Goal: Task Accomplishment & Management: Complete application form

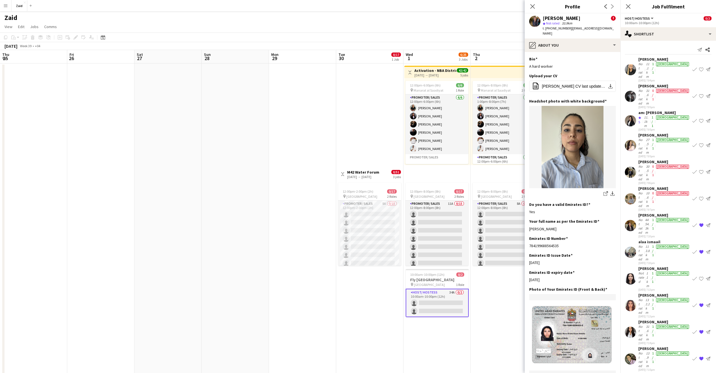
scroll to position [0, 156]
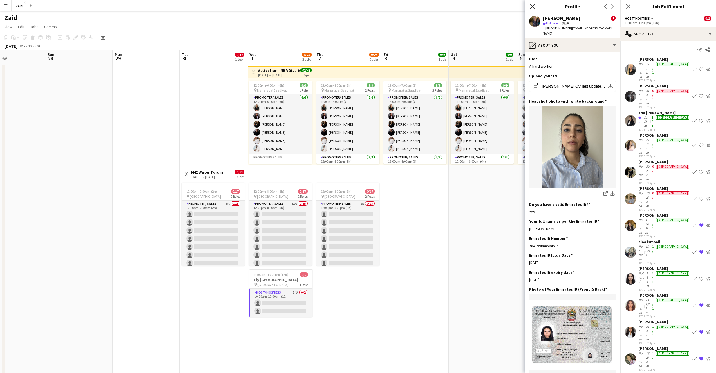
click at [533, 8] on icon "Close pop-in" at bounding box center [532, 6] width 5 height 5
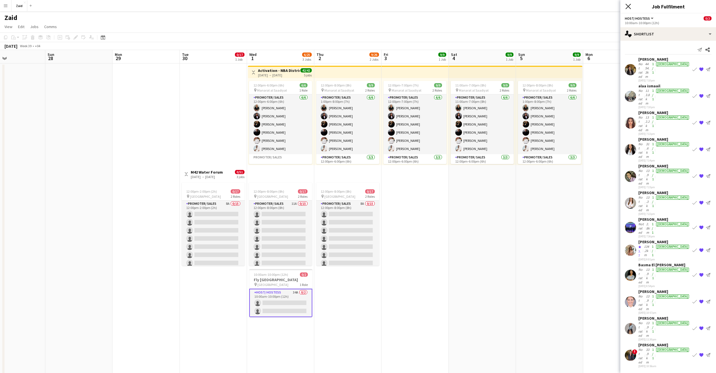
click at [626, 9] on icon "Close pop-in" at bounding box center [627, 6] width 5 height 5
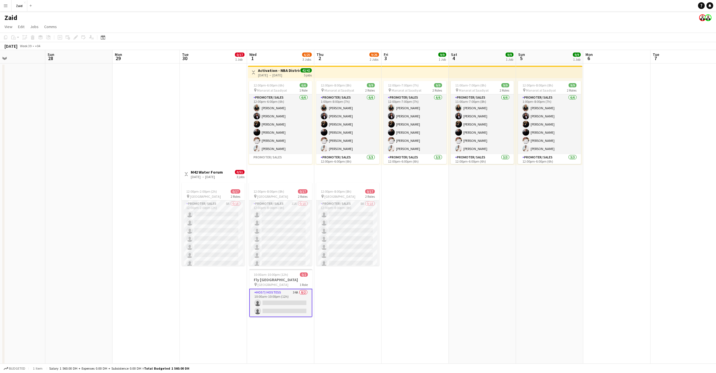
click at [70, 94] on app-date-cell at bounding box center [78, 240] width 67 height 352
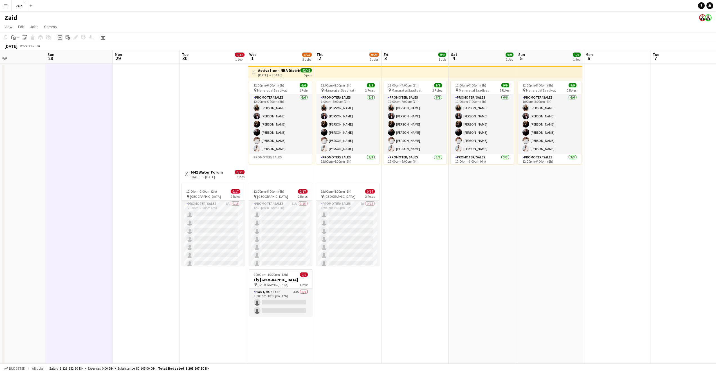
click at [59, 37] on icon "Add job" at bounding box center [60, 37] width 4 height 4
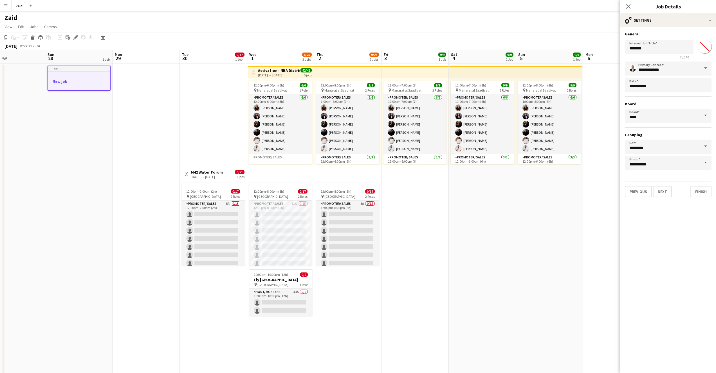
click at [82, 82] on h3 "New job" at bounding box center [79, 81] width 62 height 5
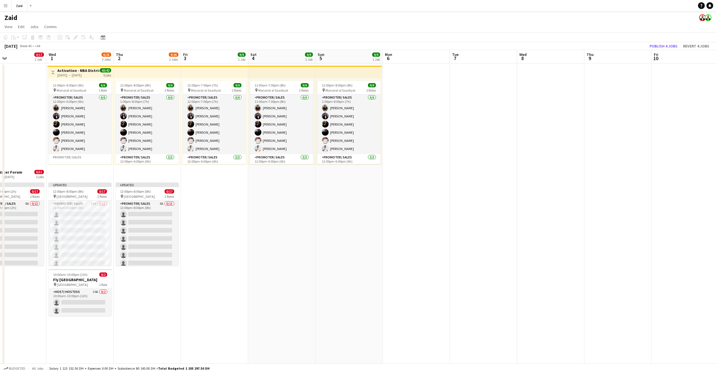
scroll to position [0, 158]
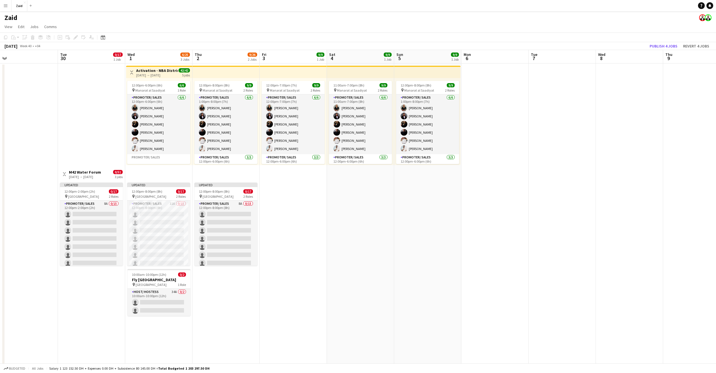
drag, startPoint x: 674, startPoint y: 104, endPoint x: 0, endPoint y: 117, distance: 673.9
click at [0, 117] on app-calendar-viewport "Sat 27 Sun 28 1 Job Mon 29 Tue 30 0/17 1 Job Wed 1 6/25 3 Jobs Thu 2 9/26 2 Job…" at bounding box center [358, 232] width 716 height 365
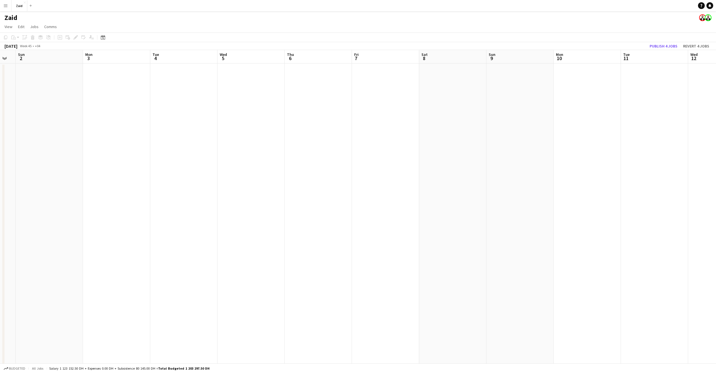
scroll to position [0, 118]
drag, startPoint x: 39, startPoint y: 134, endPoint x: 299, endPoint y: 140, distance: 260.7
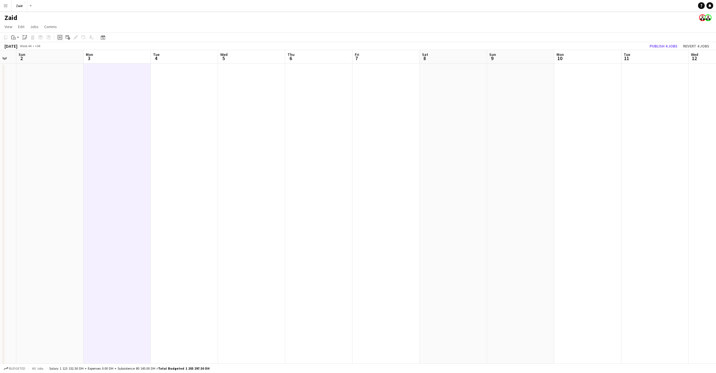
click at [61, 39] on icon "Add job" at bounding box center [60, 37] width 4 height 4
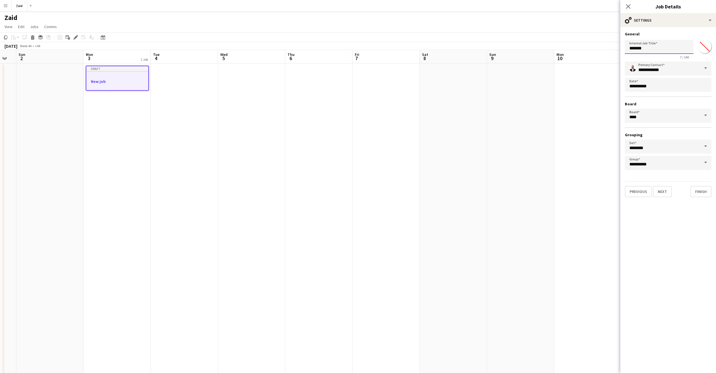
click at [647, 52] on input "*******" at bounding box center [659, 47] width 69 height 14
click at [647, 50] on input "*******" at bounding box center [659, 47] width 69 height 14
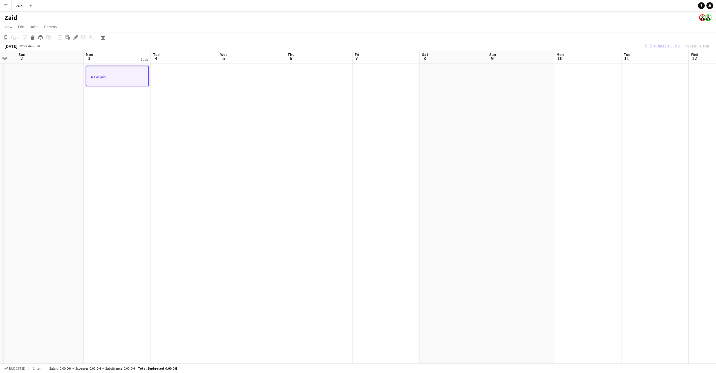
click at [129, 80] on div at bounding box center [117, 82] width 62 height 4
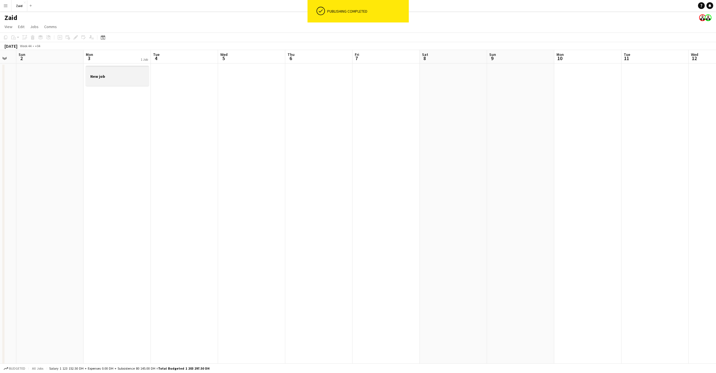
click at [129, 80] on div at bounding box center [117, 81] width 63 height 4
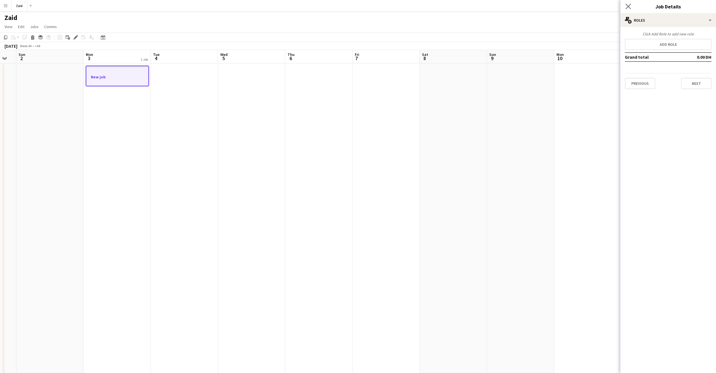
click at [629, 9] on app-icon "Close pop-in" at bounding box center [628, 7] width 8 height 8
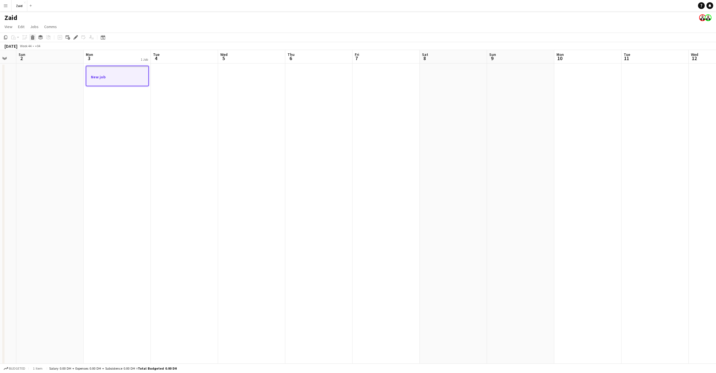
click at [31, 37] on icon "Delete" at bounding box center [32, 37] width 4 height 4
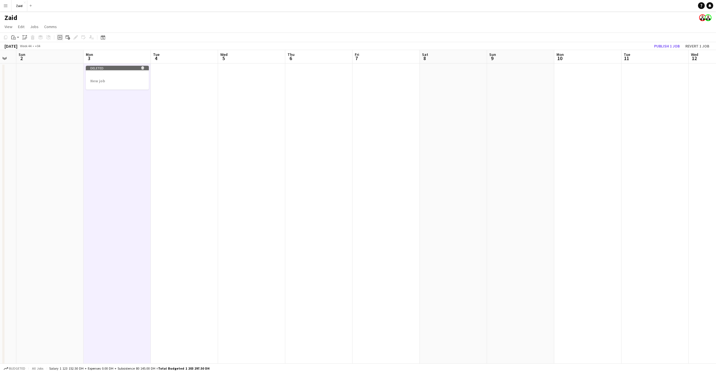
click at [58, 38] on icon "Add job" at bounding box center [60, 37] width 4 height 4
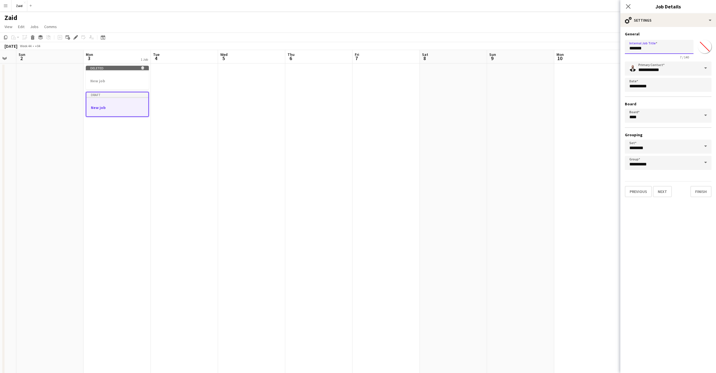
click at [665, 49] on input "*******" at bounding box center [659, 47] width 69 height 14
type input "*"
type input "**********"
click at [697, 150] on input "********" at bounding box center [668, 147] width 87 height 14
click at [706, 147] on span at bounding box center [705, 146] width 12 height 13
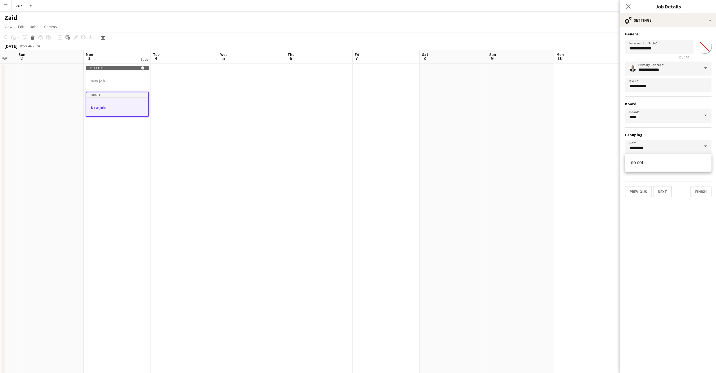
click at [706, 147] on span at bounding box center [705, 146] width 12 height 13
click at [691, 220] on mat-expansion-panel "**********" at bounding box center [668, 200] width 96 height 346
click at [703, 162] on span at bounding box center [705, 162] width 12 height 13
click at [704, 162] on span at bounding box center [705, 162] width 12 height 13
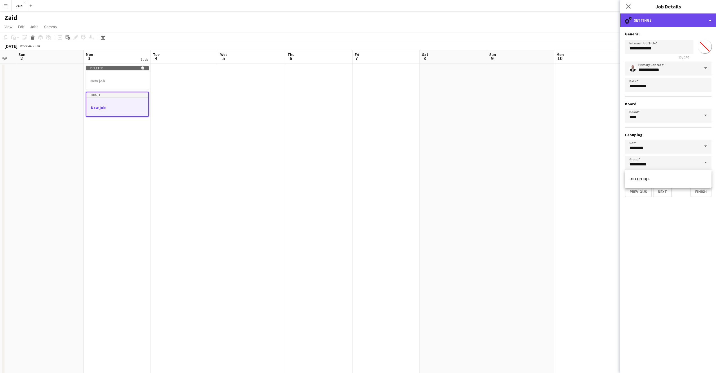
click at [707, 20] on div "cog-double-3 Settings" at bounding box center [668, 19] width 96 height 13
click at [708, 20] on div "cog-double-3 Settings" at bounding box center [668, 19] width 96 height 13
click at [666, 192] on button "Next" at bounding box center [662, 191] width 19 height 11
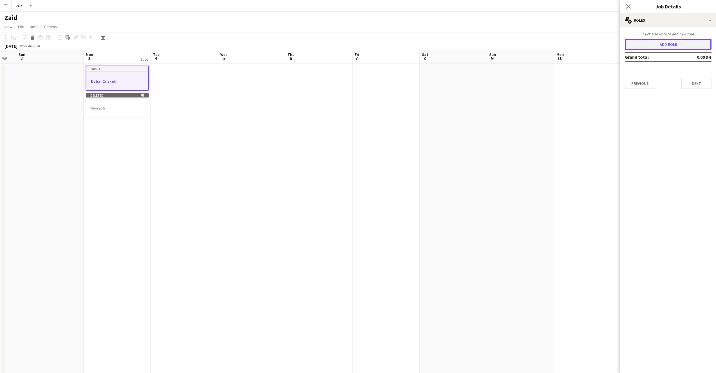
click at [675, 45] on button "Add role" at bounding box center [668, 44] width 87 height 11
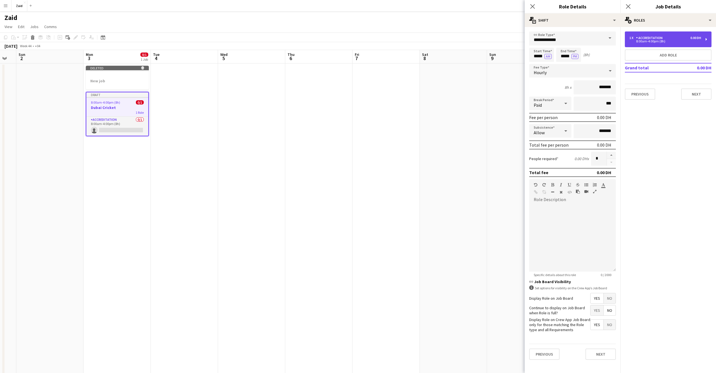
click at [681, 41] on div "8:00am-4:00pm (8h)" at bounding box center [665, 41] width 72 height 3
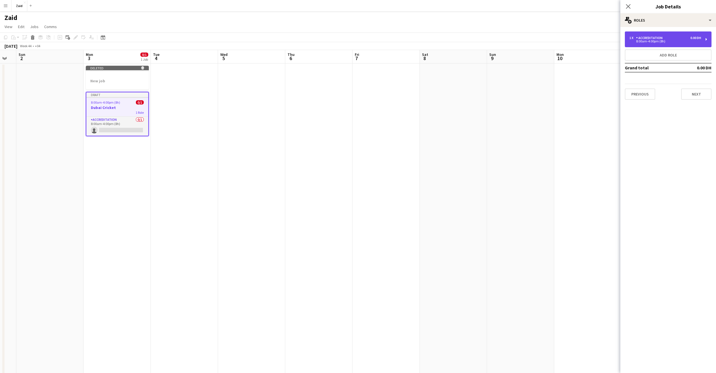
click at [681, 41] on div "8:00am-4:00pm (8h)" at bounding box center [665, 41] width 72 height 3
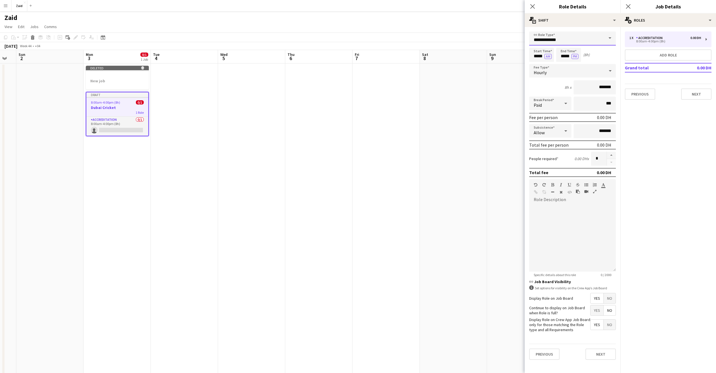
click at [590, 38] on input "**********" at bounding box center [572, 38] width 87 height 14
click at [607, 38] on span at bounding box center [610, 37] width 12 height 13
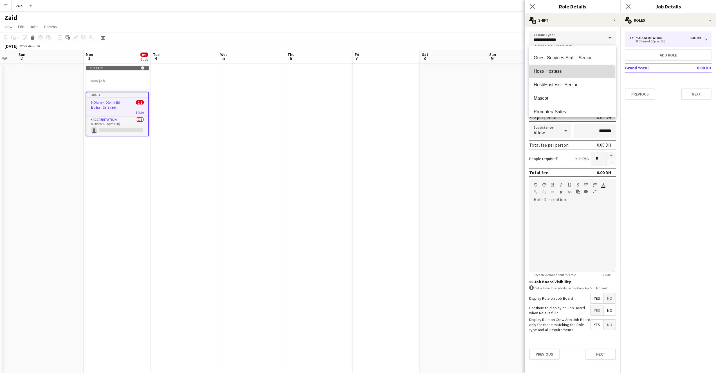
click at [571, 74] on mat-option "Host/ Hostess" at bounding box center [572, 71] width 87 height 13
type input "**********"
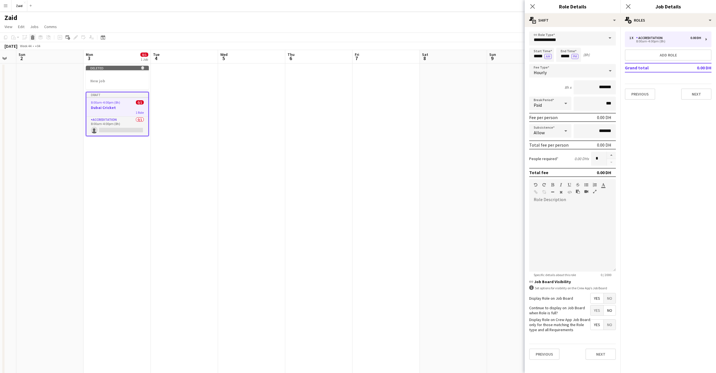
click at [33, 39] on icon at bounding box center [32, 38] width 3 height 3
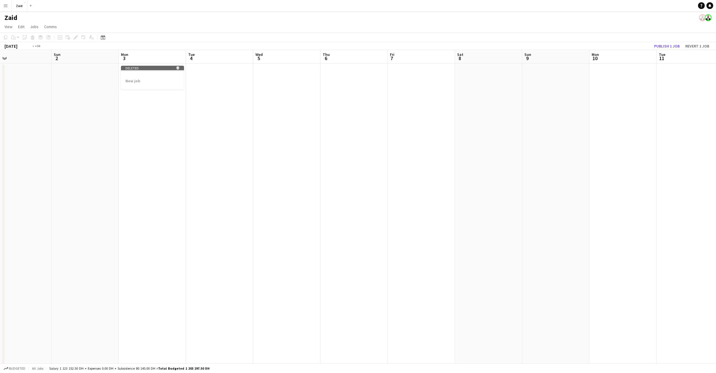
drag, startPoint x: 123, startPoint y: 110, endPoint x: 577, endPoint y: 111, distance: 454.2
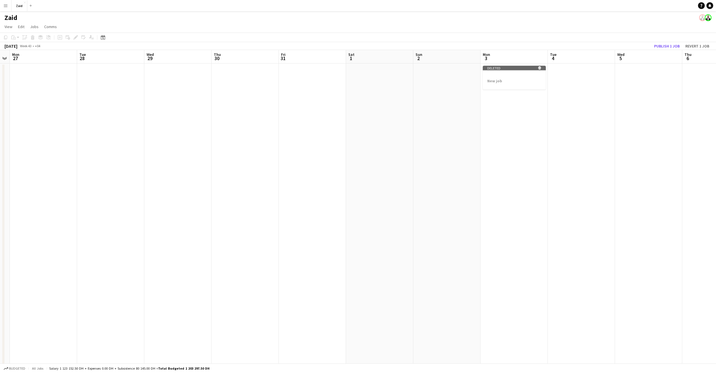
drag, startPoint x: 270, startPoint y: 154, endPoint x: 454, endPoint y: 161, distance: 184.3
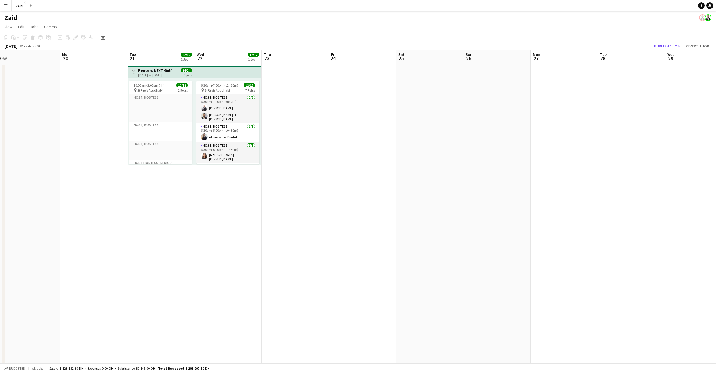
drag, startPoint x: 391, startPoint y: 185, endPoint x: 376, endPoint y: 173, distance: 18.8
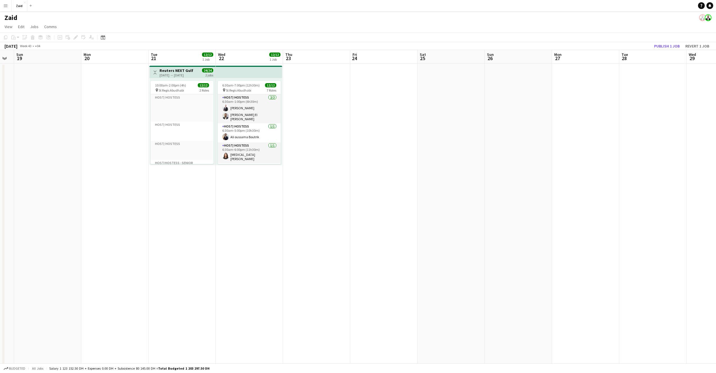
scroll to position [0, 170]
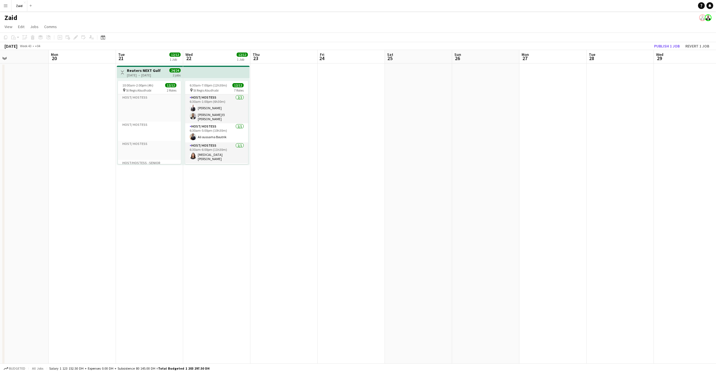
drag, startPoint x: 252, startPoint y: 176, endPoint x: 384, endPoint y: 183, distance: 132.6
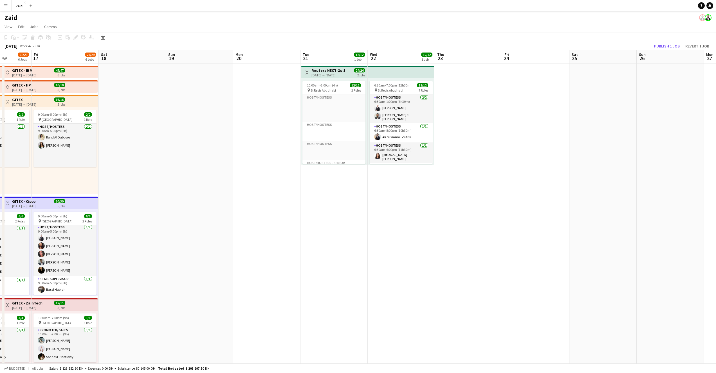
scroll to position [1, 0]
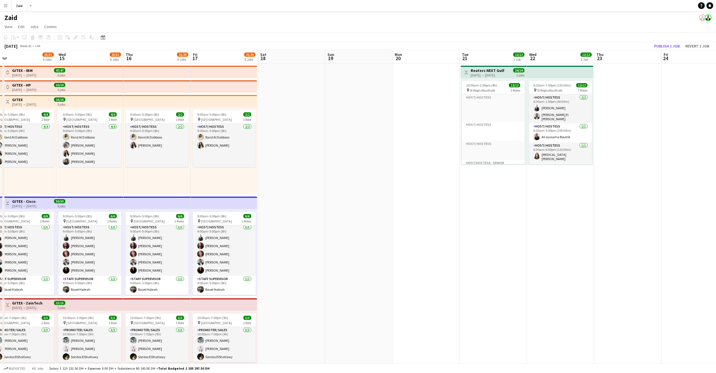
drag, startPoint x: 188, startPoint y: 184, endPoint x: 268, endPoint y: 185, distance: 79.6
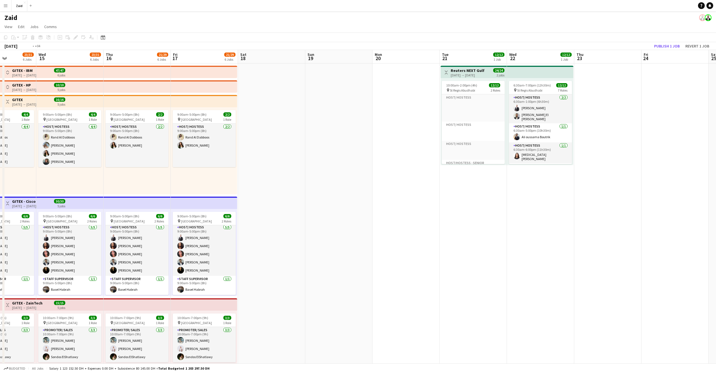
drag, startPoint x: 211, startPoint y: 185, endPoint x: 359, endPoint y: 189, distance: 147.7
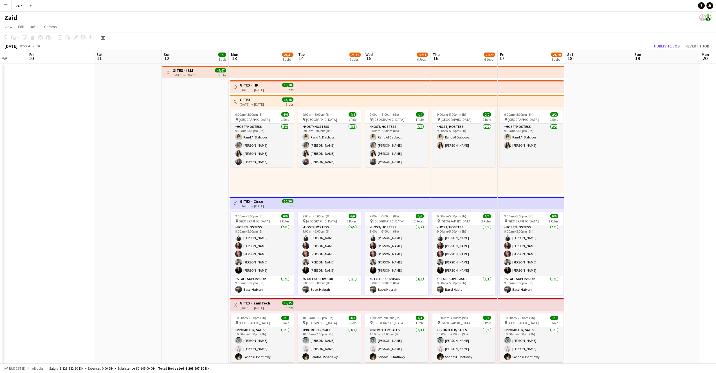
drag, startPoint x: 339, startPoint y: 185, endPoint x: 345, endPoint y: 178, distance: 9.4
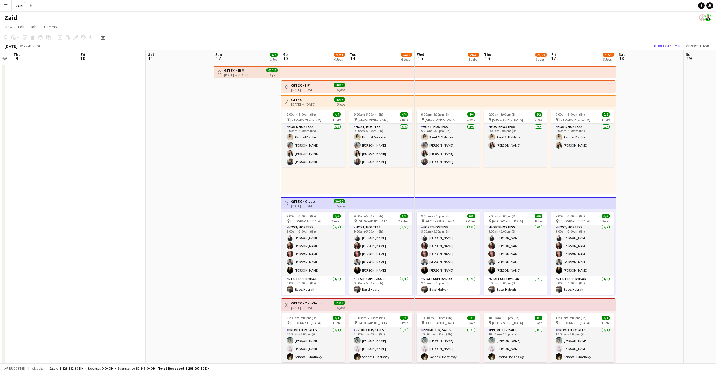
drag, startPoint x: 125, startPoint y: 179, endPoint x: 282, endPoint y: 181, distance: 157.2
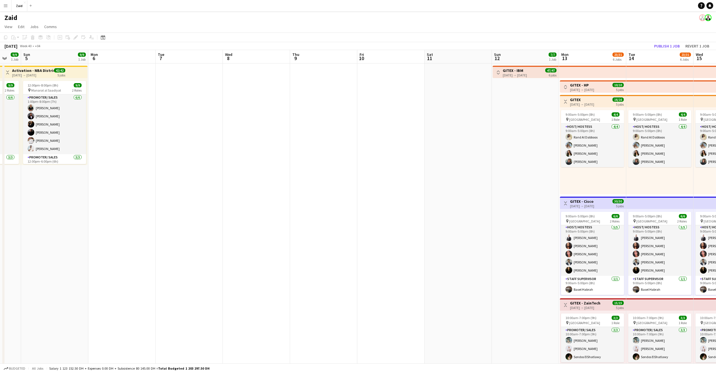
drag, startPoint x: 284, startPoint y: 182, endPoint x: 180, endPoint y: 176, distance: 104.2
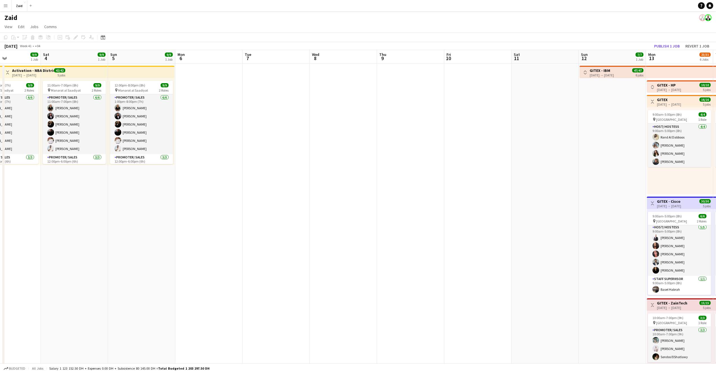
drag, startPoint x: 173, startPoint y: 177, endPoint x: 285, endPoint y: 185, distance: 111.9
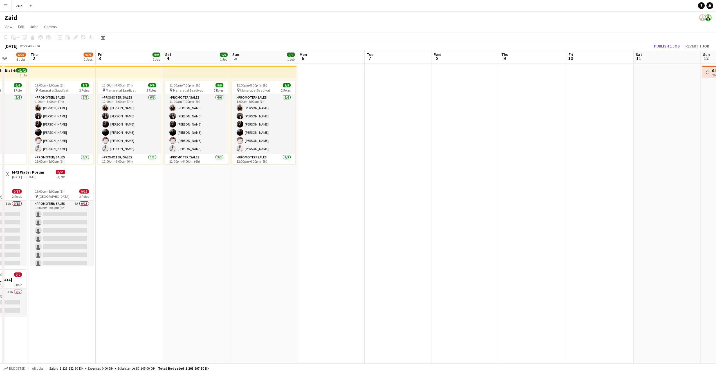
drag, startPoint x: 137, startPoint y: 184, endPoint x: 256, endPoint y: 191, distance: 119.2
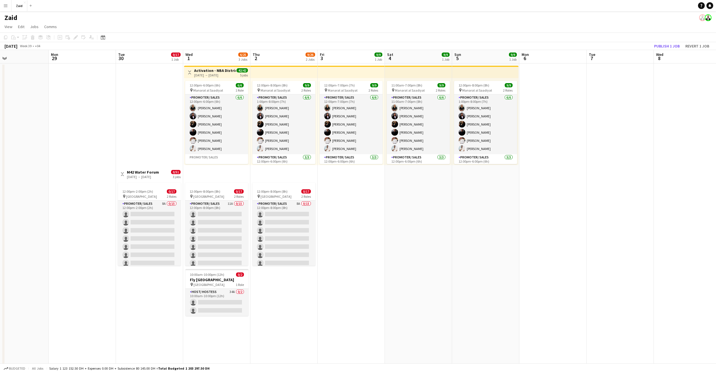
drag, startPoint x: 135, startPoint y: 194, endPoint x: 272, endPoint y: 197, distance: 137.0
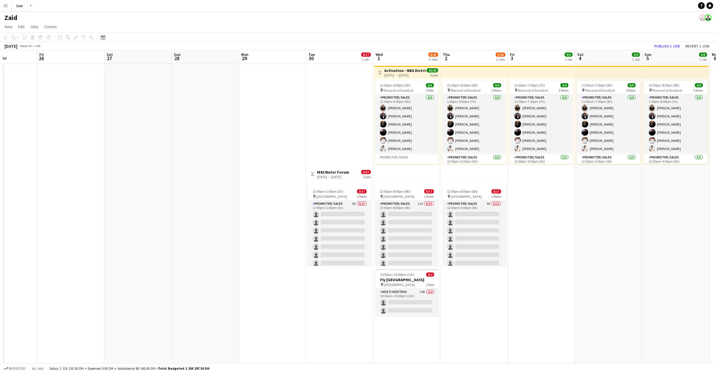
drag, startPoint x: 162, startPoint y: 186, endPoint x: 324, endPoint y: 189, distance: 161.7
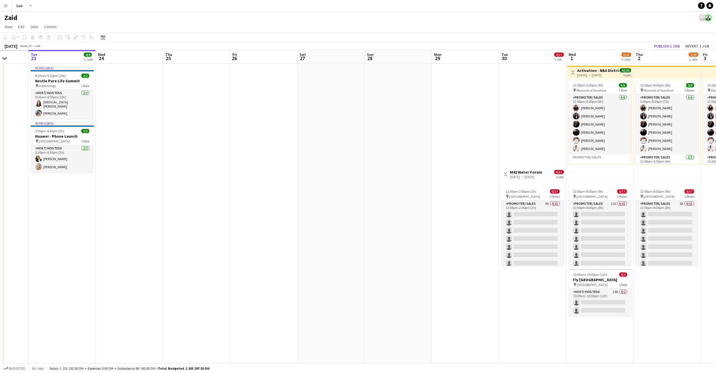
drag, startPoint x: 250, startPoint y: 187, endPoint x: 288, endPoint y: 188, distance: 38.5
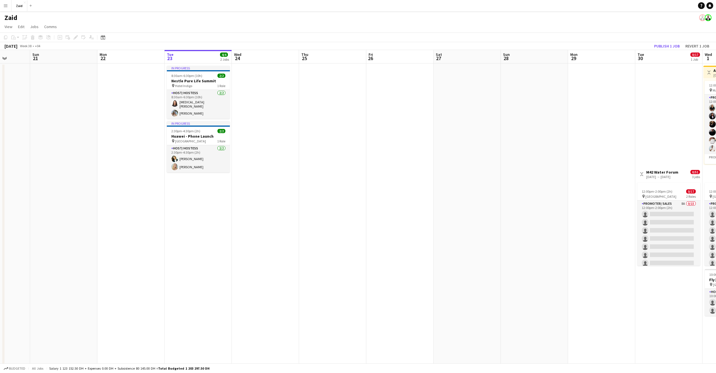
scroll to position [0, 172]
drag, startPoint x: 169, startPoint y: 186, endPoint x: 305, endPoint y: 191, distance: 135.9
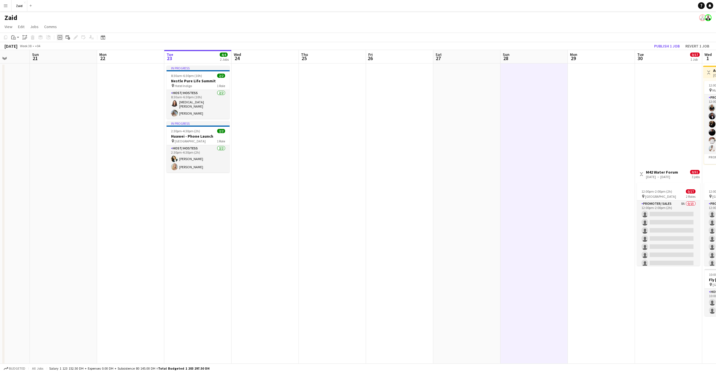
click at [61, 39] on icon "Add job" at bounding box center [60, 37] width 4 height 4
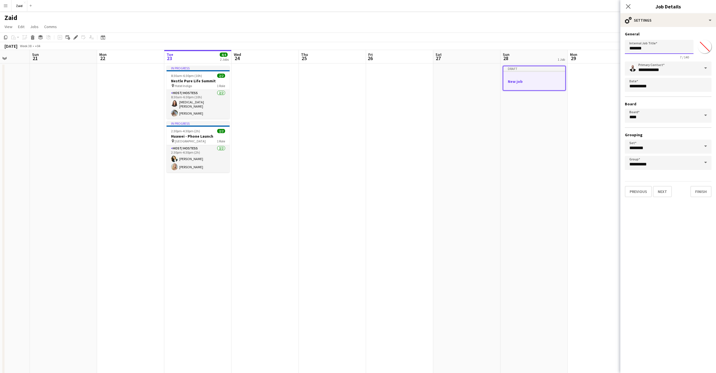
click at [673, 49] on input "*******" at bounding box center [659, 47] width 69 height 14
type input "*"
type input "**********"
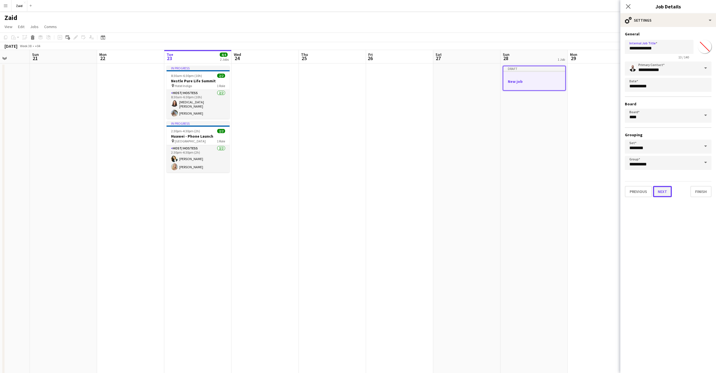
click at [666, 190] on button "Next" at bounding box center [662, 191] width 19 height 11
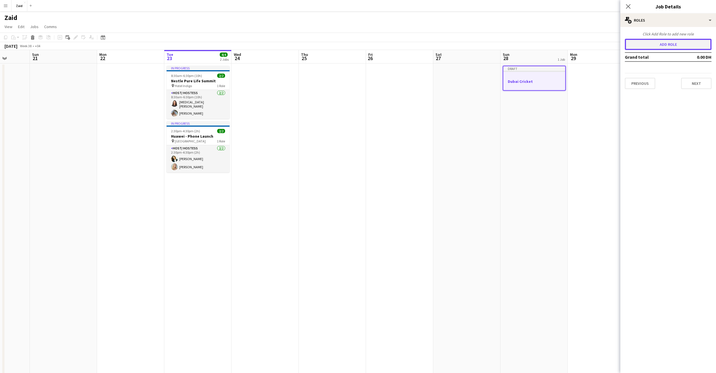
click at [678, 44] on button "Add role" at bounding box center [668, 44] width 87 height 11
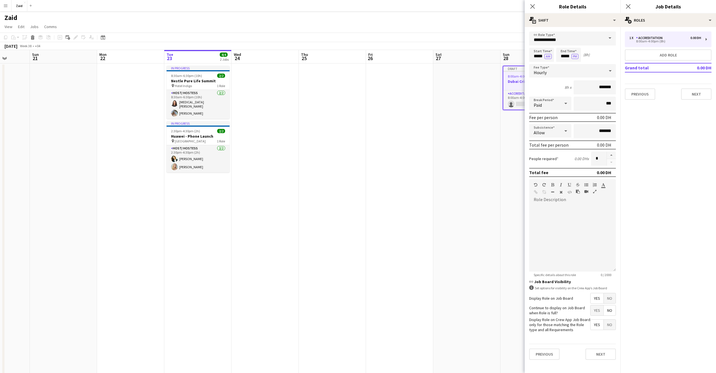
click at [609, 39] on span at bounding box center [610, 37] width 12 height 13
click at [564, 85] on span "Host/ Hostess" at bounding box center [572, 86] width 78 height 5
type input "**********"
click at [538, 56] on input "*****" at bounding box center [541, 55] width 25 height 14
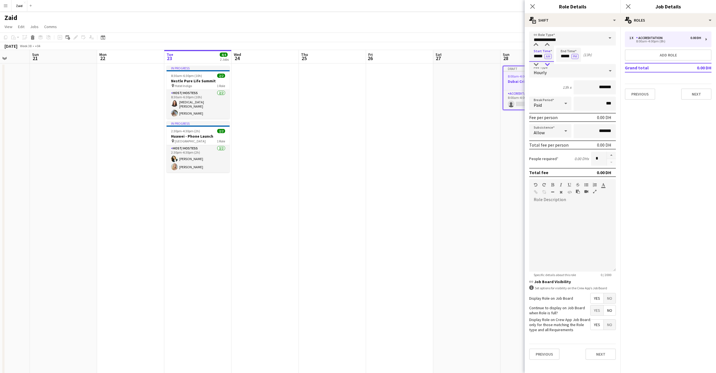
click at [549, 63] on div at bounding box center [546, 65] width 11 height 6
click at [535, 48] on div at bounding box center [535, 45] width 11 height 6
click at [548, 55] on button "AM" at bounding box center [547, 56] width 7 height 5
click at [538, 57] on input "*****" at bounding box center [541, 55] width 25 height 14
type input "*****"
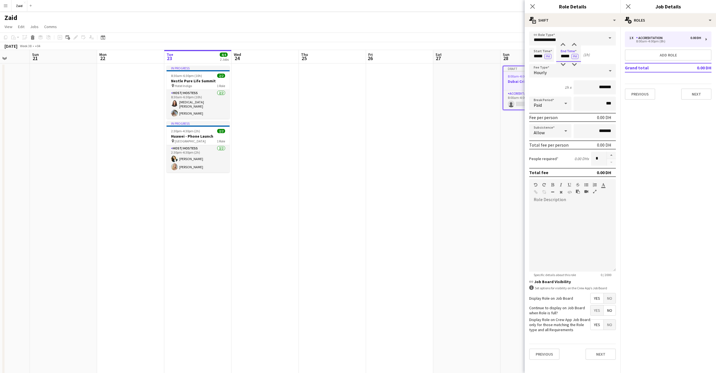
click at [565, 56] on input "*****" at bounding box center [568, 55] width 25 height 14
click at [567, 56] on input "*****" at bounding box center [568, 55] width 25 height 14
type input "*****"
click at [599, 88] on input "*******" at bounding box center [594, 87] width 42 height 14
click at [602, 86] on input "****" at bounding box center [594, 87] width 42 height 14
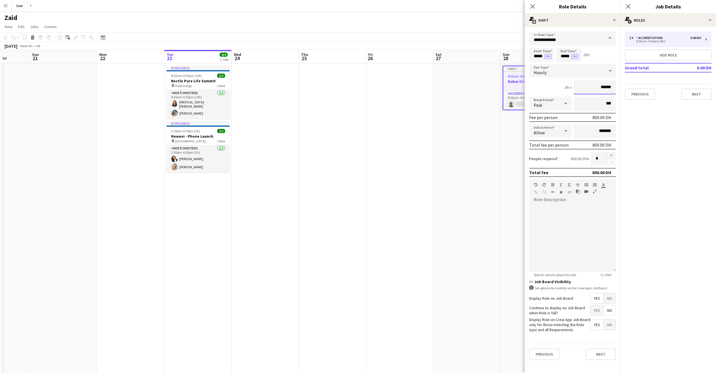
click at [612, 88] on input "******" at bounding box center [594, 87] width 42 height 14
click at [602, 358] on button "Next" at bounding box center [600, 354] width 30 height 11
type input "*********"
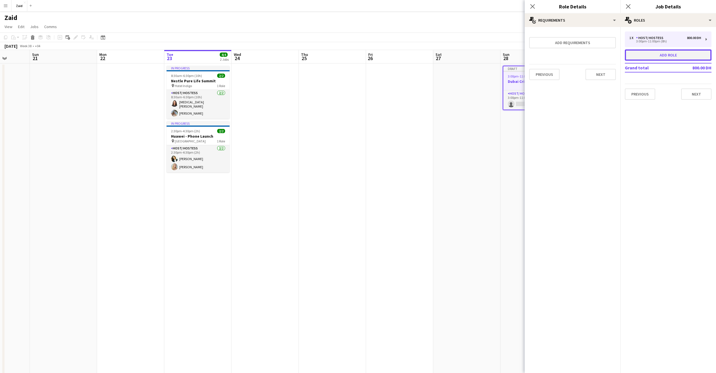
click at [671, 58] on button "Add role" at bounding box center [668, 54] width 87 height 11
type input "**********"
type input "*****"
type input "*******"
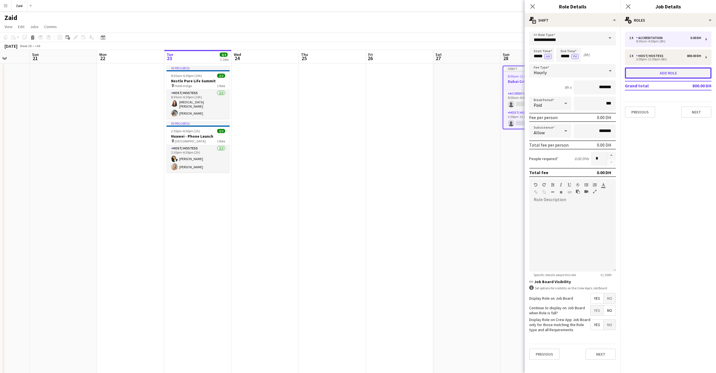
click at [674, 75] on button "Add role" at bounding box center [668, 72] width 87 height 11
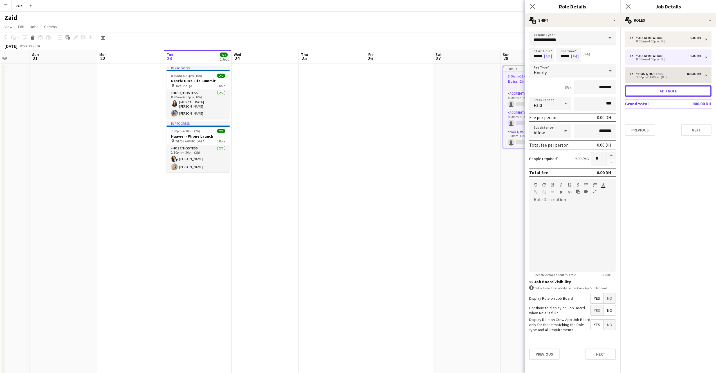
click at [673, 92] on button "Add role" at bounding box center [668, 90] width 87 height 11
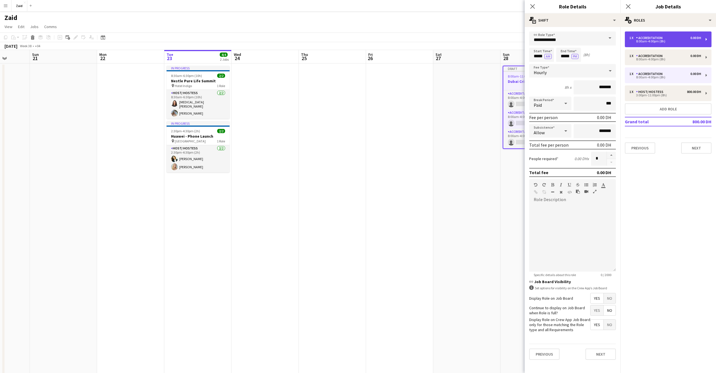
click at [667, 41] on div "8:00am-4:00pm (8h)" at bounding box center [665, 41] width 72 height 3
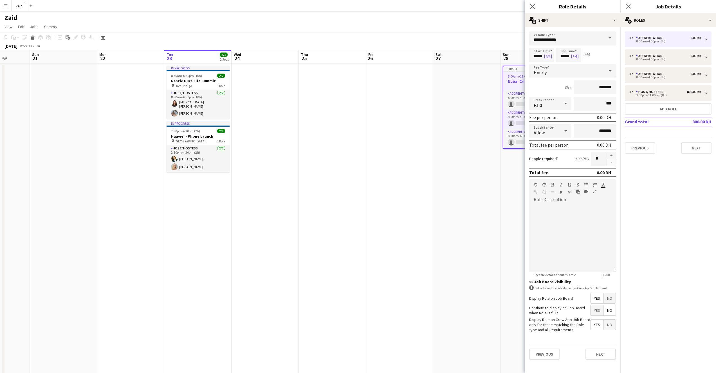
click at [610, 40] on span at bounding box center [610, 37] width 12 height 13
click at [567, 86] on span "Host/ Hostess" at bounding box center [572, 83] width 78 height 5
type input "**********"
click at [537, 58] on input "*****" at bounding box center [541, 55] width 25 height 14
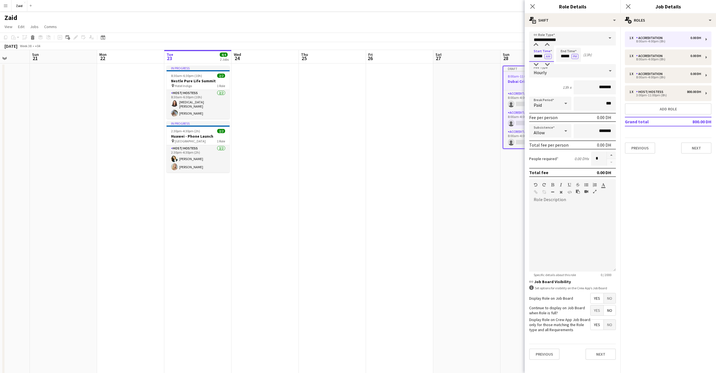
type input "*****"
click at [564, 57] on input "*****" at bounding box center [568, 55] width 25 height 14
type input "*****"
click at [549, 57] on button "AM" at bounding box center [547, 56] width 7 height 5
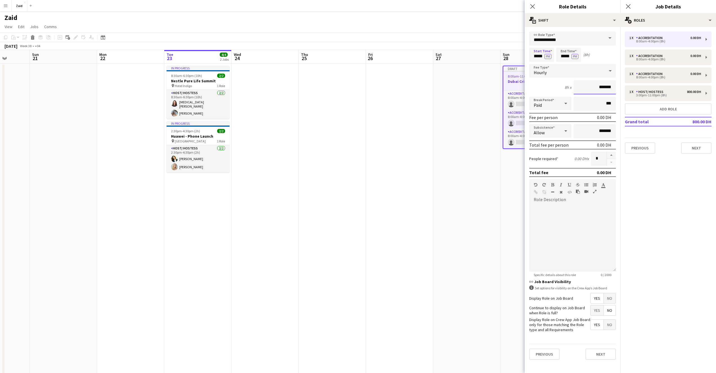
click at [599, 87] on input "*******" at bounding box center [594, 87] width 42 height 14
click at [604, 89] on input "****" at bounding box center [594, 87] width 42 height 14
click at [602, 87] on input "****" at bounding box center [594, 87] width 42 height 14
type input "******"
click at [598, 354] on button "Next" at bounding box center [600, 354] width 30 height 11
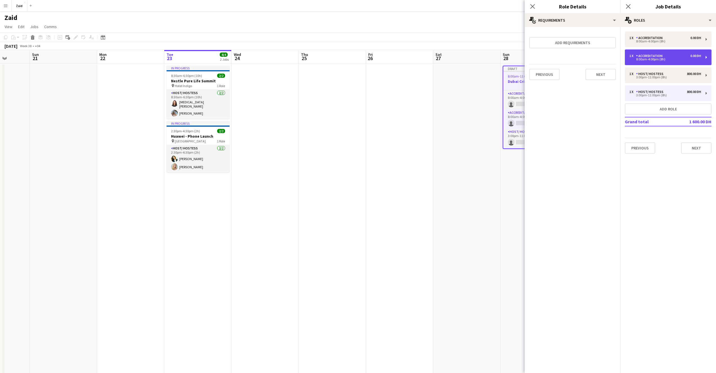
click at [666, 58] on div "8:00am-4:00pm (8h)" at bounding box center [665, 59] width 72 height 3
type input "**********"
type input "*****"
type input "*******"
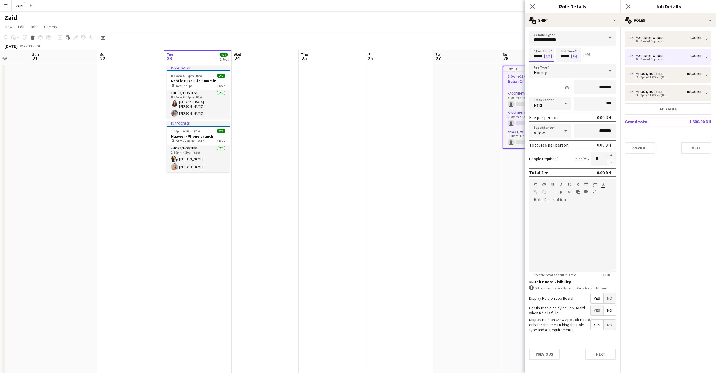
click at [538, 56] on input "*****" at bounding box center [541, 55] width 25 height 14
type input "*****"
click at [548, 54] on button "AM" at bounding box center [547, 56] width 7 height 5
click at [564, 56] on input "*****" at bounding box center [568, 55] width 25 height 14
type input "*****"
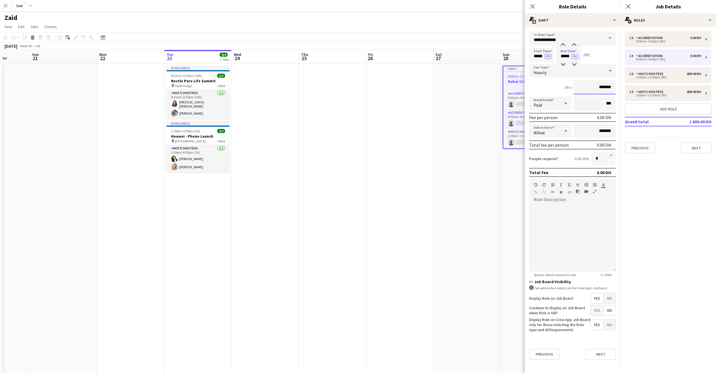
click at [596, 87] on input "*******" at bounding box center [594, 87] width 42 height 14
type input "*********"
click at [602, 360] on div "Previous Next" at bounding box center [572, 354] width 87 height 21
click at [602, 358] on button "Next" at bounding box center [600, 354] width 30 height 11
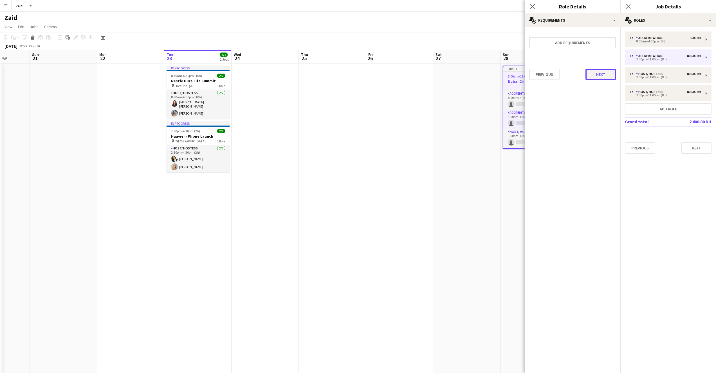
click at [601, 77] on button "Next" at bounding box center [600, 74] width 30 height 11
click at [607, 76] on button "Finish" at bounding box center [604, 75] width 21 height 11
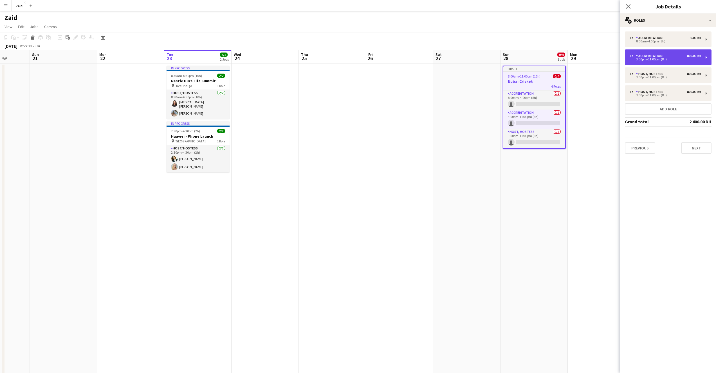
click at [668, 58] on div "3:00pm-11:00pm (8h)" at bounding box center [665, 59] width 72 height 3
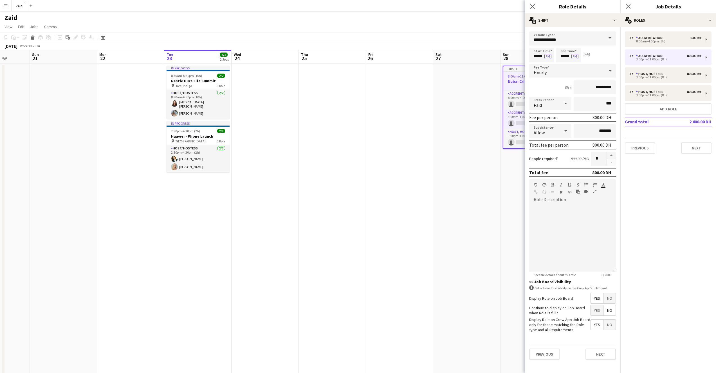
click at [611, 38] on span at bounding box center [610, 37] width 12 height 13
click at [570, 95] on span "Host/ Hostess" at bounding box center [572, 96] width 78 height 5
click at [596, 356] on button "Next" at bounding box center [600, 354] width 30 height 11
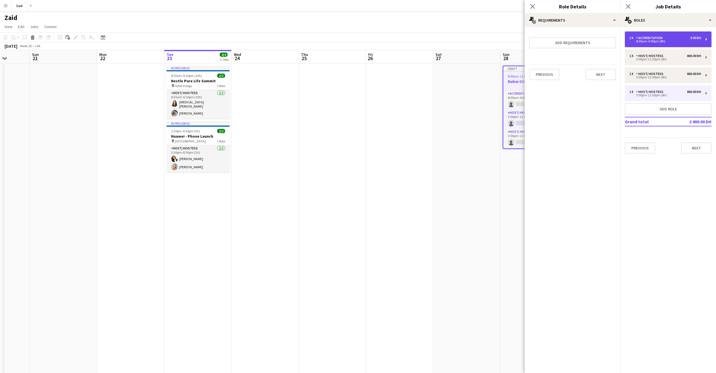
click at [652, 38] on div "Accreditation" at bounding box center [650, 38] width 29 height 4
type input "**********"
type input "*****"
type input "*******"
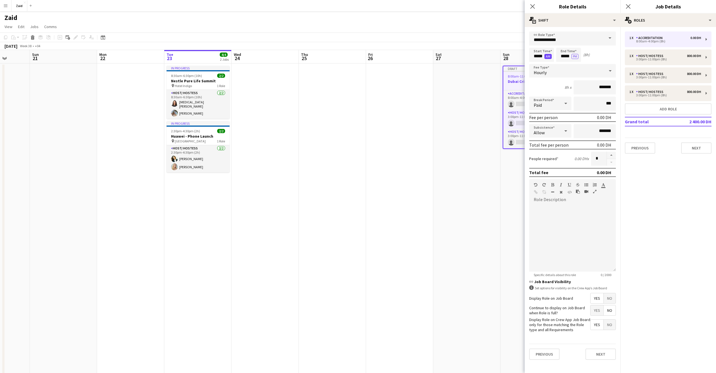
click at [547, 57] on button "AM" at bounding box center [547, 56] width 7 height 5
click at [538, 56] on input "*****" at bounding box center [541, 55] width 25 height 14
type input "*****"
click at [564, 57] on input "*****" at bounding box center [568, 55] width 25 height 14
type input "*****"
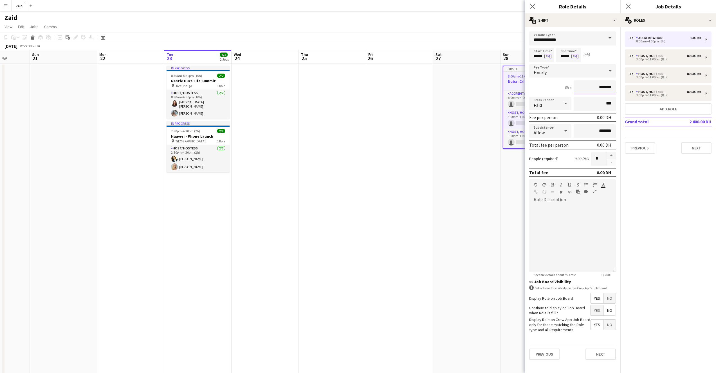
click at [596, 90] on input "*******" at bounding box center [594, 87] width 42 height 14
type input "*********"
click at [610, 39] on span at bounding box center [610, 37] width 12 height 13
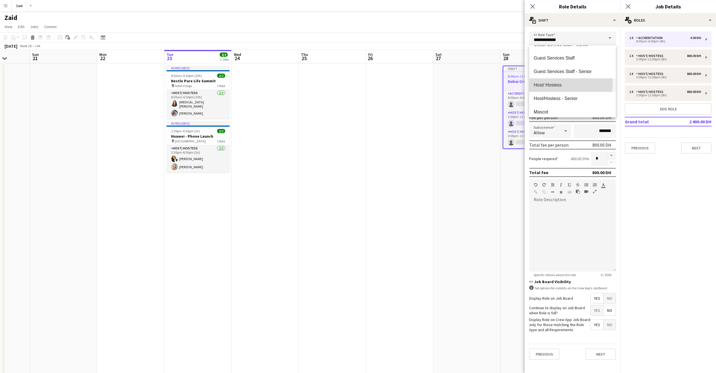
click at [566, 82] on span "Host/ Hostess" at bounding box center [572, 84] width 78 height 5
type input "**********"
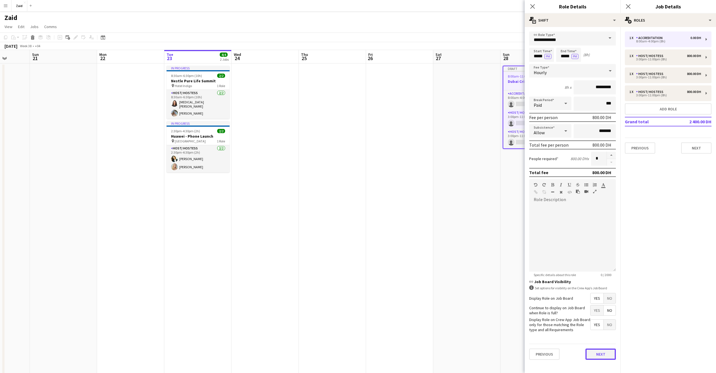
click at [599, 355] on button "Next" at bounding box center [600, 354] width 30 height 11
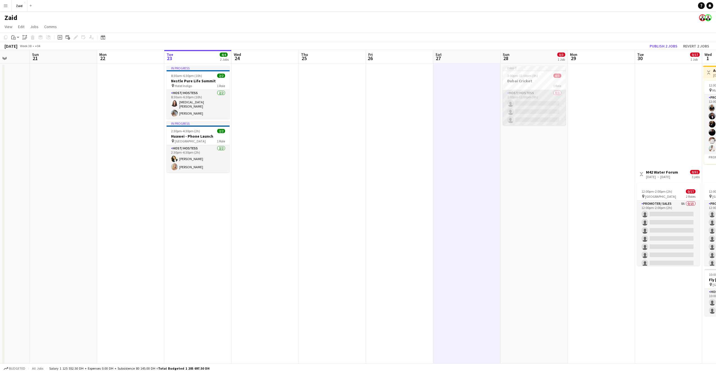
click at [542, 108] on app-card-role "Host/ Hostess 0/3 3:00pm-11:00pm (8h) single-neutral-actions single-neutral-act…" at bounding box center [534, 107] width 63 height 35
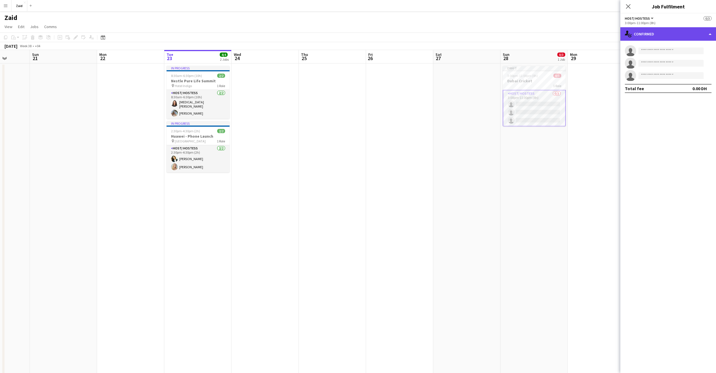
click at [686, 36] on div "single-neutral-actions-check-2 Confirmed" at bounding box center [668, 33] width 96 height 13
click at [699, 35] on div "single-neutral-actions-check-2 Confirmed" at bounding box center [668, 33] width 96 height 13
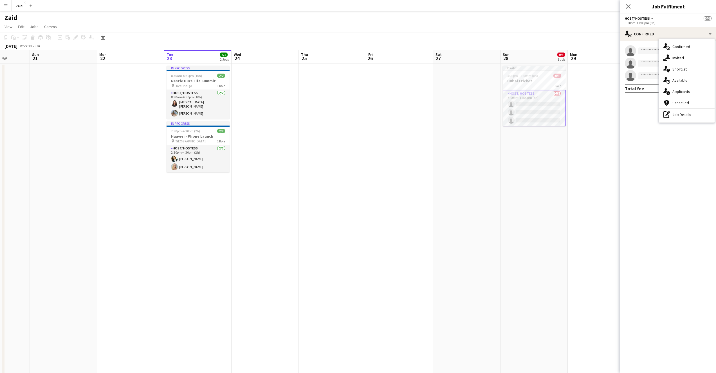
click at [705, 19] on span "0/3" at bounding box center [707, 18] width 8 height 4
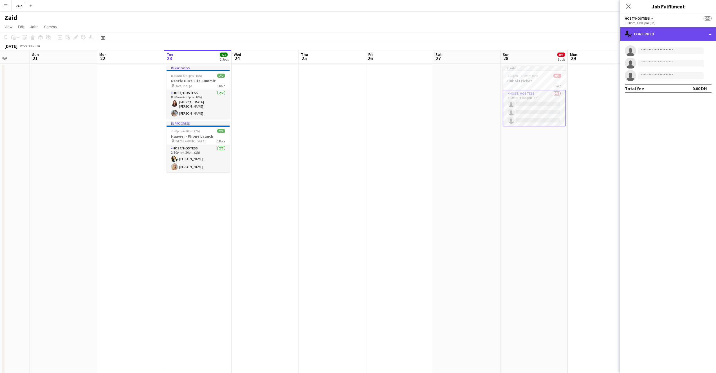
click at [707, 35] on div "single-neutral-actions-check-2 Confirmed" at bounding box center [668, 33] width 96 height 13
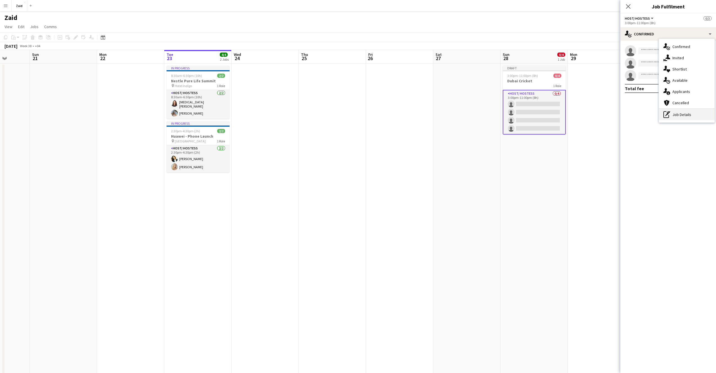
click at [691, 118] on div "pen-write Job Details" at bounding box center [687, 114] width 56 height 11
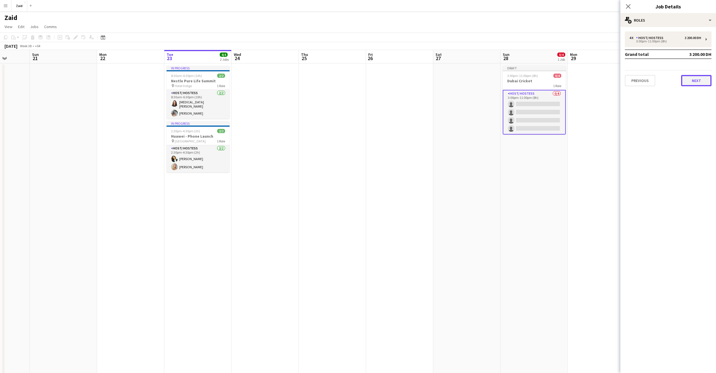
click at [692, 82] on button "Next" at bounding box center [696, 80] width 30 height 11
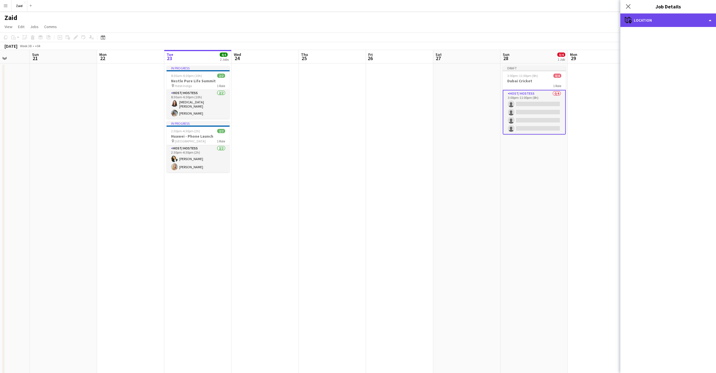
click at [685, 21] on div "maps-pin-1 Location" at bounding box center [668, 19] width 96 height 13
click at [629, 43] on mat-accordion "pencil3 General details 4 x Host/ Hostess 3 200.00 DH 3:00pm-11:00pm (8h) Grand…" at bounding box center [668, 200] width 96 height 346
click at [627, 5] on icon at bounding box center [627, 6] width 5 height 5
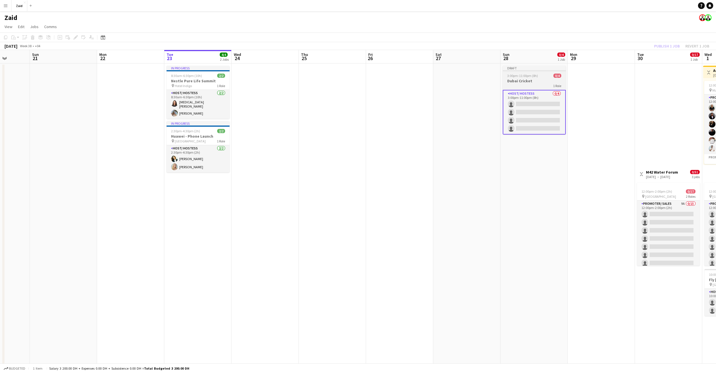
click at [537, 81] on h3 "Dubai Cricket" at bounding box center [534, 80] width 63 height 5
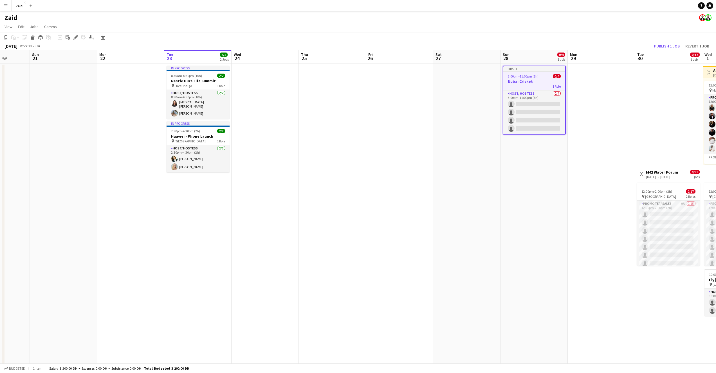
click at [520, 81] on h3 "Dubai Cricket" at bounding box center [534, 81] width 62 height 5
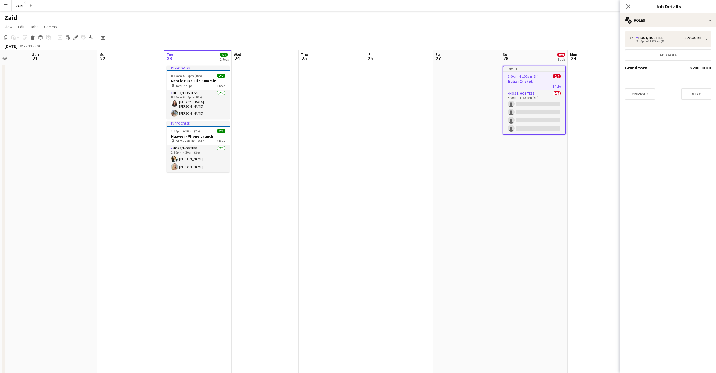
click at [520, 81] on h3 "Dubai Cricket" at bounding box center [534, 81] width 62 height 5
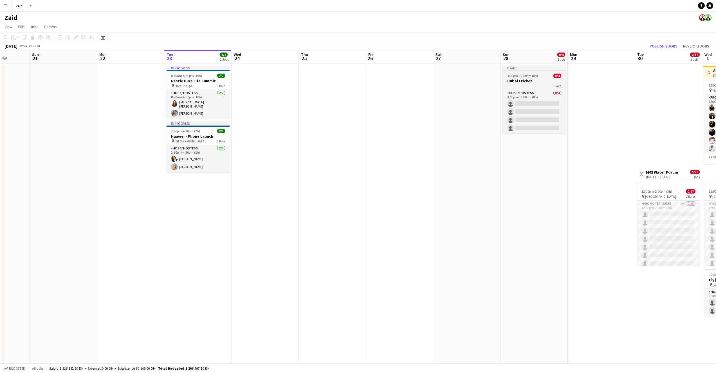
click at [520, 81] on h3 "Dubai Cricket" at bounding box center [534, 80] width 63 height 5
click at [533, 83] on h3 "Dubai Cricket" at bounding box center [534, 81] width 62 height 5
click at [533, 107] on app-card-role "Host/ Hostess 0/4 3:00pm-11:00pm (8h) single-neutral-actions single-neutral-act…" at bounding box center [534, 112] width 63 height 44
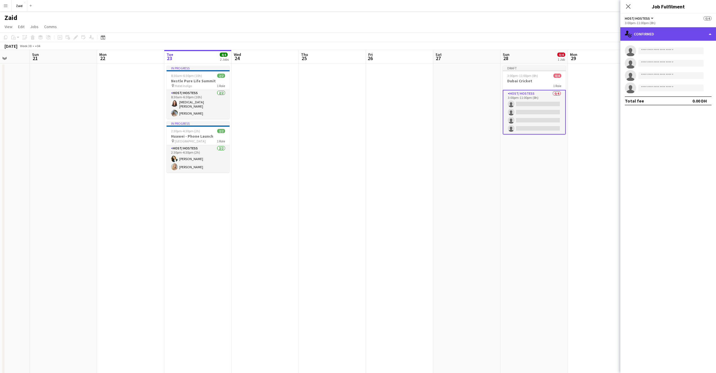
click at [710, 35] on div "single-neutral-actions-check-2 Confirmed" at bounding box center [668, 33] width 96 height 13
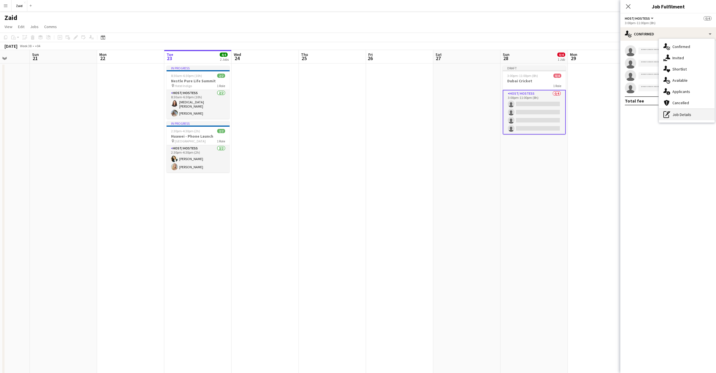
click at [688, 114] on div "pen-write Job Details" at bounding box center [687, 114] width 56 height 11
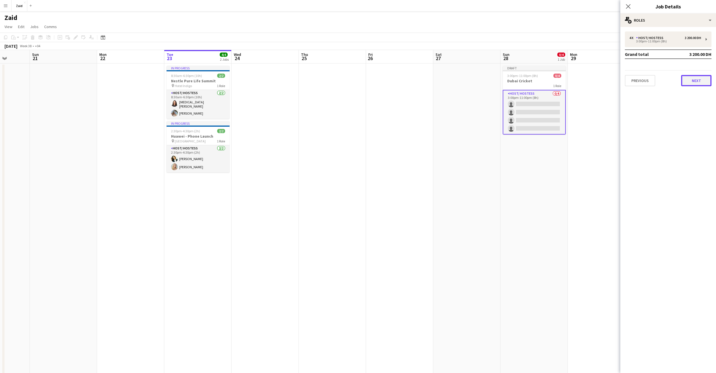
click at [694, 83] on button "Next" at bounding box center [696, 80] width 30 height 11
click at [626, 7] on icon "Close pop-in" at bounding box center [627, 6] width 5 height 5
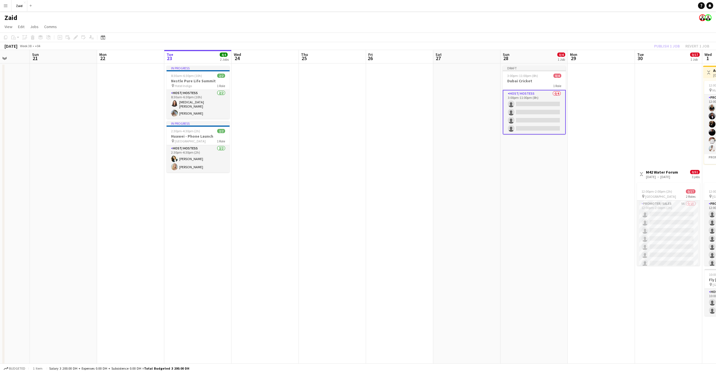
click at [547, 114] on app-card-role "Host/ Hostess 0/4 3:00pm-11:00pm (8h) single-neutral-actions single-neutral-act…" at bounding box center [534, 112] width 63 height 45
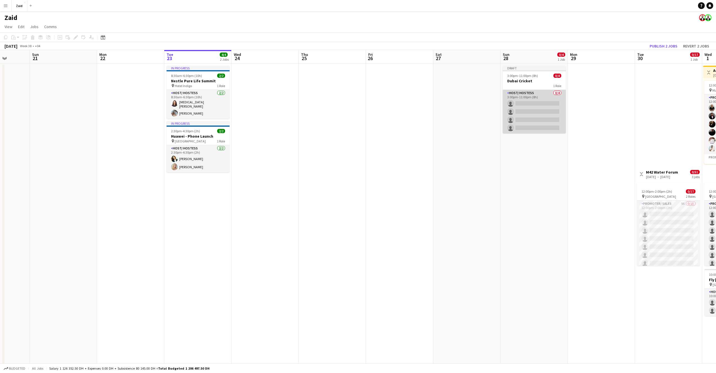
click at [548, 112] on app-card-role "Host/ Hostess 0/4 3:00pm-11:00pm (8h) single-neutral-actions single-neutral-act…" at bounding box center [534, 112] width 63 height 44
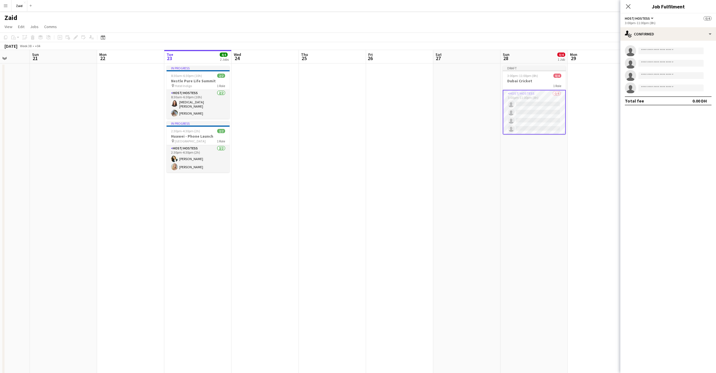
click at [648, 19] on button "Host/ Hostess" at bounding box center [640, 18] width 30 height 4
click at [195, 96] on app-card-role "Host/ Hostess 2/2 8:30am-6:30pm (10h) Amira Malek Polina Podkolzina" at bounding box center [197, 104] width 63 height 29
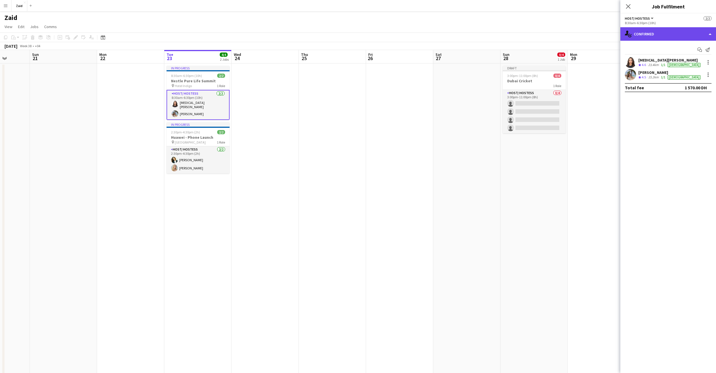
click at [706, 33] on div "single-neutral-actions-check-2 Confirmed" at bounding box center [668, 33] width 96 height 13
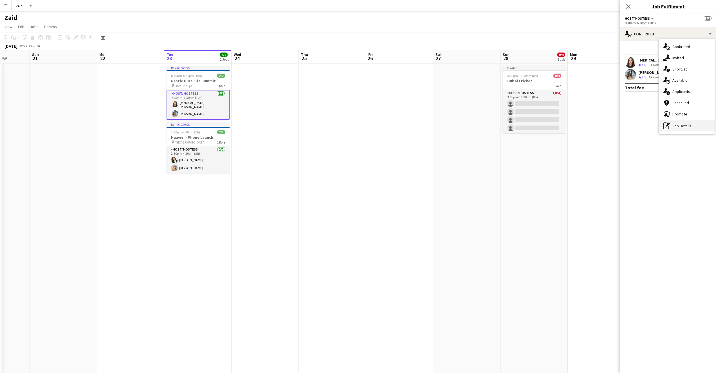
click at [685, 126] on div "pen-write Job Details" at bounding box center [687, 125] width 56 height 11
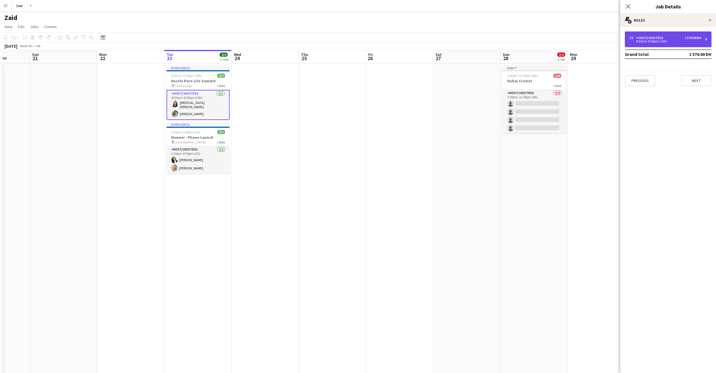
click at [707, 41] on div "2 x Host/ Hostess 1 570.00 DH 8:30am-6:30pm (10h)" at bounding box center [668, 39] width 87 height 16
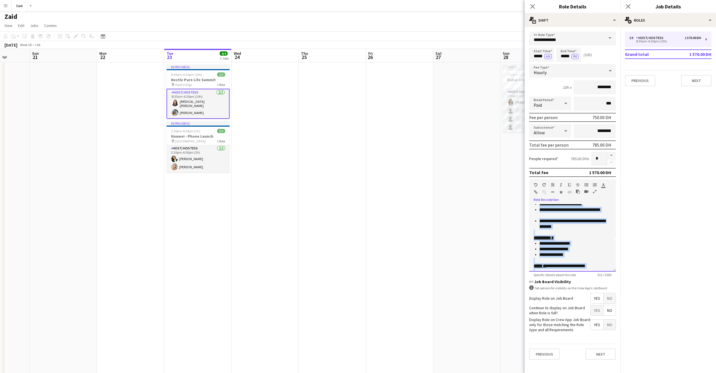
scroll to position [0, 0]
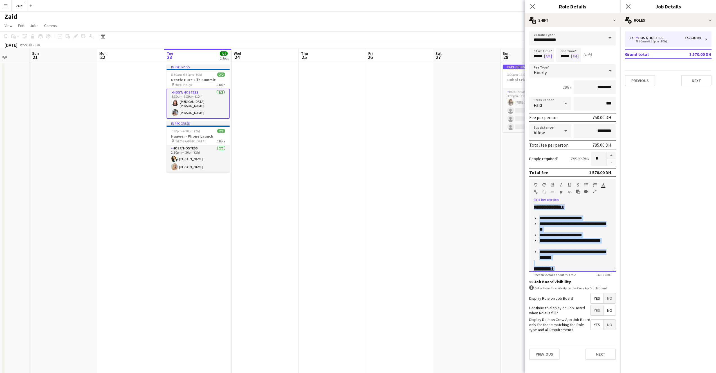
drag, startPoint x: 566, startPoint y: 267, endPoint x: 520, endPoint y: 200, distance: 81.2
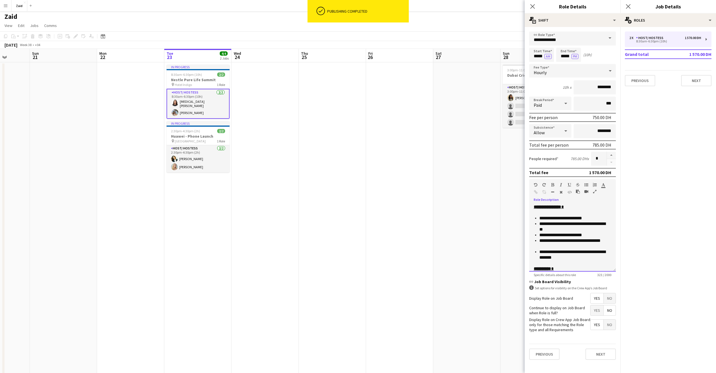
click at [536, 201] on div "**********" at bounding box center [572, 236] width 87 height 71
click at [537, 207] on strong "**********" at bounding box center [547, 207] width 28 height 4
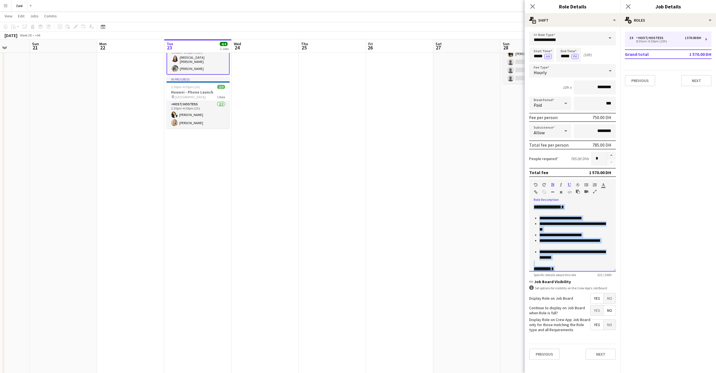
drag, startPoint x: 569, startPoint y: 264, endPoint x: 528, endPoint y: 187, distance: 87.7
click at [528, 186] on form "**********" at bounding box center [572, 197] width 96 height 333
copy div "**********"
click at [533, 7] on icon at bounding box center [532, 6] width 5 height 5
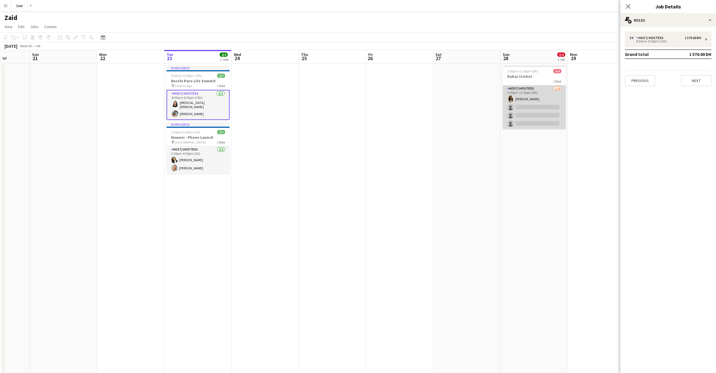
click at [547, 120] on app-card-role "Host/ Hostess 1/4 3:00pm-11:00pm (8h) Urooj Naseem single-neutral-actions singl…" at bounding box center [534, 107] width 63 height 44
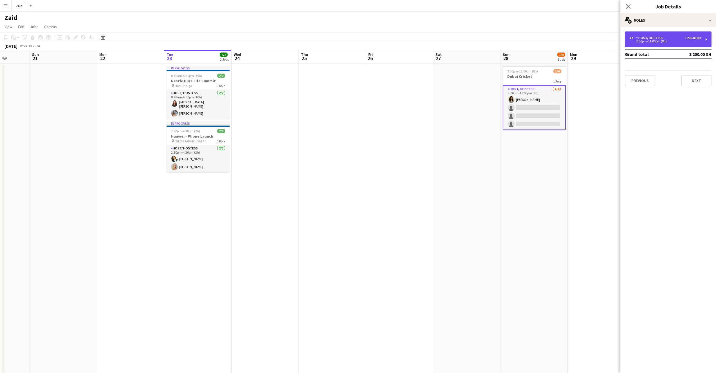
click at [694, 40] on div "3:00pm-11:00pm (8h)" at bounding box center [665, 41] width 72 height 3
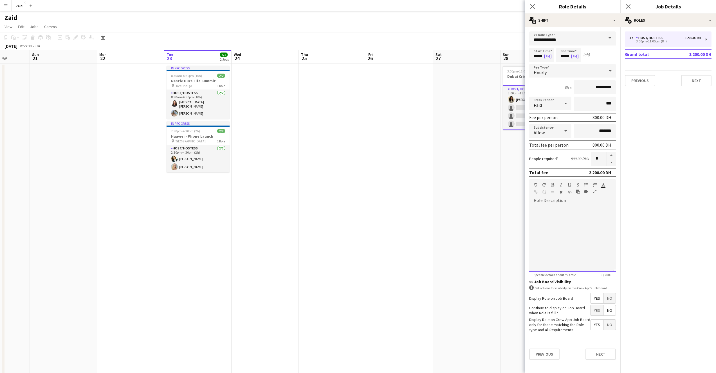
click at [554, 204] on div at bounding box center [572, 237] width 87 height 67
paste div
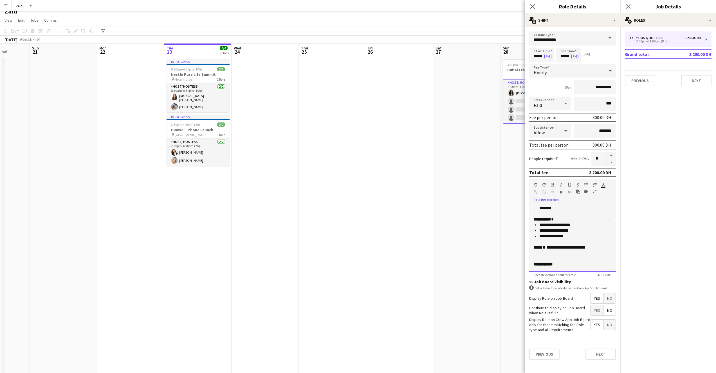
scroll to position [10, 0]
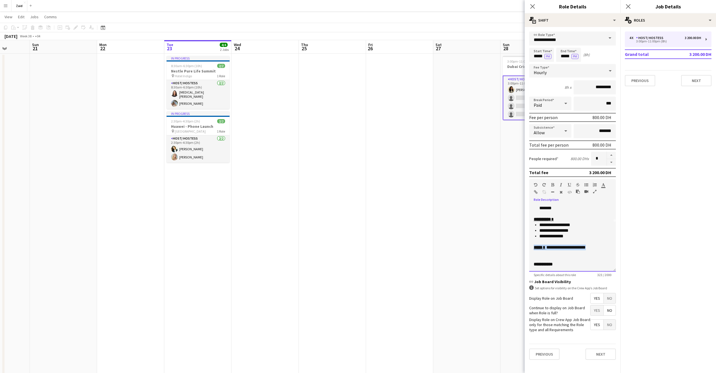
drag, startPoint x: 594, startPoint y: 249, endPoint x: 535, endPoint y: 250, distance: 59.6
click at [535, 250] on div "**********" at bounding box center [572, 237] width 87 height 67
click at [585, 249] on span "**********" at bounding box center [565, 247] width 40 height 4
click at [599, 132] on input "*******" at bounding box center [594, 131] width 42 height 14
click at [597, 132] on input "*******" at bounding box center [594, 131] width 42 height 14
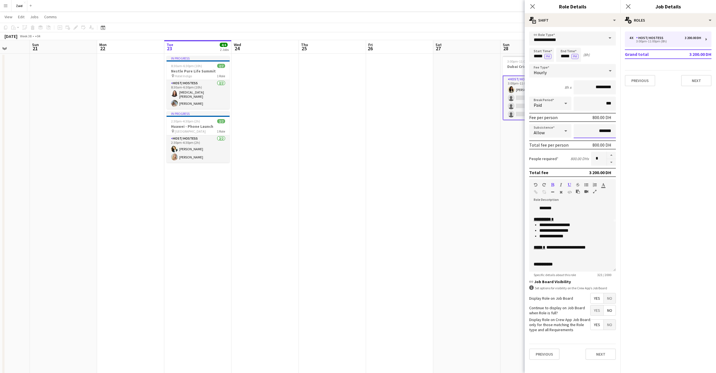
click at [599, 131] on input "*******" at bounding box center [594, 131] width 42 height 14
click at [604, 128] on input "*******" at bounding box center [594, 131] width 42 height 14
click at [605, 132] on input "*******" at bounding box center [594, 131] width 42 height 14
click at [603, 132] on input "*******" at bounding box center [594, 131] width 42 height 14
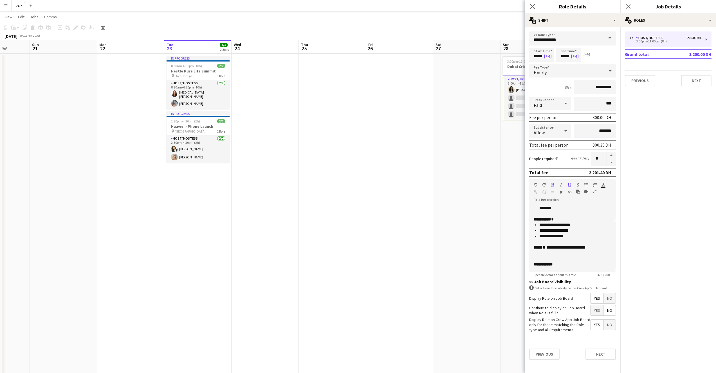
click at [605, 131] on input "*******" at bounding box center [594, 131] width 42 height 14
click at [600, 132] on input "*****" at bounding box center [594, 131] width 42 height 14
click at [603, 132] on input "*******" at bounding box center [594, 131] width 42 height 14
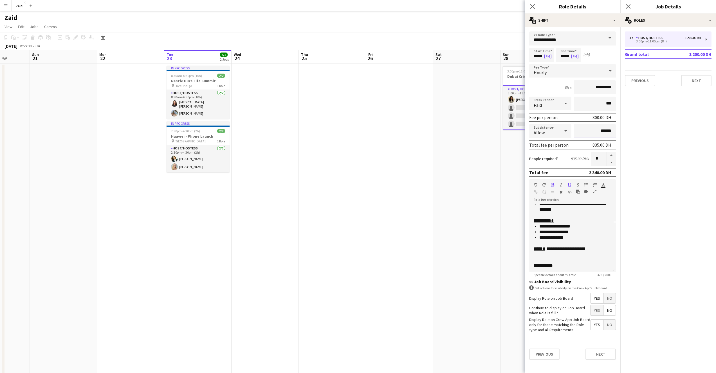
scroll to position [49, 0]
type input "******"
drag, startPoint x: 572, startPoint y: 233, endPoint x: 537, endPoint y: 225, distance: 36.6
click at [537, 225] on ul "**********" at bounding box center [572, 230] width 78 height 17
click at [576, 234] on li "**********" at bounding box center [573, 237] width 68 height 6
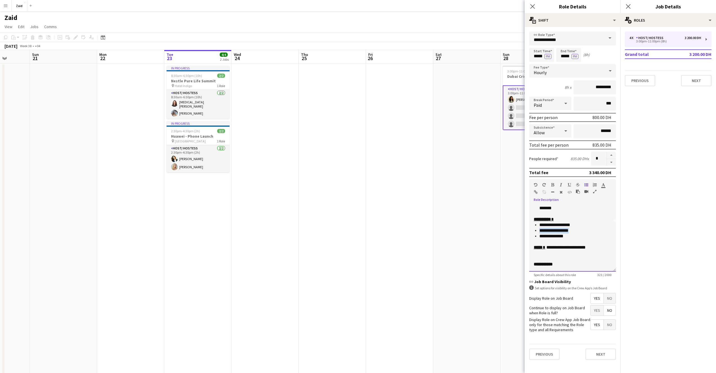
drag, startPoint x: 575, startPoint y: 233, endPoint x: 531, endPoint y: 231, distance: 43.6
click at [531, 231] on div "**********" at bounding box center [572, 237] width 87 height 67
drag, startPoint x: 573, startPoint y: 232, endPoint x: 542, endPoint y: 229, distance: 31.9
click at [542, 229] on li "**********" at bounding box center [573, 231] width 68 height 6
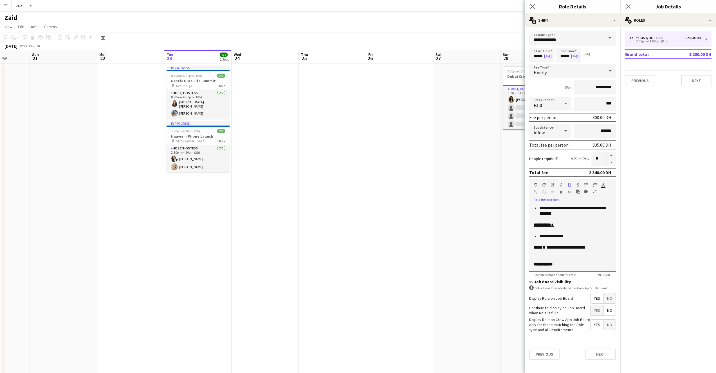
click at [573, 236] on li "**********" at bounding box center [573, 237] width 68 height 6
click at [542, 226] on p at bounding box center [572, 225] width 78 height 6
drag, startPoint x: 541, startPoint y: 230, endPoint x: 566, endPoint y: 232, distance: 24.8
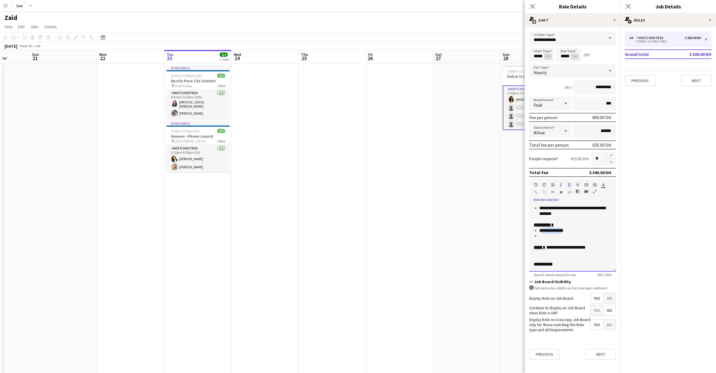
click at [566, 232] on li "**********" at bounding box center [573, 231] width 68 height 6
click at [568, 232] on li "**********" at bounding box center [573, 231] width 68 height 6
drag, startPoint x: 568, startPoint y: 232, endPoint x: 545, endPoint y: 232, distance: 23.3
click at [545, 232] on li "**********" at bounding box center [573, 231] width 68 height 6
copy li "**********"
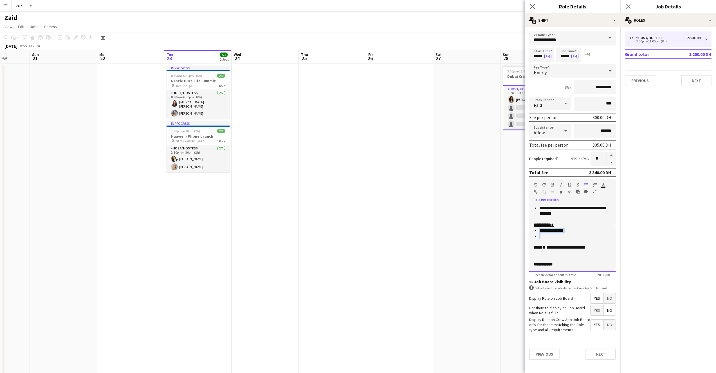
click at [551, 239] on div "**********" at bounding box center [572, 237] width 87 height 67
click at [540, 238] on li at bounding box center [575, 237] width 72 height 6
click at [567, 237] on li "**********" at bounding box center [573, 237] width 68 height 6
click at [574, 242] on li "**********" at bounding box center [573, 242] width 68 height 6
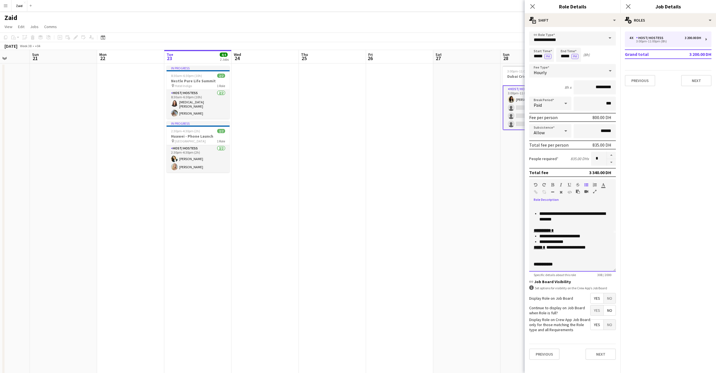
click at [588, 238] on li "**********" at bounding box center [573, 237] width 68 height 6
click at [569, 244] on li "**********" at bounding box center [573, 242] width 68 height 6
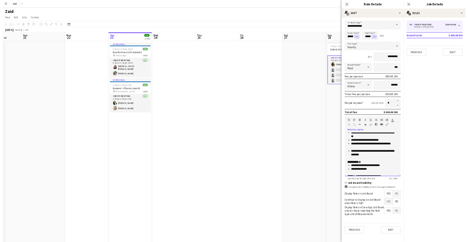
scroll to position [44, 0]
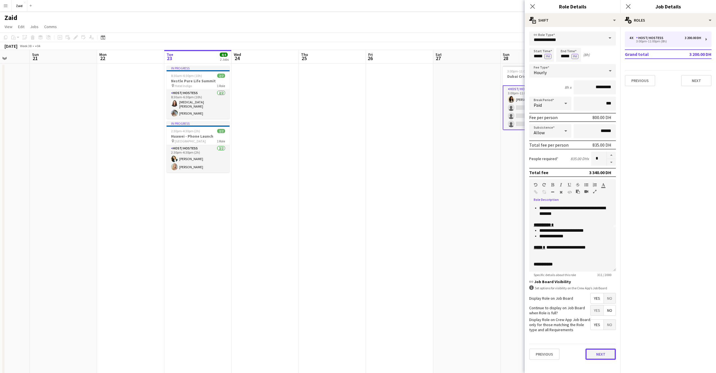
click at [605, 353] on button "Next" at bounding box center [600, 354] width 30 height 11
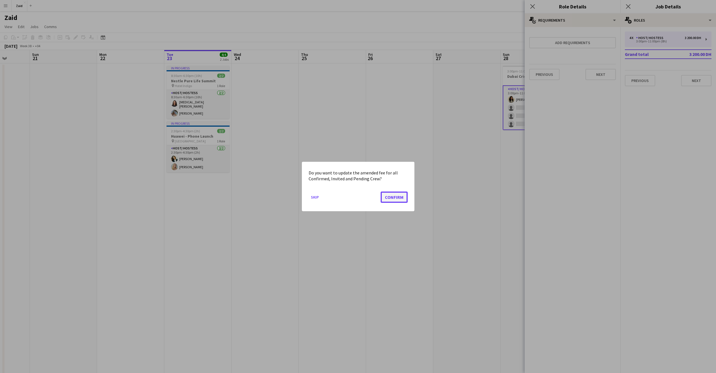
click at [396, 200] on button "Confirm" at bounding box center [393, 197] width 27 height 11
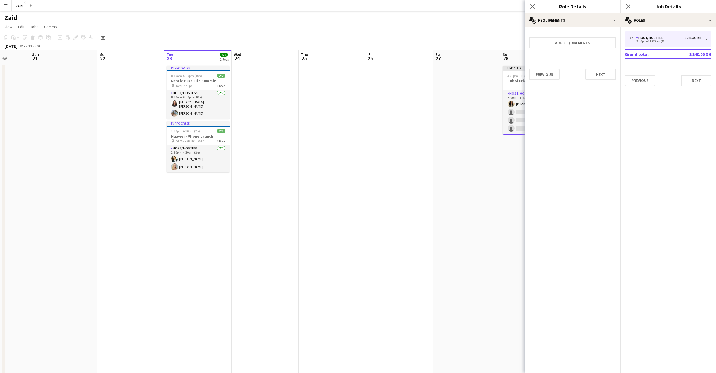
click at [645, 166] on mat-expansion-panel "pencil3 General details 4 x Host/ Hostess 3 340.00 DH 3:00pm-11:00pm (8h) Grand…" at bounding box center [668, 200] width 96 height 346
click at [532, 5] on icon "Close pop-in" at bounding box center [532, 6] width 5 height 5
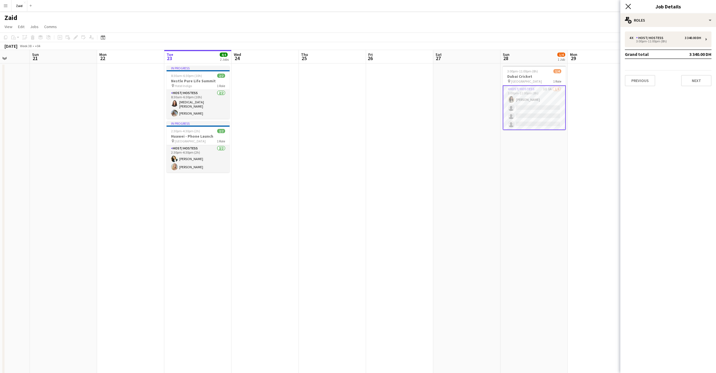
click at [629, 6] on icon "Close pop-in" at bounding box center [627, 6] width 5 height 5
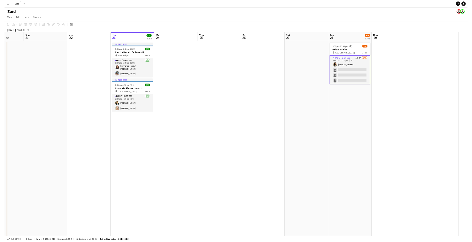
scroll to position [0, 172]
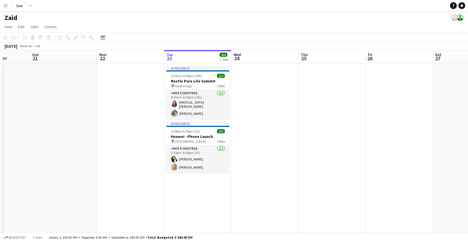
click at [13, 19] on h1 "Zaid" at bounding box center [10, 17] width 13 height 8
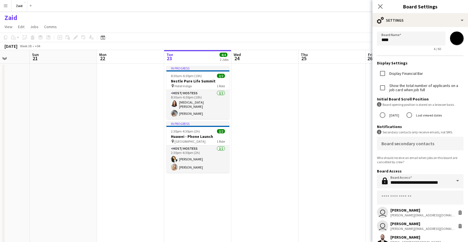
click at [13, 19] on h1 "Zaid" at bounding box center [10, 17] width 13 height 8
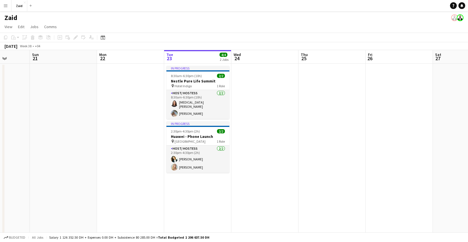
click at [4, 5] on app-icon "Menu" at bounding box center [5, 5] width 4 height 4
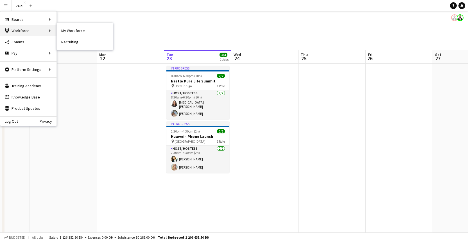
click at [23, 32] on div "Workforce Workforce" at bounding box center [28, 30] width 56 height 11
click at [50, 32] on div "Workforce Workforce" at bounding box center [28, 30] width 56 height 11
click at [75, 31] on link "My Workforce" at bounding box center [85, 30] width 56 height 11
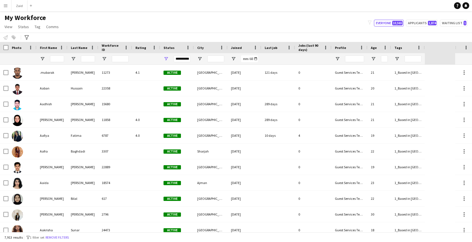
click at [185, 58] on div "**********" at bounding box center [182, 58] width 17 height 7
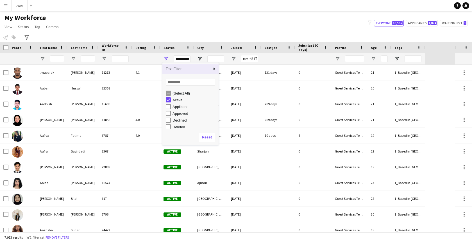
click at [185, 58] on div "**********" at bounding box center [182, 58] width 17 height 7
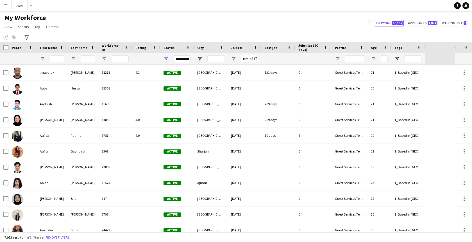
click at [185, 58] on div "**********" at bounding box center [182, 58] width 17 height 7
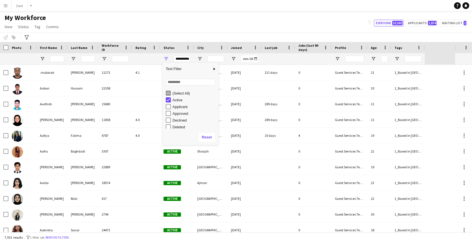
click at [197, 5] on app-navbar "Menu Boards Boards Boards All jobs Status Workforce Workforce My Workforce Recr…" at bounding box center [236, 5] width 472 height 11
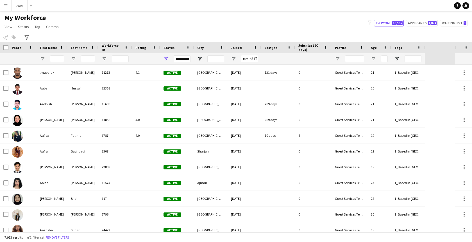
drag, startPoint x: 38, startPoint y: 26, endPoint x: 34, endPoint y: 32, distance: 7.3
click at [38, 26] on span "Tag" at bounding box center [38, 26] width 6 height 5
click at [105, 25] on div "My Workforce View Views Default view New view Update view Delete view Edit name…" at bounding box center [236, 22] width 472 height 19
click at [400, 60] on div at bounding box center [408, 58] width 34 height 11
click at [400, 60] on span "Open Filter Menu" at bounding box center [397, 58] width 5 height 5
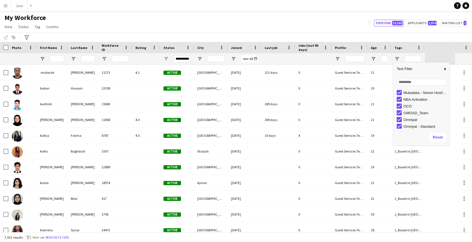
scroll to position [188, 0]
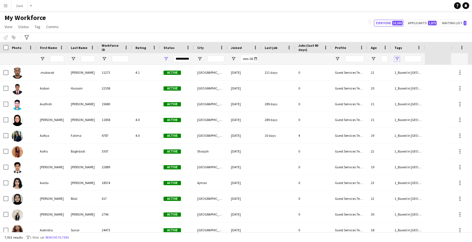
click at [396, 59] on span "Open Filter Menu" at bounding box center [397, 58] width 5 height 5
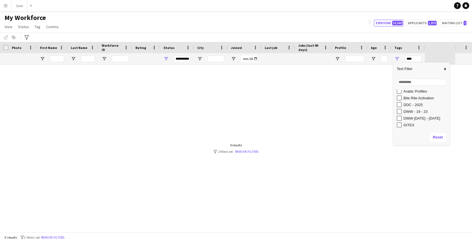
scroll to position [112, 0]
click at [399, 106] on div "DWW - 19 - 23" at bounding box center [423, 109] width 53 height 7
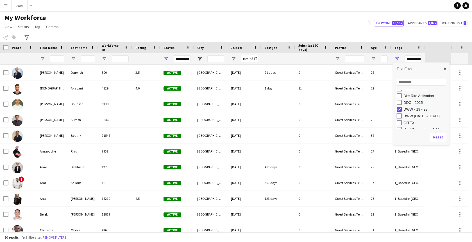
type input "**********"
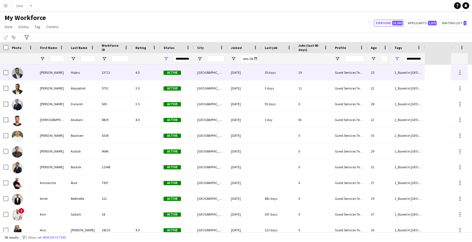
click at [220, 79] on div "[GEOGRAPHIC_DATA]" at bounding box center [211, 72] width 34 height 15
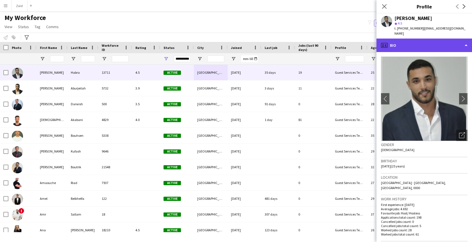
click at [426, 44] on div "profile Bio" at bounding box center [425, 45] width 96 height 13
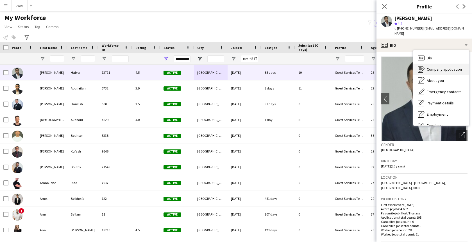
click at [441, 67] on span "Company application" at bounding box center [444, 69] width 35 height 5
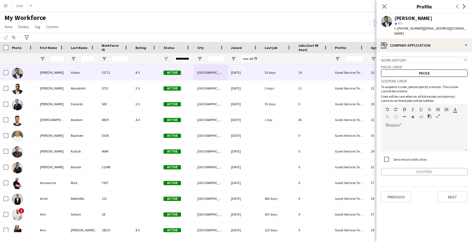
click at [422, 63] on div "Pause crew Pause" at bounding box center [424, 70] width 87 height 14
click at [422, 57] on div "Work history chevron-down" at bounding box center [424, 60] width 87 height 6
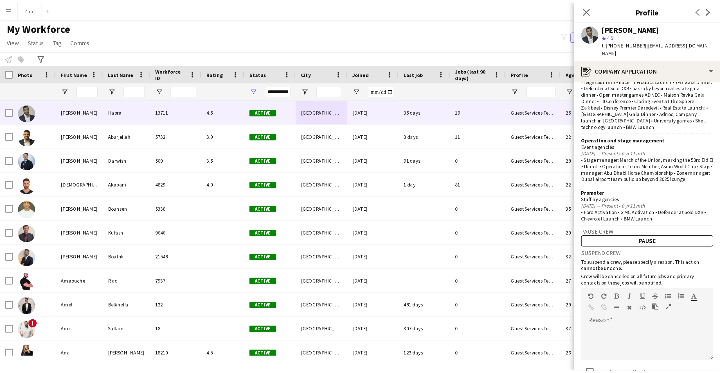
scroll to position [29, 0]
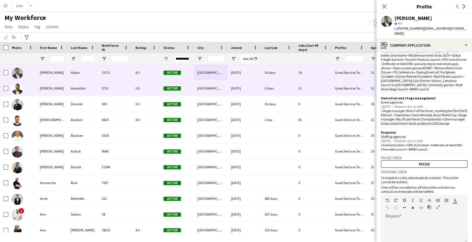
click at [292, 83] on div "3 days" at bounding box center [279, 87] width 34 height 15
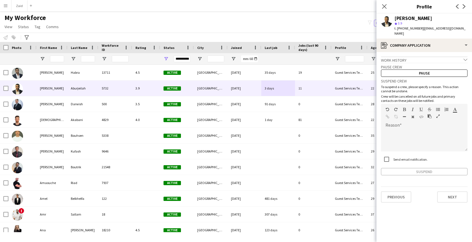
click at [431, 52] on app-crew-profile-application "Work history chevron-down Show caller [GEOGRAPHIC_DATA] [DATE] — [DATE] • 0 yr …" at bounding box center [425, 147] width 96 height 190
click at [429, 57] on div "Work history chevron-down" at bounding box center [424, 60] width 87 height 6
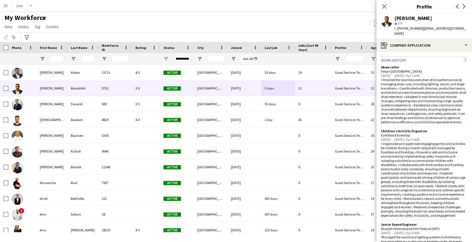
click at [429, 57] on div "Work history chevron-right" at bounding box center [424, 60] width 87 height 6
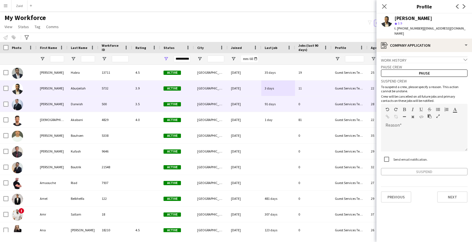
click at [328, 108] on div "0" at bounding box center [313, 103] width 37 height 15
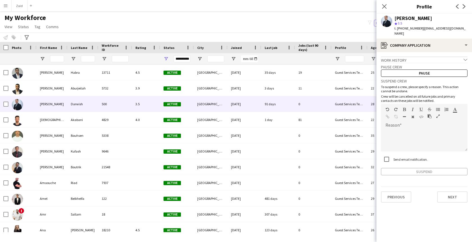
click at [408, 58] on div "Work history chevron-down" at bounding box center [424, 60] width 87 height 6
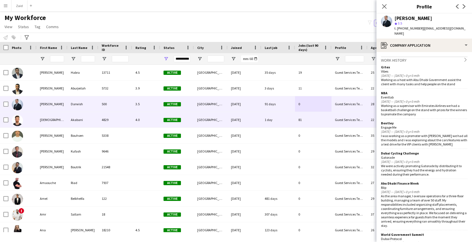
click at [355, 115] on div "Guest Services Team" at bounding box center [350, 119] width 36 height 15
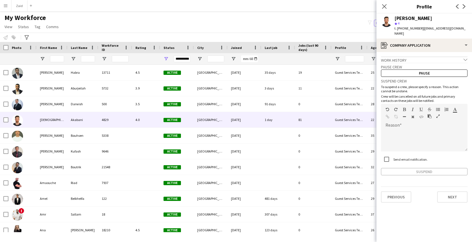
click at [408, 57] on div "Work history chevron-down" at bounding box center [424, 60] width 87 height 6
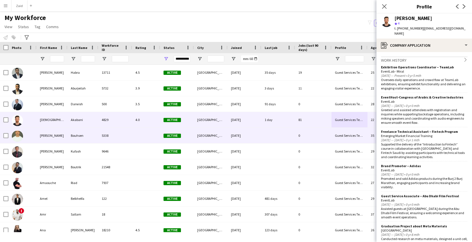
click at [337, 132] on div "Guest Services Team" at bounding box center [350, 135] width 36 height 15
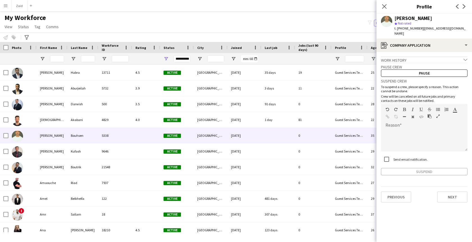
click at [420, 57] on div "Work history chevron-down" at bounding box center [424, 60] width 87 height 6
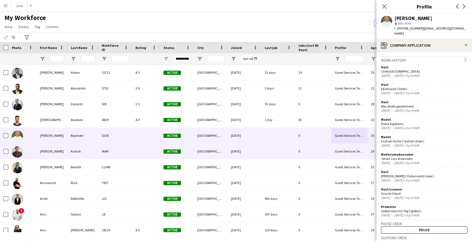
click at [315, 151] on div "0" at bounding box center [313, 150] width 37 height 15
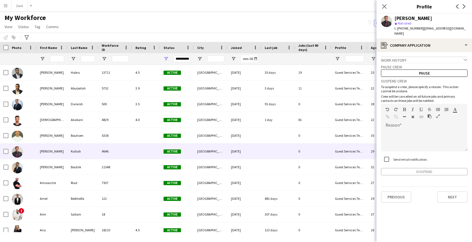
click at [427, 57] on div "Work history chevron-down" at bounding box center [424, 60] width 87 height 6
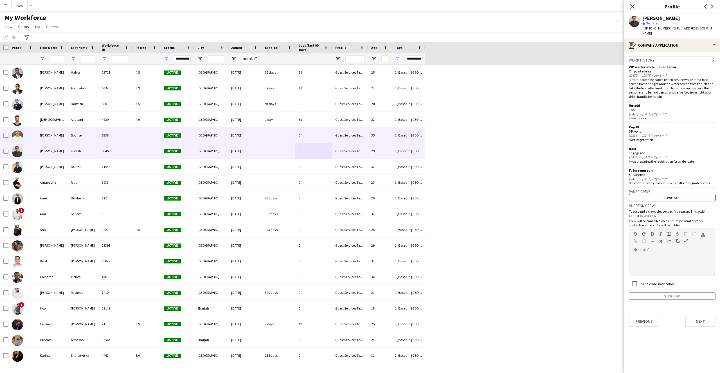
click at [48, 138] on div "[PERSON_NAME]" at bounding box center [52, 135] width 31 height 15
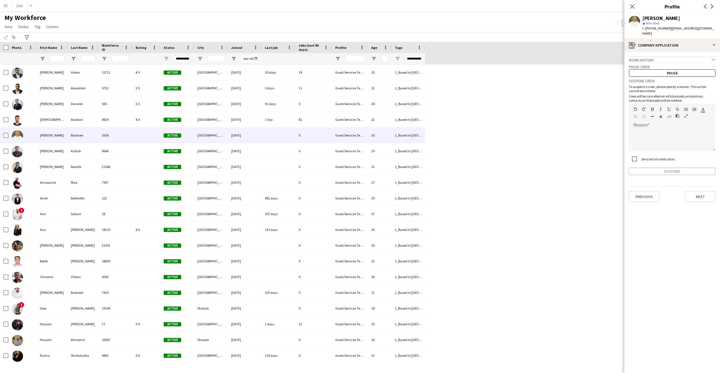
drag, startPoint x: 708, startPoint y: 57, endPoint x: 711, endPoint y: 55, distance: 4.3
click at [472, 63] on div "Pause crew Pause" at bounding box center [672, 70] width 87 height 14
click at [472, 58] on icon "chevron-down" at bounding box center [713, 60] width 4 height 4
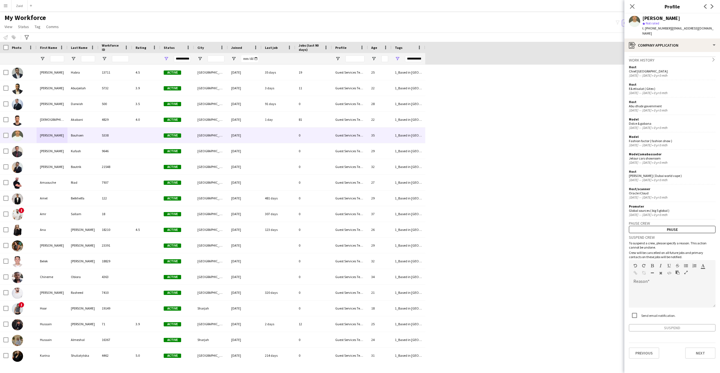
click at [472, 58] on icon "chevron-right" at bounding box center [713, 60] width 4 height 4
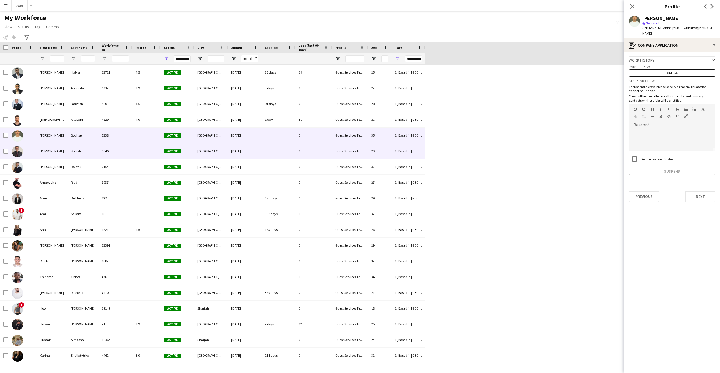
click at [53, 153] on div "[PERSON_NAME]" at bounding box center [52, 150] width 31 height 15
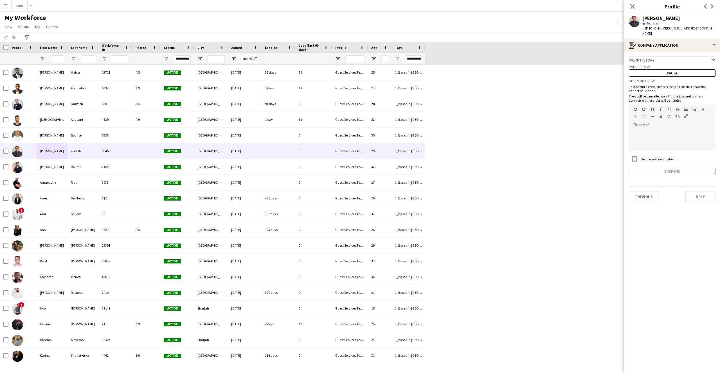
click at [472, 57] on div "Work history chevron-down" at bounding box center [672, 60] width 87 height 6
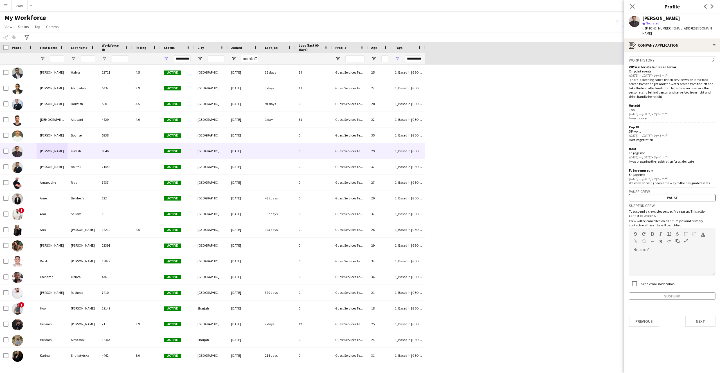
click at [472, 57] on div "Work history chevron-right" at bounding box center [672, 60] width 87 height 6
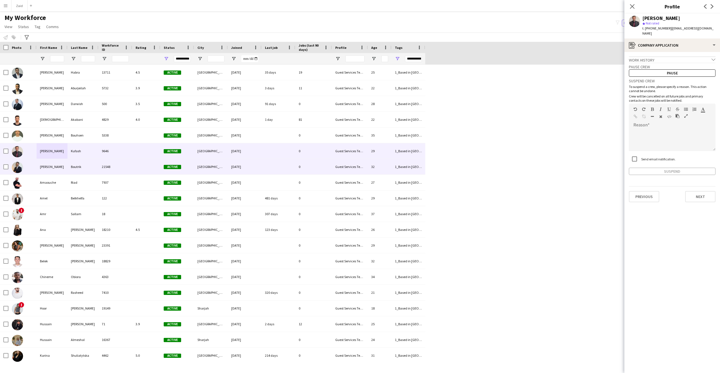
click at [64, 171] on div "[PERSON_NAME]" at bounding box center [52, 166] width 31 height 15
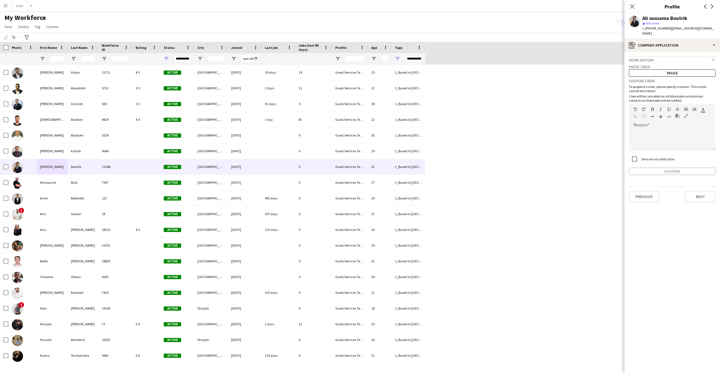
click at [472, 58] on icon "chevron-down" at bounding box center [713, 60] width 4 height 4
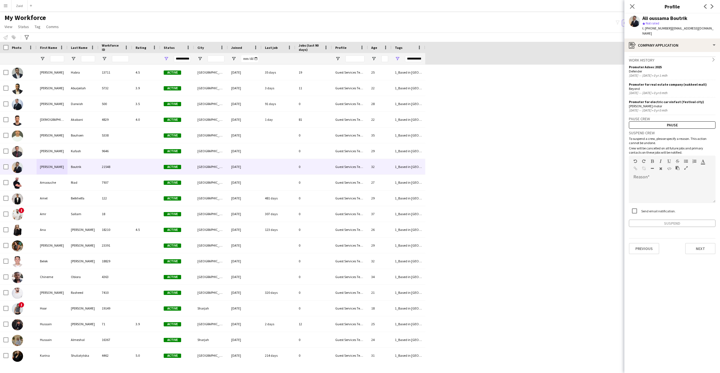
click at [472, 58] on icon "chevron-right" at bounding box center [713, 60] width 4 height 4
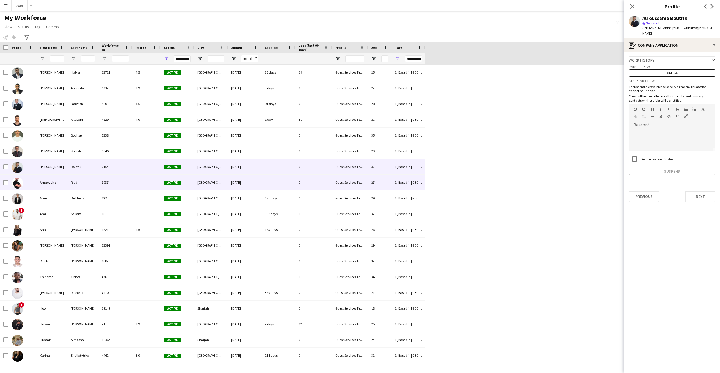
click at [89, 188] on div "Riad" at bounding box center [82, 182] width 31 height 15
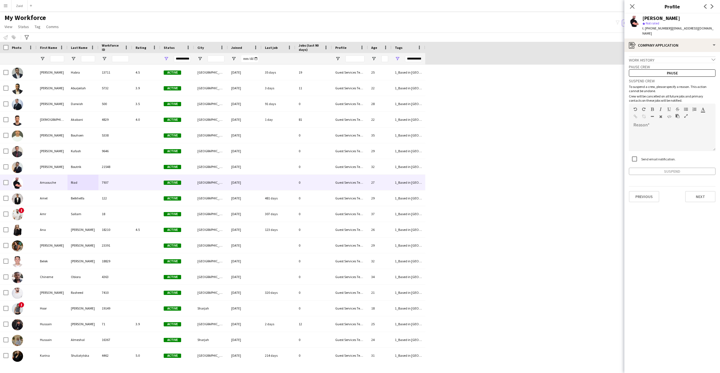
click at [472, 58] on app-icon "chevron-down" at bounding box center [713, 60] width 4 height 5
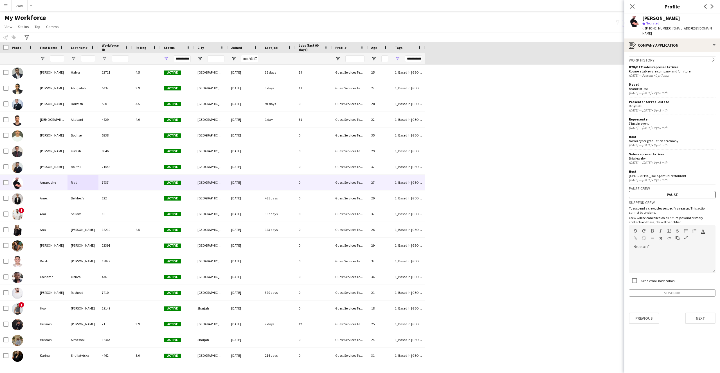
click at [472, 58] on app-icon "chevron-right" at bounding box center [713, 60] width 4 height 5
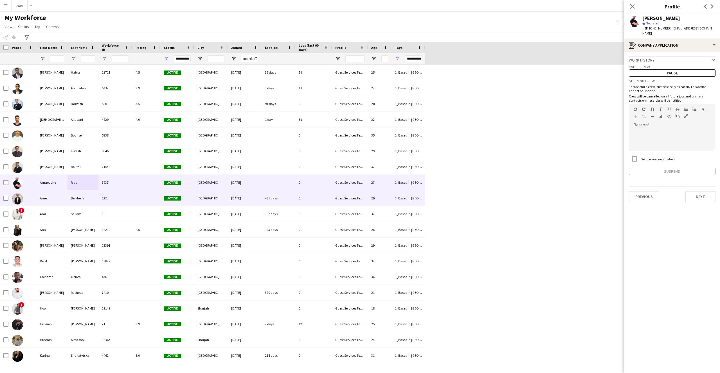
click at [114, 206] on div "122" at bounding box center [115, 198] width 34 height 15
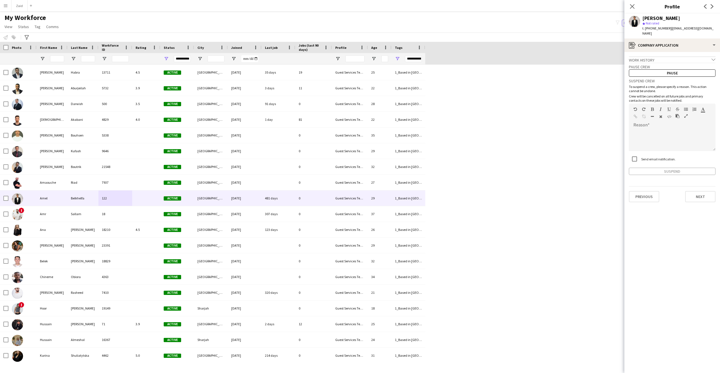
click at [472, 57] on div "Work history chevron-down" at bounding box center [672, 60] width 87 height 6
click at [472, 57] on div "Work history chevron-right" at bounding box center [672, 60] width 87 height 6
click at [472, 21] on app-user-avatar at bounding box center [634, 21] width 11 height 11
click at [472, 21] on div "star Not rated" at bounding box center [678, 23] width 73 height 5
click at [39, 200] on div "Amel" at bounding box center [52, 198] width 31 height 15
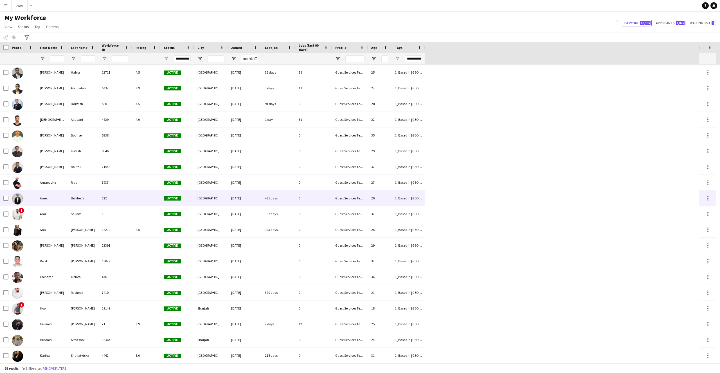
click at [43, 199] on div "Amel" at bounding box center [52, 198] width 31 height 15
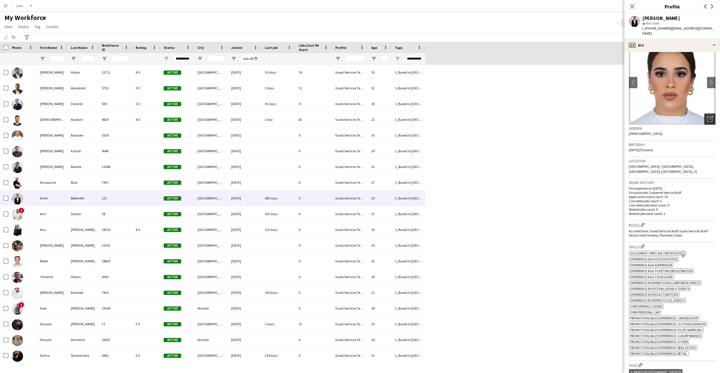
scroll to position [0, 0]
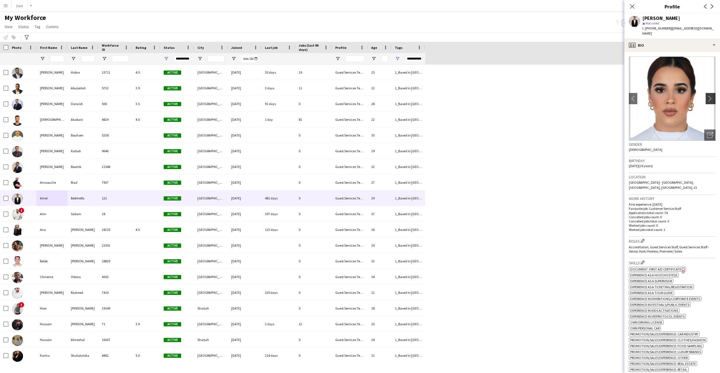
click at [472, 96] on app-icon "chevron-right" at bounding box center [711, 99] width 9 height 6
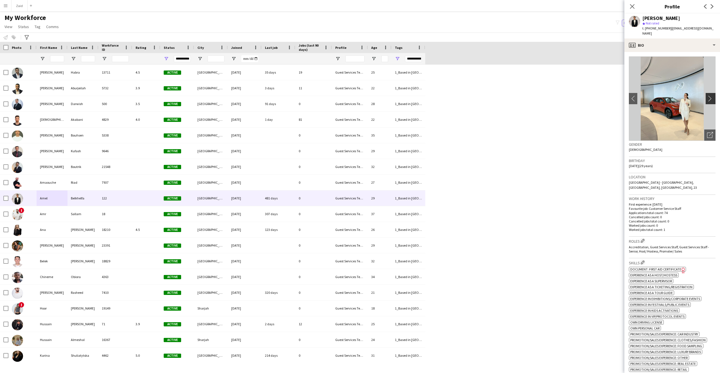
click at [472, 96] on app-icon "chevron-right" at bounding box center [711, 99] width 9 height 6
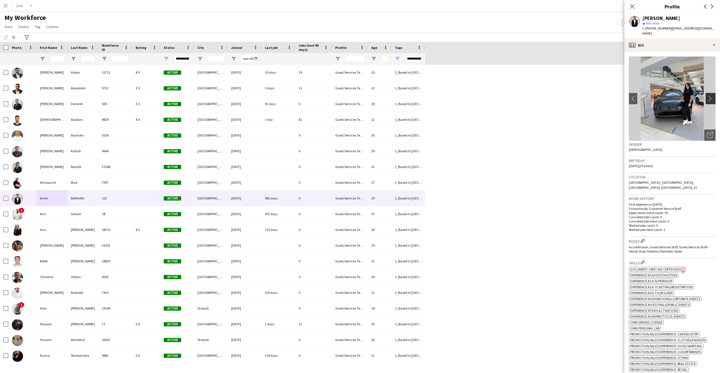
click at [472, 96] on app-icon "chevron-right" at bounding box center [711, 99] width 9 height 6
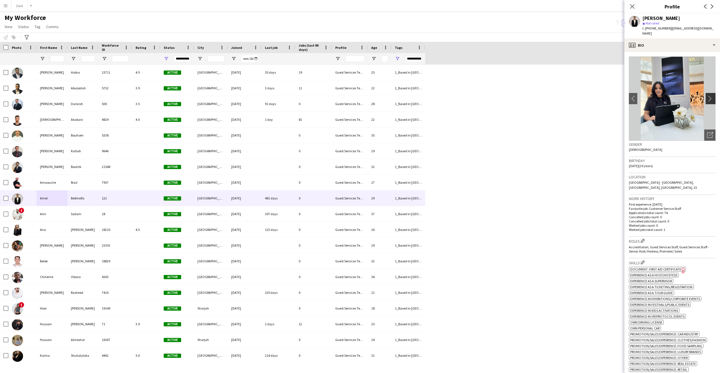
click at [472, 96] on app-icon "chevron-right" at bounding box center [711, 99] width 9 height 6
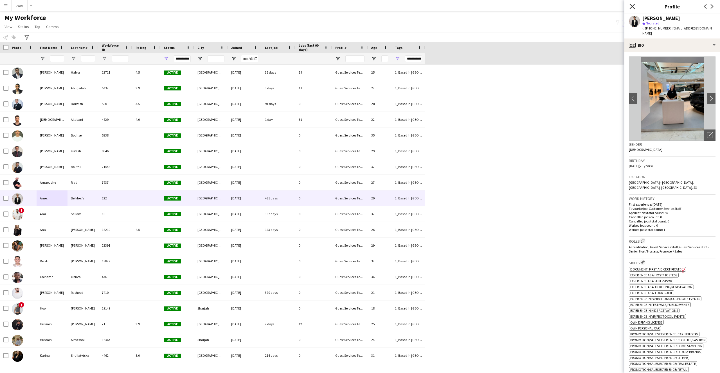
click at [472, 5] on icon "Close pop-in" at bounding box center [631, 6] width 5 height 5
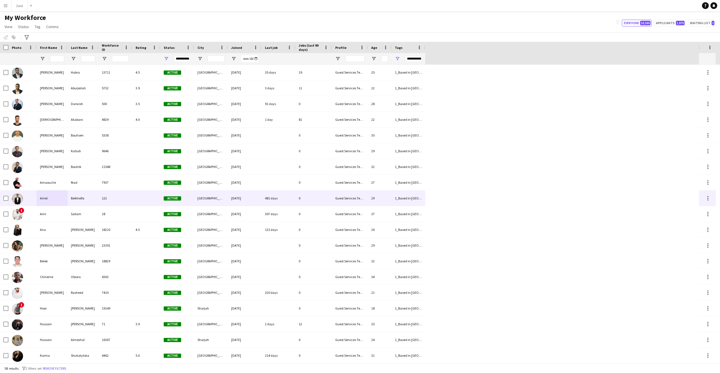
click at [35, 198] on div at bounding box center [22, 198] width 28 height 15
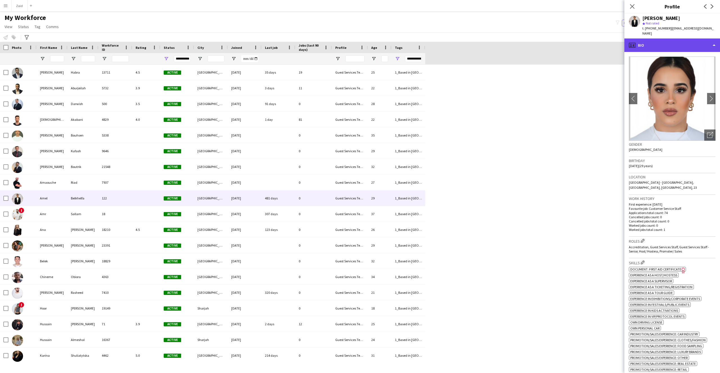
click at [472, 39] on div "profile Bio" at bounding box center [672, 45] width 96 height 13
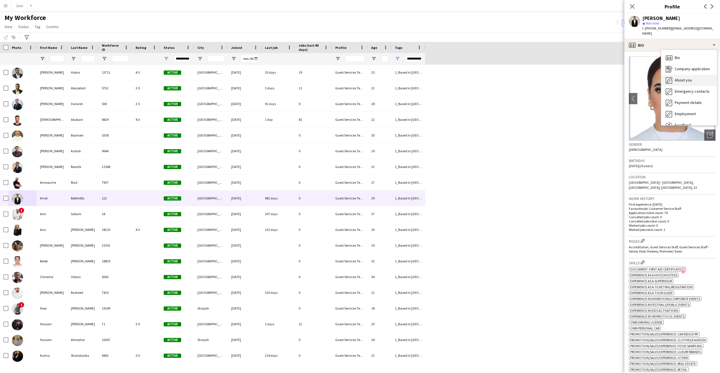
click at [472, 78] on span "About you" at bounding box center [683, 80] width 17 height 5
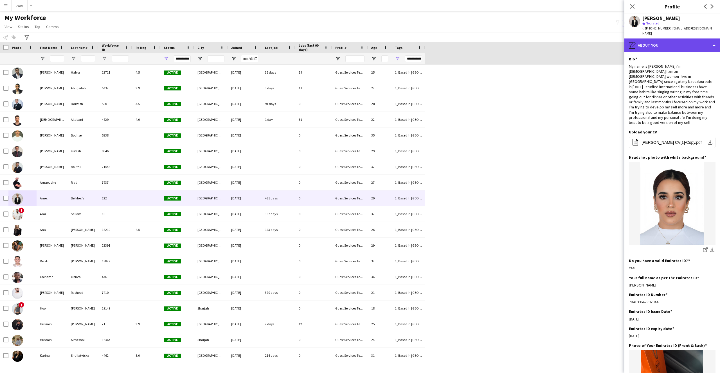
click at [472, 39] on div "pencil4 About you" at bounding box center [672, 45] width 96 height 13
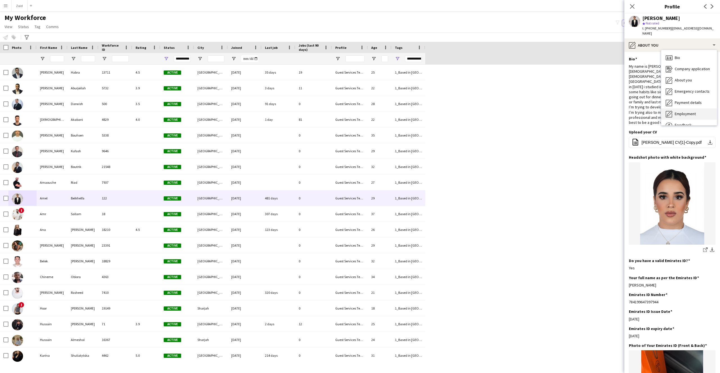
click at [472, 111] on span "Employment" at bounding box center [685, 113] width 21 height 5
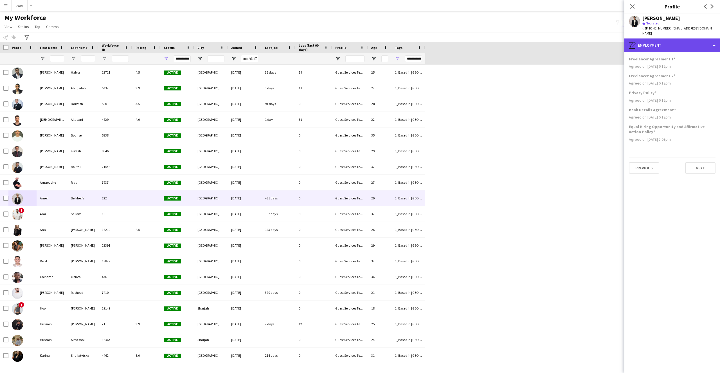
click at [472, 40] on div "pencil4 Employment" at bounding box center [672, 45] width 96 height 13
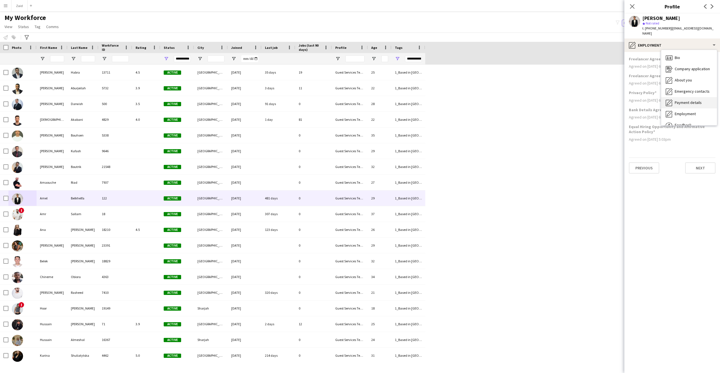
click at [472, 100] on span "Payment details" at bounding box center [688, 102] width 27 height 5
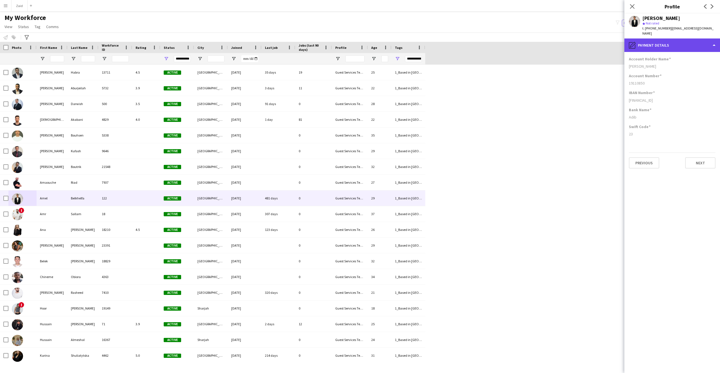
click at [472, 39] on div "pencil4 Payment details" at bounding box center [672, 45] width 96 height 13
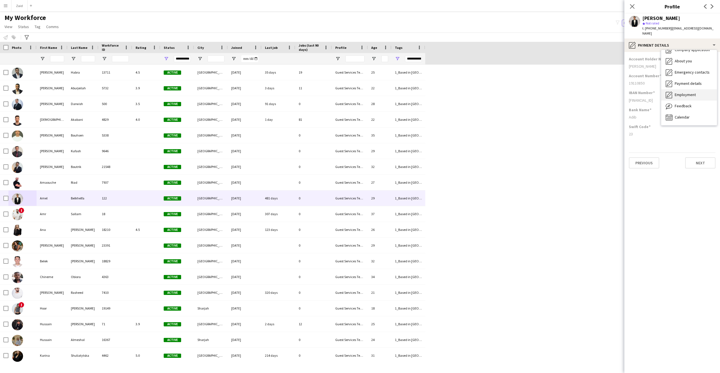
click at [472, 92] on span "Employment" at bounding box center [685, 94] width 21 height 5
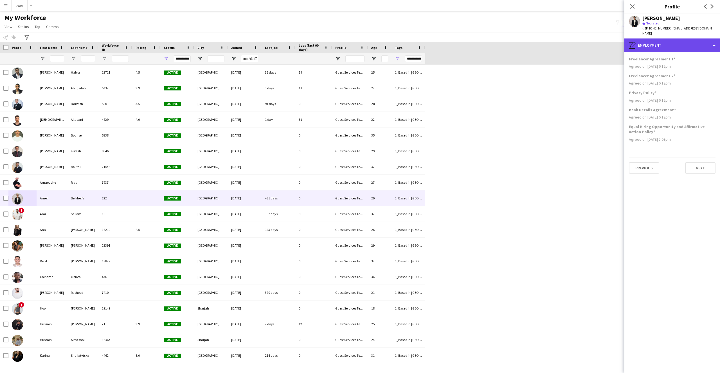
click at [472, 42] on div "pencil4 Employment" at bounding box center [672, 45] width 96 height 13
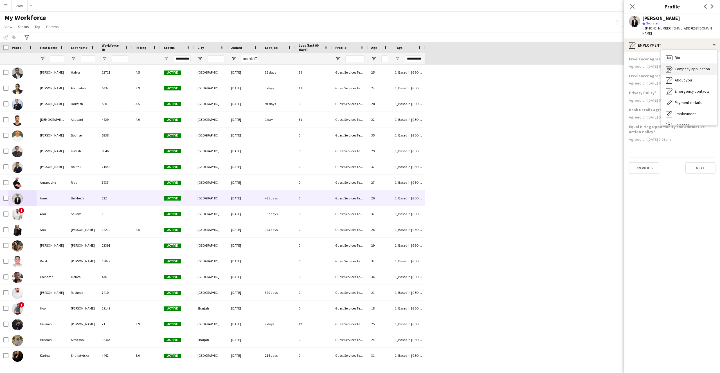
click at [472, 66] on span "Company application" at bounding box center [692, 68] width 35 height 5
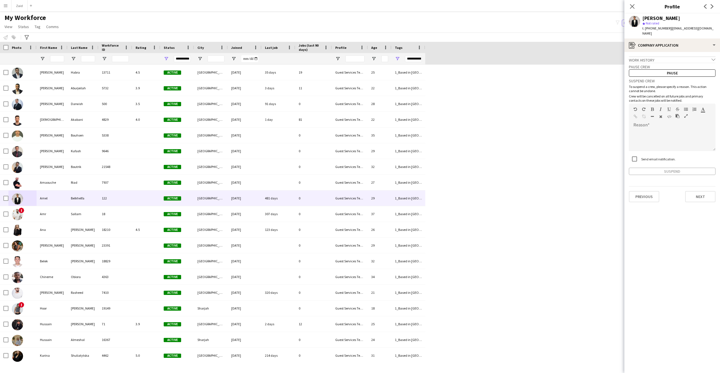
click at [472, 57] on div "Work history chevron-down" at bounding box center [672, 60] width 87 height 6
click at [8, 199] on div at bounding box center [22, 198] width 28 height 15
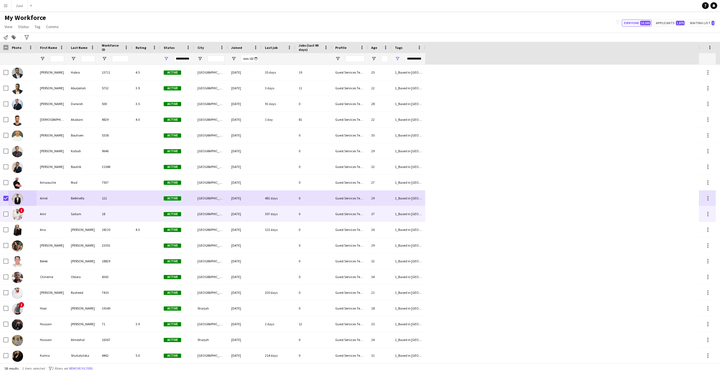
click at [228, 217] on div "[DATE]" at bounding box center [245, 213] width 34 height 15
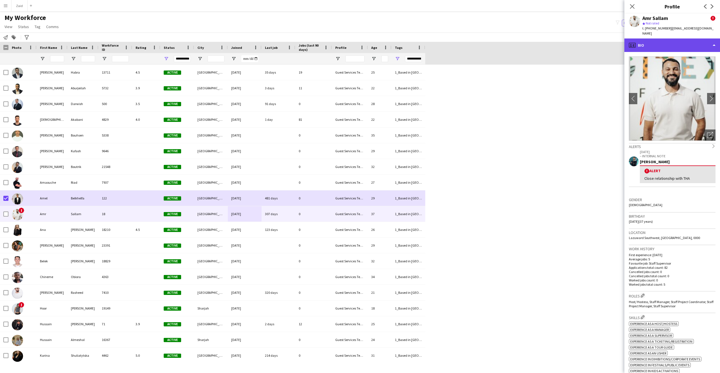
click at [472, 42] on div "profile Bio" at bounding box center [672, 45] width 96 height 13
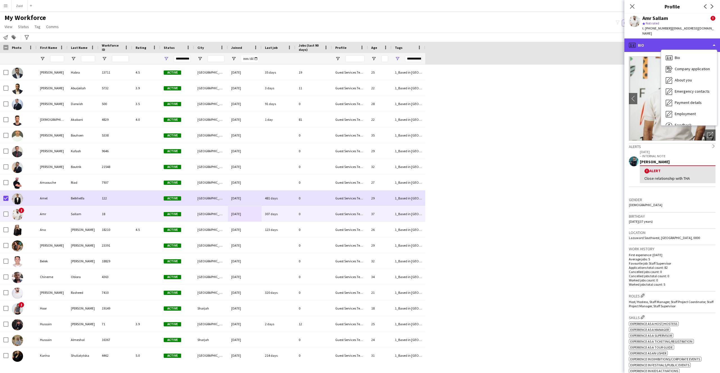
click at [472, 42] on div "profile Bio" at bounding box center [672, 45] width 96 height 13
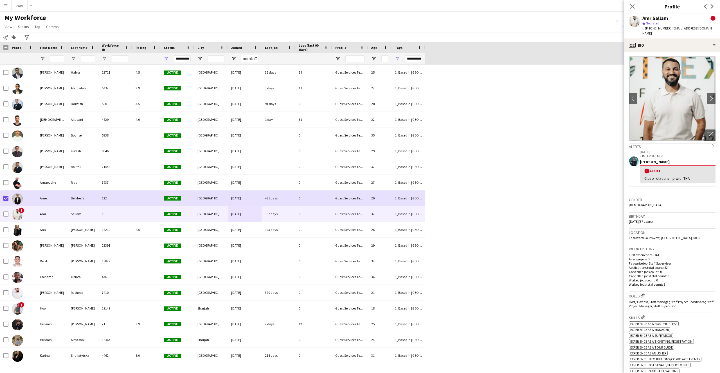
click at [472, 18] on span "!" at bounding box center [712, 18] width 5 height 5
click at [472, 45] on div "profile Bio" at bounding box center [672, 45] width 96 height 13
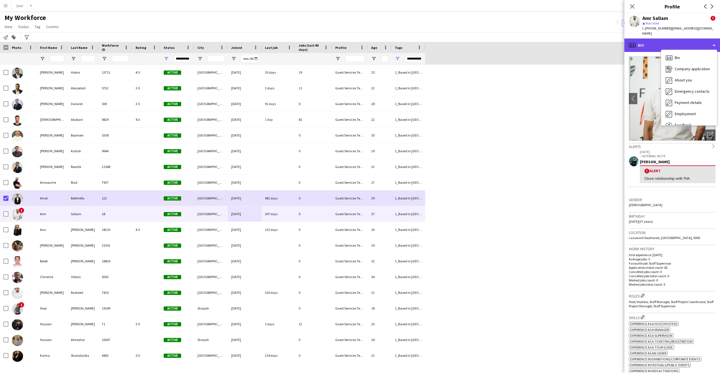
click at [472, 41] on div "profile Bio" at bounding box center [672, 45] width 96 height 13
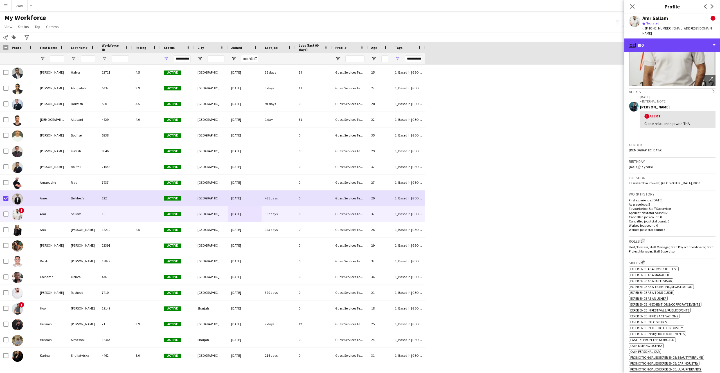
scroll to position [50, 0]
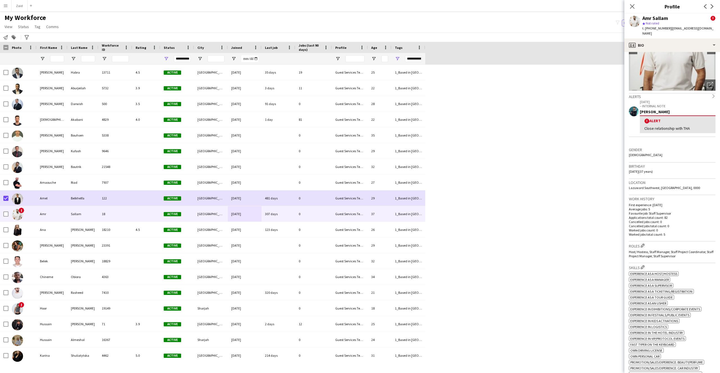
click at [472, 93] on div "Alerts chevron-right" at bounding box center [672, 96] width 87 height 6
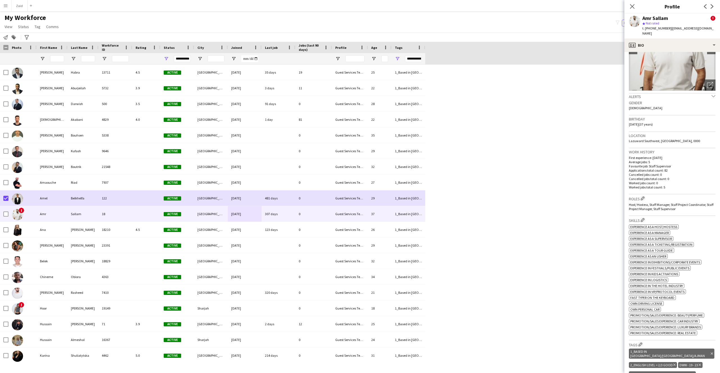
click at [472, 94] on app-icon "chevron-down" at bounding box center [713, 96] width 4 height 5
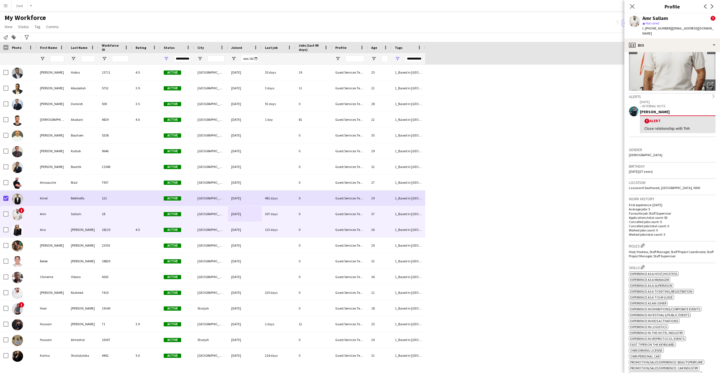
click at [58, 236] on div "Ana" at bounding box center [52, 229] width 31 height 15
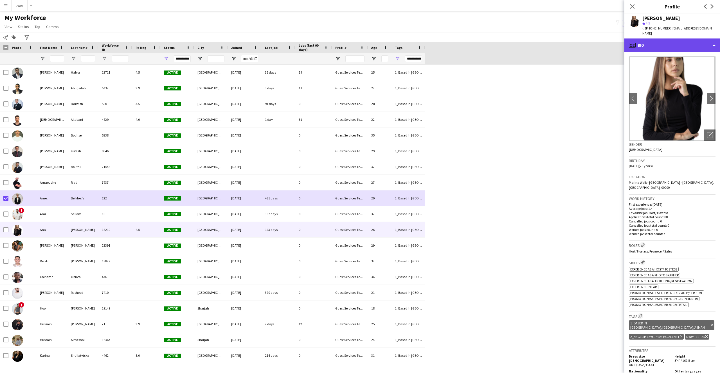
click at [472, 40] on div "profile Bio" at bounding box center [672, 45] width 96 height 13
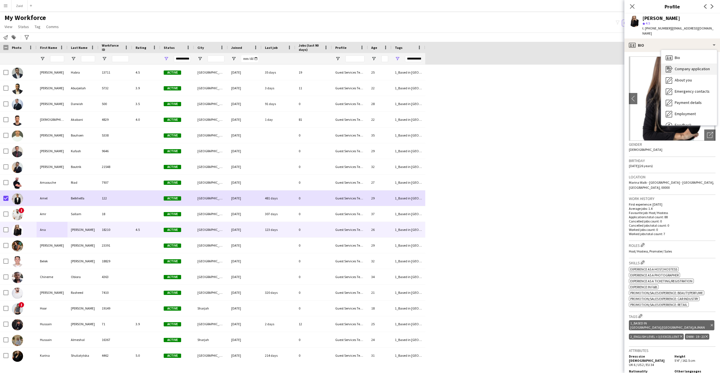
click at [472, 66] on span "Company application" at bounding box center [692, 68] width 35 height 5
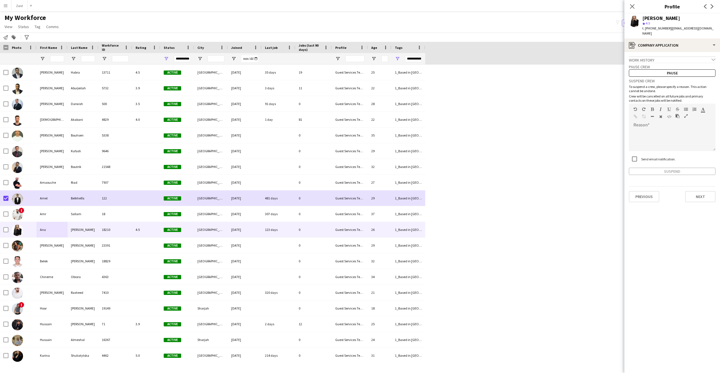
click at [472, 58] on icon "chevron-down" at bounding box center [713, 60] width 4 height 4
click at [472, 22] on app-user-avatar at bounding box center [634, 21] width 11 height 11
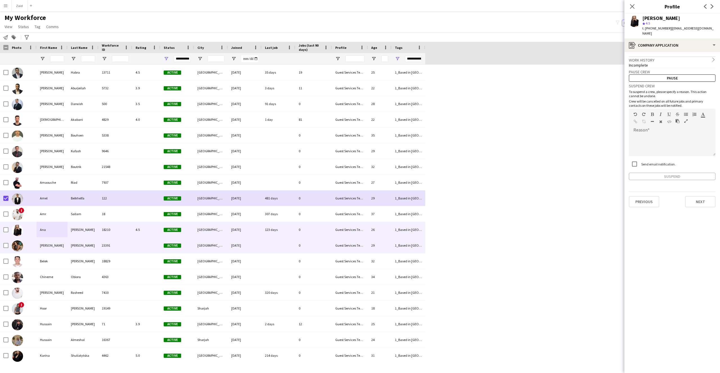
click at [49, 242] on div "[PERSON_NAME]" at bounding box center [52, 245] width 31 height 15
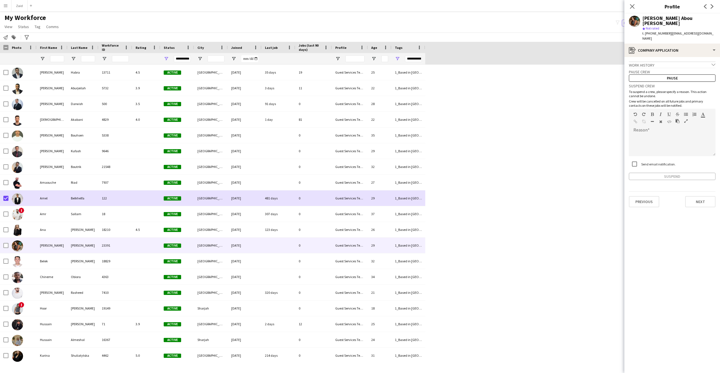
click at [472, 63] on icon "chevron-down" at bounding box center [713, 65] width 4 height 4
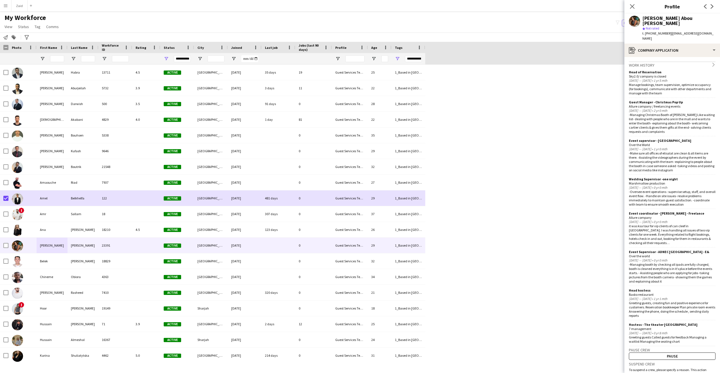
click at [472, 57] on app-crew-profile-application "Work history chevron-right Head of Reservation Sky2.0/ company is closed Jan 20…" at bounding box center [672, 215] width 96 height 316
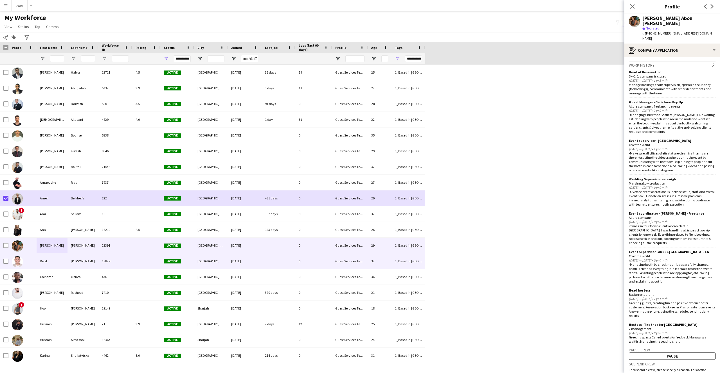
click at [58, 242] on div "Belek" at bounding box center [52, 261] width 31 height 15
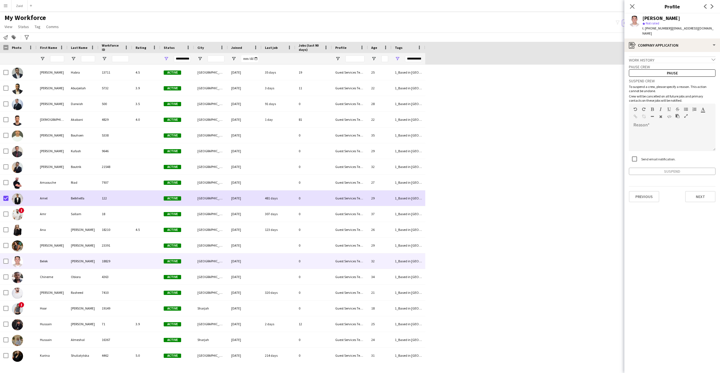
click at [472, 58] on icon "chevron-down" at bounding box center [713, 60] width 4 height 4
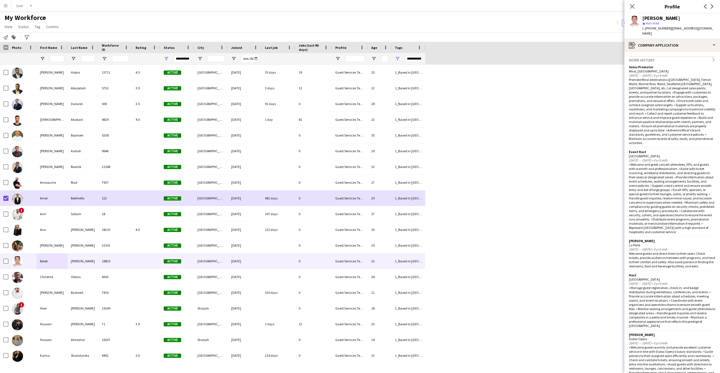
click at [472, 55] on app-crew-profile-application "Work history chevron-right Sales Promoter Miral, Zayed International Airport Ma…" at bounding box center [672, 212] width 96 height 321
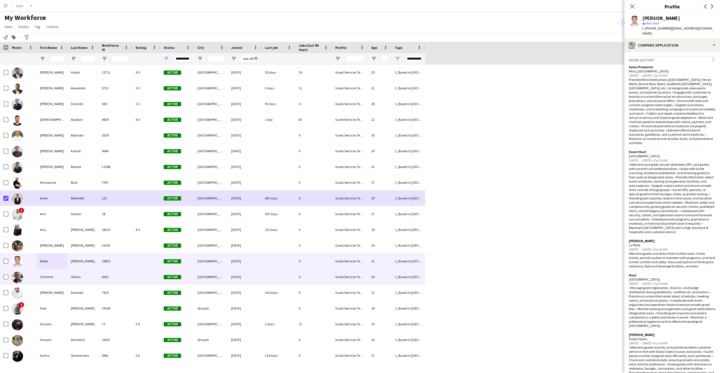
click at [69, 242] on div "Obiora" at bounding box center [82, 276] width 31 height 15
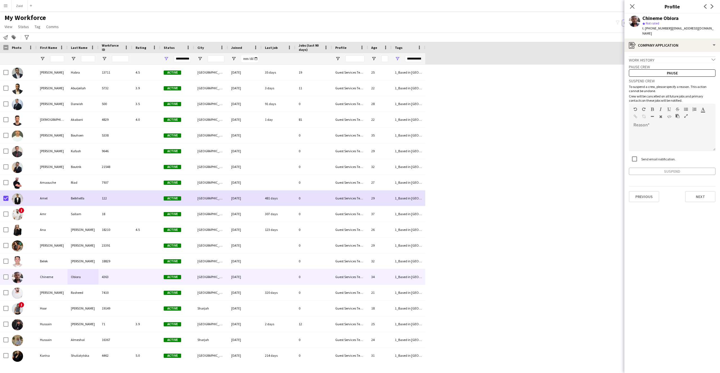
click at [472, 58] on icon "chevron-down" at bounding box center [713, 60] width 4 height 4
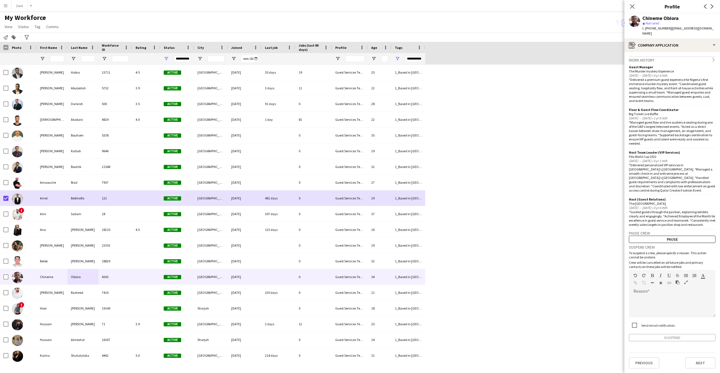
click at [472, 58] on icon "chevron-right" at bounding box center [713, 60] width 4 height 4
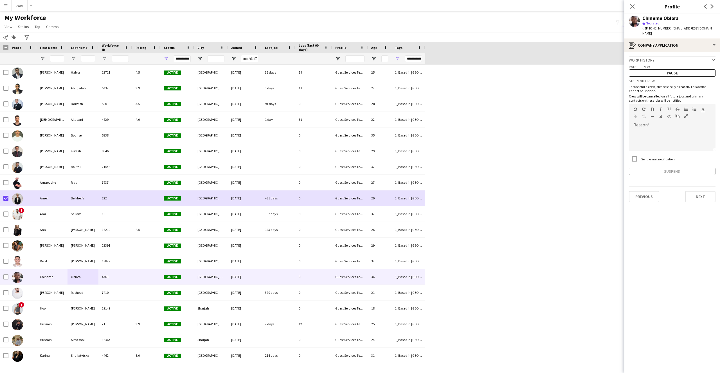
click at [472, 58] on icon "chevron-down" at bounding box center [713, 60] width 4 height 4
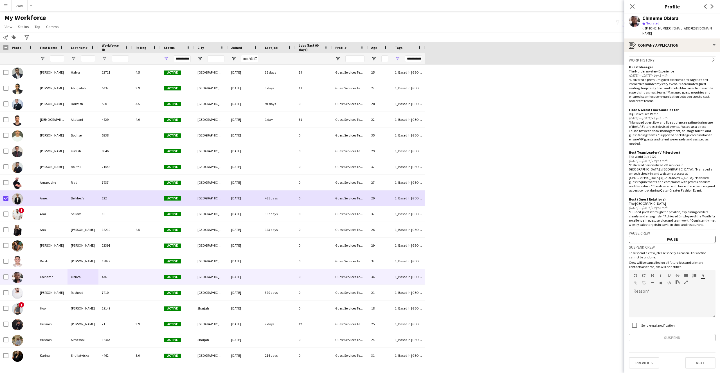
click at [472, 58] on icon "chevron-right" at bounding box center [713, 60] width 4 height 4
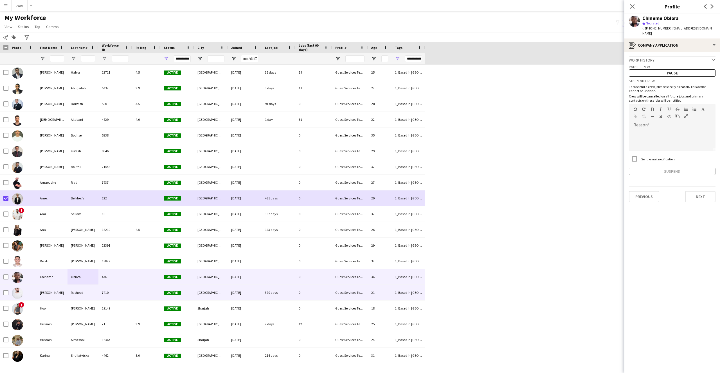
click at [60, 242] on div "[PERSON_NAME]" at bounding box center [52, 292] width 31 height 15
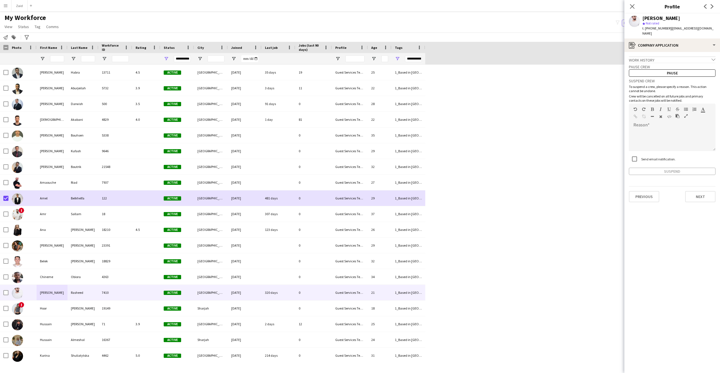
click at [472, 57] on div "Work history chevron-down" at bounding box center [672, 60] width 87 height 6
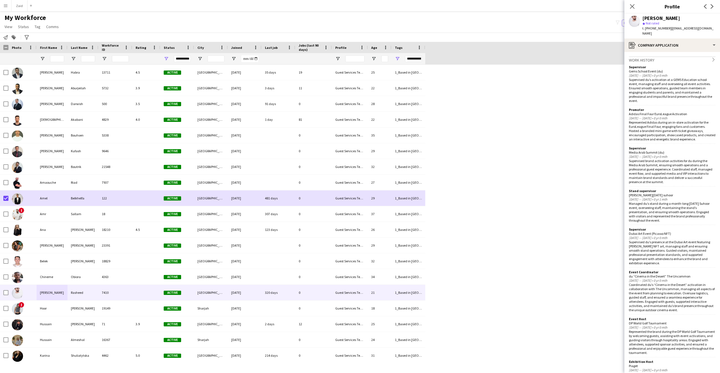
click at [472, 58] on icon "chevron-right" at bounding box center [713, 60] width 4 height 4
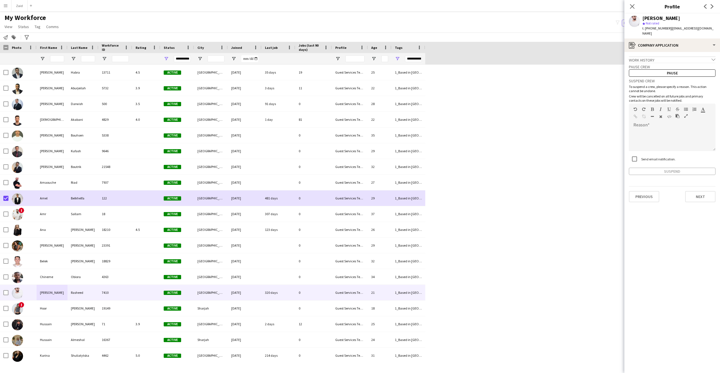
click at [472, 52] on app-crew-profile-application "Work history chevron-down Supervisor Gems School Event (du) Aug 2025 — Aug 2025…" at bounding box center [672, 212] width 96 height 321
click at [472, 58] on icon "chevron-down" at bounding box center [713, 60] width 4 height 4
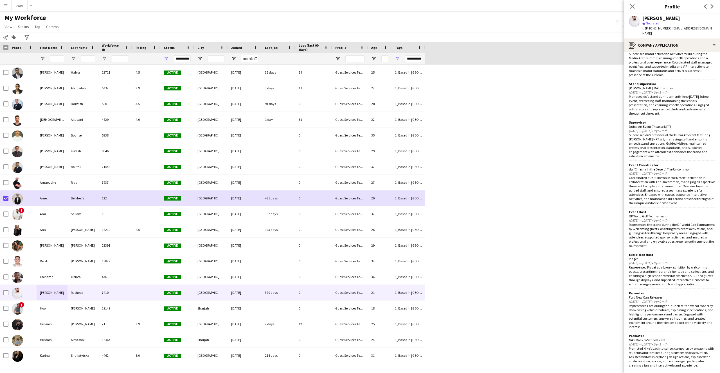
scroll to position [108, 0]
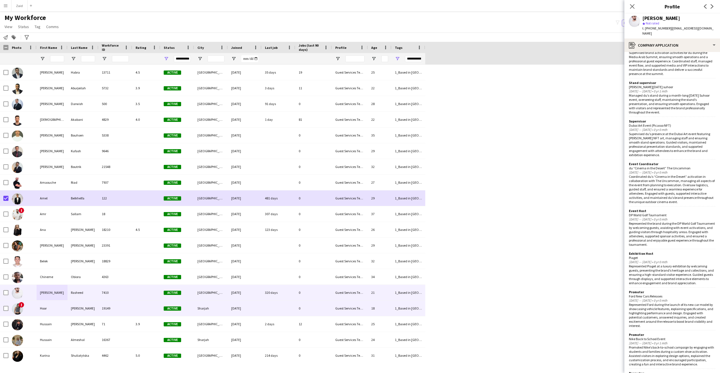
click at [56, 242] on div "Hoor" at bounding box center [52, 308] width 31 height 15
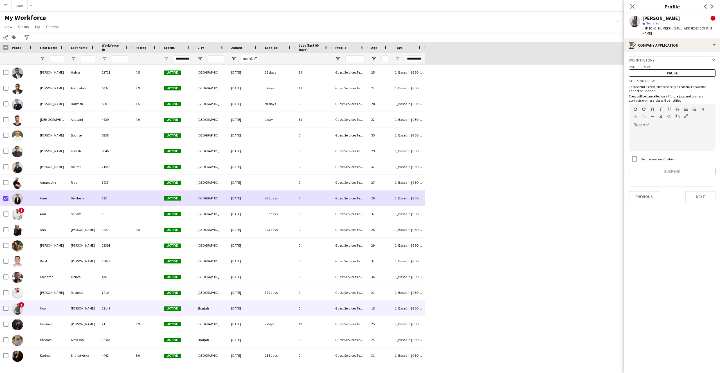
click at [472, 58] on icon "chevron-down" at bounding box center [713, 60] width 4 height 4
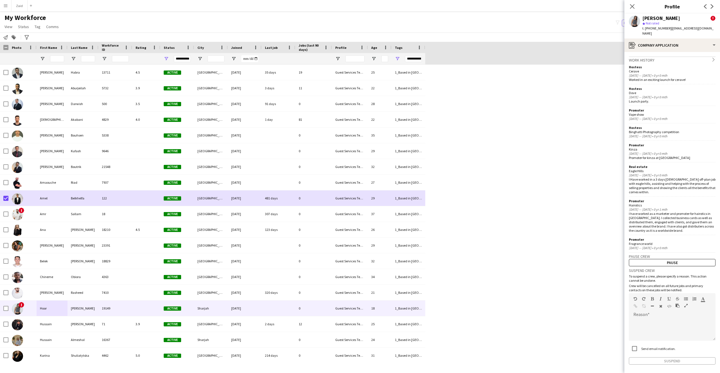
click at [472, 56] on app-crew-profile-application "Work history chevron-right Hostess Cerave Sep 2025 — Sep 2025 • 0 yr 0 mth Work…" at bounding box center [672, 212] width 96 height 321
click at [472, 58] on icon "chevron-right" at bounding box center [713, 60] width 4 height 4
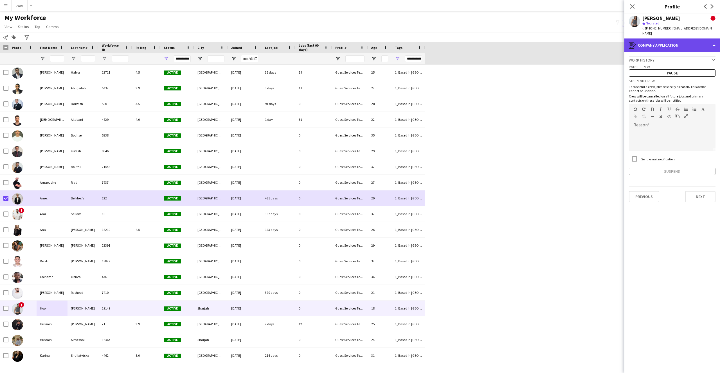
click at [472, 42] on div "register Company application" at bounding box center [672, 45] width 96 height 13
click at [472, 19] on span "!" at bounding box center [712, 18] width 5 height 5
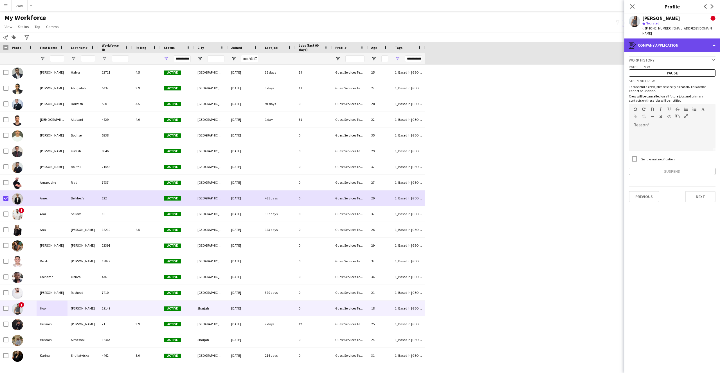
click at [472, 41] on div "register Company application" at bounding box center [672, 45] width 96 height 13
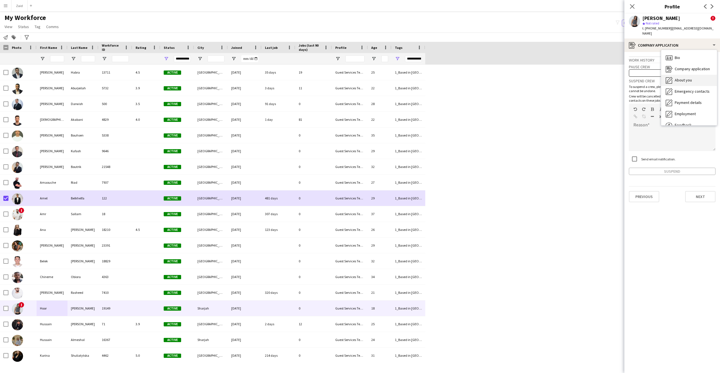
click at [472, 75] on div "About you About you" at bounding box center [689, 80] width 56 height 11
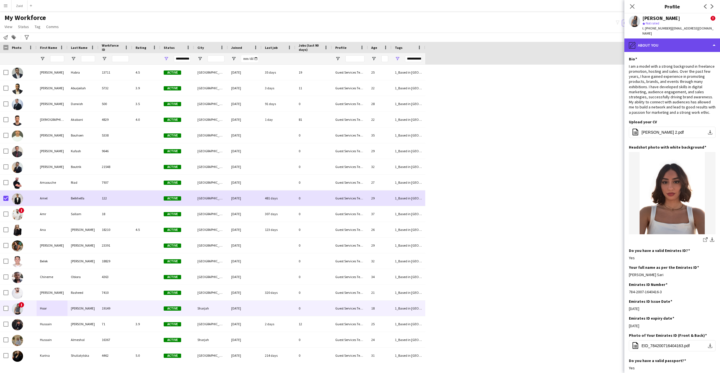
click at [472, 41] on div "pencil4 About you" at bounding box center [672, 45] width 96 height 13
click at [472, 39] on div "pencil4 About you" at bounding box center [672, 45] width 96 height 13
click at [472, 20] on div "Hoor Hasan !" at bounding box center [678, 18] width 73 height 5
click at [472, 19] on span "!" at bounding box center [712, 18] width 5 height 5
click at [472, 39] on div "pencil4 About you" at bounding box center [672, 45] width 96 height 13
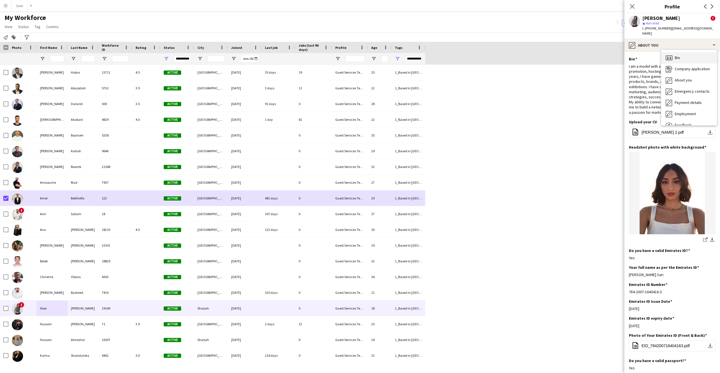
click at [472, 55] on div "Bio Bio" at bounding box center [689, 57] width 56 height 11
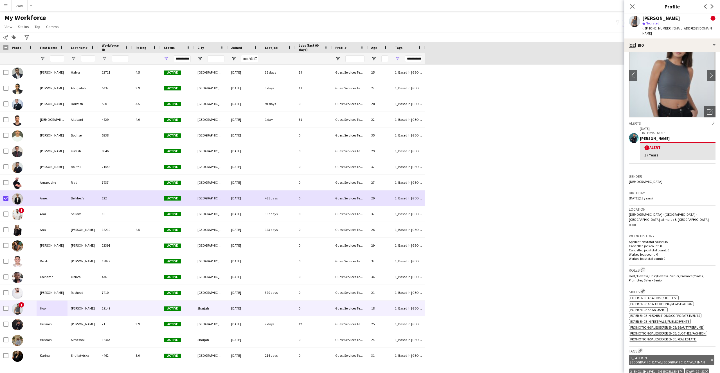
scroll to position [0, 0]
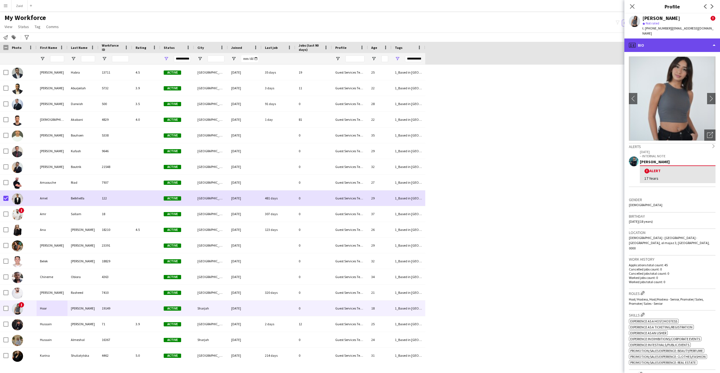
click at [472, 40] on div "profile Bio" at bounding box center [672, 45] width 96 height 13
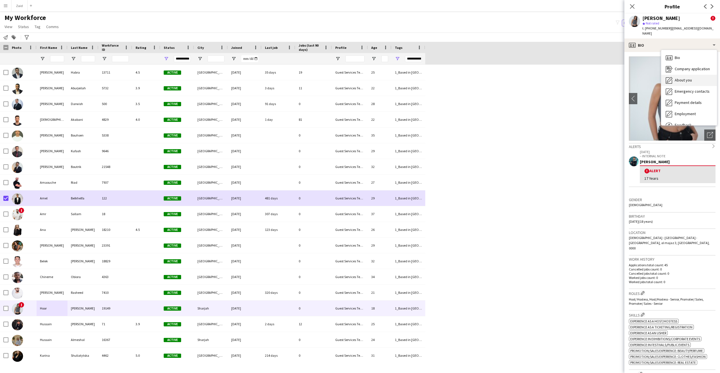
click at [472, 78] on span "About you" at bounding box center [683, 80] width 17 height 5
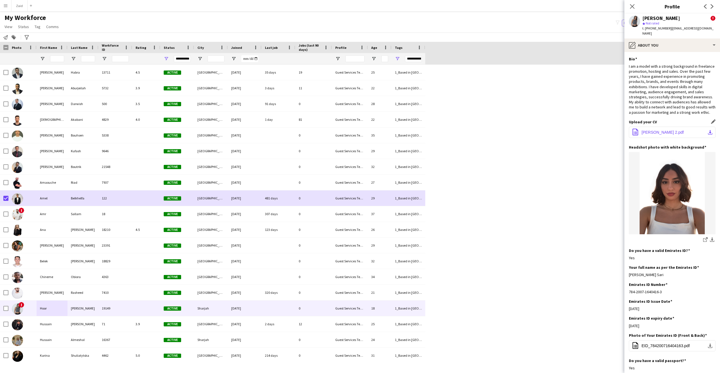
click at [472, 134] on span "Hoor Hasan Cv 2.pdf" at bounding box center [662, 132] width 42 height 4
click at [472, 40] on div "pencil4 About you" at bounding box center [672, 45] width 96 height 13
click at [472, 66] on span "Company application" at bounding box center [692, 68] width 35 height 5
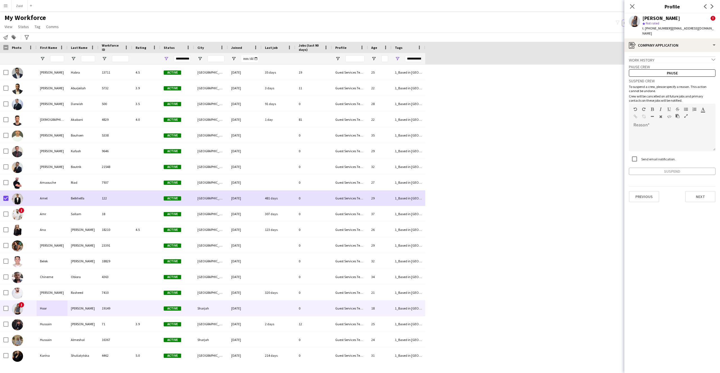
click at [472, 57] on div "Work history chevron-down" at bounding box center [672, 60] width 87 height 6
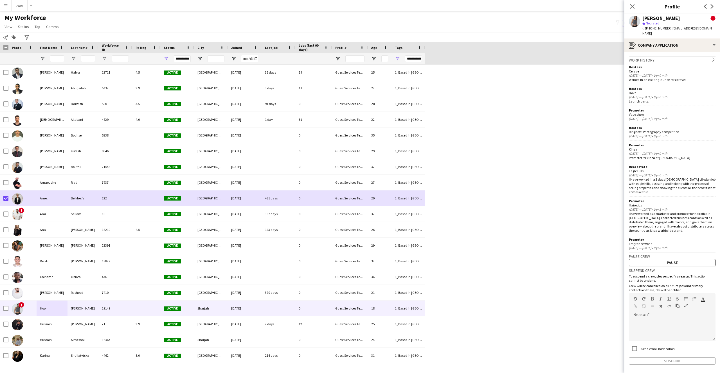
click at [472, 58] on icon "chevron-right" at bounding box center [713, 60] width 4 height 4
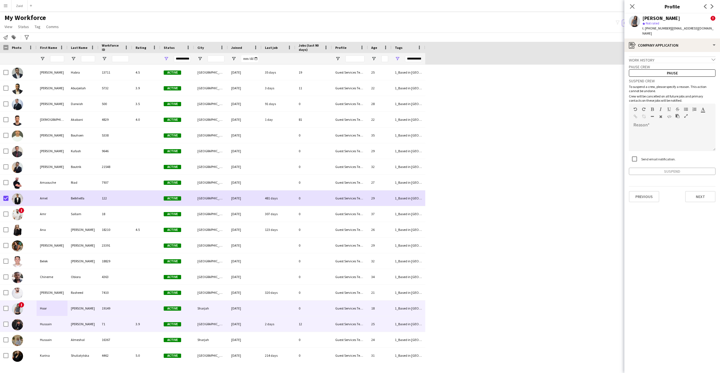
click at [97, 242] on div "[PERSON_NAME]" at bounding box center [82, 324] width 31 height 15
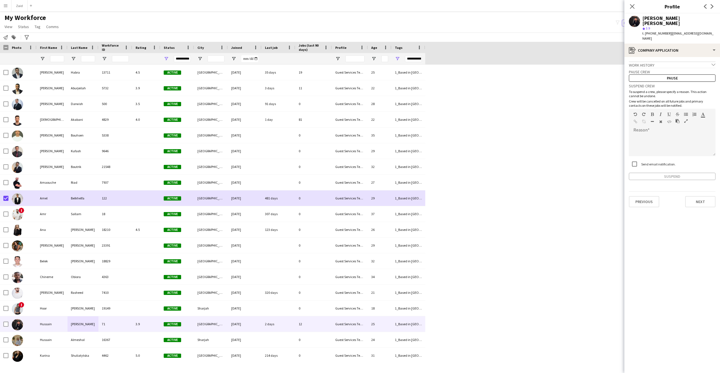
click at [472, 62] on div "Work history chevron-down" at bounding box center [672, 65] width 87 height 6
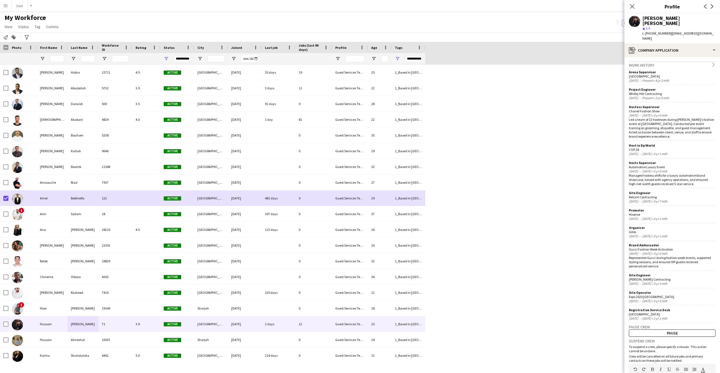
click at [472, 63] on app-icon "chevron-right" at bounding box center [713, 65] width 4 height 5
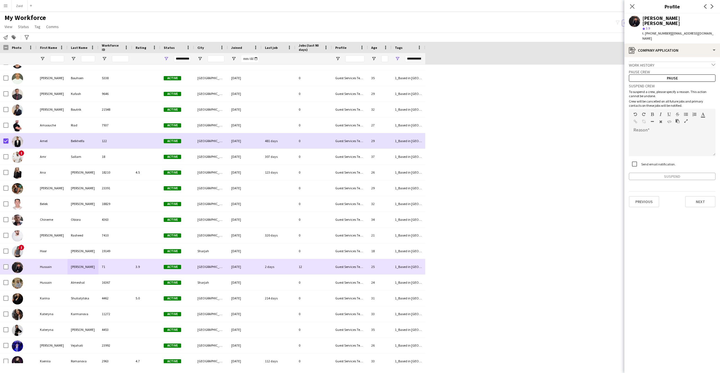
scroll to position [58, 0]
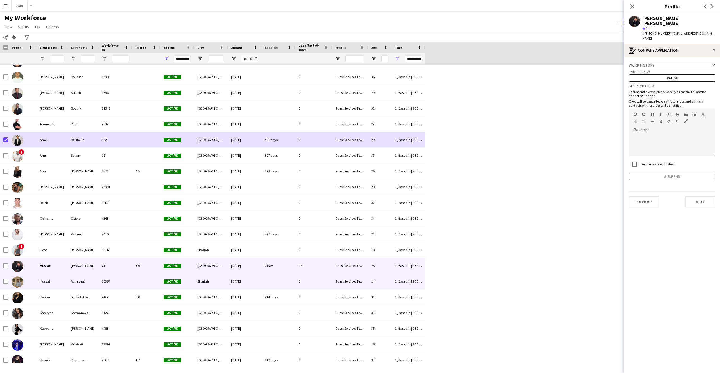
click at [60, 242] on div "Hussain" at bounding box center [52, 281] width 31 height 15
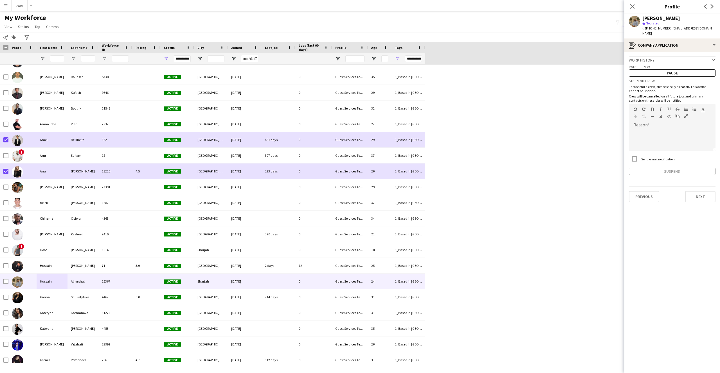
click at [472, 58] on icon at bounding box center [713, 59] width 4 height 2
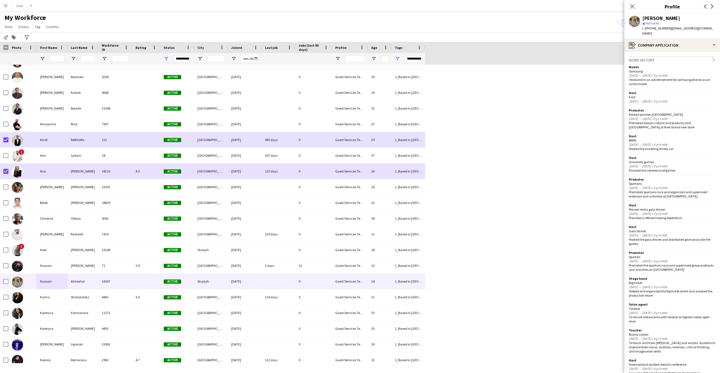
click at [472, 55] on app-crew-profile-application "Work history chevron-right Model Samsung Jul 2025 — Jul 2025 • 0 yr 0 mth I fea…" at bounding box center [672, 212] width 96 height 321
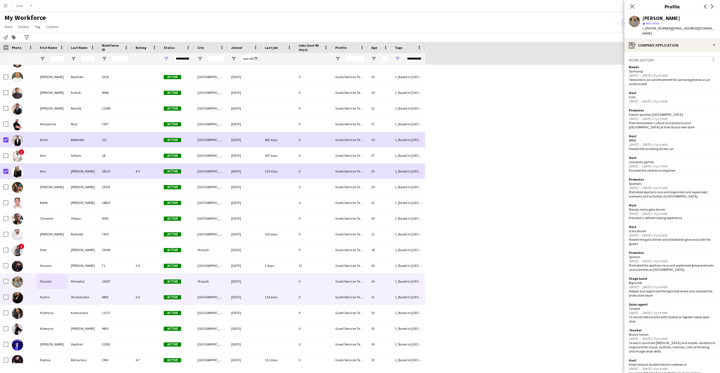
click at [61, 242] on div "Karina" at bounding box center [52, 297] width 31 height 15
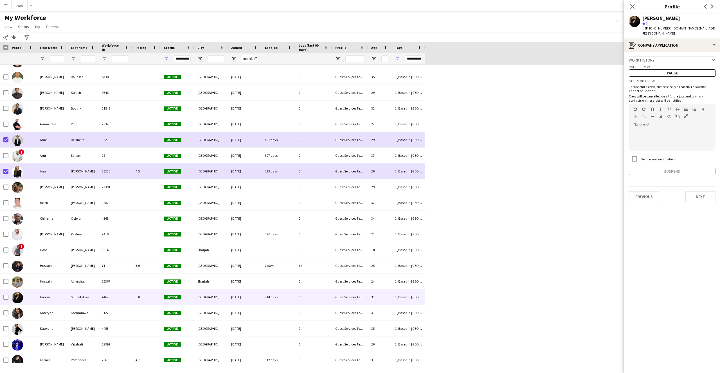
click at [472, 58] on app-icon "chevron-down" at bounding box center [713, 60] width 4 height 5
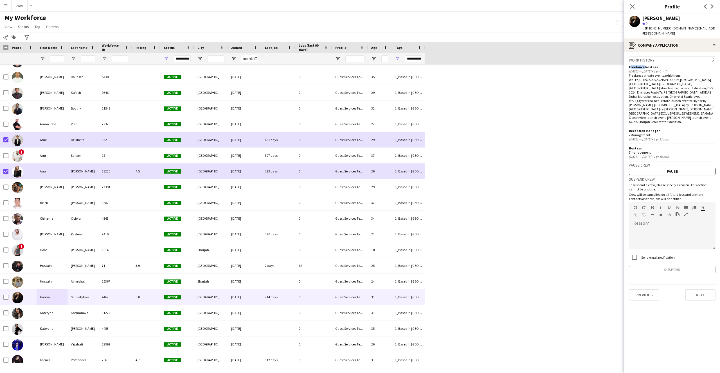
click at [472, 58] on app-icon "chevron-right" at bounding box center [713, 60] width 4 height 5
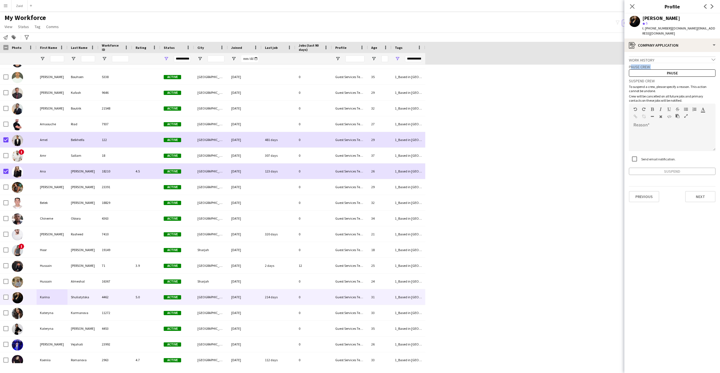
click at [472, 58] on app-icon "chevron-down" at bounding box center [713, 60] width 4 height 5
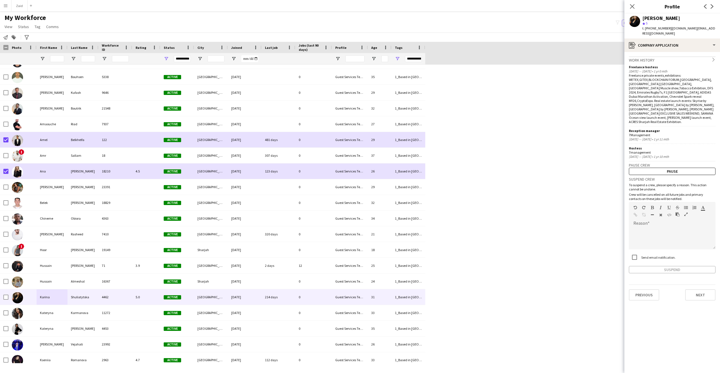
click at [472, 58] on app-icon "chevron-right" at bounding box center [713, 60] width 4 height 5
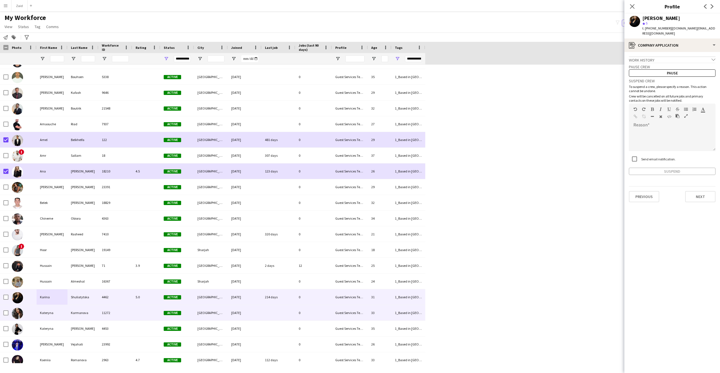
click at [58, 242] on div "Kateryna" at bounding box center [52, 312] width 31 height 15
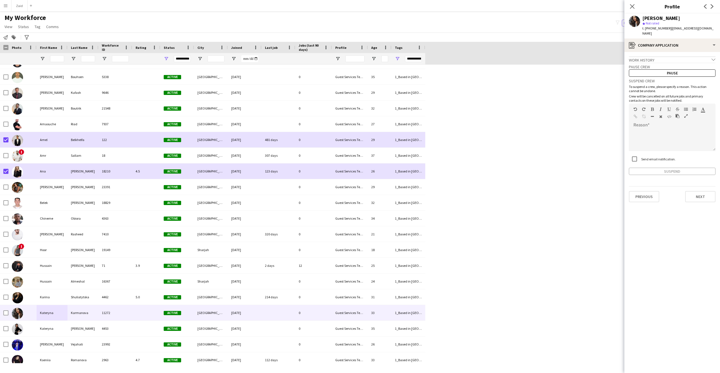
click at [472, 58] on icon "chevron-down" at bounding box center [713, 60] width 4 height 4
click at [472, 59] on icon "chevron-right" at bounding box center [713, 60] width 4 height 4
click at [472, 60] on icon "chevron-down" at bounding box center [713, 60] width 4 height 4
click at [472, 60] on icon "chevron-right" at bounding box center [713, 60] width 4 height 4
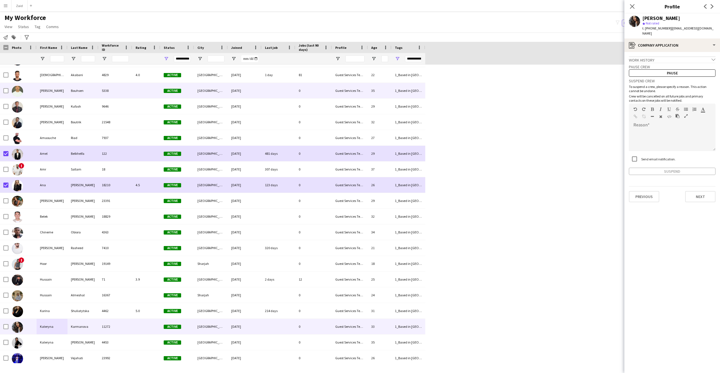
scroll to position [0, 0]
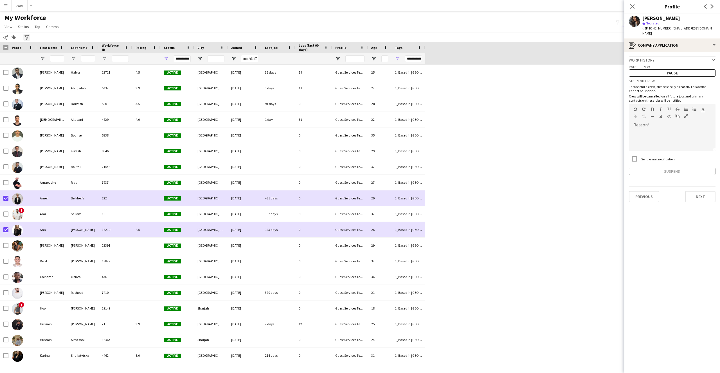
click at [28, 37] on icon "Advanced filters" at bounding box center [26, 37] width 4 height 4
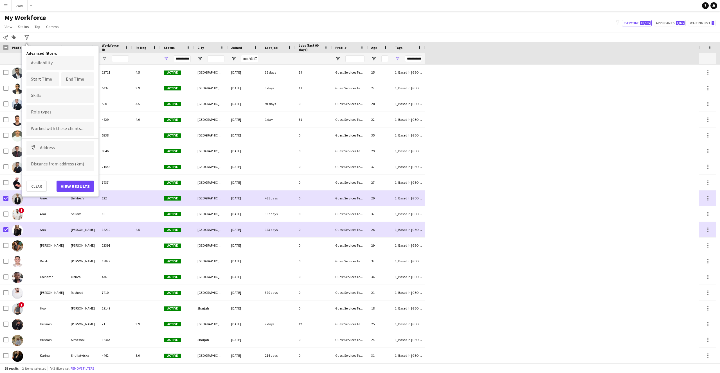
click at [148, 25] on div "My Workforce View Views Default view New view Update view Delete view Edit name…" at bounding box center [360, 22] width 720 height 19
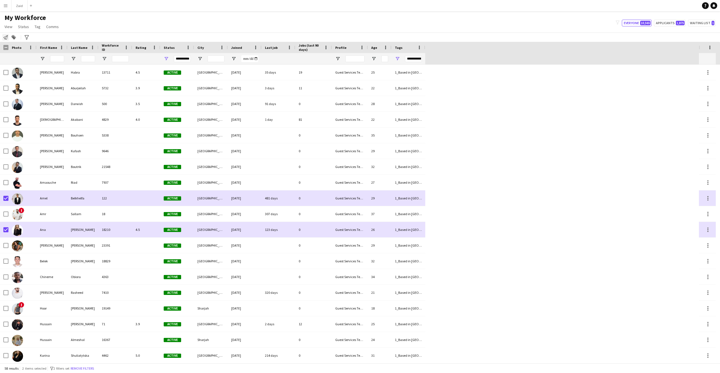
click at [3, 39] on icon "Notify workforce" at bounding box center [5, 37] width 4 height 4
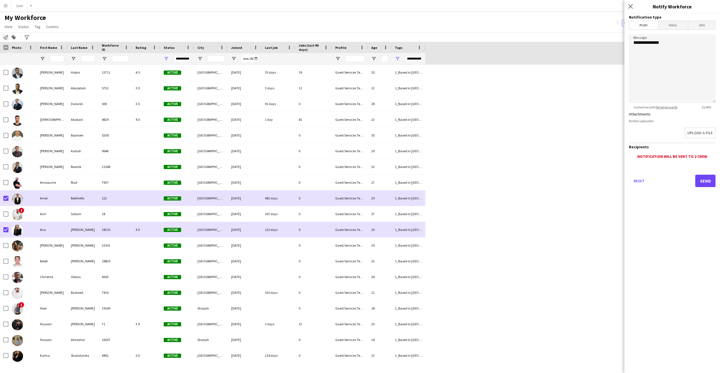
click at [3, 39] on icon "Notify workforce" at bounding box center [5, 37] width 4 height 4
click at [472, 7] on app-icon "Close pop-in" at bounding box center [631, 7] width 8 height 8
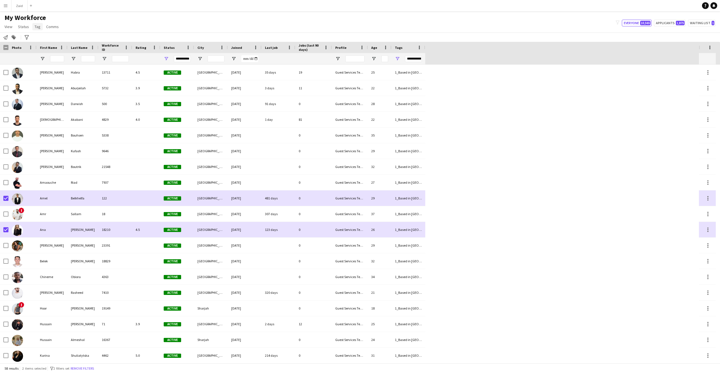
click at [37, 25] on span "Tag" at bounding box center [38, 26] width 6 height 5
click at [53, 25] on span "Comms" at bounding box center [52, 26] width 13 height 5
click at [22, 26] on span "Status" at bounding box center [23, 26] width 11 height 5
click at [70, 30] on div "My Workforce View Views Default view New view Update view Delete view Edit name…" at bounding box center [360, 22] width 720 height 19
click at [26, 38] on icon "Advanced filters" at bounding box center [26, 37] width 4 height 4
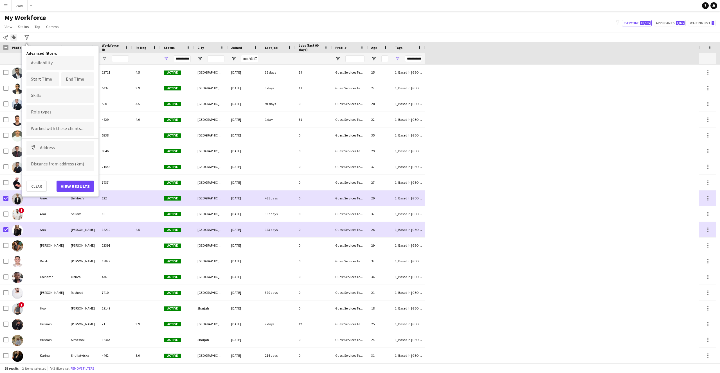
click at [16, 38] on div "Add to tag" at bounding box center [13, 37] width 7 height 7
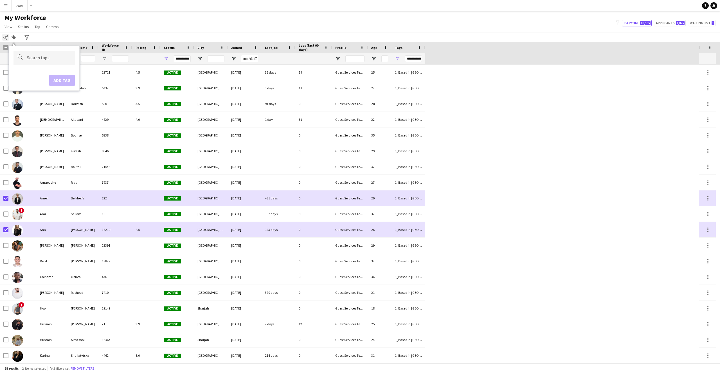
click at [9, 38] on div "Notify workforce" at bounding box center [5, 37] width 7 height 7
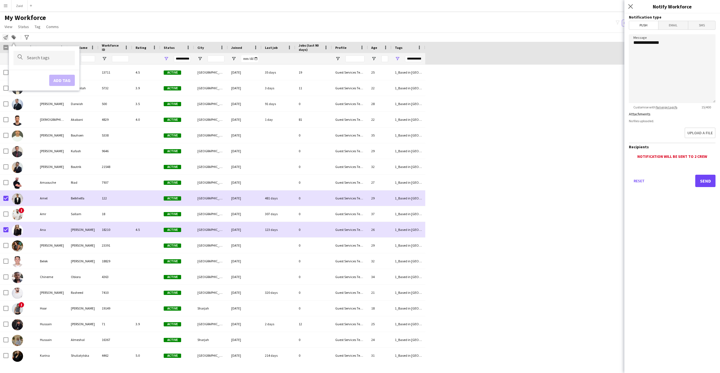
click at [9, 38] on div "Notify workforce" at bounding box center [5, 37] width 7 height 7
click at [14, 37] on icon at bounding box center [14, 38] width 4 height 4
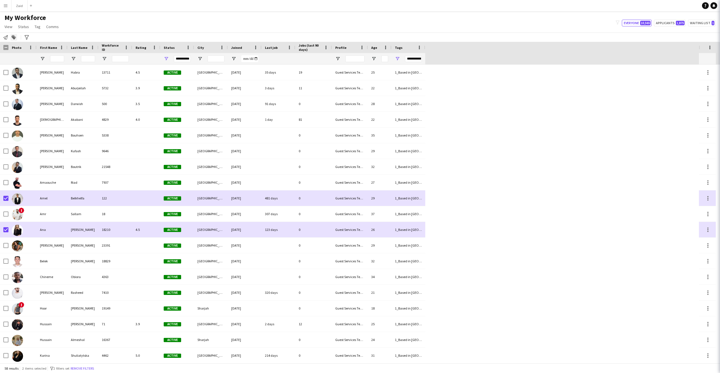
click at [14, 37] on icon at bounding box center [14, 38] width 4 height 4
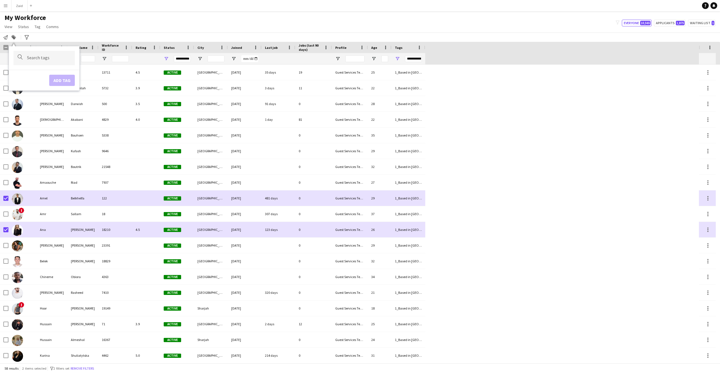
click at [40, 57] on form at bounding box center [48, 58] width 43 height 6
type input "*"
click at [127, 33] on div "Notify workforce Add to tag Search tags magnifier Add tag Advanced filters Adva…" at bounding box center [360, 37] width 720 height 9
click at [123, 33] on div "Notify workforce Add to tag Search tags magnifier Add tag Advanced filters Adva…" at bounding box center [360, 37] width 720 height 9
click at [14, 38] on icon at bounding box center [14, 38] width 4 height 4
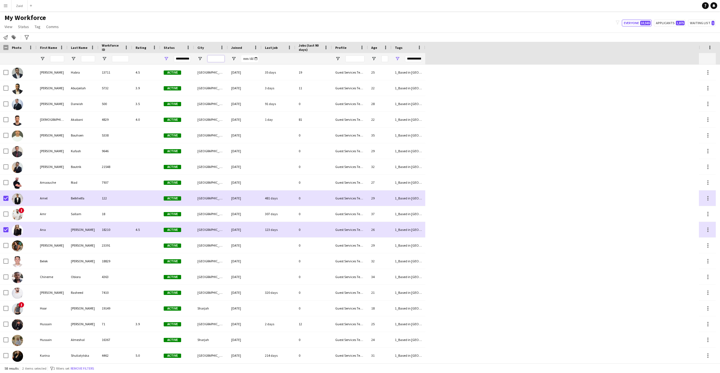
click at [221, 60] on input "City Filter Input" at bounding box center [216, 58] width 17 height 7
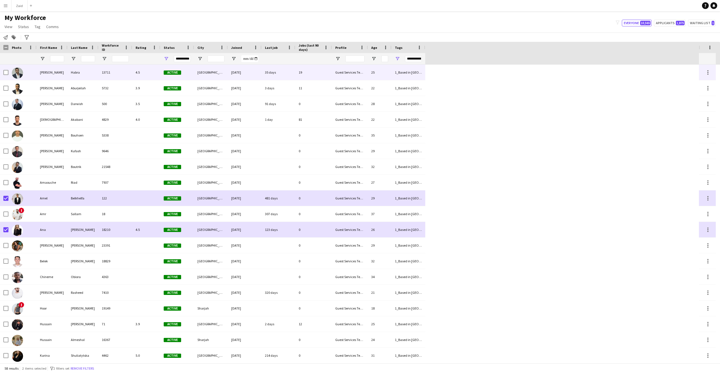
click at [126, 71] on div "13711" at bounding box center [115, 72] width 34 height 15
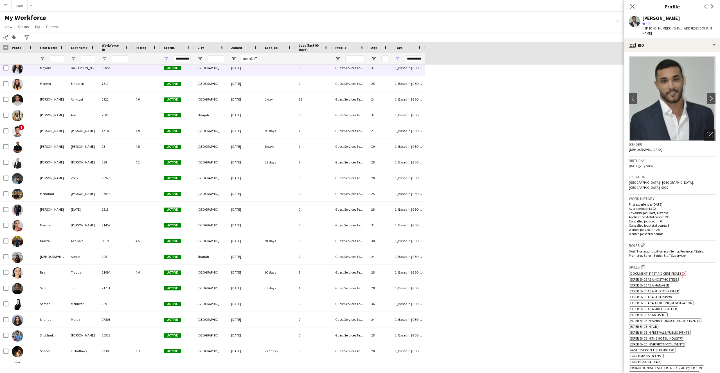
scroll to position [381, 0]
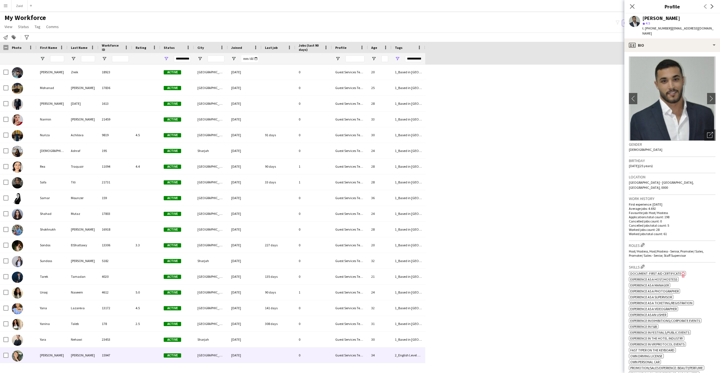
click at [19, 242] on img at bounding box center [17, 356] width 11 height 11
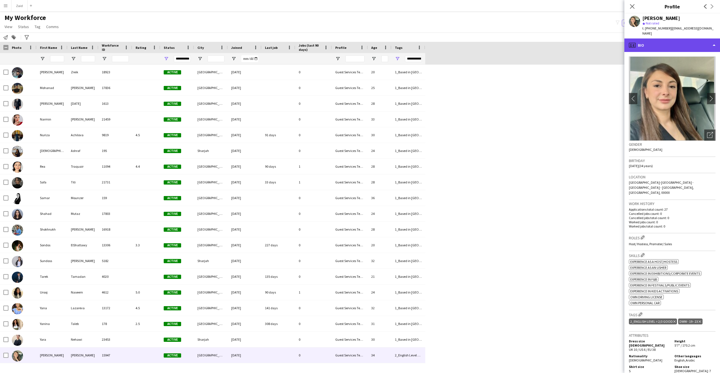
click at [472, 42] on div "profile Bio" at bounding box center [672, 45] width 96 height 13
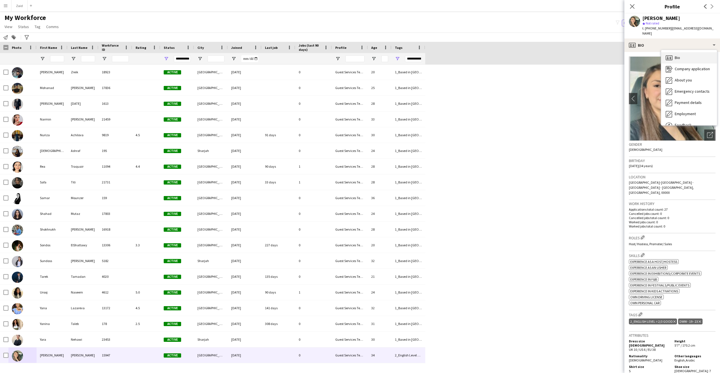
click at [472, 55] on div "Bio Bio" at bounding box center [689, 57] width 56 height 11
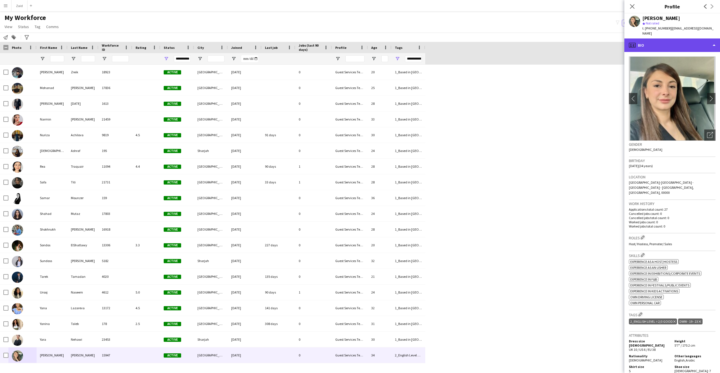
click at [472, 39] on div "profile Bio" at bounding box center [672, 45] width 96 height 13
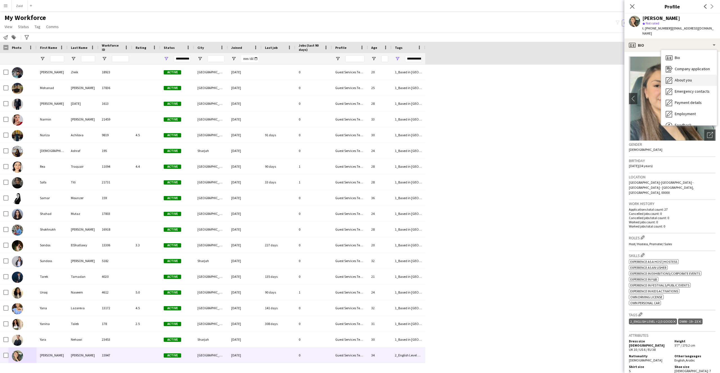
click at [472, 76] on div "About you About you" at bounding box center [689, 80] width 56 height 11
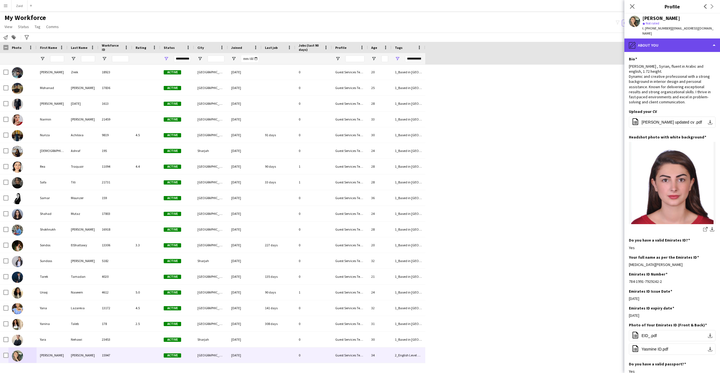
click at [472, 39] on div "pencil4 About you" at bounding box center [672, 45] width 96 height 13
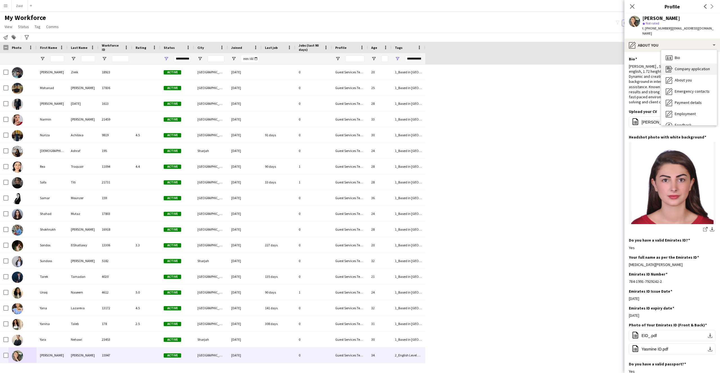
click at [472, 66] on span "Company application" at bounding box center [692, 68] width 35 height 5
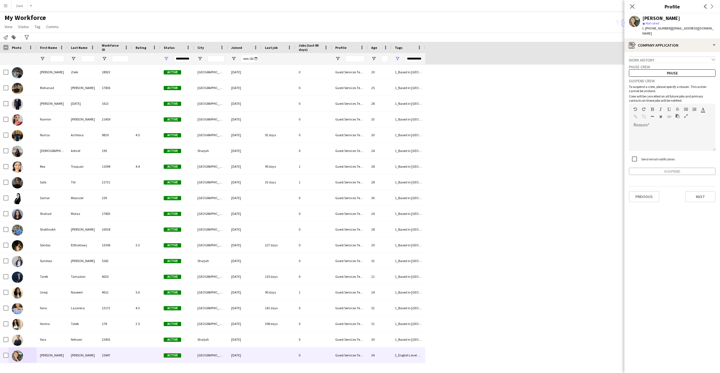
click at [472, 58] on icon "chevron-down" at bounding box center [713, 60] width 4 height 4
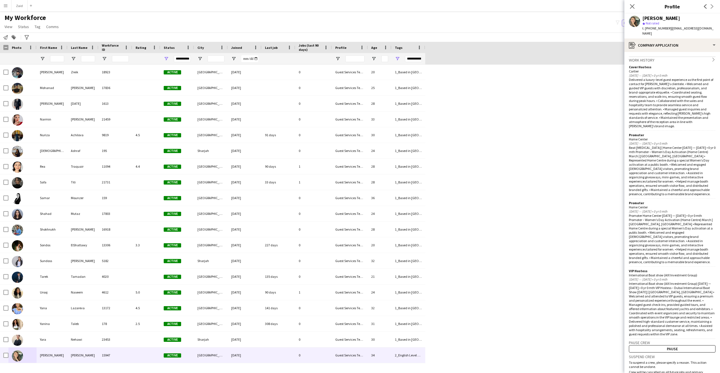
click at [472, 55] on app-crew-profile-application "Work history chevron-right Cover Hostess Cartier Aug 2025 — Aug 2025 • 0 yr 0 m…" at bounding box center [672, 212] width 96 height 321
click at [55, 242] on div "Yara" at bounding box center [52, 339] width 31 height 15
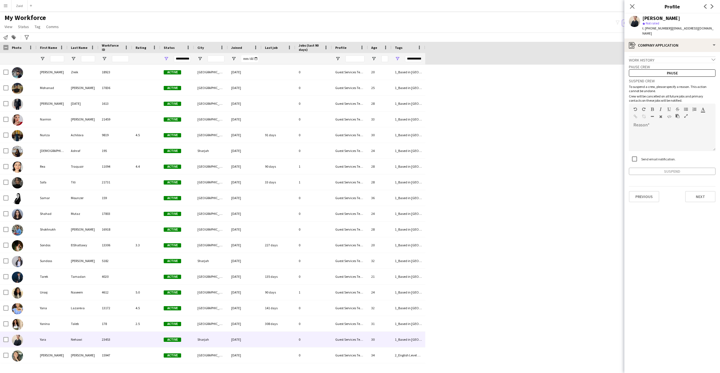
click at [472, 57] on div "Work history chevron-down" at bounding box center [672, 60] width 87 height 6
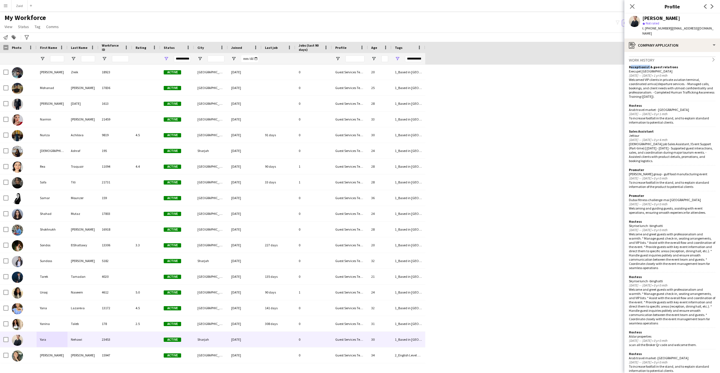
click at [472, 58] on icon "chevron-right" at bounding box center [713, 60] width 4 height 4
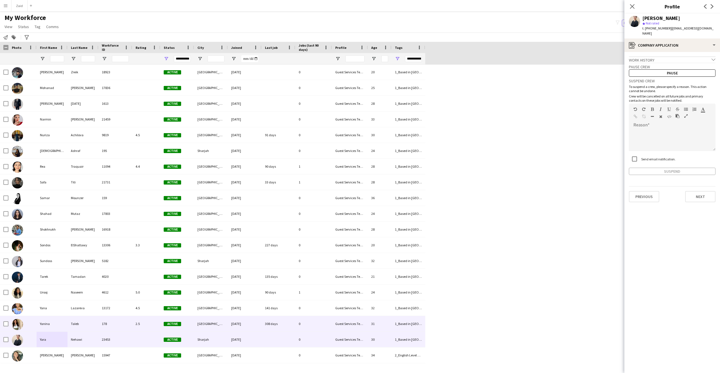
click at [55, 242] on div "Yanina" at bounding box center [52, 323] width 31 height 15
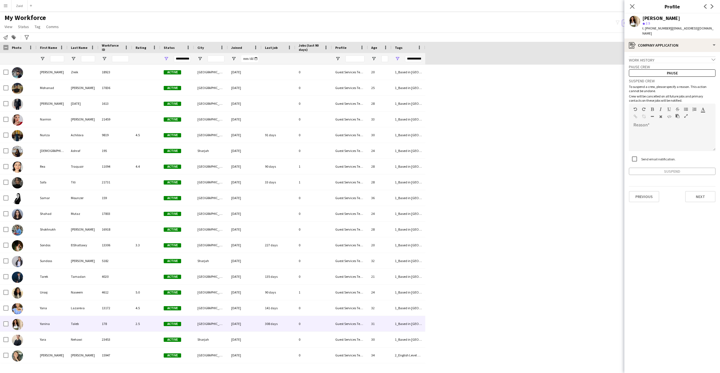
click at [472, 58] on icon at bounding box center [713, 59] width 4 height 2
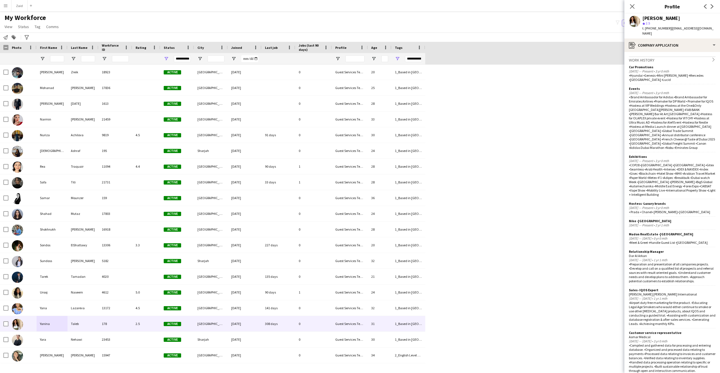
click at [472, 54] on app-crew-profile-application "Work history chevron-right Car Promotions Sep 2022 — Present • 3 yr 0 mth •Hyun…" at bounding box center [672, 212] width 96 height 321
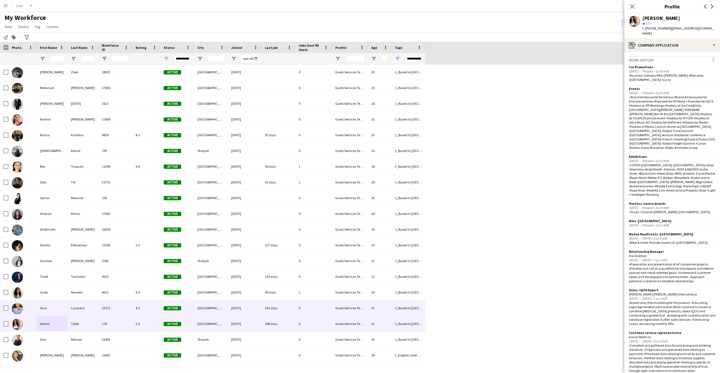
click at [52, 242] on div "Yana" at bounding box center [52, 308] width 31 height 15
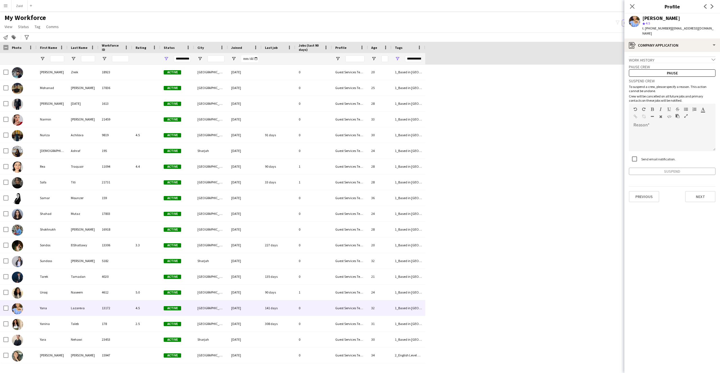
click at [472, 58] on icon "chevron-down" at bounding box center [713, 60] width 4 height 4
click at [472, 19] on app-user-avatar at bounding box center [634, 21] width 11 height 11
click at [472, 21] on span "4.5" at bounding box center [648, 23] width 4 height 4
click at [472, 19] on div "Yana Lazareva" at bounding box center [661, 18] width 38 height 5
click at [472, 22] on app-user-avatar at bounding box center [634, 21] width 11 height 11
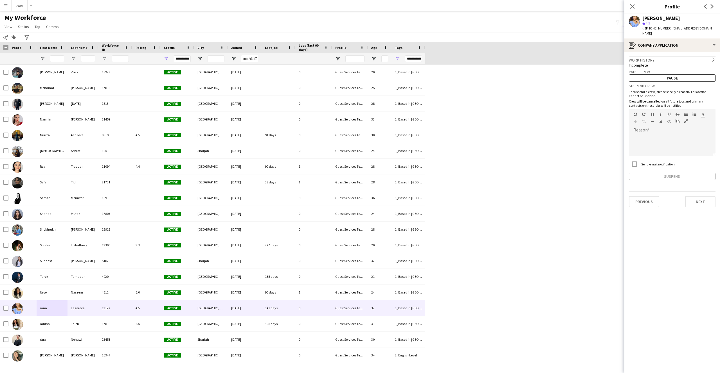
click at [472, 22] on app-user-avatar at bounding box center [634, 21] width 11 height 11
click at [472, 42] on div "register Company application" at bounding box center [672, 45] width 96 height 13
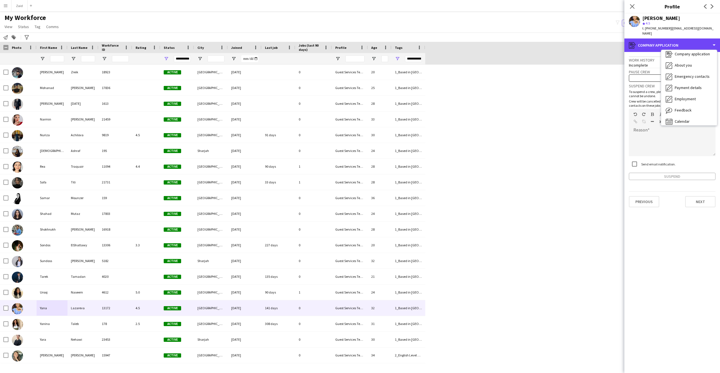
scroll to position [11, 0]
click at [472, 19] on div "Yana Lazareva" at bounding box center [661, 18] width 38 height 5
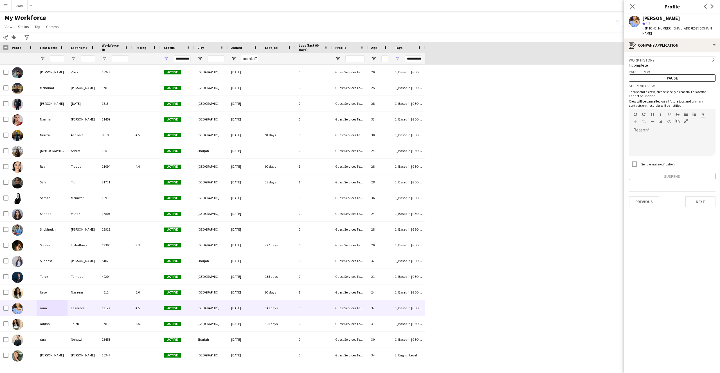
click at [472, 52] on app-crew-profile-application "Work history chevron-right Incomplete Pause crew Pause Suspend crew To suspend …" at bounding box center [672, 212] width 96 height 321
click at [472, 44] on div "register Company application" at bounding box center [672, 45] width 96 height 13
click at [472, 67] on span "About you" at bounding box center [683, 69] width 17 height 5
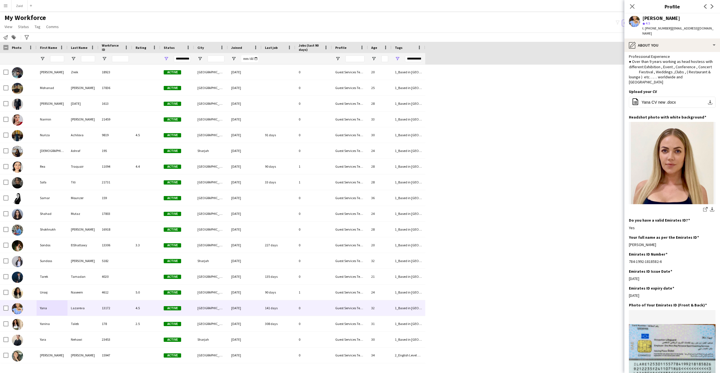
scroll to position [42, 0]
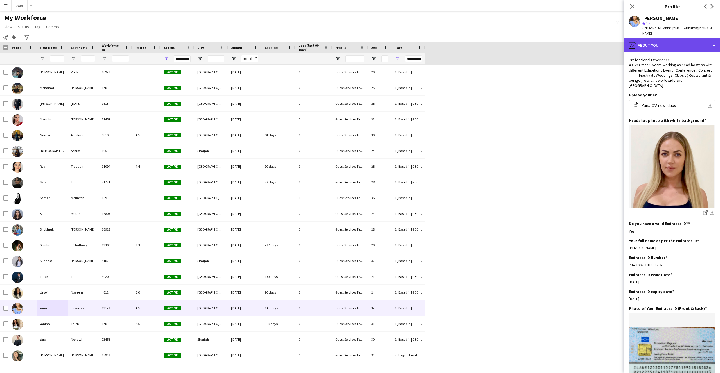
click at [472, 39] on div "pencil4 About you" at bounding box center [672, 45] width 96 height 13
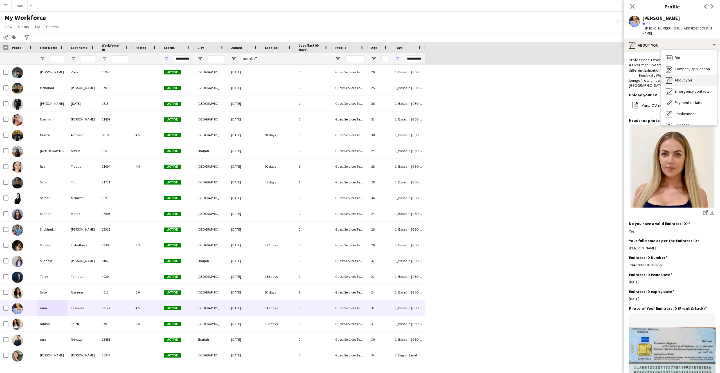
click at [472, 78] on span "About you" at bounding box center [683, 80] width 17 height 5
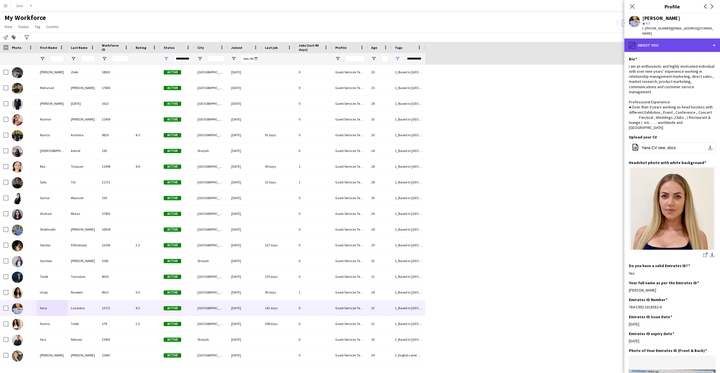
click at [472, 40] on div "pencil4 About you" at bounding box center [672, 45] width 96 height 13
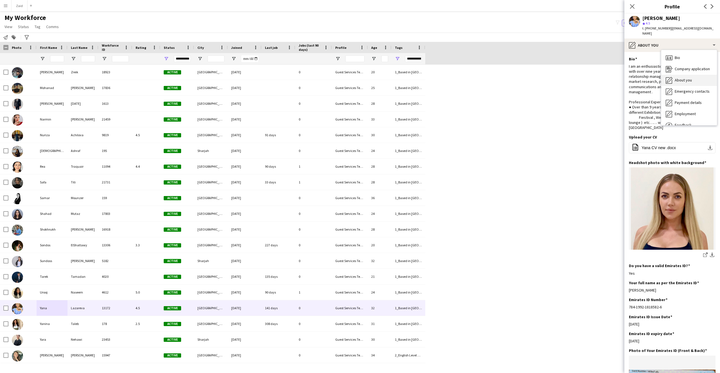
click at [472, 78] on span "About you" at bounding box center [683, 80] width 17 height 5
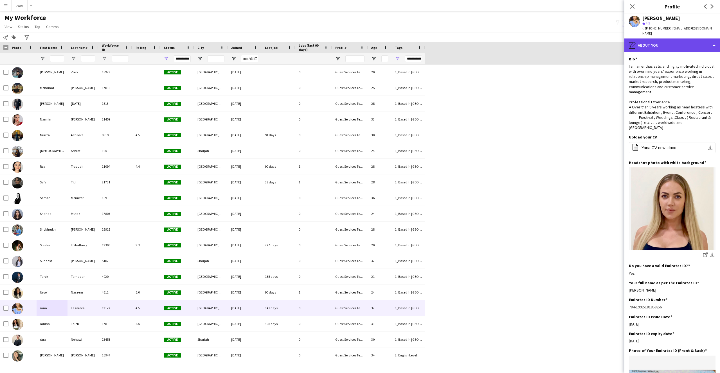
click at [472, 41] on div "pencil4 About you" at bounding box center [672, 45] width 96 height 13
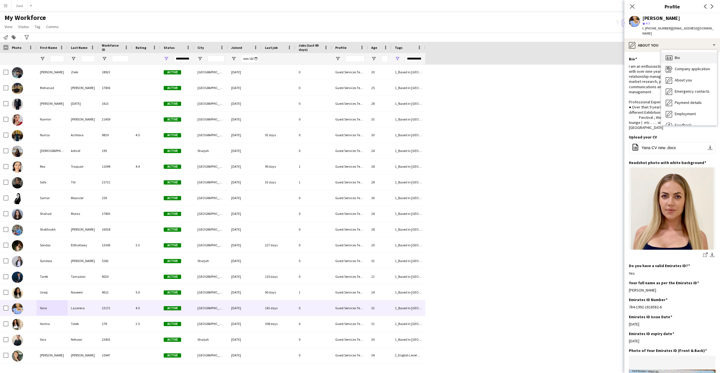
click at [472, 55] on div "Bio Bio" at bounding box center [689, 57] width 56 height 11
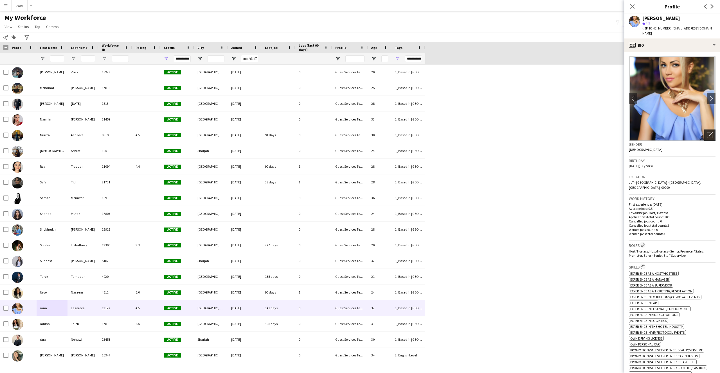
click at [472, 132] on icon "Open photos pop-in" at bounding box center [710, 135] width 6 height 6
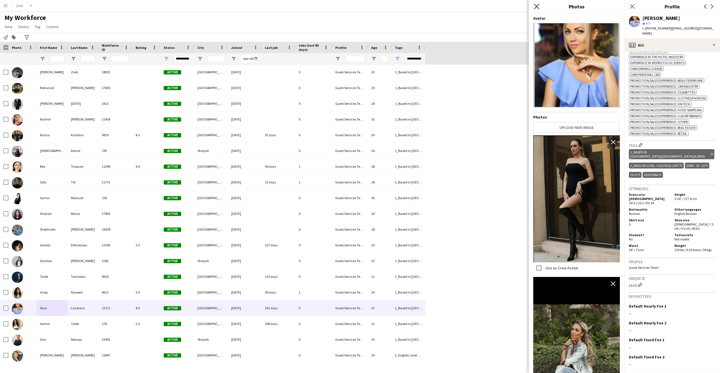
click at [472, 6] on icon "Close pop-in" at bounding box center [536, 6] width 5 height 5
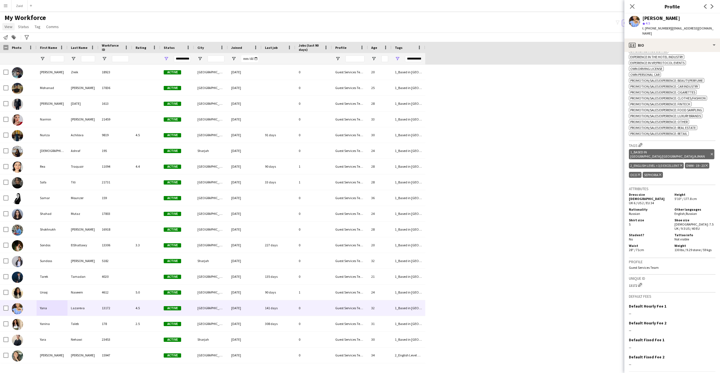
click at [8, 28] on span "View" at bounding box center [8, 26] width 8 height 5
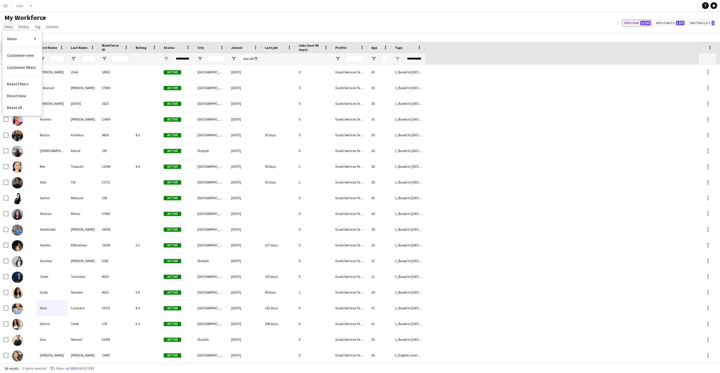
click at [8, 28] on span "View" at bounding box center [8, 26] width 8 height 5
click at [6, 8] on button "Menu" at bounding box center [5, 5] width 11 height 11
click at [21, 22] on div "Boards Boards" at bounding box center [28, 19] width 56 height 11
click at [40, 17] on div "Boards Boards" at bounding box center [28, 19] width 56 height 11
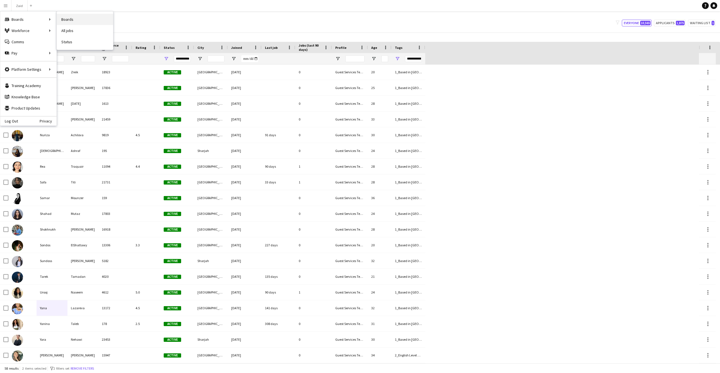
click at [67, 18] on link "Boards" at bounding box center [85, 19] width 56 height 11
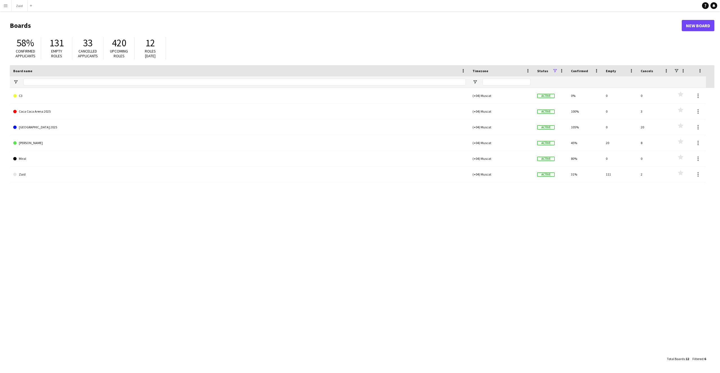
click at [4, 8] on button "Menu" at bounding box center [5, 5] width 11 height 11
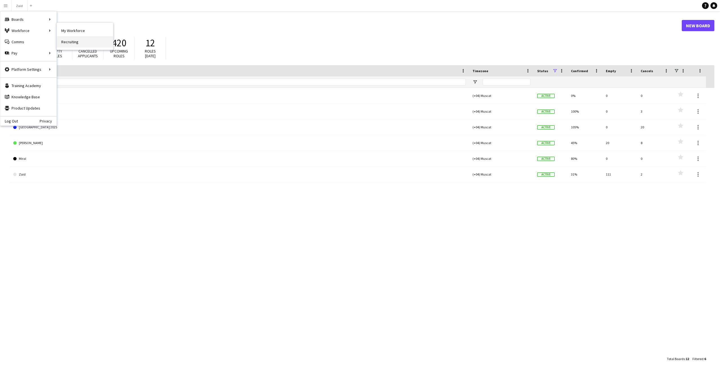
click at [83, 39] on link "Recruiting" at bounding box center [85, 41] width 56 height 11
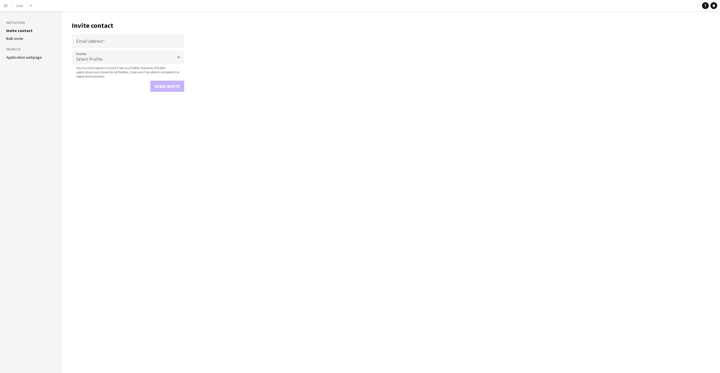
click at [6, 5] on app-icon "Menu" at bounding box center [5, 5] width 4 height 4
click at [72, 29] on link "My Workforce" at bounding box center [85, 30] width 56 height 11
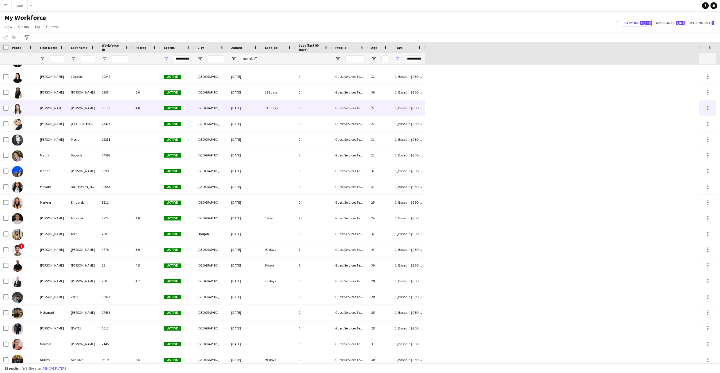
scroll to position [569, 0]
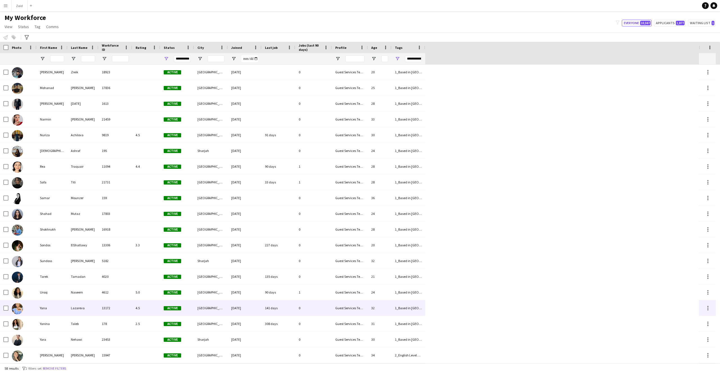
click at [125, 242] on div "13172" at bounding box center [115, 308] width 34 height 15
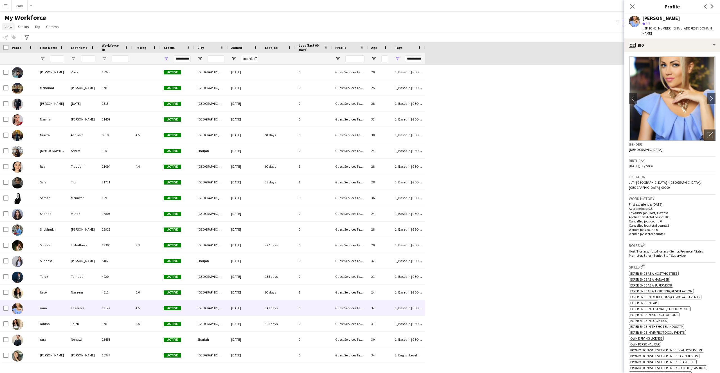
click at [6, 26] on span "View" at bounding box center [8, 26] width 8 height 5
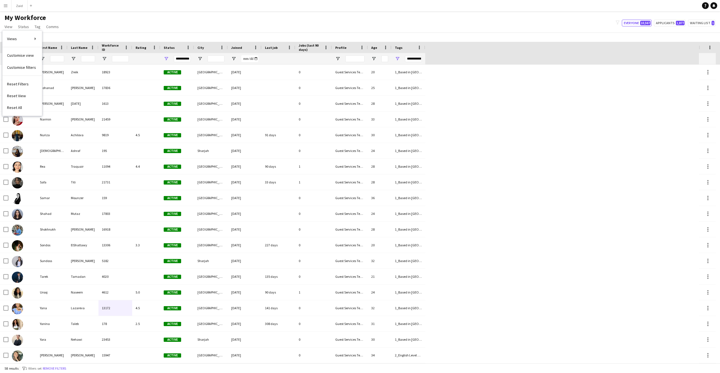
click at [5, 8] on app-icon "Menu" at bounding box center [5, 5] width 4 height 4
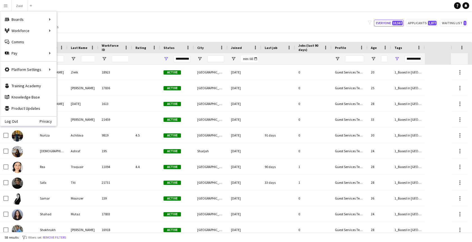
scroll to position [614, 0]
click at [237, 27] on div "My Workforce View Views Default view New view Update view Delete view Edit name…" at bounding box center [236, 22] width 472 height 19
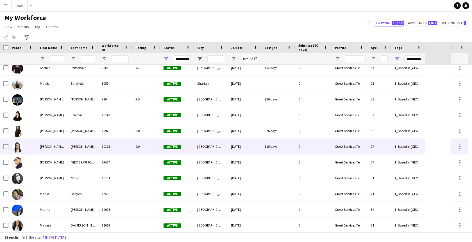
scroll to position [236, 0]
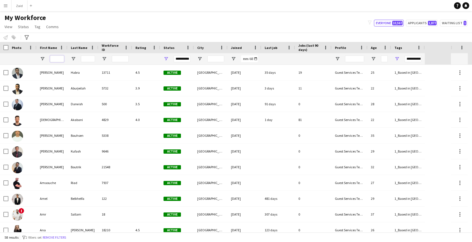
click at [59, 60] on input "First Name Filter Input" at bounding box center [57, 58] width 14 height 7
click at [211, 61] on input "City Filter Input" at bounding box center [216, 58] width 17 height 7
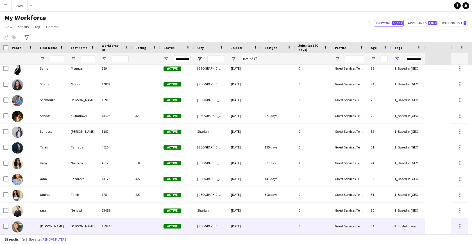
click at [56, 220] on div "[PERSON_NAME]" at bounding box center [52, 225] width 31 height 15
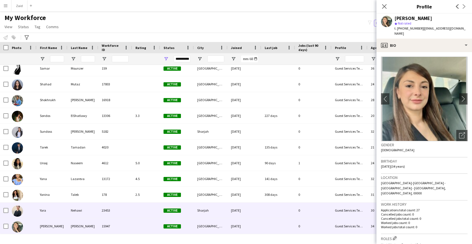
click at [58, 213] on div "Yara" at bounding box center [52, 209] width 31 height 15
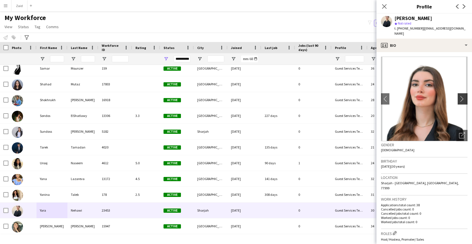
click at [460, 96] on app-icon "chevron-right" at bounding box center [463, 99] width 9 height 6
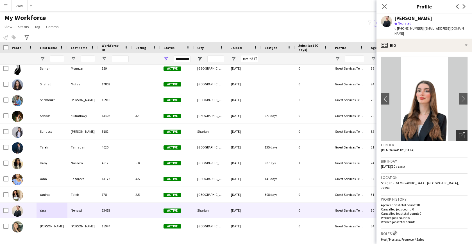
click at [458, 130] on div "Open photos pop-in" at bounding box center [462, 135] width 11 height 11
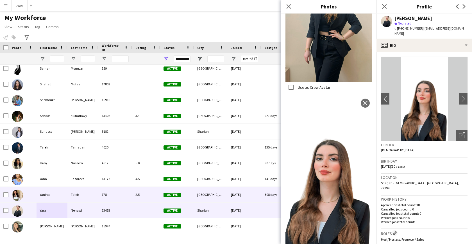
click at [60, 188] on div "Yanina" at bounding box center [52, 193] width 31 height 15
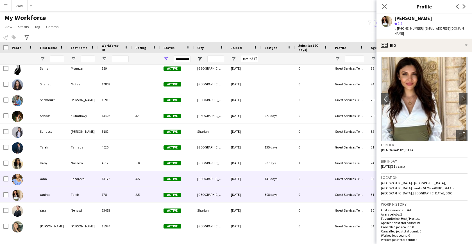
click at [55, 181] on div "Yana" at bounding box center [52, 178] width 31 height 15
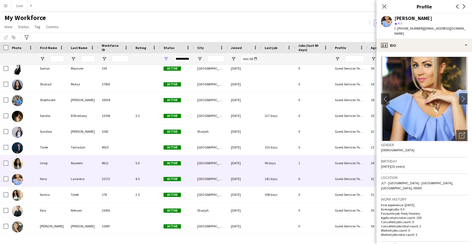
click at [55, 165] on div "Urooj" at bounding box center [52, 162] width 31 height 15
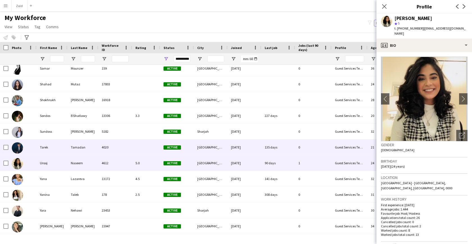
click at [55, 149] on div "Tarek" at bounding box center [52, 146] width 31 height 15
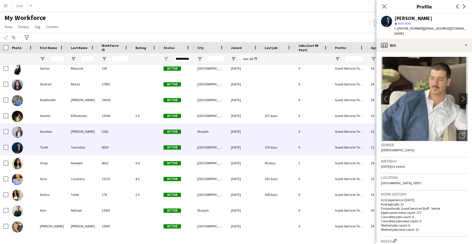
click at [54, 133] on div "Sundoss" at bounding box center [52, 130] width 31 height 15
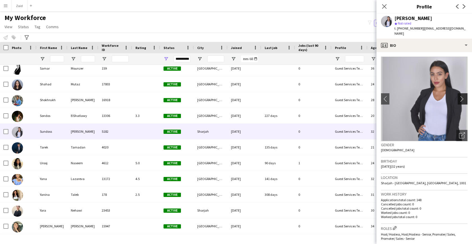
click at [458, 98] on button "chevron-right" at bounding box center [463, 98] width 11 height 11
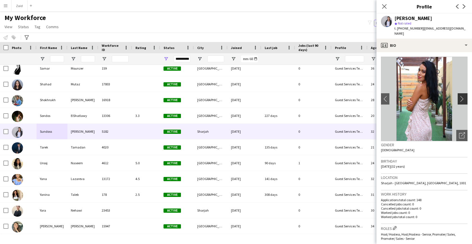
click at [458, 98] on button "chevron-right" at bounding box center [463, 98] width 11 height 11
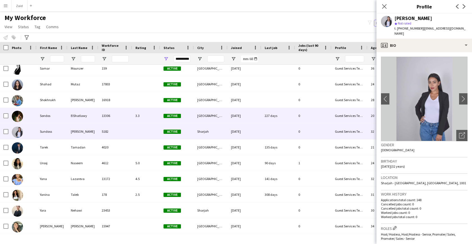
click at [53, 120] on div "Sondos" at bounding box center [52, 115] width 31 height 15
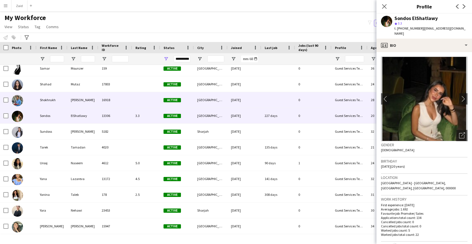
click at [55, 101] on div "Shokhrukh" at bounding box center [52, 99] width 31 height 15
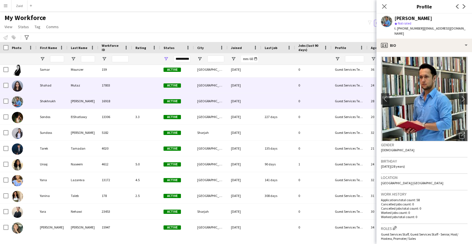
click at [54, 90] on div "Shahad" at bounding box center [52, 84] width 31 height 15
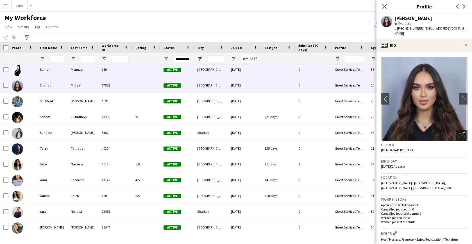
click at [61, 74] on div "Samar" at bounding box center [52, 69] width 31 height 15
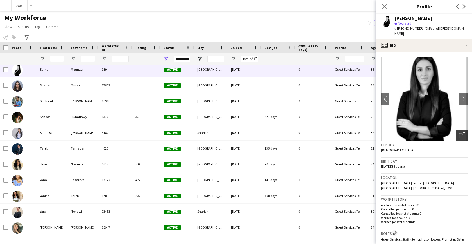
click at [459, 132] on icon "Open photos pop-in" at bounding box center [462, 135] width 6 height 6
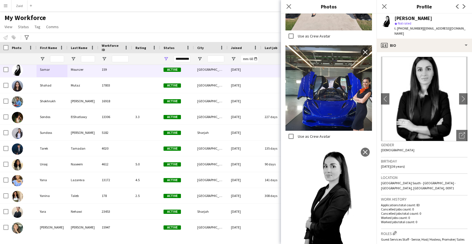
scroll to position [434, 0]
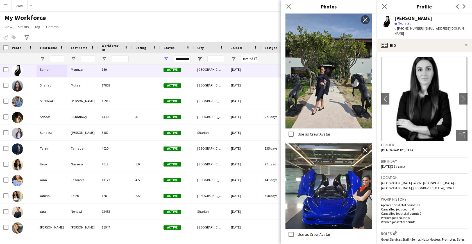
click at [335, 70] on img at bounding box center [329, 71] width 87 height 116
click at [338, 74] on img at bounding box center [329, 71] width 87 height 116
click at [338, 73] on img at bounding box center [329, 71] width 87 height 116
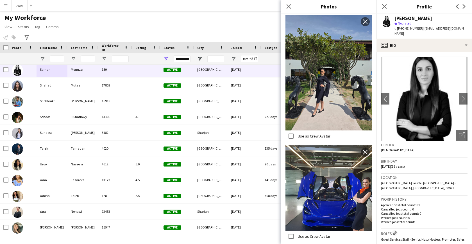
click at [334, 80] on img at bounding box center [329, 73] width 87 height 116
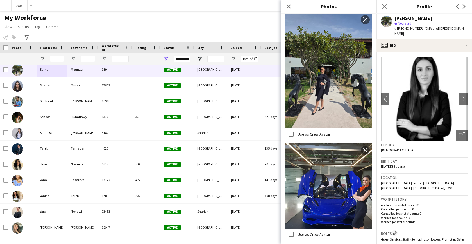
click at [426, 147] on div "Gender Female" at bounding box center [424, 149] width 87 height 16
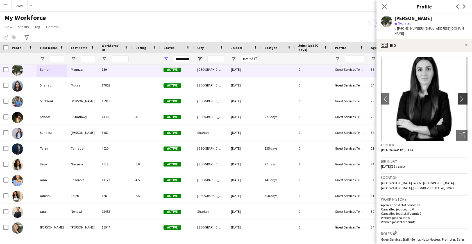
click at [460, 96] on app-icon "chevron-right" at bounding box center [463, 99] width 9 height 6
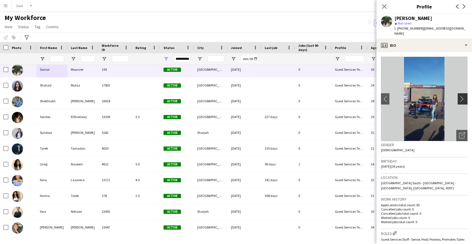
click at [459, 96] on app-icon "chevron-right" at bounding box center [463, 99] width 9 height 6
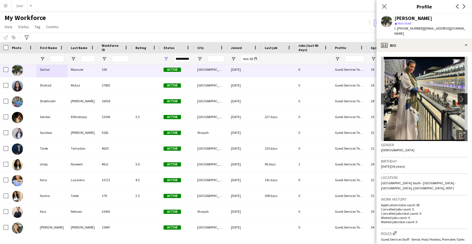
click at [459, 96] on app-icon "chevron-right" at bounding box center [463, 99] width 9 height 6
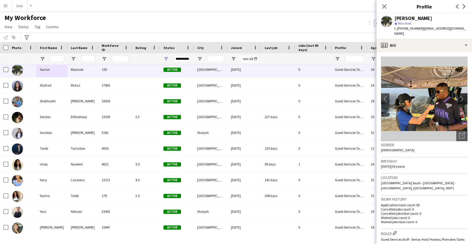
click at [459, 96] on app-icon "chevron-right" at bounding box center [463, 99] width 9 height 6
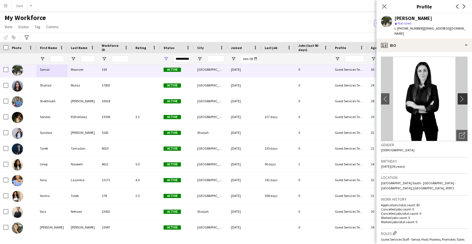
click at [459, 96] on app-icon "chevron-right" at bounding box center [463, 99] width 9 height 6
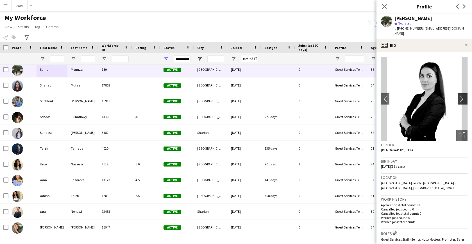
click at [459, 96] on app-icon "chevron-right" at bounding box center [463, 99] width 9 height 6
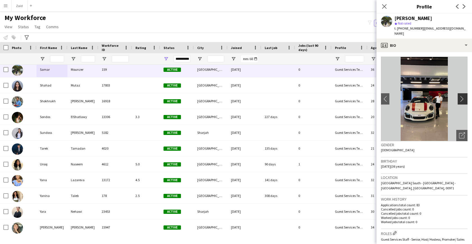
click at [459, 96] on app-icon "chevron-right" at bounding box center [463, 99] width 9 height 6
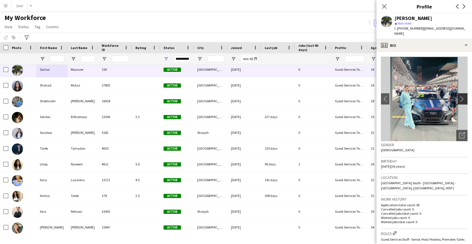
click at [459, 96] on app-icon "chevron-right" at bounding box center [463, 99] width 9 height 6
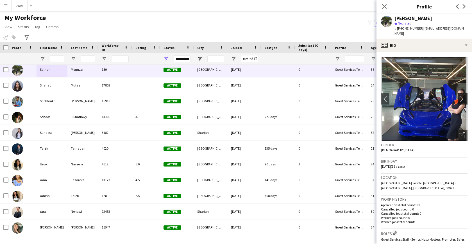
click at [459, 96] on app-icon "chevron-right" at bounding box center [463, 99] width 9 height 6
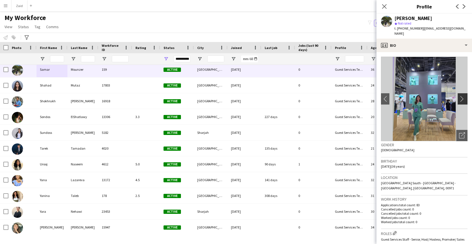
click at [459, 96] on app-icon "chevron-right" at bounding box center [463, 99] width 9 height 6
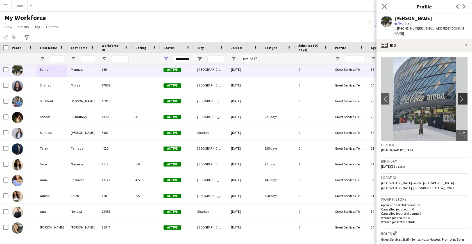
click at [459, 96] on app-icon "chevron-right" at bounding box center [463, 99] width 9 height 6
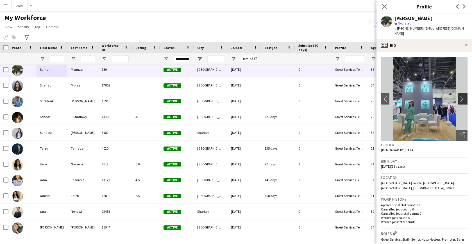
click at [459, 96] on app-icon "chevron-right" at bounding box center [463, 99] width 9 height 6
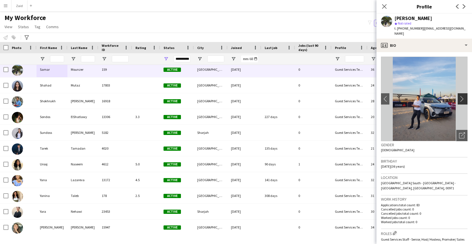
click at [459, 96] on app-icon "chevron-right" at bounding box center [463, 99] width 9 height 6
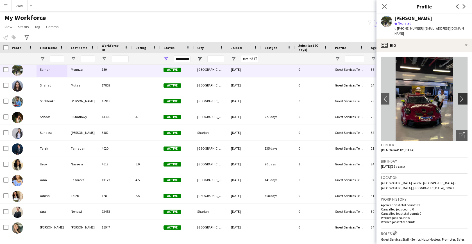
click at [459, 96] on app-icon "chevron-right" at bounding box center [463, 99] width 9 height 6
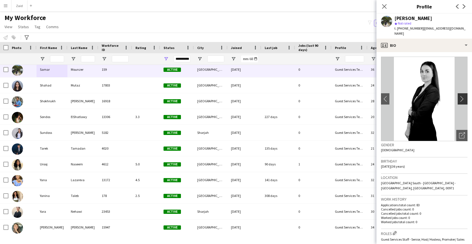
click at [459, 96] on app-icon "chevron-right" at bounding box center [463, 99] width 9 height 6
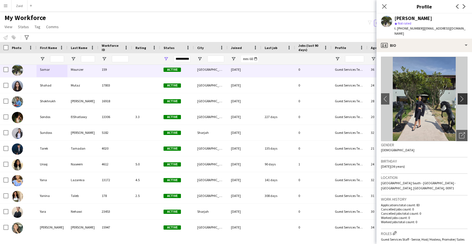
click at [459, 96] on app-icon "chevron-right" at bounding box center [463, 99] width 9 height 6
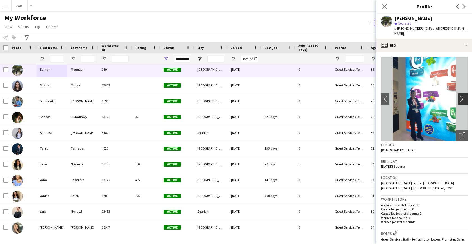
click at [459, 96] on app-icon "chevron-right" at bounding box center [463, 99] width 9 height 6
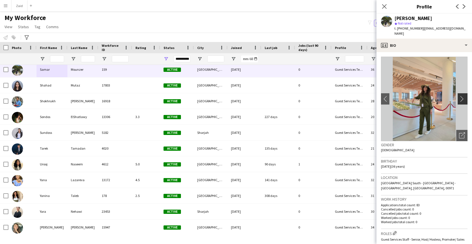
click at [459, 96] on app-icon "chevron-right" at bounding box center [463, 99] width 9 height 6
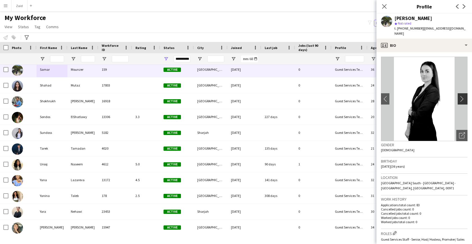
click at [459, 96] on app-icon "chevron-right" at bounding box center [463, 99] width 9 height 6
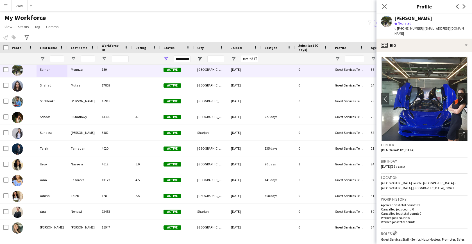
click at [459, 96] on app-icon "chevron-right" at bounding box center [463, 99] width 9 height 6
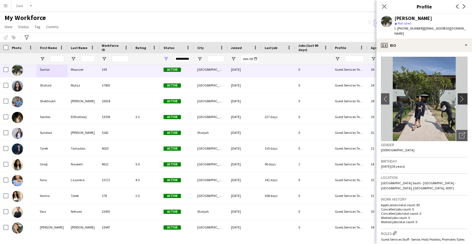
click at [459, 96] on app-icon "chevron-right" at bounding box center [463, 99] width 9 height 6
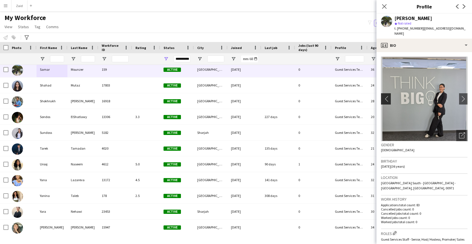
click at [387, 96] on app-icon "chevron-left" at bounding box center [385, 99] width 9 height 6
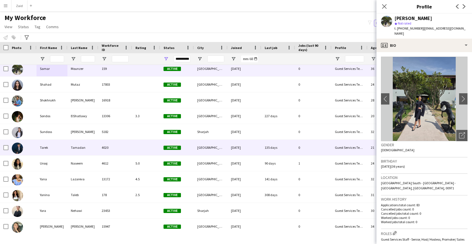
scroll to position [744, 0]
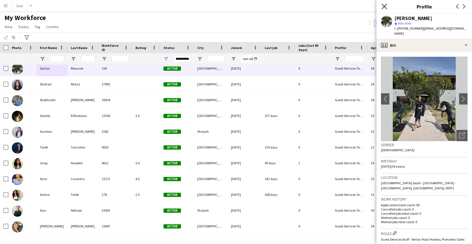
click at [383, 6] on icon "Close pop-in" at bounding box center [384, 6] width 5 height 5
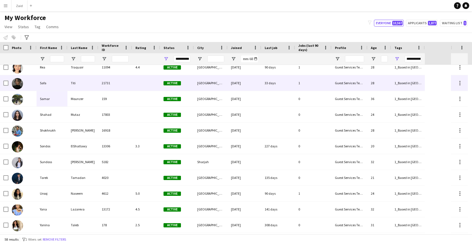
scroll to position [709, 0]
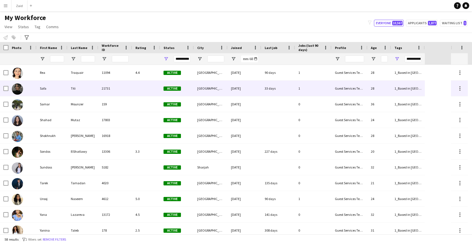
click at [57, 85] on div "Safa" at bounding box center [52, 87] width 31 height 15
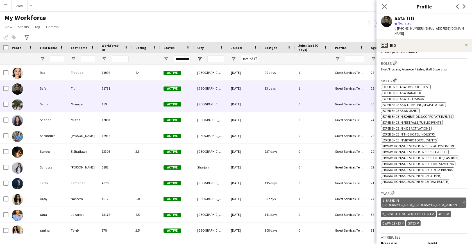
scroll to position [153, 0]
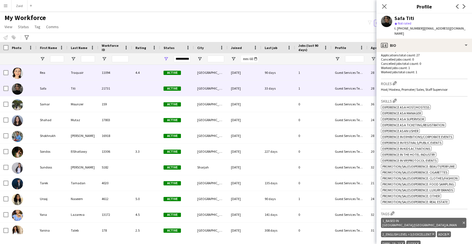
click at [81, 71] on div "Traquair" at bounding box center [82, 72] width 31 height 15
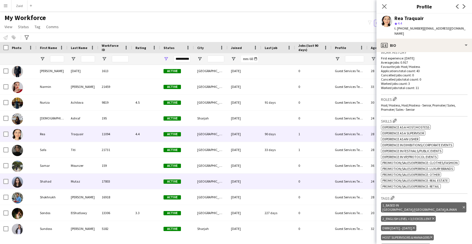
scroll to position [597, 0]
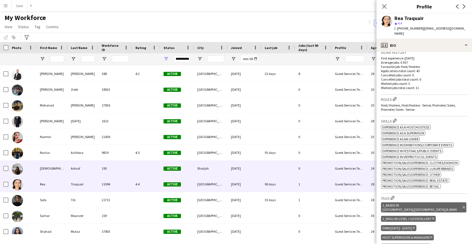
click at [166, 166] on span "Active" at bounding box center [172, 168] width 17 height 4
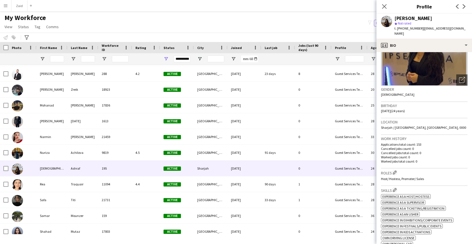
scroll to position [0, 0]
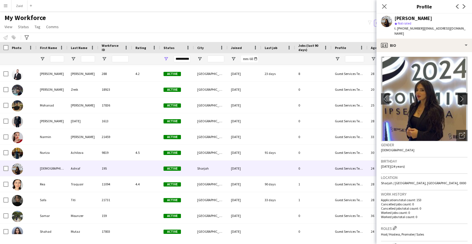
click at [458, 97] on button "chevron-right" at bounding box center [463, 98] width 11 height 11
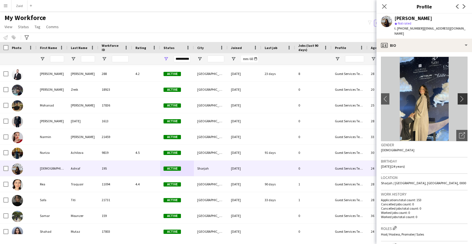
click at [459, 96] on app-icon "chevron-right" at bounding box center [463, 99] width 9 height 6
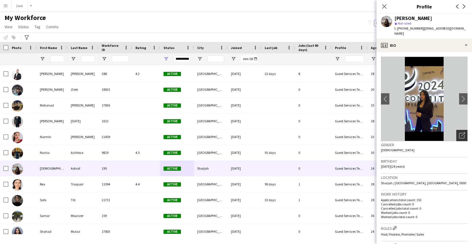
click at [459, 132] on icon "Open photos pop-in" at bounding box center [462, 135] width 6 height 6
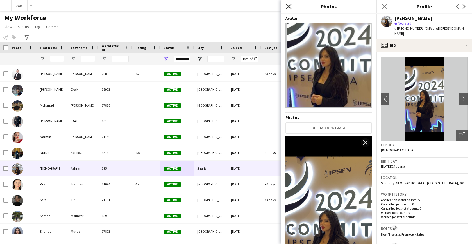
click at [289, 4] on icon "Close pop-in" at bounding box center [288, 6] width 5 height 5
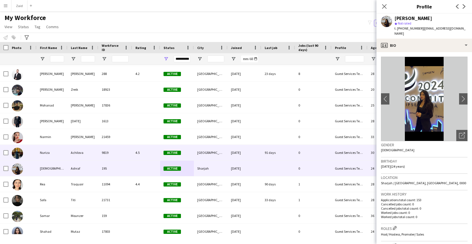
click at [63, 152] on div "Nuriza" at bounding box center [52, 152] width 31 height 15
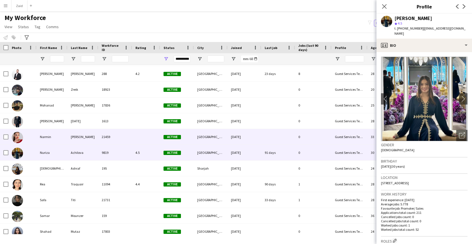
click at [58, 138] on div "Narmin" at bounding box center [52, 136] width 31 height 15
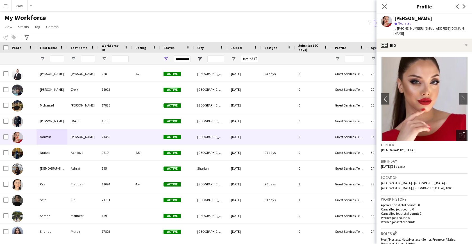
click at [459, 132] on icon "Open photos pop-in" at bounding box center [462, 135] width 6 height 6
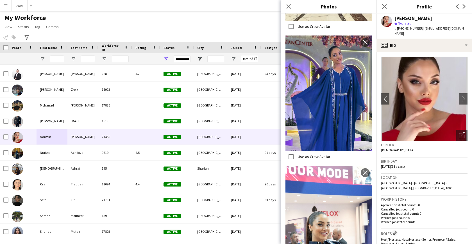
scroll to position [842, 0]
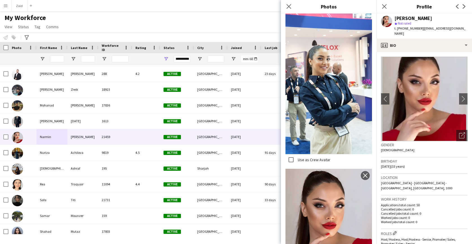
click at [287, 7] on icon "Close pop-in" at bounding box center [289, 6] width 4 height 4
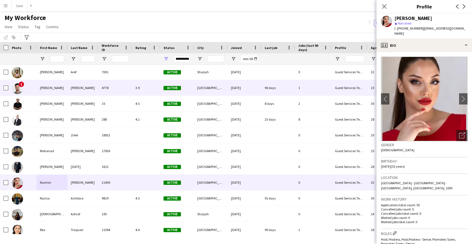
scroll to position [513, 0]
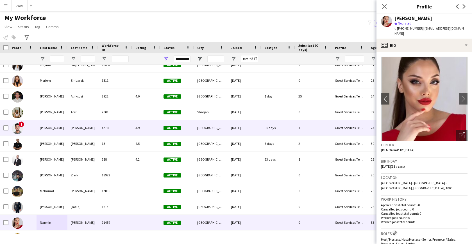
click at [37, 127] on div "[PERSON_NAME]" at bounding box center [52, 127] width 31 height 15
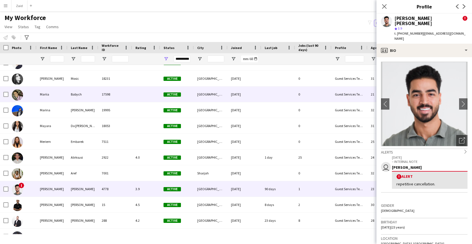
click at [57, 97] on div "Mariia" at bounding box center [52, 93] width 31 height 15
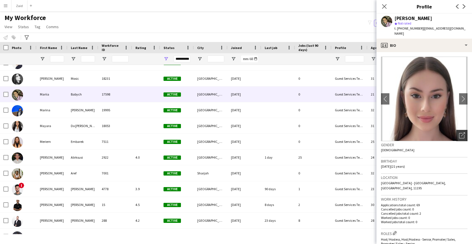
click at [459, 132] on icon "Open photos pop-in" at bounding box center [462, 135] width 6 height 6
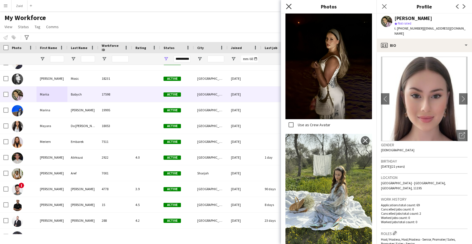
click at [287, 4] on icon at bounding box center [288, 6] width 5 height 5
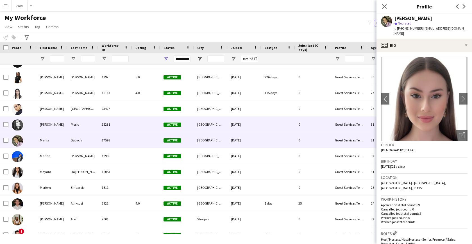
click at [122, 122] on div "18231" at bounding box center [115, 123] width 34 height 15
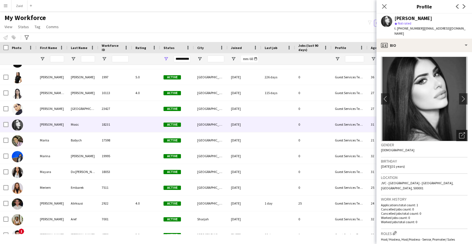
click at [457, 130] on div "Open photos pop-in" at bounding box center [462, 135] width 11 height 11
click at [459, 133] on icon at bounding box center [461, 135] width 5 height 5
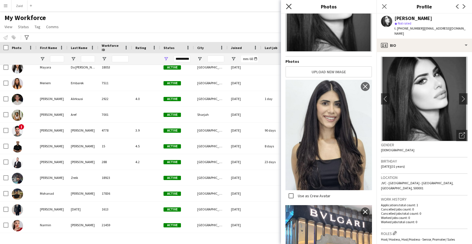
click at [291, 7] on icon "Close pop-in" at bounding box center [288, 6] width 5 height 5
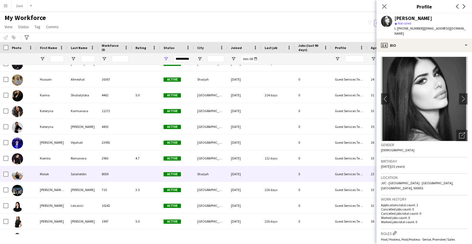
click at [55, 176] on div "Malak" at bounding box center [52, 173] width 31 height 15
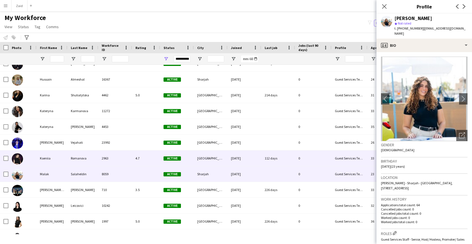
click at [162, 157] on div "Active" at bounding box center [177, 157] width 34 height 15
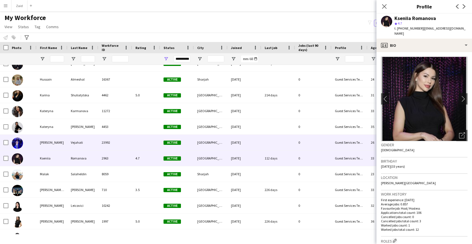
click at [121, 138] on div "23992" at bounding box center [115, 141] width 34 height 15
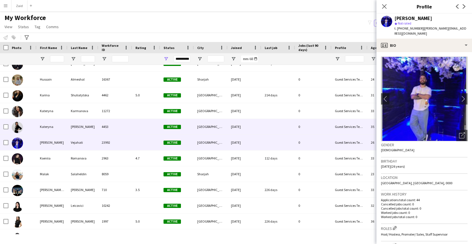
click at [123, 129] on div "4453" at bounding box center [115, 126] width 34 height 15
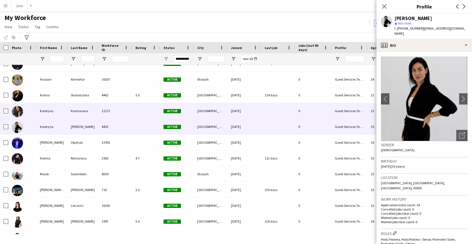
click at [126, 111] on div "11272" at bounding box center [115, 110] width 34 height 15
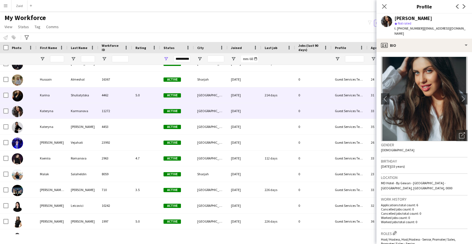
click at [124, 99] on div "4462" at bounding box center [115, 94] width 34 height 15
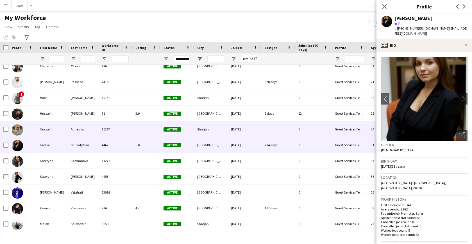
click at [111, 129] on div "16367" at bounding box center [115, 128] width 34 height 15
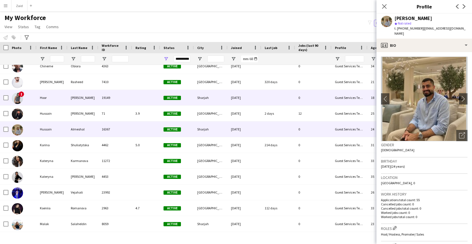
click at [114, 101] on div "19149" at bounding box center [115, 97] width 34 height 15
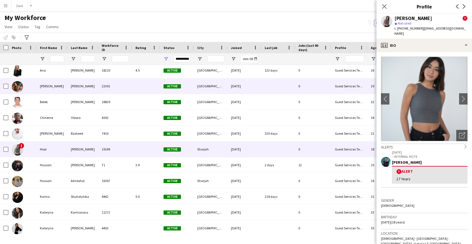
click at [118, 89] on div "23391" at bounding box center [115, 85] width 34 height 15
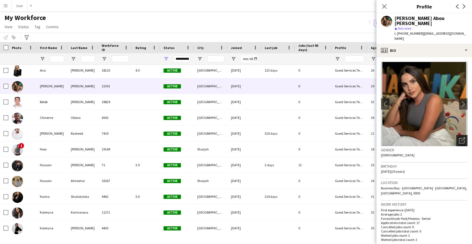
click at [459, 137] on icon "Open photos pop-in" at bounding box center [462, 140] width 6 height 6
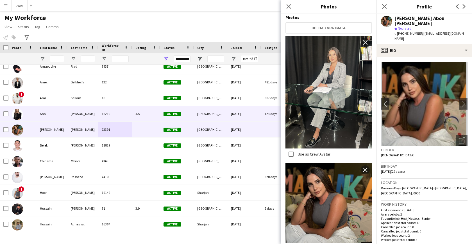
click at [57, 112] on div "Ana" at bounding box center [52, 113] width 31 height 15
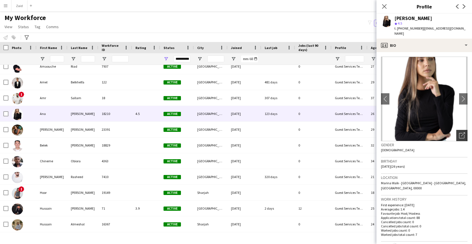
click at [459, 132] on icon "Open photos pop-in" at bounding box center [462, 135] width 6 height 6
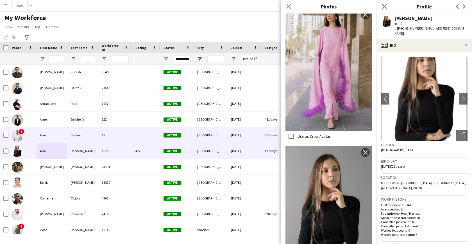
click at [23, 132] on span "!" at bounding box center [22, 132] width 6 height 6
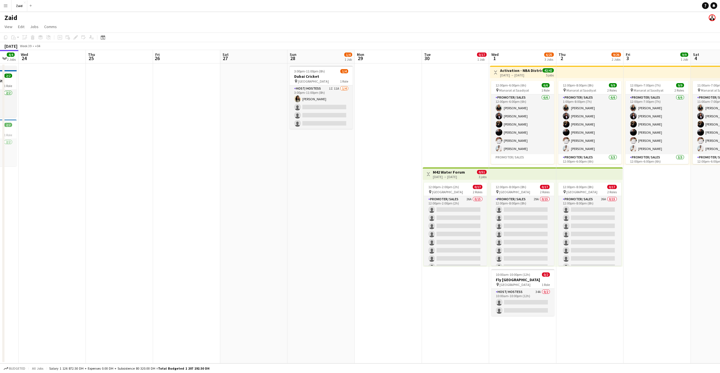
scroll to position [0, 184]
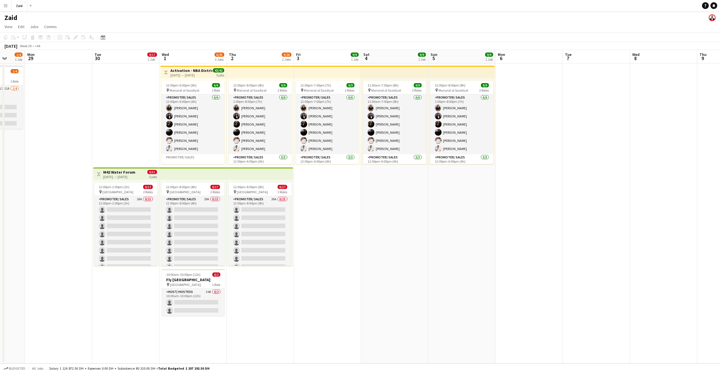
drag, startPoint x: 630, startPoint y: 244, endPoint x: 328, endPoint y: 227, distance: 303.3
click at [328, 227] on app-calendar-viewport "Fri 26 Sat 27 Sun 28 1/4 1 Job Mon 29 Tue 30 0/17 1 Job Wed 1 6/25 3 Jobs Thu 2…" at bounding box center [360, 207] width 720 height 314
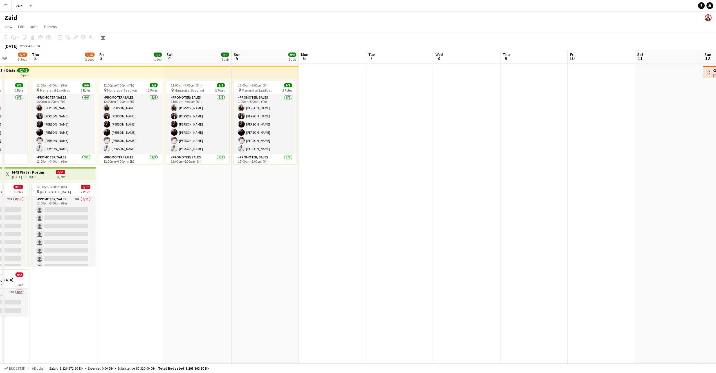
drag, startPoint x: 690, startPoint y: 229, endPoint x: 493, endPoint y: 230, distance: 196.8
click at [493, 231] on app-calendar-viewport "Sun 28 1/4 1 Job Mon 29 Tue 30 0/17 1 Job Wed 1 6/25 3 Jobs Thu 2 9/26 2 Jobs F…" at bounding box center [358, 232] width 716 height 365
click at [406, 118] on app-date-cell at bounding box center [399, 240] width 67 height 352
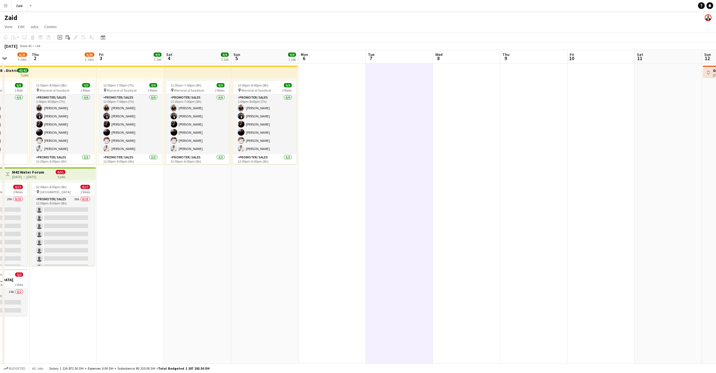
click at [395, 81] on app-date-cell at bounding box center [399, 240] width 67 height 352
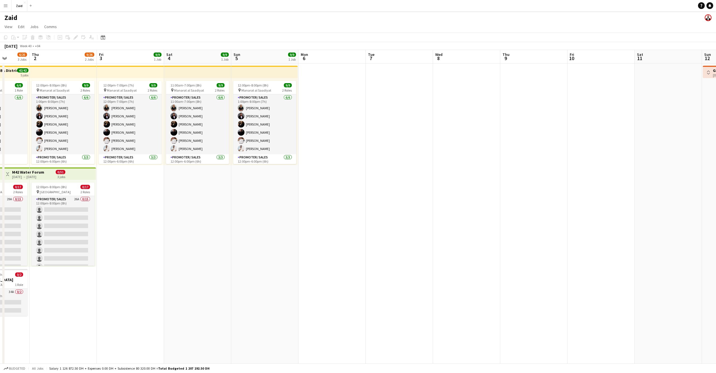
click at [395, 81] on app-date-cell at bounding box center [399, 240] width 67 height 352
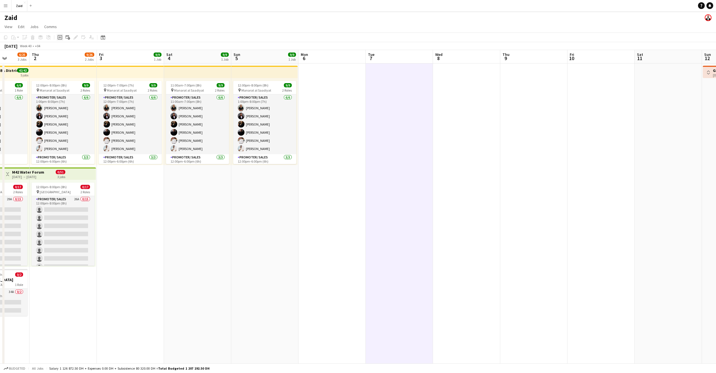
click at [59, 38] on icon "Add job" at bounding box center [60, 37] width 4 height 4
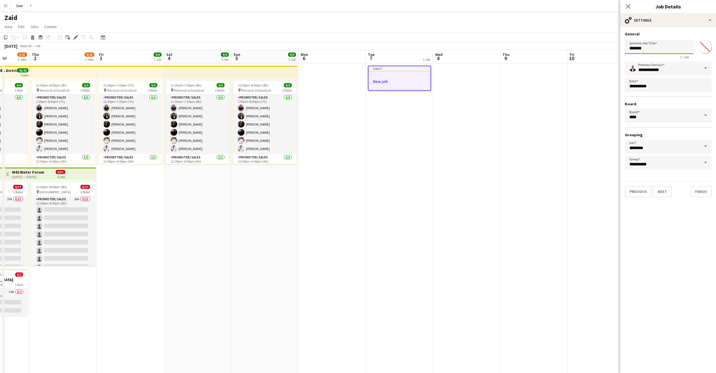
click at [657, 46] on input "*******" at bounding box center [659, 47] width 69 height 14
type input "*"
type input "**********"
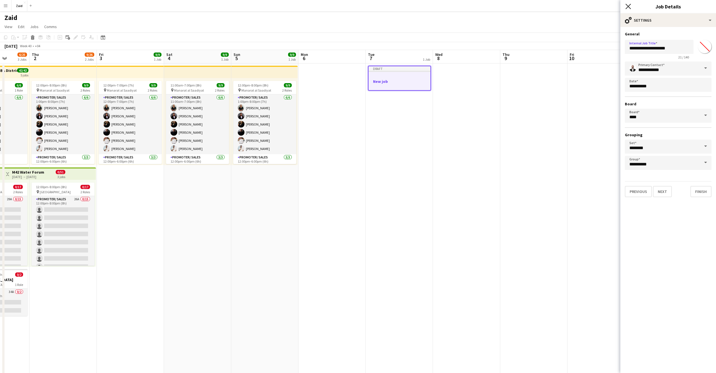
click at [630, 8] on icon "Close pop-in" at bounding box center [627, 6] width 5 height 5
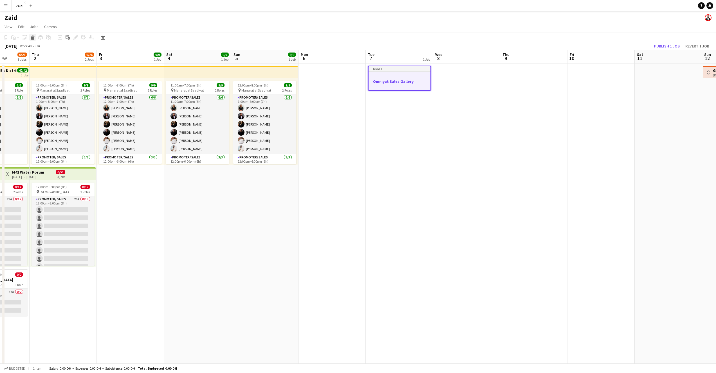
click at [32, 38] on icon "Delete" at bounding box center [32, 37] width 4 height 4
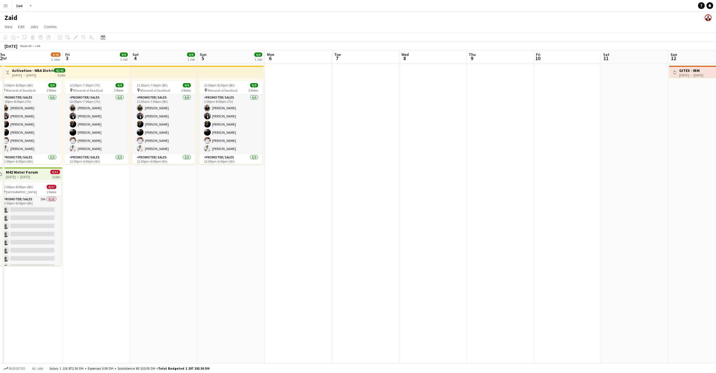
scroll to position [0, 206]
drag, startPoint x: 400, startPoint y: 61, endPoint x: 366, endPoint y: 70, distance: 35.2
click at [366, 70] on app-calendar-viewport "Mon 29 Tue 30 0/17 1 Job Wed 1 6/25 3 Jobs Thu 2 9/26 2 Jobs Fri 3 9/9 1 Job Sa…" at bounding box center [358, 232] width 716 height 365
click at [366, 72] on app-date-cell at bounding box center [365, 240] width 67 height 352
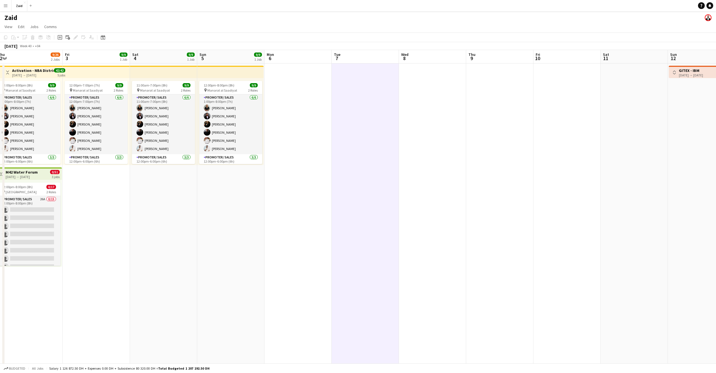
click at [406, 73] on app-date-cell at bounding box center [432, 240] width 67 height 352
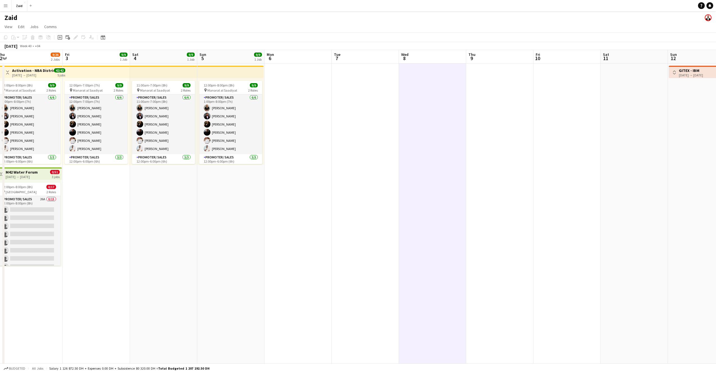
click at [374, 73] on app-date-cell at bounding box center [365, 240] width 67 height 352
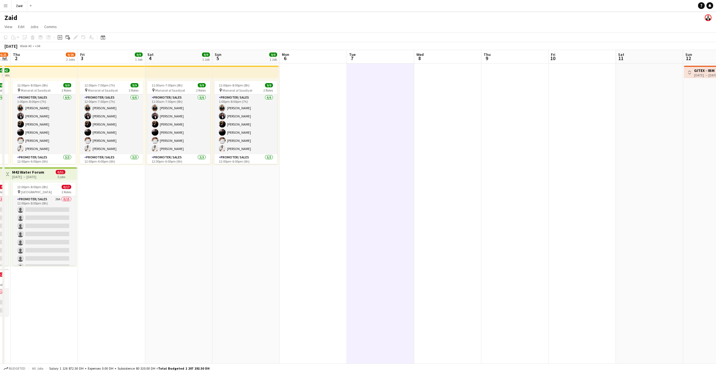
drag, startPoint x: 374, startPoint y: 73, endPoint x: 368, endPoint y: 74, distance: 6.3
click at [389, 76] on app-calendar-viewport "Mon 29 Tue 30 0/17 1 Job Wed 1 6/25 3 Jobs Thu 2 9/26 2 Jobs Fri 3 9/9 1 Job Sa…" at bounding box center [358, 232] width 716 height 365
click at [61, 39] on icon "Add job" at bounding box center [60, 37] width 4 height 4
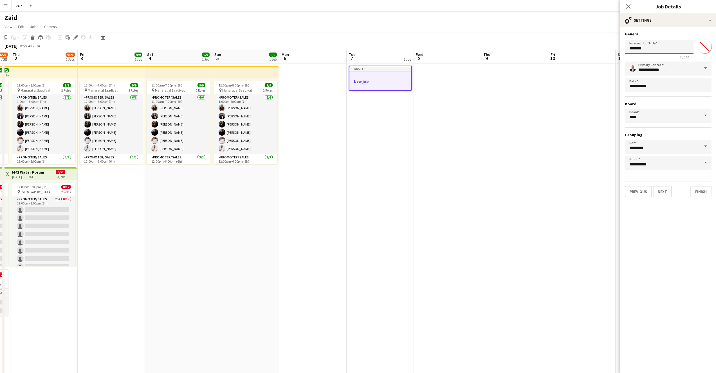
click at [657, 49] on input "*******" at bounding box center [659, 47] width 69 height 14
type input "*"
type input "**********"
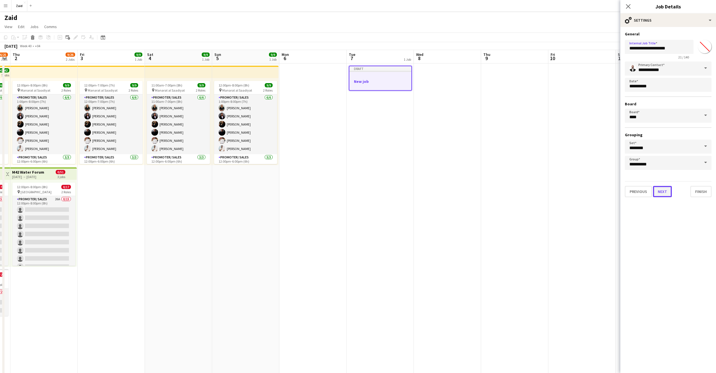
click at [664, 192] on button "Next" at bounding box center [662, 191] width 19 height 11
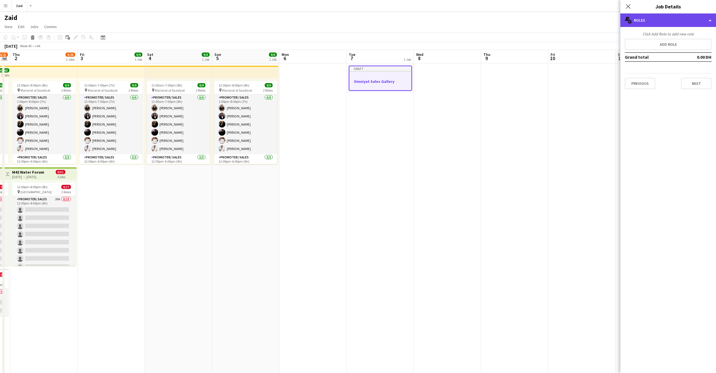
click at [696, 20] on div "multiple-users-add Roles" at bounding box center [668, 19] width 96 height 13
click at [659, 43] on button "Add role" at bounding box center [668, 44] width 87 height 11
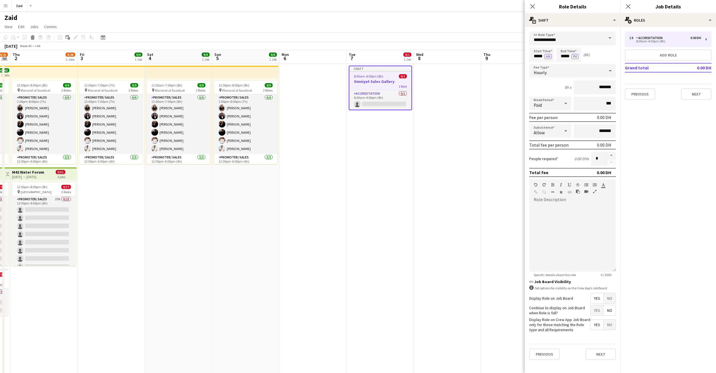
click at [609, 40] on span at bounding box center [610, 37] width 12 height 13
click at [575, 93] on span "Host/Hostess - Senior" at bounding box center [572, 95] width 78 height 5
type input "**********"
click at [539, 56] on input "*****" at bounding box center [541, 55] width 25 height 14
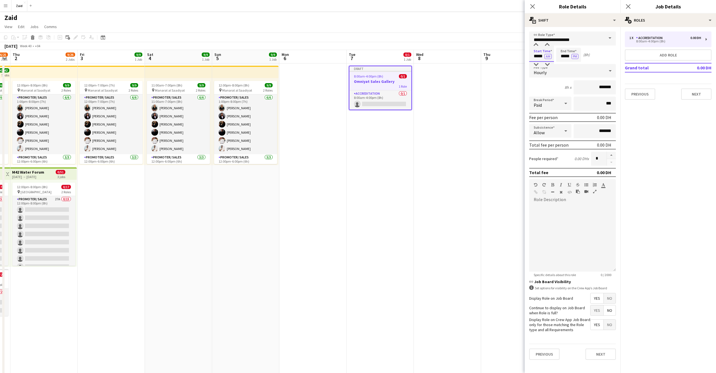
click at [538, 56] on input "*****" at bounding box center [541, 55] width 25 height 14
type input "*****"
click at [566, 58] on input "*****" at bounding box center [568, 55] width 25 height 14
click at [565, 57] on input "*****" at bounding box center [568, 55] width 25 height 14
type input "*****"
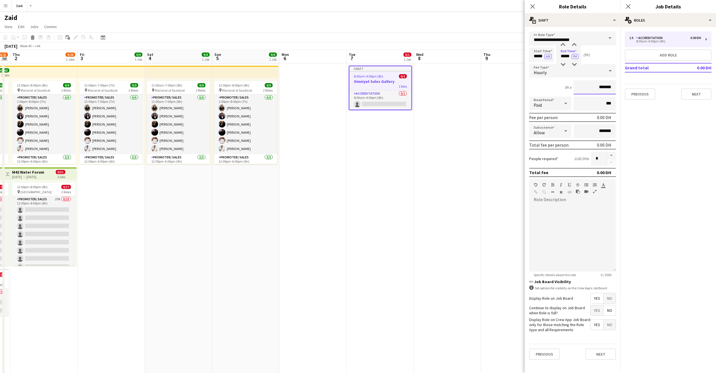
click at [599, 88] on input "*******" at bounding box center [594, 87] width 42 height 14
type input "******"
click at [561, 198] on div "default Heading 1 Heading 2 Heading 3 Heading 4 Heading 5 Heading 6 Heading 7 P…" at bounding box center [572, 189] width 87 height 21
click at [595, 192] on icon "button" at bounding box center [594, 192] width 3 height 4
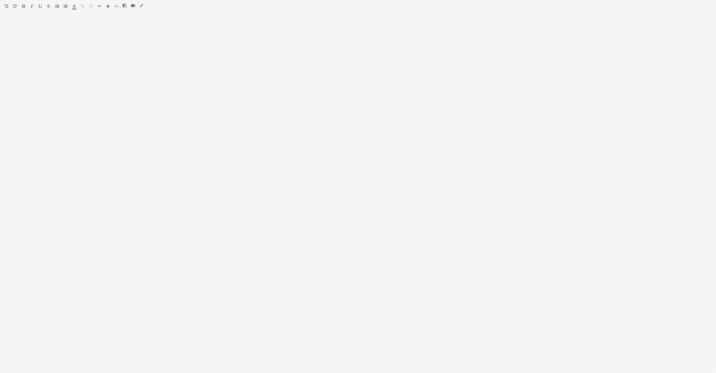
click at [124, 6] on icon "button" at bounding box center [125, 6] width 4 height 4
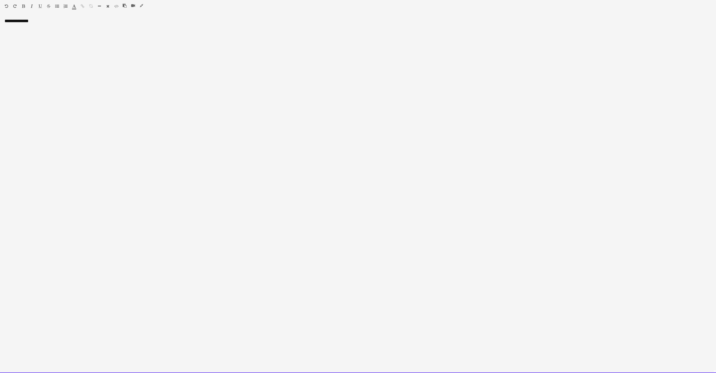
click at [40, 21] on div "**********" at bounding box center [358, 195] width 716 height 355
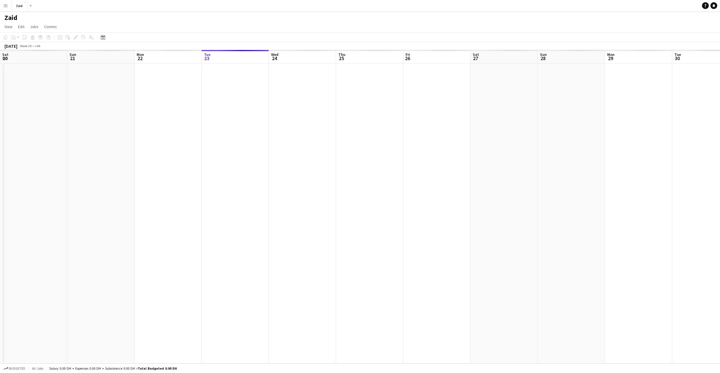
scroll to position [0, 134]
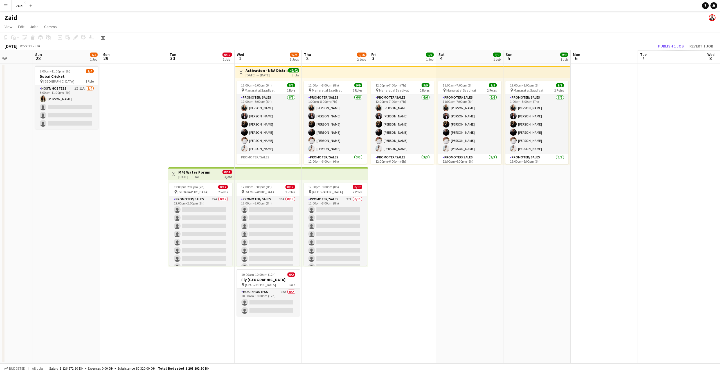
drag, startPoint x: 570, startPoint y: 123, endPoint x: 217, endPoint y: 119, distance: 352.9
click at [217, 119] on app-calendar-viewport "Thu 25 Fri 26 Sat 27 Sun 28 1/4 1 Job Mon 29 Tue 30 0/17 1 Job Wed 1 6/25 3 Job…" at bounding box center [360, 207] width 720 height 314
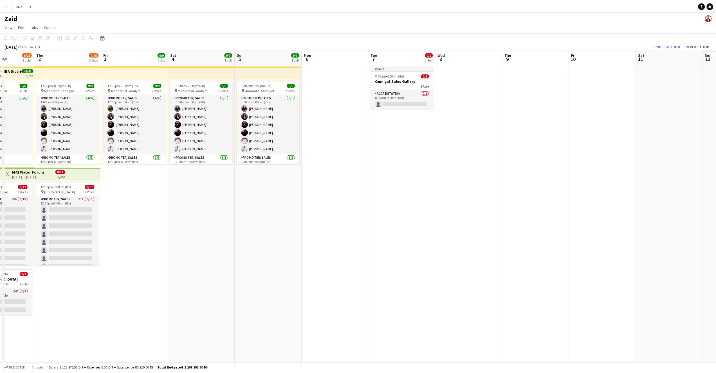
scroll to position [0, 190]
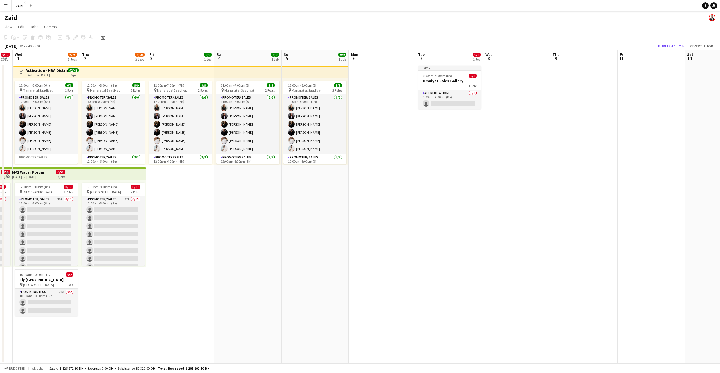
drag, startPoint x: 650, startPoint y: 145, endPoint x: 365, endPoint y: 140, distance: 285.8
click at [365, 140] on app-calendar-viewport "Sun 28 1/4 1 Job Mon 29 Tue 30 0/17 1 Job Wed 1 6/25 3 Jobs Thu 2 9/26 2 Jobs F…" at bounding box center [360, 207] width 720 height 314
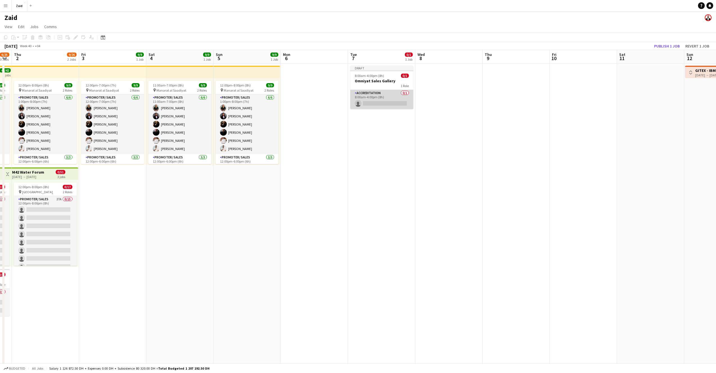
click at [377, 96] on app-card-role "Accreditation 0/1 8:00am-4:00pm (8h) single-neutral-actions" at bounding box center [381, 99] width 63 height 19
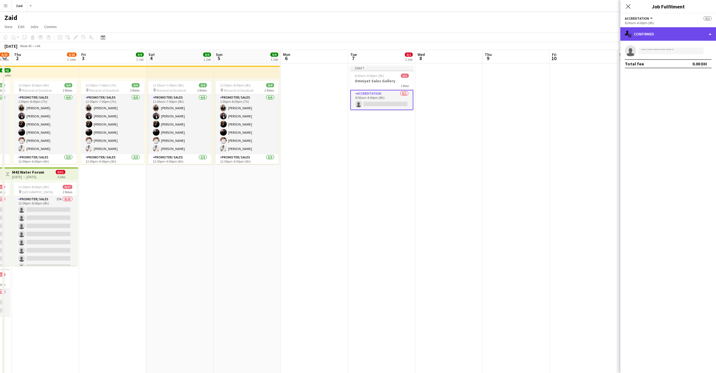
click at [696, 35] on div "single-neutral-actions-check-2 Confirmed" at bounding box center [668, 33] width 96 height 13
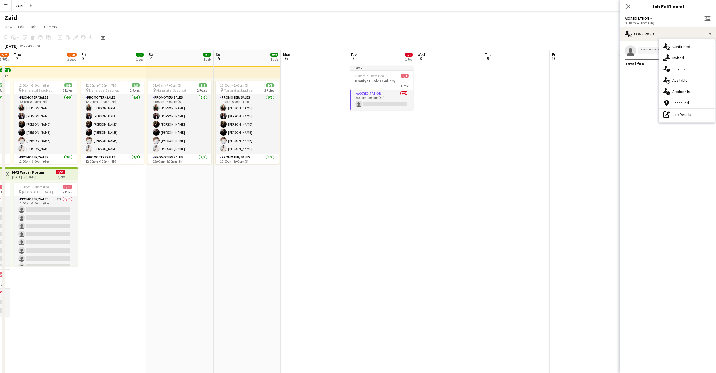
click at [641, 20] on span "Accreditation" at bounding box center [637, 18] width 24 height 4
click at [644, 19] on span "Accreditation" at bounding box center [637, 18] width 24 height 4
click at [645, 19] on span "Accreditation" at bounding box center [637, 18] width 24 height 4
click at [641, 27] on li "All roles" at bounding box center [643, 27] width 28 height 5
click at [640, 19] on button "All roles" at bounding box center [635, 18] width 20 height 4
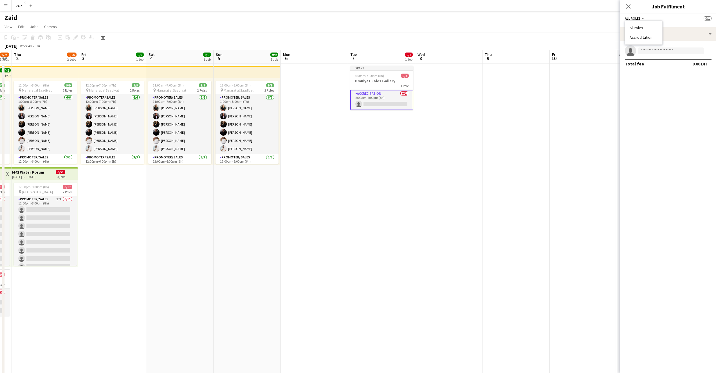
click at [653, 37] on li "Accreditation" at bounding box center [643, 37] width 28 height 5
click at [656, 36] on div "single-neutral-actions-check-2 Confirmed" at bounding box center [668, 33] width 96 height 13
click at [687, 116] on div "pen-write Job Details" at bounding box center [687, 114] width 56 height 11
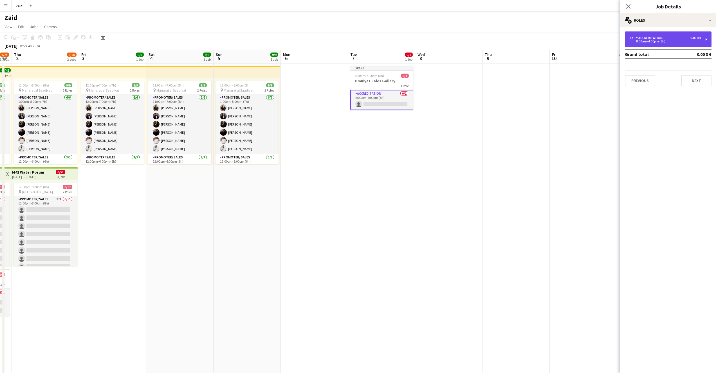
click at [689, 42] on div "8:00am-4:00pm (8h)" at bounding box center [665, 41] width 72 height 3
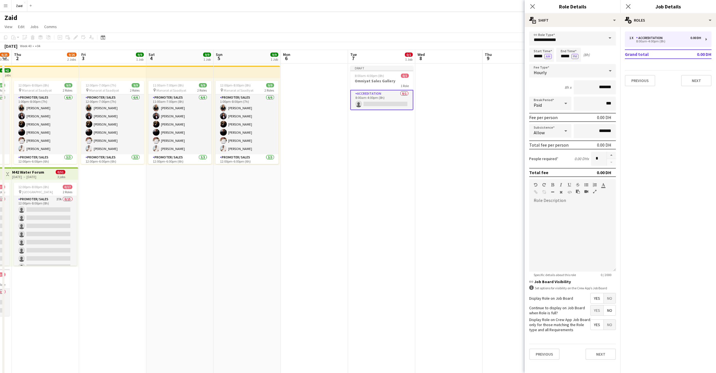
click at [608, 39] on span at bounding box center [610, 37] width 12 height 13
click at [565, 61] on span "Host/Hostess - Senior" at bounding box center [572, 59] width 78 height 5
type input "**********"
click at [537, 58] on input "*****" at bounding box center [541, 55] width 25 height 14
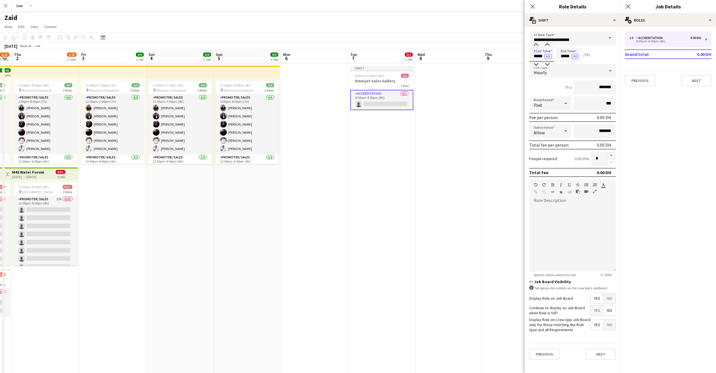
type input "*****"
click at [565, 57] on input "*****" at bounding box center [568, 55] width 25 height 14
type input "*****"
click at [577, 206] on div at bounding box center [572, 237] width 87 height 67
click at [596, 88] on input "*******" at bounding box center [594, 87] width 42 height 14
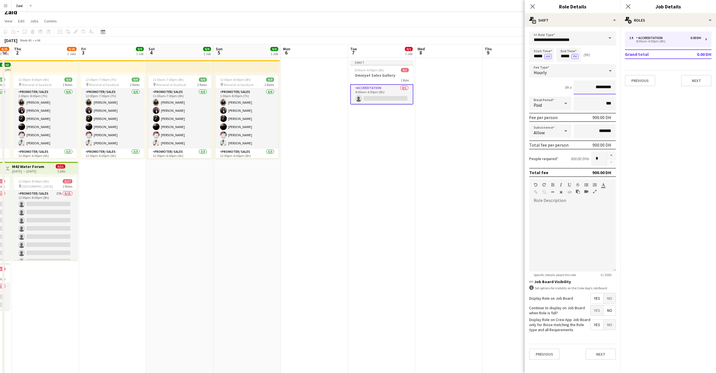
scroll to position [0, 0]
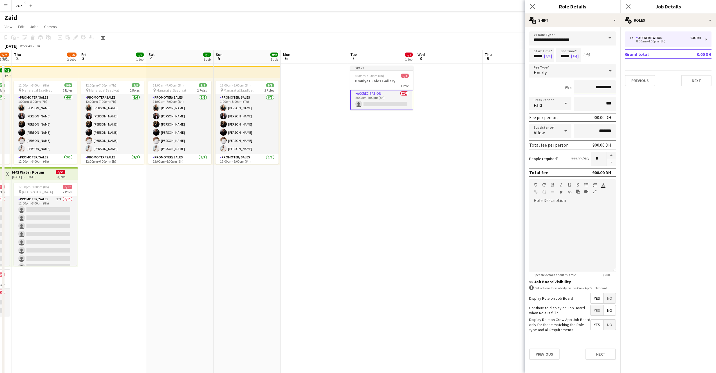
type input "*********"
click at [567, 199] on div "Standard Heading 1 Heading 2 Heading 3 Heading 4 Heading 5 Heading 6 Heading 7 …" at bounding box center [572, 189] width 87 height 21
click at [559, 201] on div at bounding box center [572, 236] width 87 height 71
click at [558, 204] on div at bounding box center [572, 237] width 87 height 67
click at [531, 283] on icon "link" at bounding box center [531, 282] width 4 height 4
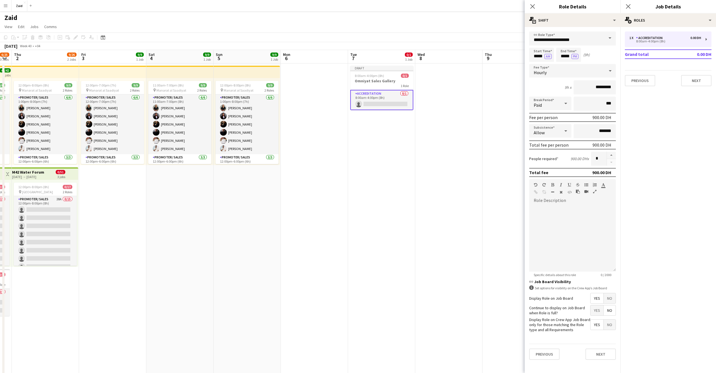
click at [531, 287] on icon at bounding box center [531, 288] width 4 height 4
click at [530, 289] on icon at bounding box center [531, 288] width 4 height 4
click at [596, 355] on button "Next" at bounding box center [600, 354] width 30 height 11
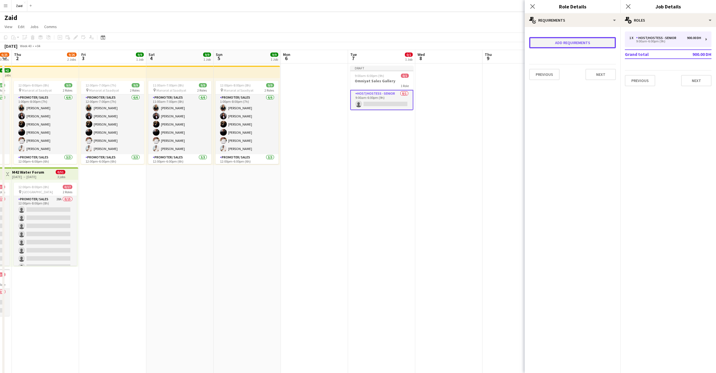
click at [564, 43] on button "Add requirements" at bounding box center [572, 42] width 87 height 11
click at [601, 47] on div at bounding box center [606, 47] width 11 height 11
click at [601, 47] on div at bounding box center [358, 186] width 716 height 373
click at [601, 94] on button "Next" at bounding box center [600, 93] width 30 height 11
click at [566, 76] on button "Next" at bounding box center [566, 75] width 19 height 11
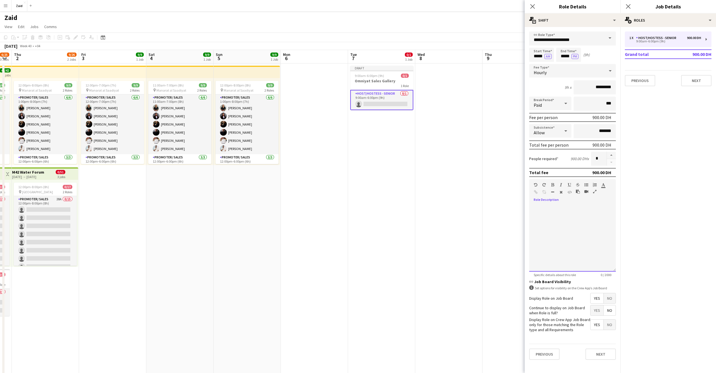
click at [563, 204] on div at bounding box center [572, 237] width 87 height 67
click at [542, 193] on div at bounding box center [545, 193] width 25 height 7
click at [543, 192] on div at bounding box center [545, 193] width 25 height 7
drag, startPoint x: 537, startPoint y: 193, endPoint x: 534, endPoint y: 193, distance: 2.8
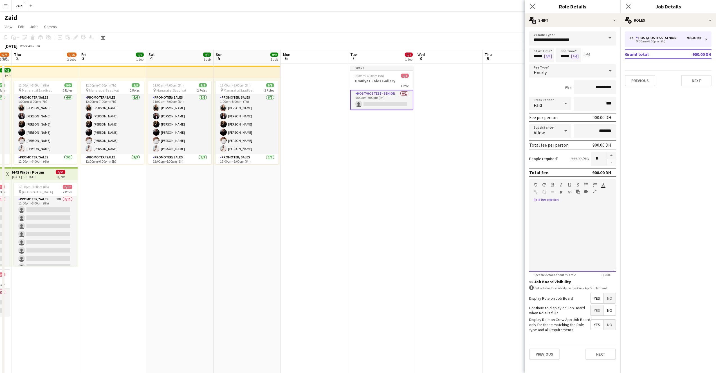
click at [536, 193] on div at bounding box center [545, 193] width 25 height 7
click at [534, 193] on div at bounding box center [545, 193] width 25 height 7
click at [566, 228] on div at bounding box center [572, 237] width 87 height 67
click at [603, 356] on button "Next" at bounding box center [600, 354] width 30 height 11
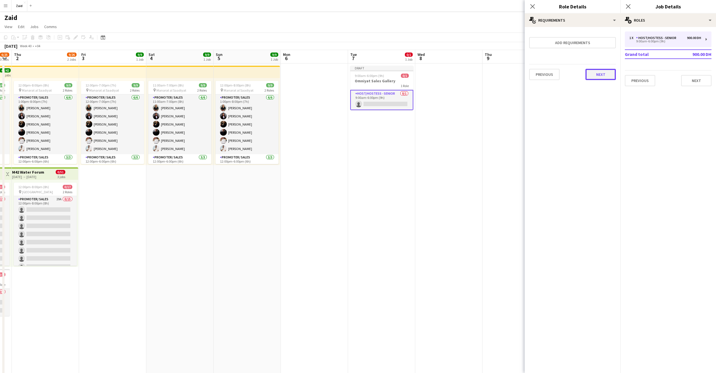
click at [600, 72] on button "Next" at bounding box center [600, 74] width 30 height 11
click at [600, 73] on button "Finish" at bounding box center [604, 75] width 21 height 11
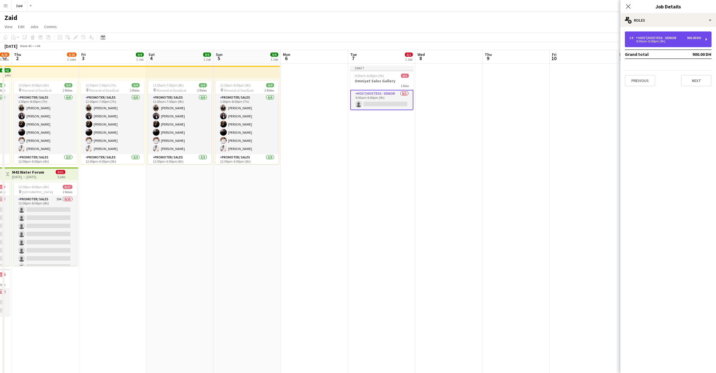
click at [701, 42] on div "1 x Host/Hostess - Senior 900.00 DH 9:00am-6:00pm (9h)" at bounding box center [668, 39] width 87 height 16
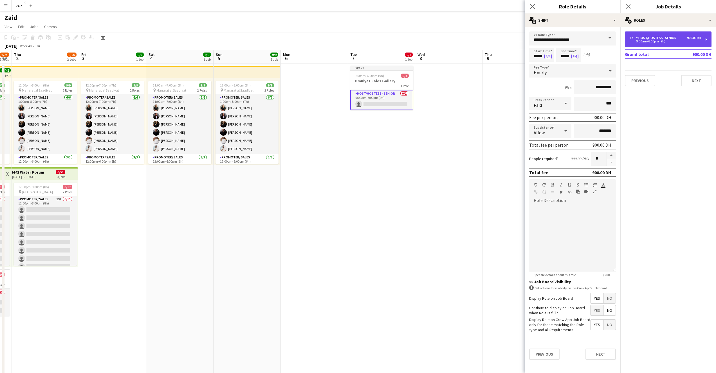
click at [700, 41] on div "9:00am-6:00pm (9h)" at bounding box center [665, 41] width 72 height 3
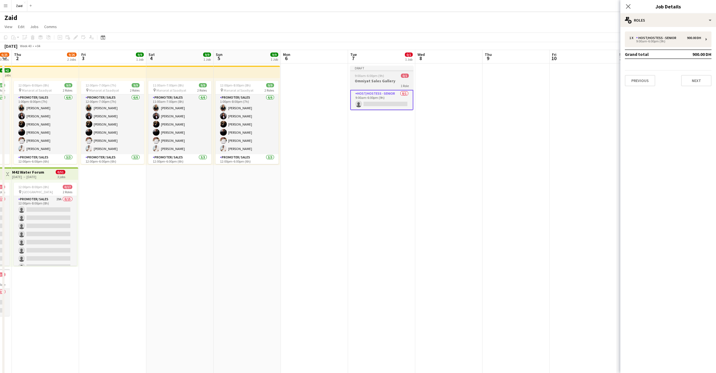
click at [381, 80] on h3 "Omniyat Sales Gallery" at bounding box center [381, 80] width 63 height 5
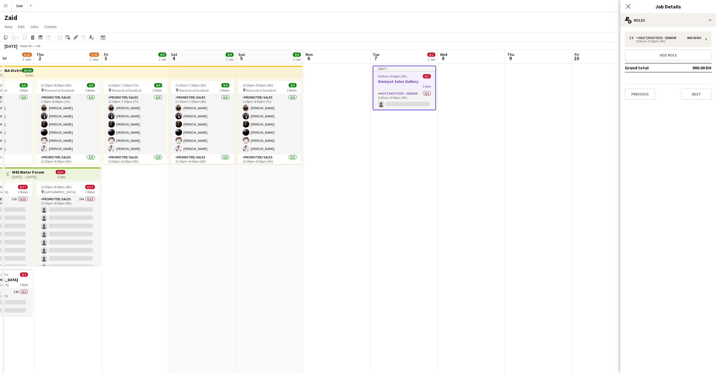
scroll to position [0, 184]
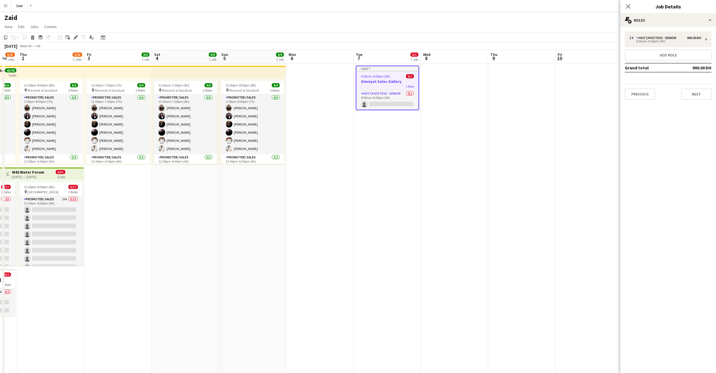
drag, startPoint x: 382, startPoint y: 79, endPoint x: 387, endPoint y: 82, distance: 5.5
click at [387, 82] on app-calendar-viewport "Mon 29 Tue 30 0/17 1 Job Wed 1 6/25 3 Jobs Thu 2 9/26 2 Jobs Fri 3 9/9 1 Job Sa…" at bounding box center [358, 232] width 716 height 365
click at [446, 92] on app-date-cell at bounding box center [454, 240] width 67 height 352
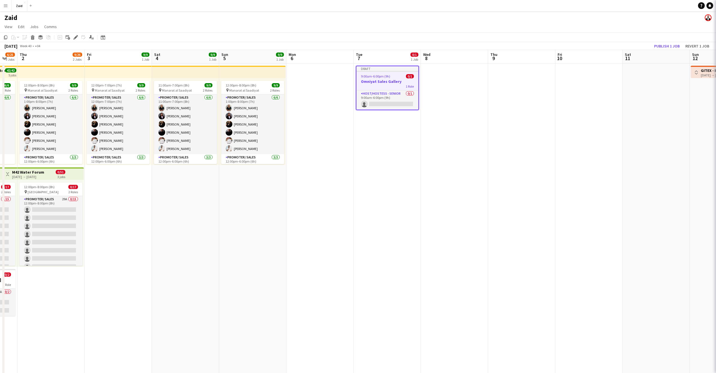
scroll to position [0, 185]
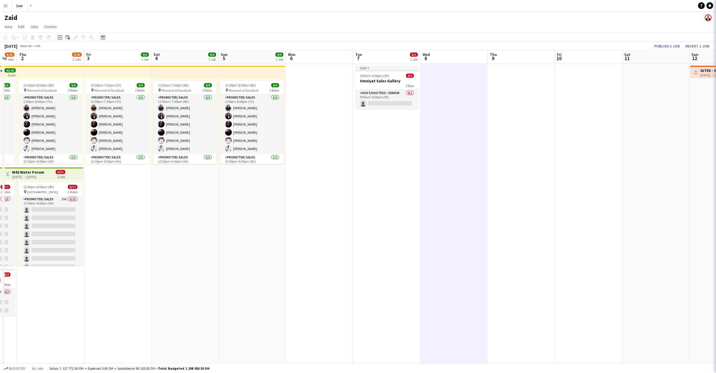
click at [444, 90] on app-date-cell at bounding box center [453, 240] width 67 height 352
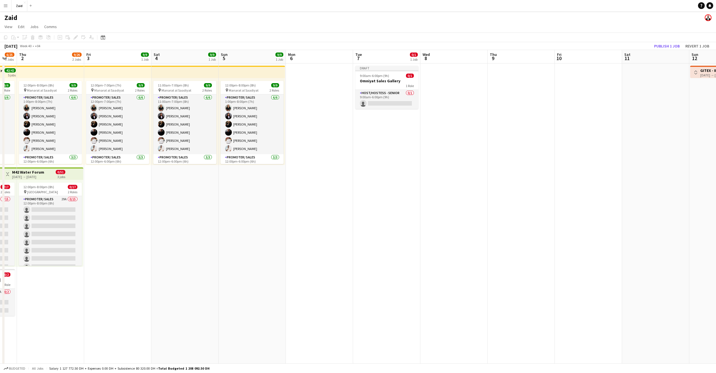
click at [443, 90] on app-date-cell at bounding box center [453, 240] width 67 height 352
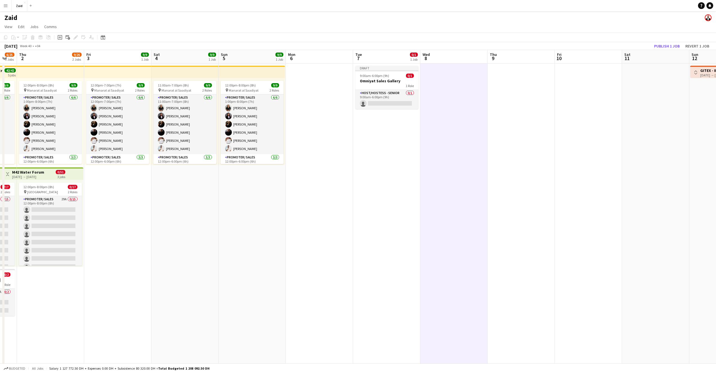
click at [409, 87] on span "1 Role" at bounding box center [410, 86] width 8 height 4
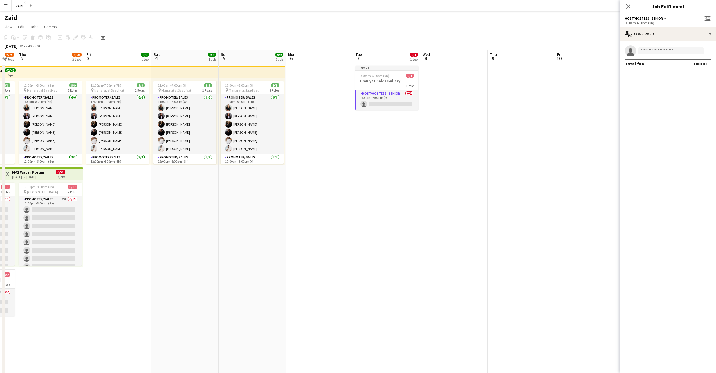
click at [405, 83] on h3 "Omniyat Sales Gallery" at bounding box center [386, 80] width 63 height 5
click at [395, 76] on div "9:00am-6:00pm (9h) 0/1" at bounding box center [387, 76] width 62 height 4
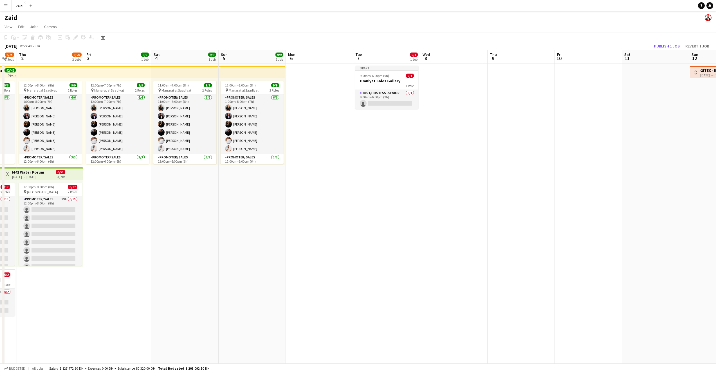
click at [391, 80] on h3 "Omniyat Sales Gallery" at bounding box center [386, 80] width 63 height 5
click at [383, 82] on h3 "Omniyat Sales Gallery" at bounding box center [387, 81] width 62 height 5
click at [386, 93] on app-card-role "Host/Hostess - Senior 0/1 9:00am-6:00pm (9h) single-neutral-actions" at bounding box center [386, 99] width 63 height 19
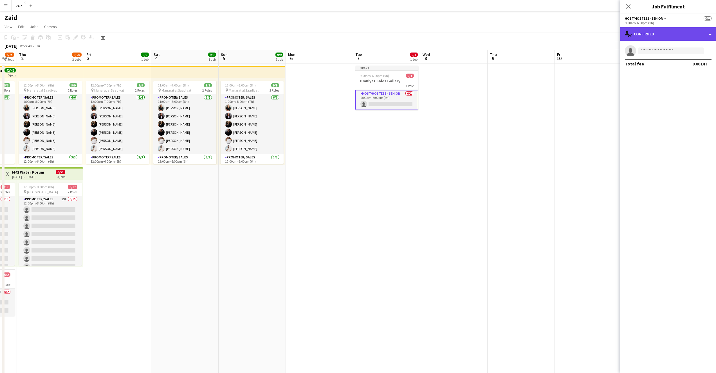
click at [700, 31] on div "single-neutral-actions-check-2 Confirmed" at bounding box center [668, 33] width 96 height 13
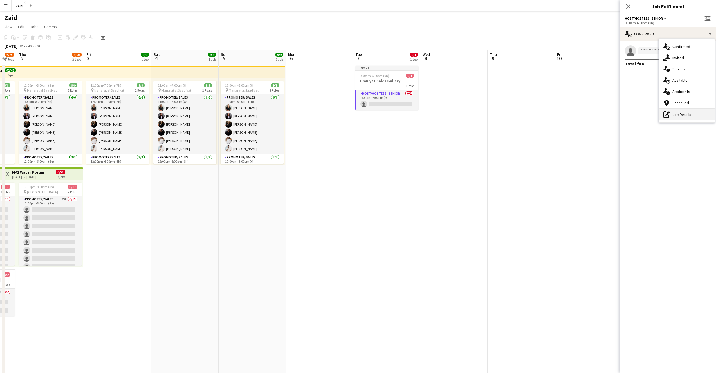
click at [686, 115] on div "pen-write Job Details" at bounding box center [687, 114] width 56 height 11
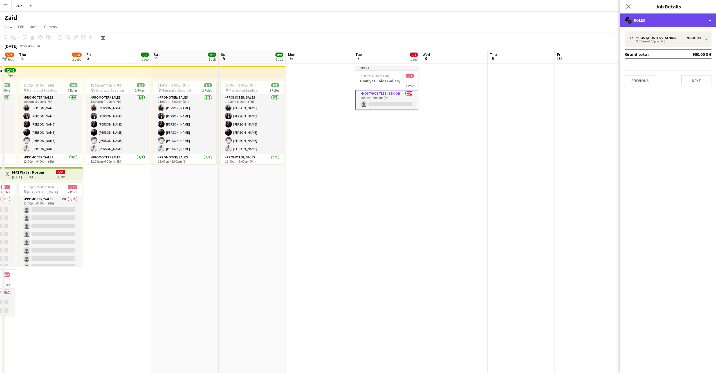
click at [627, 20] on icon at bounding box center [627, 19] width 4 height 4
click at [645, 22] on div "multiple-users-add Roles" at bounding box center [668, 19] width 96 height 13
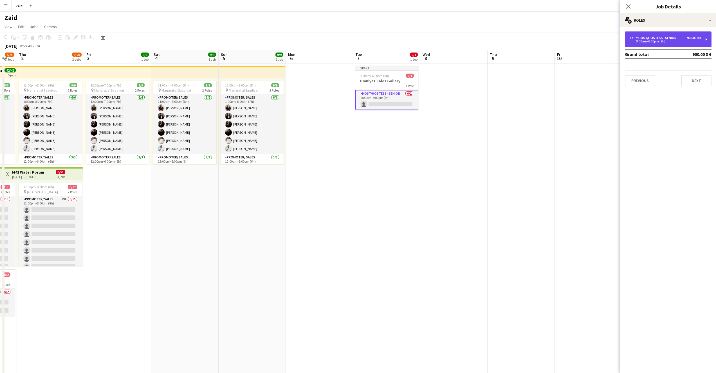
click at [661, 41] on div "9:00am-6:00pm (9h)" at bounding box center [665, 41] width 72 height 3
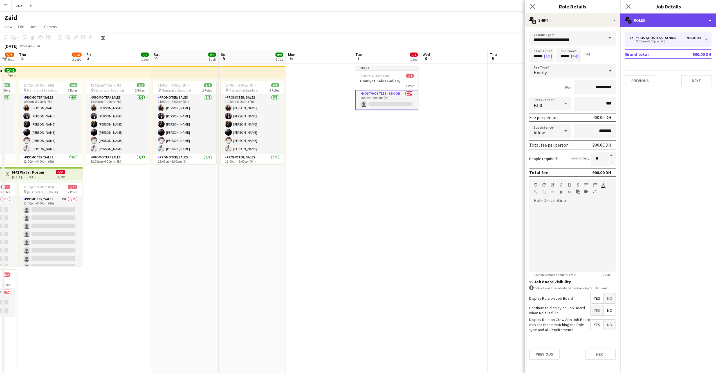
click at [629, 21] on icon "multiple-users-add" at bounding box center [628, 20] width 7 height 7
click at [679, 33] on span "Roles" at bounding box center [677, 32] width 10 height 5
click at [630, 22] on icon "multiple-users-add" at bounding box center [628, 20] width 7 height 7
click at [684, 36] on div "multiple-users-add Roles" at bounding box center [687, 32] width 56 height 11
click at [707, 24] on div "multiple-users-add Roles" at bounding box center [668, 19] width 96 height 13
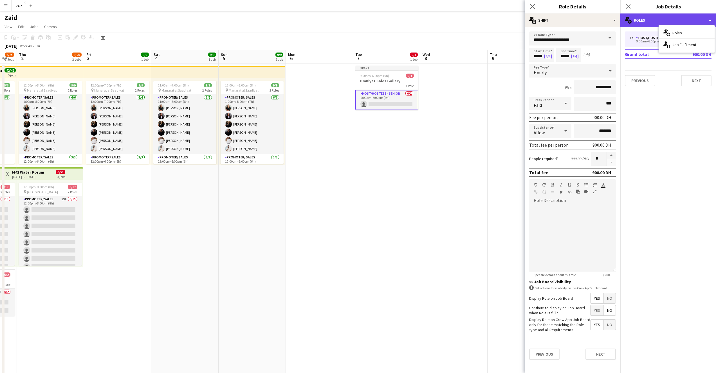
click at [707, 23] on div "multiple-users-add Roles" at bounding box center [668, 19] width 96 height 13
click at [441, 119] on app-date-cell at bounding box center [453, 240] width 67 height 352
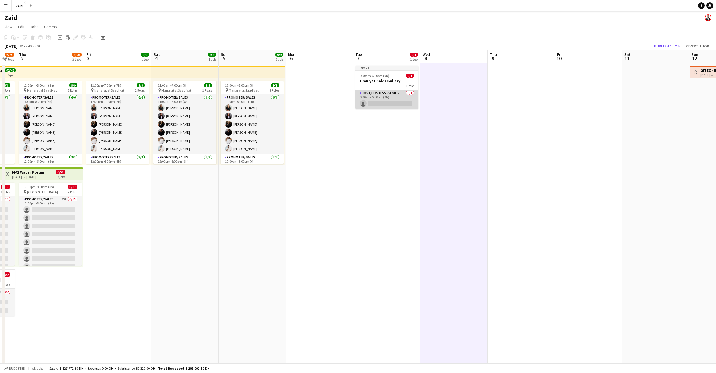
click at [388, 98] on app-card-role "Host/Hostess - Senior 0/1 9:00am-6:00pm (9h) single-neutral-actions" at bounding box center [386, 99] width 63 height 19
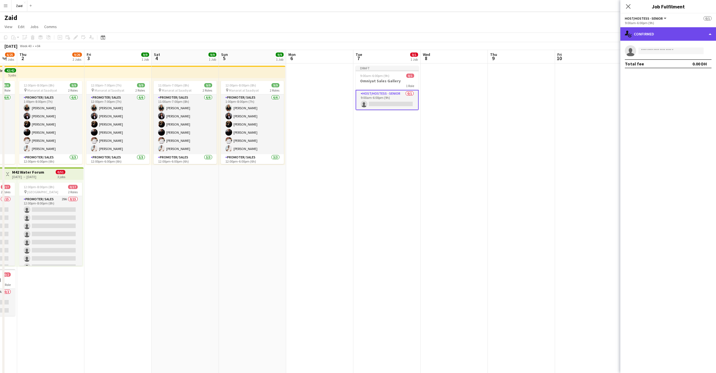
click at [702, 34] on div "single-neutral-actions-check-2 Confirmed" at bounding box center [668, 33] width 96 height 13
click at [701, 34] on div "single-neutral-actions-check-2 Confirmed" at bounding box center [668, 33] width 96 height 13
click at [669, 30] on div "single-neutral-actions-check-2 Confirmed" at bounding box center [668, 33] width 96 height 13
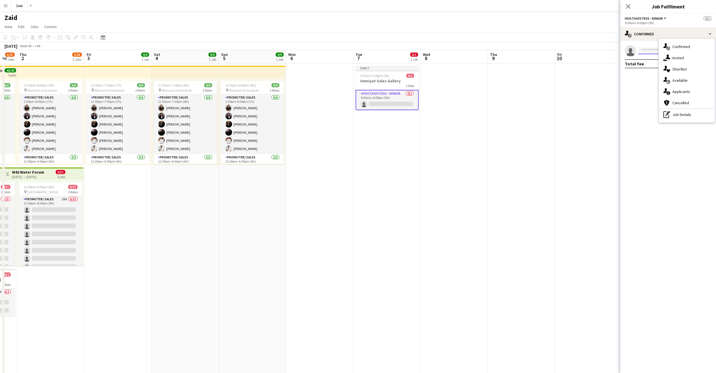
click at [647, 52] on input at bounding box center [670, 51] width 65 height 7
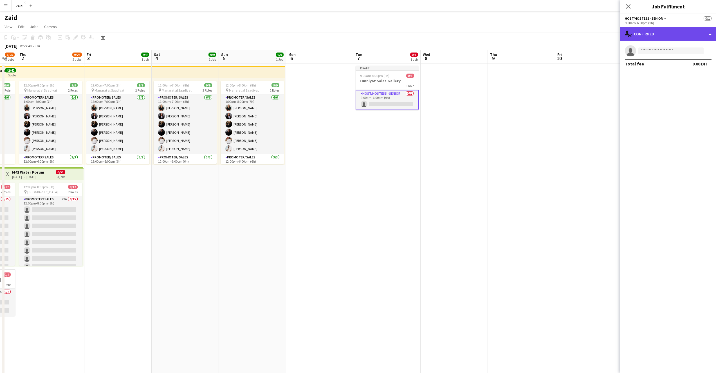
click at [663, 35] on div "single-neutral-actions-check-2 Confirmed" at bounding box center [668, 33] width 96 height 13
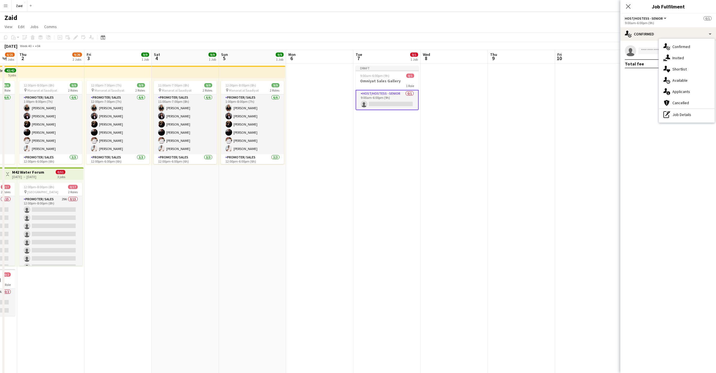
click at [652, 19] on span "Host/Hostess - Senior" at bounding box center [644, 18] width 38 height 4
click at [676, 19] on div "Host/Hostess - Senior All roles Host/Hostess - Senior 0/1" at bounding box center [668, 18] width 87 height 5
click at [370, 133] on app-date-cell "Draft 9:00am-6:00pm (9h) 0/1 Omniyat Sales Gallery 1 Role Host/Hostess - Senior…" at bounding box center [386, 240] width 67 height 352
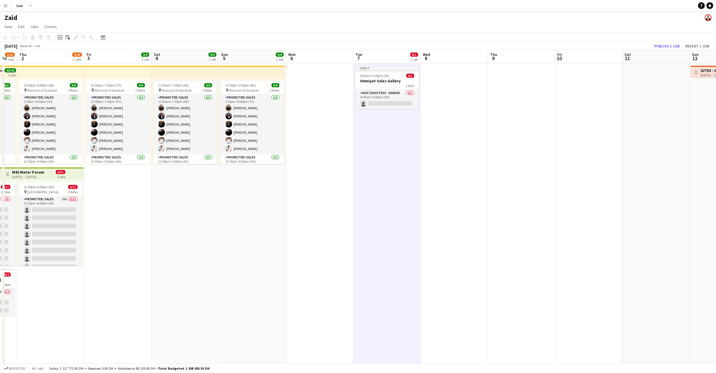
click at [387, 134] on app-date-cell "Draft 9:00am-6:00pm (9h) 0/1 Omniyat Sales Gallery 1 Role Host/Hostess - Senior…" at bounding box center [386, 240] width 67 height 352
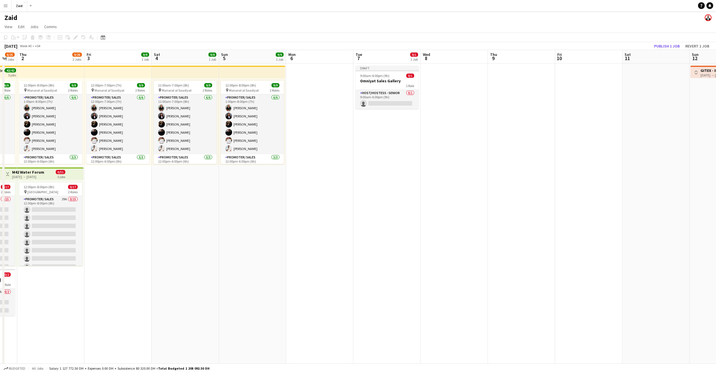
click at [387, 134] on app-date-cell "Draft 9:00am-6:00pm (9h) 0/1 Omniyat Sales Gallery 1 Role Host/Hostess - Senior…" at bounding box center [386, 240] width 67 height 352
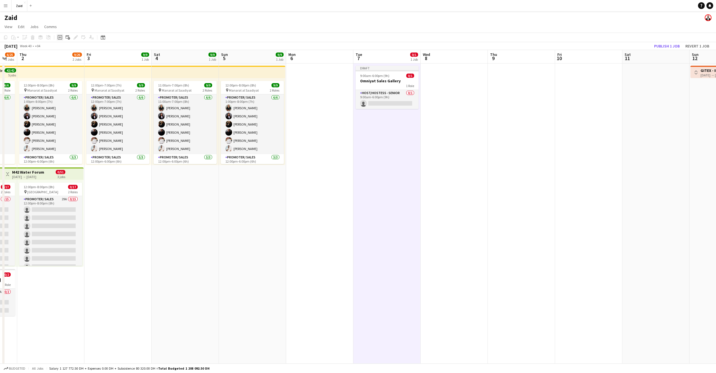
click at [60, 40] on div "Add job" at bounding box center [60, 37] width 7 height 7
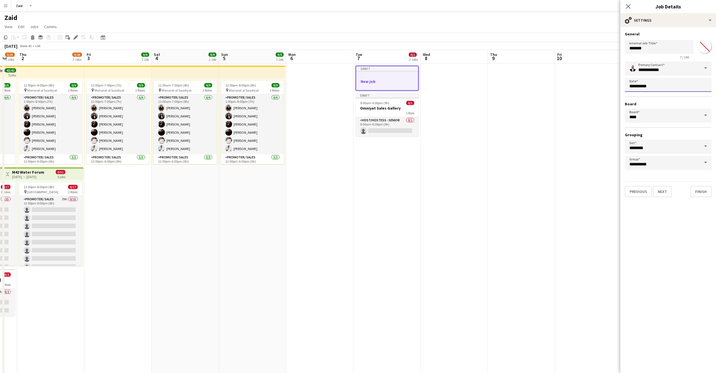
click at [663, 86] on body "Menu Boards Boards Boards All jobs Status Workforce Workforce My Workforce Recr…" at bounding box center [358, 212] width 716 height 425
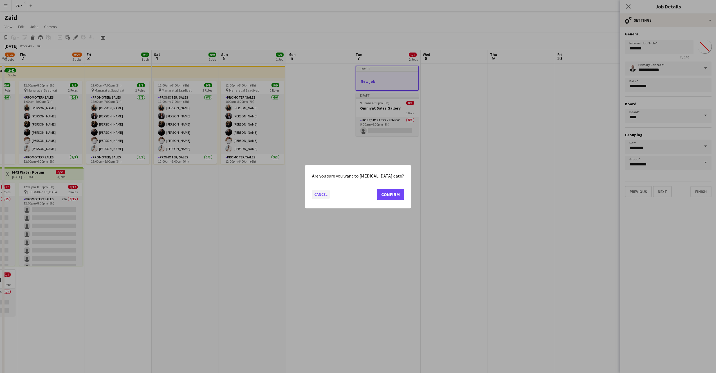
click at [330, 193] on button "Cancel" at bounding box center [321, 194] width 18 height 9
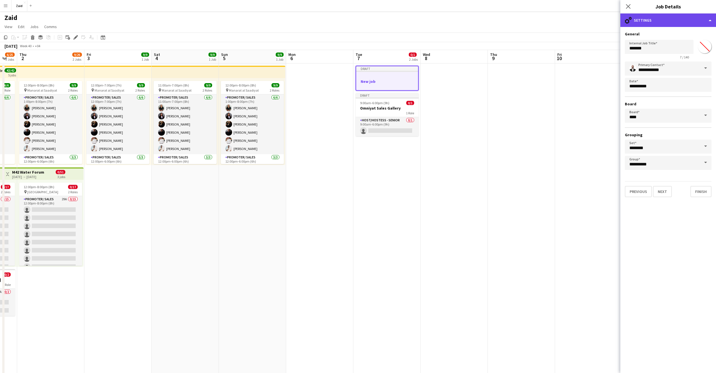
click at [709, 24] on div "cog-double-3 Settings" at bounding box center [668, 19] width 96 height 13
click at [708, 21] on div "cog-double-3 Settings" at bounding box center [668, 19] width 96 height 13
click at [704, 47] on input "*******" at bounding box center [704, 47] width 20 height 20
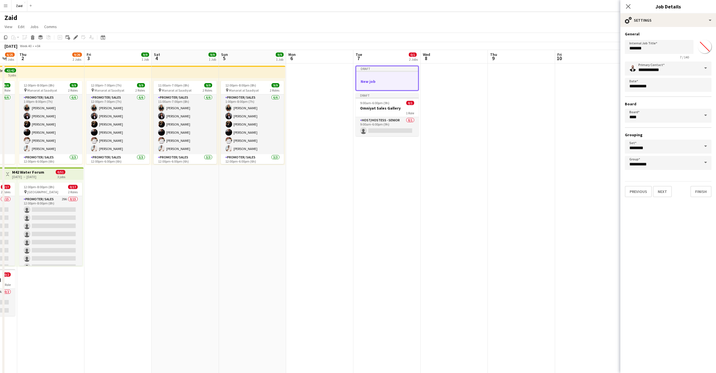
click at [704, 47] on input "*******" at bounding box center [704, 47] width 20 height 20
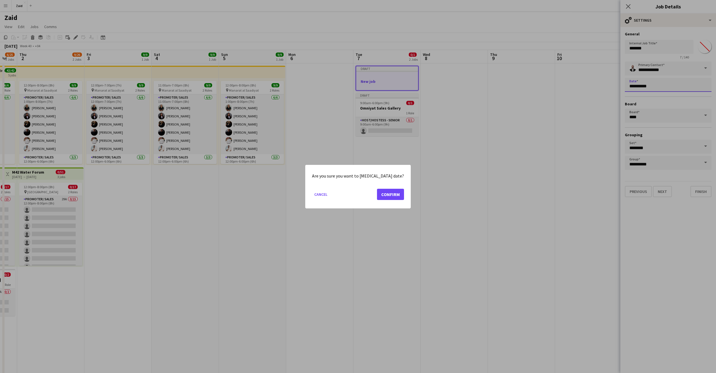
click at [632, 79] on body "Menu Boards Boards Boards All jobs Status Workforce Workforce My Workforce Recr…" at bounding box center [358, 212] width 716 height 425
click at [327, 190] on button "Cancel" at bounding box center [321, 194] width 18 height 9
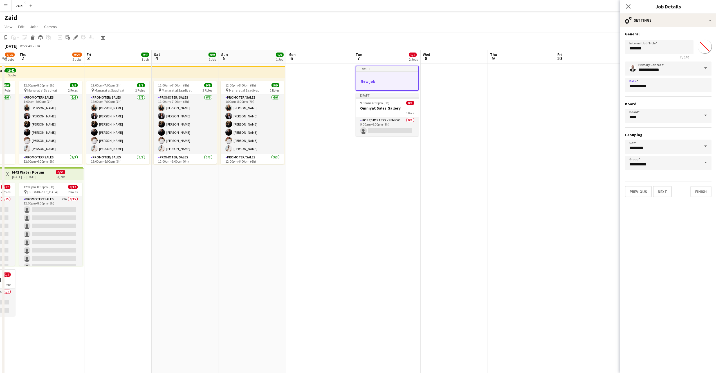
click at [708, 147] on span at bounding box center [705, 146] width 12 height 13
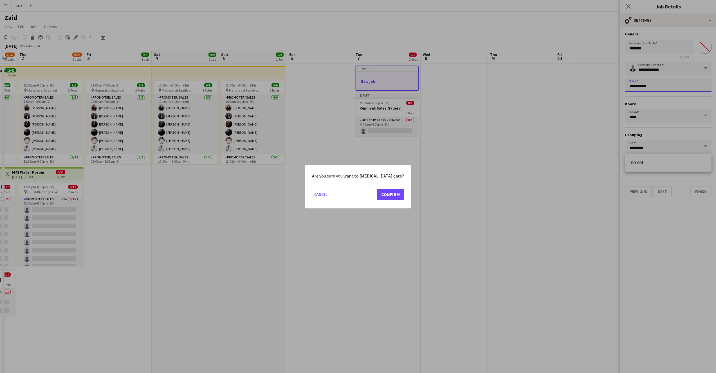
click at [686, 91] on body "Menu Boards Boards Boards All jobs Status Workforce Workforce My Workforce Recr…" at bounding box center [358, 212] width 716 height 425
click at [328, 197] on button "Cancel" at bounding box center [321, 194] width 18 height 9
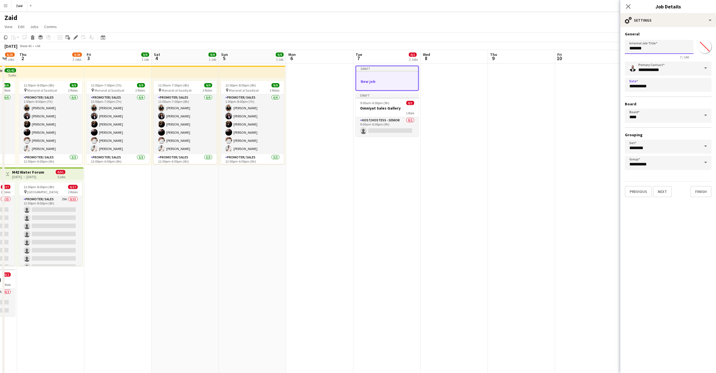
click at [648, 53] on input "*******" at bounding box center [659, 47] width 69 height 14
type input "**********"
click at [666, 193] on button "Next" at bounding box center [662, 191] width 19 height 11
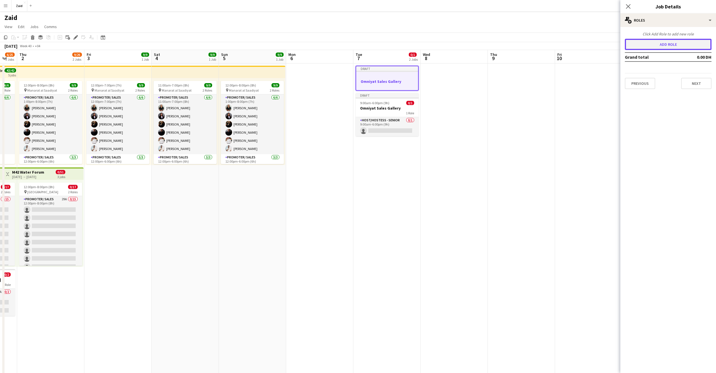
click at [676, 44] on button "Add role" at bounding box center [668, 44] width 87 height 11
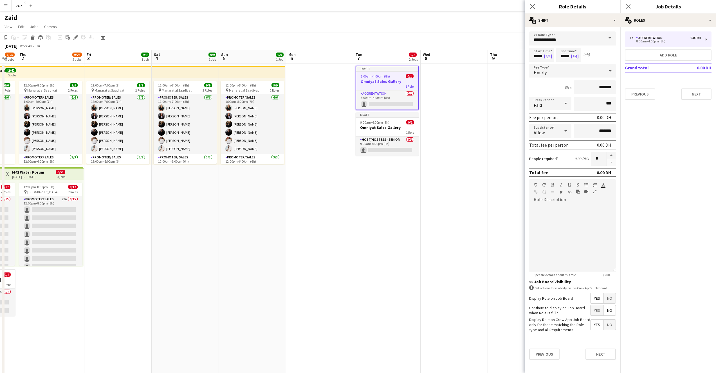
click at [607, 38] on span at bounding box center [610, 37] width 12 height 13
click at [566, 83] on mat-option "Host/ Hostess" at bounding box center [572, 79] width 87 height 13
type input "**********"
click at [611, 156] on button "button" at bounding box center [611, 155] width 9 height 7
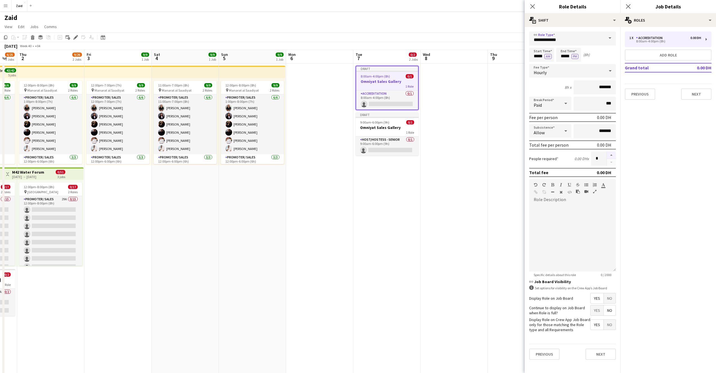
type input "*"
click at [603, 103] on input "***" at bounding box center [594, 104] width 42 height 14
click at [595, 86] on input "*******" at bounding box center [594, 87] width 42 height 14
click at [598, 87] on input "*********" at bounding box center [594, 87] width 42 height 14
type input "********"
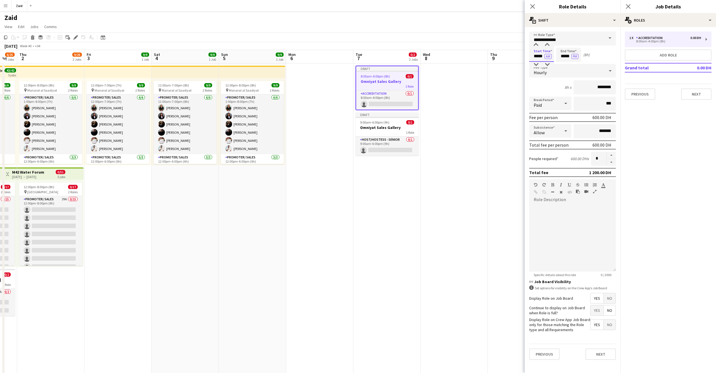
click at [538, 56] on input "*****" at bounding box center [541, 55] width 25 height 14
type input "*****"
click at [565, 57] on input "*****" at bounding box center [568, 55] width 25 height 14
type input "*****"
click at [604, 353] on button "Next" at bounding box center [600, 354] width 30 height 11
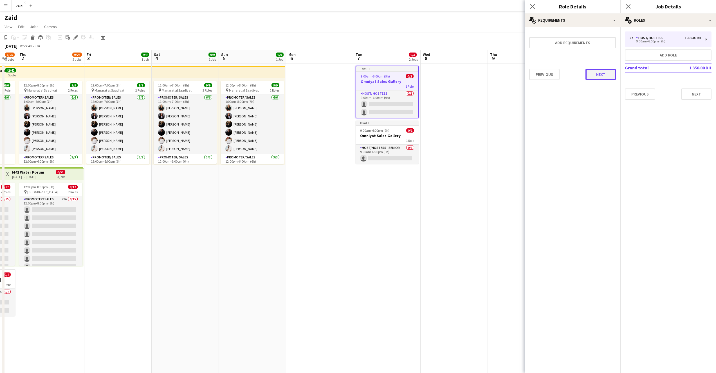
click at [605, 74] on button "Next" at bounding box center [600, 74] width 30 height 11
click at [606, 76] on button "Finish" at bounding box center [604, 75] width 21 height 11
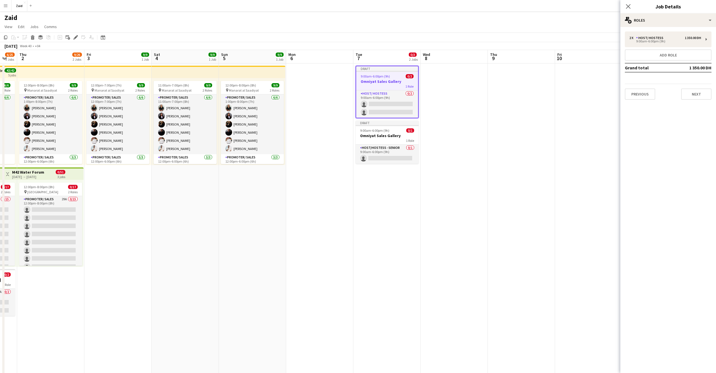
click at [471, 145] on app-date-cell at bounding box center [453, 240] width 67 height 352
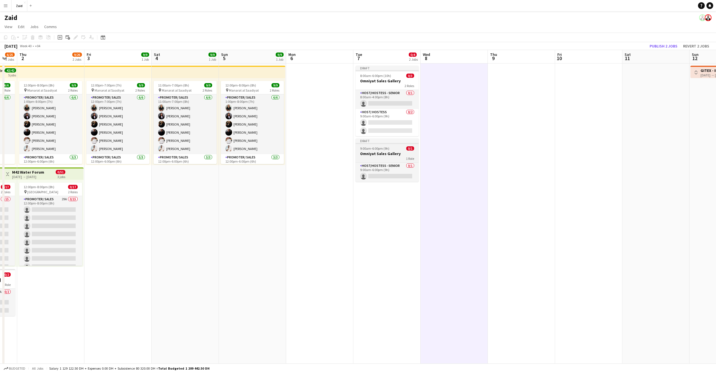
click at [391, 158] on div "1 Role" at bounding box center [386, 158] width 63 height 4
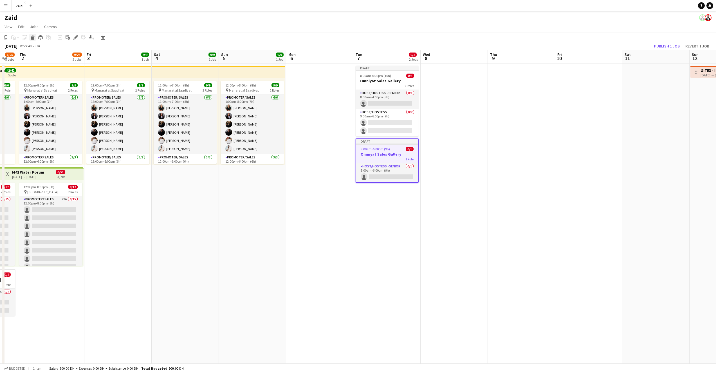
click at [33, 39] on icon "Delete" at bounding box center [32, 37] width 4 height 4
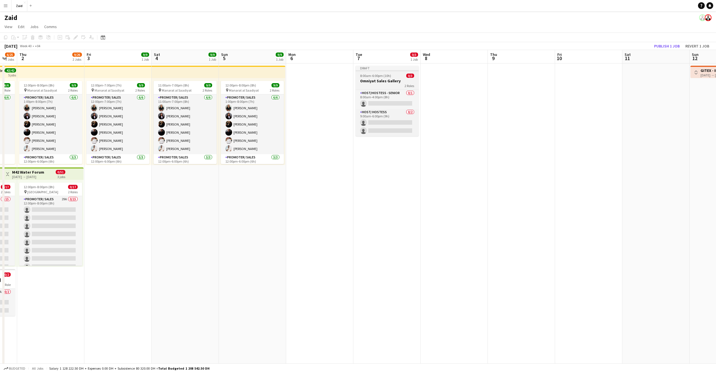
click at [400, 76] on div "8:00am-6:00pm (10h) 0/3" at bounding box center [386, 76] width 63 height 4
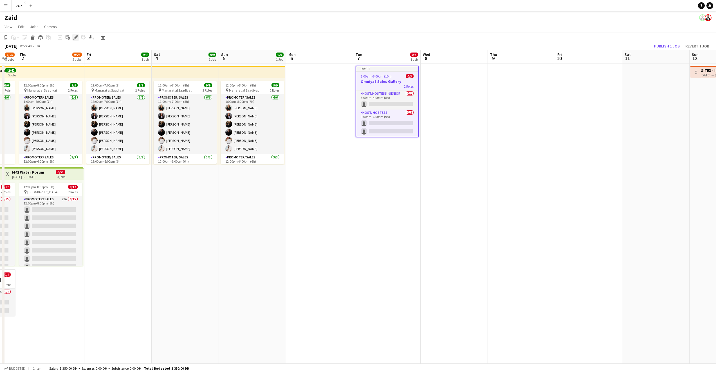
click at [76, 39] on icon "Edit" at bounding box center [75, 37] width 4 height 4
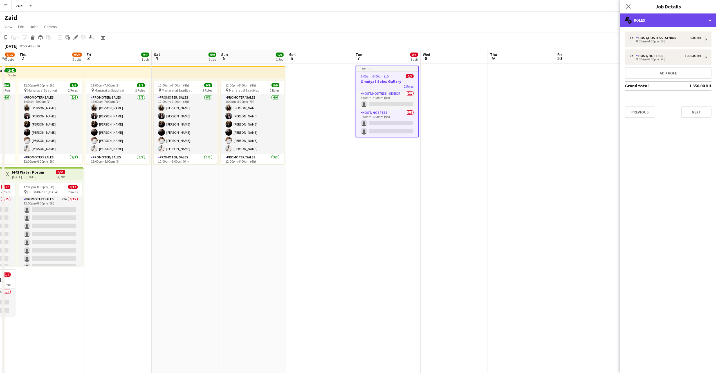
click at [710, 20] on div "multiple-users-add Roles" at bounding box center [668, 19] width 96 height 13
click at [709, 20] on div "multiple-users-add Roles" at bounding box center [668, 19] width 96 height 13
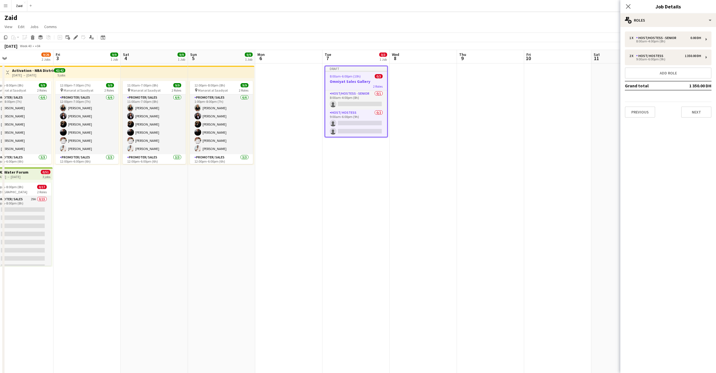
scroll to position [0, 221]
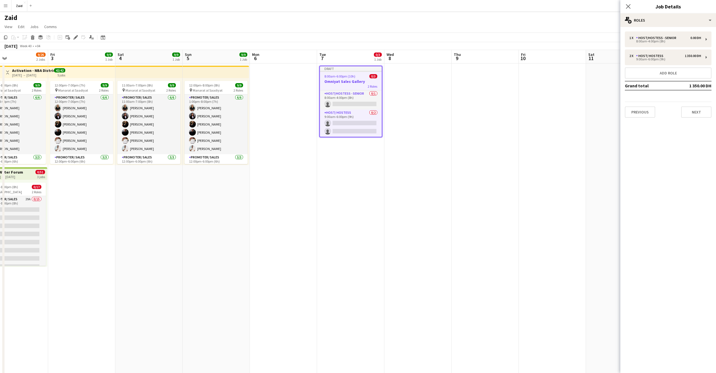
drag, startPoint x: 413, startPoint y: 81, endPoint x: 378, endPoint y: 80, distance: 34.9
click at [377, 80] on app-calendar-viewport "Mon 29 Tue 30 0/17 1 Job Wed 1 6/25 3 Jobs Thu 2 9/26 2 Jobs Fri 3 9/9 1 Job Sa…" at bounding box center [358, 232] width 716 height 365
click at [673, 39] on div "Host/Hostess - Senior" at bounding box center [657, 38] width 42 height 4
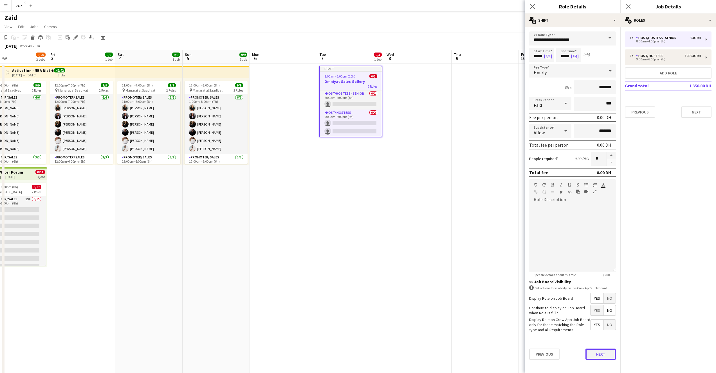
click at [608, 358] on button "Next" at bounding box center [600, 354] width 30 height 11
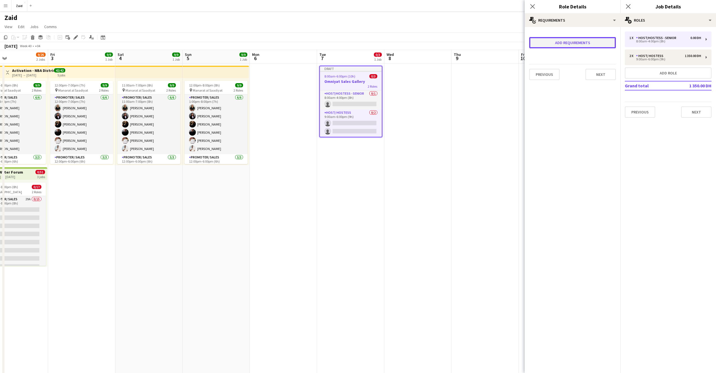
click at [564, 43] on button "Add requirements" at bounding box center [572, 42] width 87 height 11
click at [607, 48] on icon at bounding box center [606, 47] width 7 height 11
click at [607, 48] on div at bounding box center [358, 186] width 716 height 373
click at [593, 97] on button "Next" at bounding box center [600, 93] width 30 height 11
click at [571, 74] on button "Next" at bounding box center [566, 75] width 19 height 11
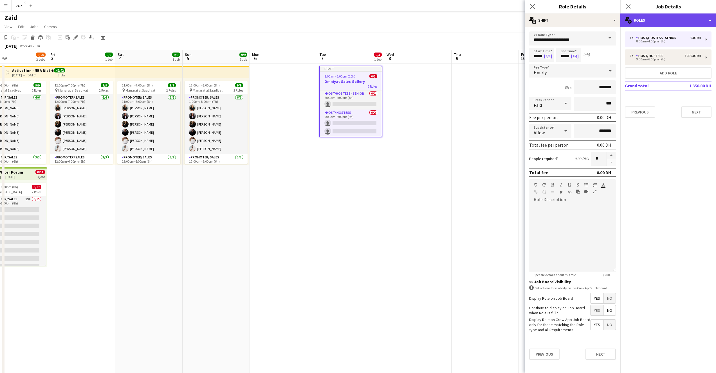
click at [705, 24] on div "multiple-users-add Roles" at bounding box center [668, 19] width 96 height 13
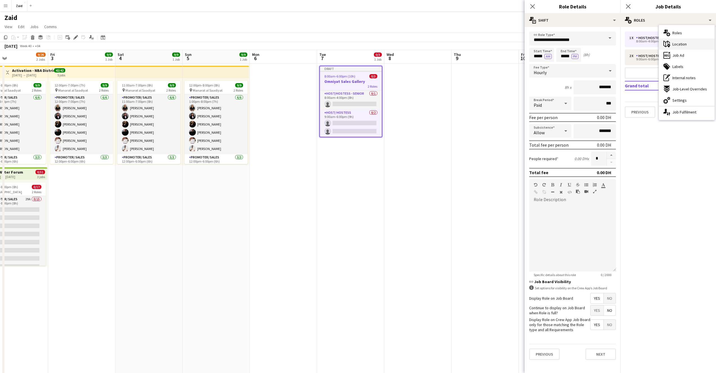
click at [688, 48] on div "maps-pin-1 Location" at bounding box center [687, 44] width 56 height 11
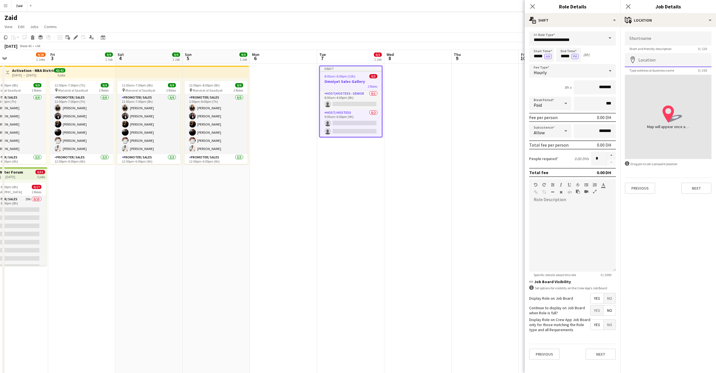
click at [652, 64] on input "Location" at bounding box center [668, 60] width 87 height 14
type input "*"
type input "**********"
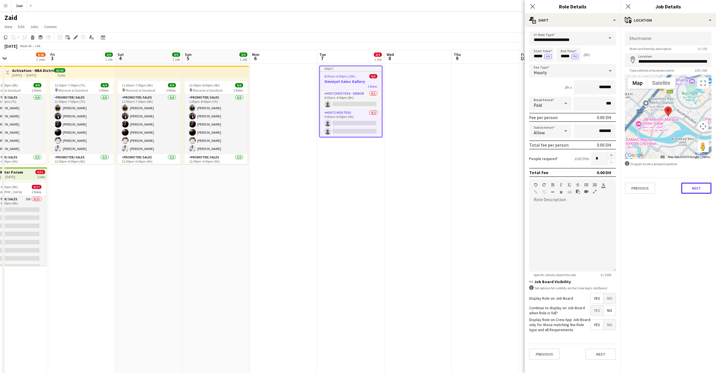
drag, startPoint x: 690, startPoint y: 190, endPoint x: 668, endPoint y: 73, distance: 119.4
click at [668, 76] on form "**********" at bounding box center [668, 112] width 96 height 163
click at [668, 37] on input "Shortname" at bounding box center [668, 38] width 87 height 14
click at [699, 191] on button "Next" at bounding box center [696, 188] width 30 height 11
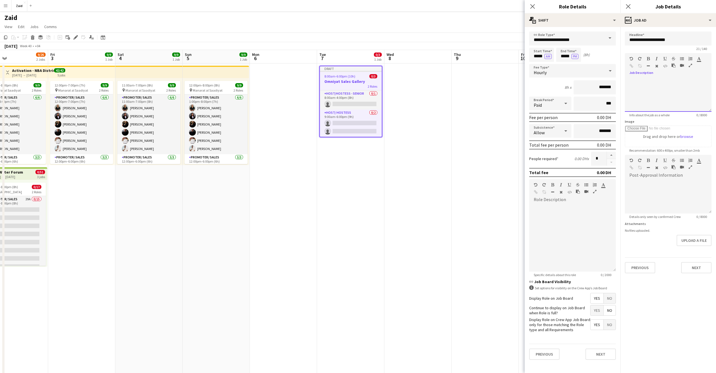
click at [655, 69] on div at bounding box center [658, 67] width 8 height 7
paste div
click at [650, 95] on div "**********" at bounding box center [668, 95] width 87 height 34
drag, startPoint x: 650, startPoint y: 95, endPoint x: 641, endPoint y: 91, distance: 10.7
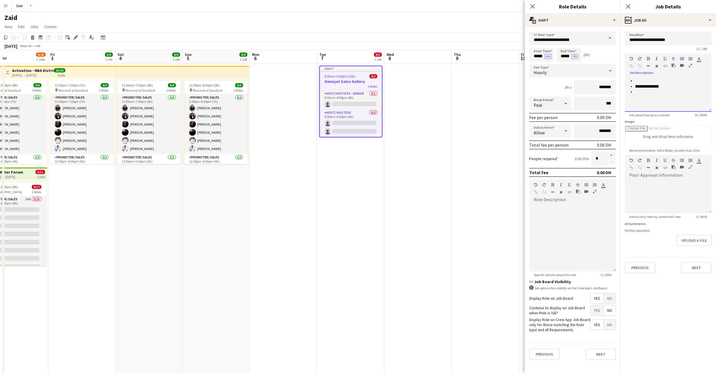
click at [650, 94] on div "**********" at bounding box center [668, 95] width 87 height 34
click at [641, 91] on li at bounding box center [671, 92] width 72 height 6
click at [638, 92] on li at bounding box center [671, 92] width 72 height 6
click at [635, 92] on li at bounding box center [671, 92] width 72 height 6
click at [641, 86] on li "**********" at bounding box center [671, 87] width 72 height 6
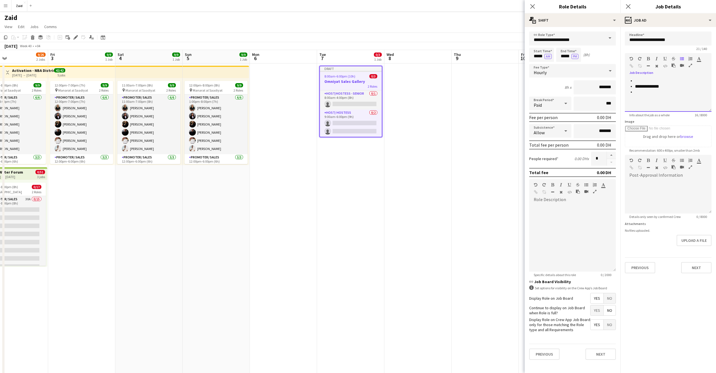
click at [636, 94] on li at bounding box center [671, 92] width 72 height 6
click at [688, 139] on input "Image" at bounding box center [668, 136] width 86 height 21
click at [687, 139] on input "Image" at bounding box center [668, 136] width 86 height 21
click at [685, 138] on input "Image" at bounding box center [668, 136] width 86 height 21
type input "**********"
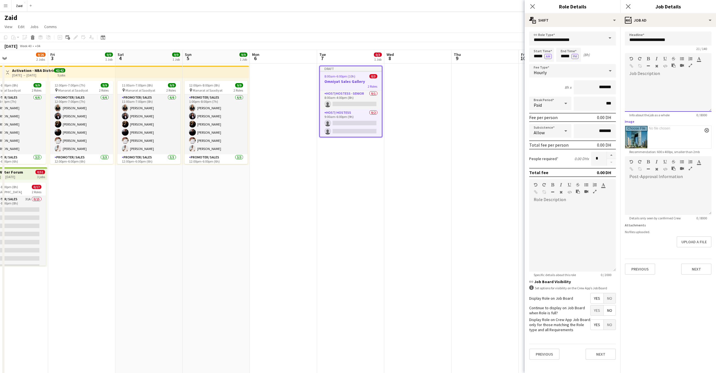
click at [651, 81] on div at bounding box center [668, 95] width 87 height 34
click at [697, 269] on button "Next" at bounding box center [696, 269] width 30 height 11
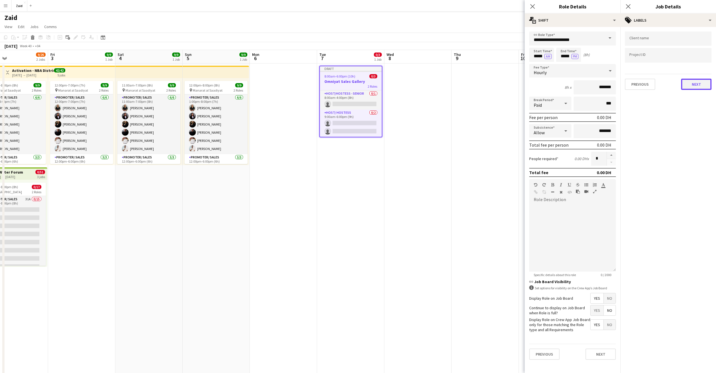
click at [689, 87] on button "Next" at bounding box center [696, 84] width 30 height 11
click at [695, 62] on button "Next" at bounding box center [696, 58] width 30 height 11
click at [700, 115] on button "Next" at bounding box center [696, 116] width 30 height 11
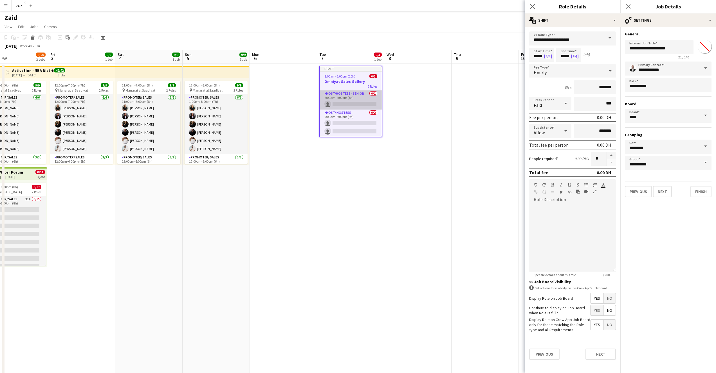
scroll to position [0, 221]
click at [368, 92] on app-card-role "Host/Hostess - Senior 0/1 8:00am-4:00pm (8h) single-neutral-actions" at bounding box center [350, 100] width 62 height 19
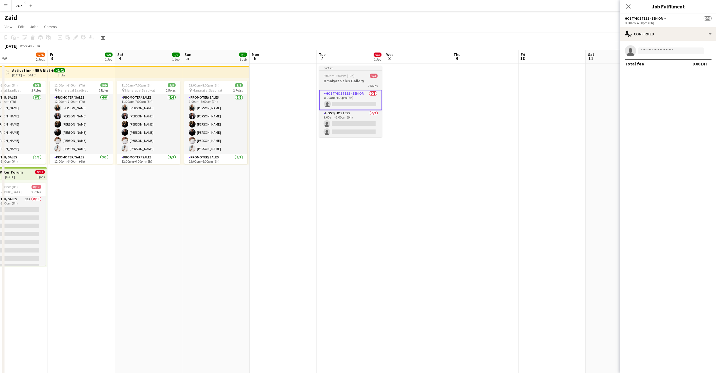
click at [363, 82] on h3 "Omniyat Sales Gallery" at bounding box center [350, 80] width 63 height 5
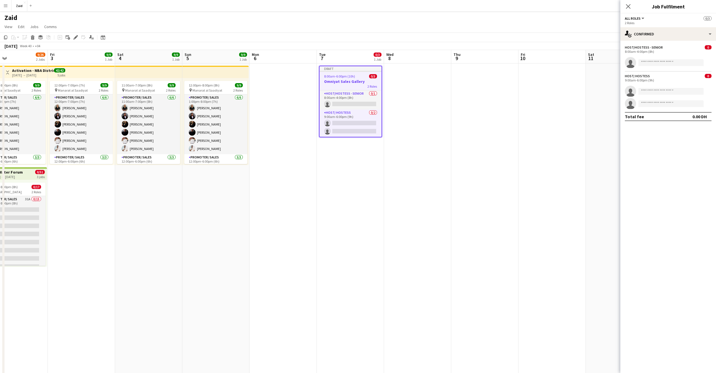
click at [656, 47] on div "Host/Hostess - Senior" at bounding box center [644, 47] width 38 height 4
click at [696, 35] on div "single-neutral-actions-check-2 Confirmed" at bounding box center [668, 33] width 96 height 13
click at [709, 34] on div "single-neutral-actions-check-2 Confirmed" at bounding box center [668, 33] width 96 height 13
click at [690, 60] on div "pen-write Job Details" at bounding box center [687, 58] width 56 height 11
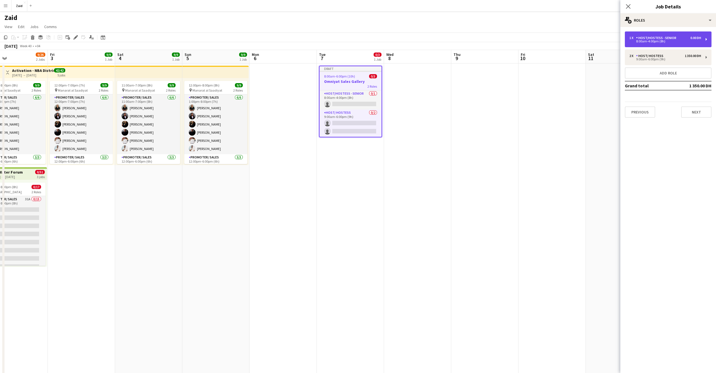
click at [680, 40] on div "8:00am-4:00pm (8h)" at bounding box center [665, 41] width 72 height 3
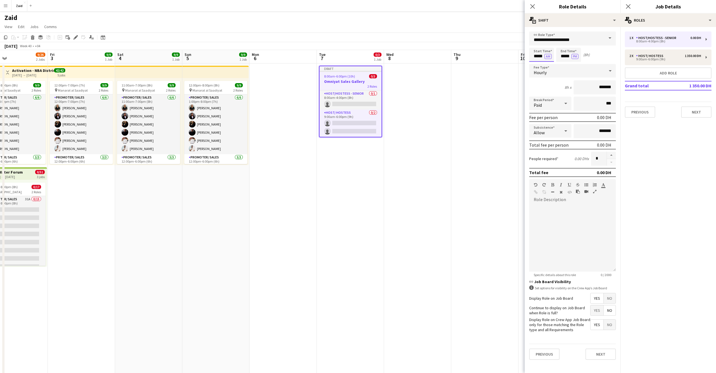
click at [538, 56] on input "*****" at bounding box center [541, 55] width 25 height 14
type input "*****"
click at [565, 57] on input "*****" at bounding box center [568, 55] width 25 height 14
type input "*****"
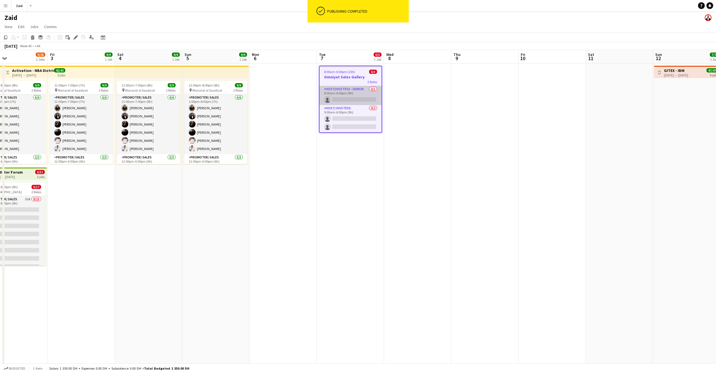
click at [358, 97] on app-card-role "Host/Hostess - Senior 0/1 8:00am-4:00pm (8h) single-neutral-actions" at bounding box center [350, 95] width 62 height 19
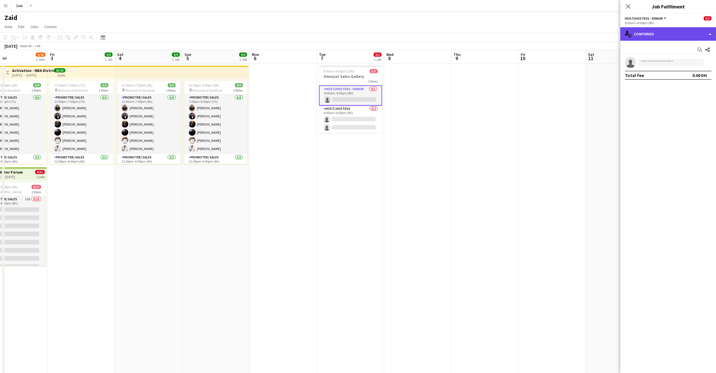
click at [712, 35] on div "single-neutral-actions-check-2 Confirmed" at bounding box center [668, 33] width 96 height 13
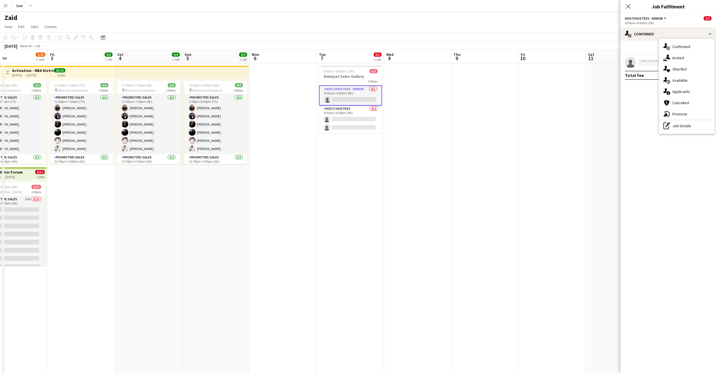
click at [686, 124] on div "pen-write Job Details" at bounding box center [687, 125] width 56 height 11
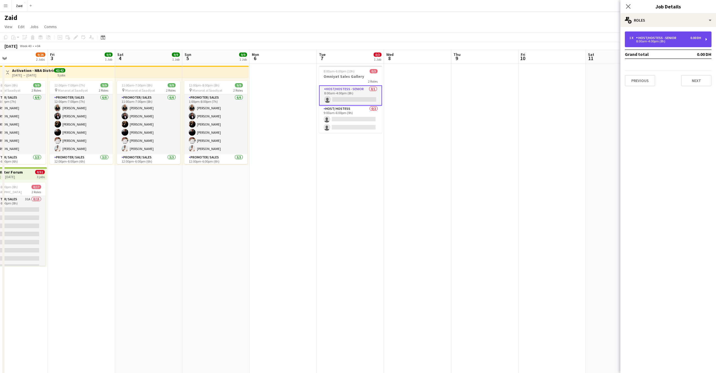
click at [687, 38] on div "1 x Host/Hostess - Senior 0.00 DH" at bounding box center [665, 38] width 72 height 4
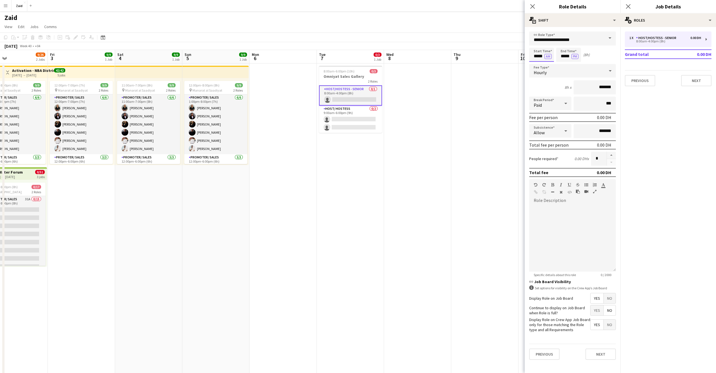
click at [537, 58] on input "*****" at bounding box center [541, 55] width 25 height 14
type input "*****"
click at [564, 57] on input "*****" at bounding box center [568, 55] width 25 height 14
type input "*****"
click at [599, 89] on input "*******" at bounding box center [594, 87] width 42 height 14
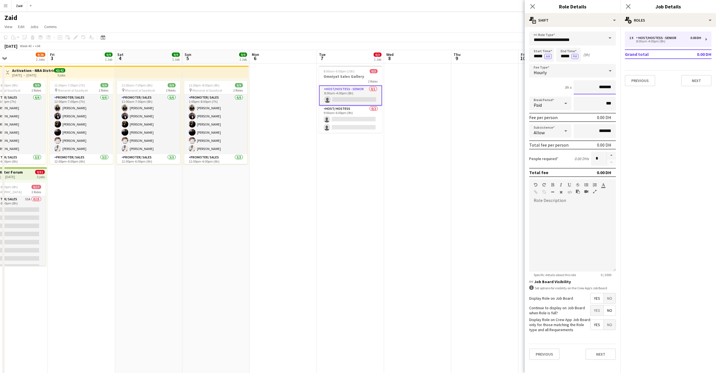
click at [599, 89] on input "*******" at bounding box center [594, 87] width 42 height 14
type input "****"
type input "******"
click at [605, 358] on button "Next" at bounding box center [600, 354] width 30 height 11
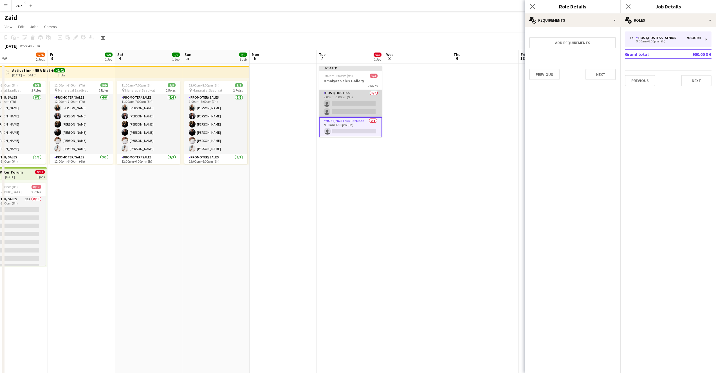
click at [358, 104] on app-card-role "Host/ Hostess 0/2 9:00am-6:00pm (9h) single-neutral-actions single-neutral-acti…" at bounding box center [350, 103] width 63 height 27
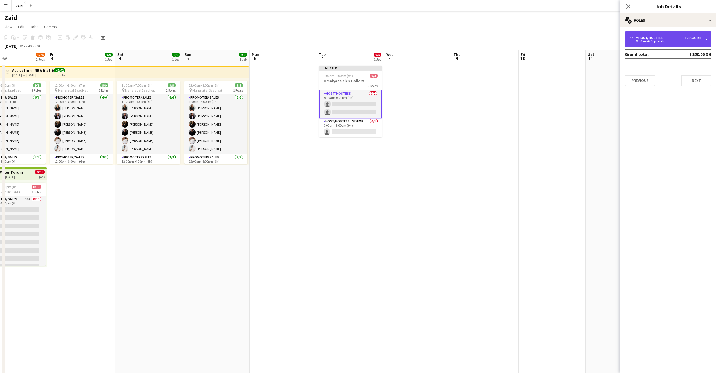
click at [696, 39] on div "1 350.00 DH" at bounding box center [692, 38] width 16 height 4
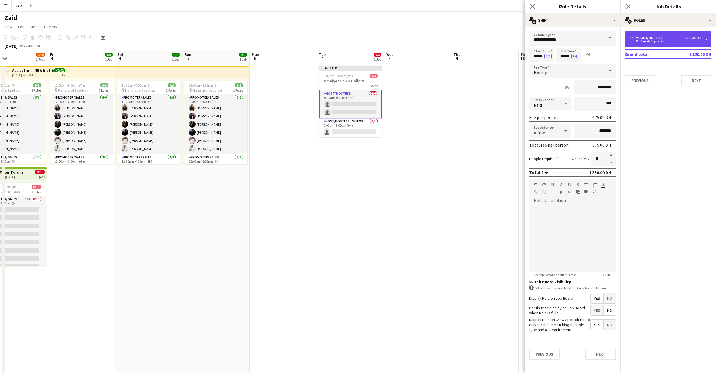
click at [681, 36] on div "2 x Host/ Hostess 1 350.00 DH" at bounding box center [665, 38] width 72 height 4
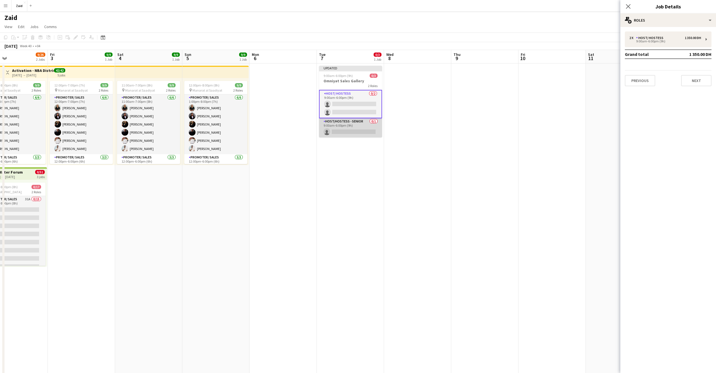
click at [350, 137] on app-card-role "Host/Hostess - Senior 0/1 9:00am-6:00pm (9h) single-neutral-actions" at bounding box center [350, 127] width 63 height 19
click at [352, 106] on app-card-role "Host/ Hostess 0/2 9:00am-6:00pm (9h) single-neutral-actions single-neutral-acti…" at bounding box center [350, 103] width 63 height 27
click at [351, 85] on div "2 Roles" at bounding box center [350, 86] width 63 height 4
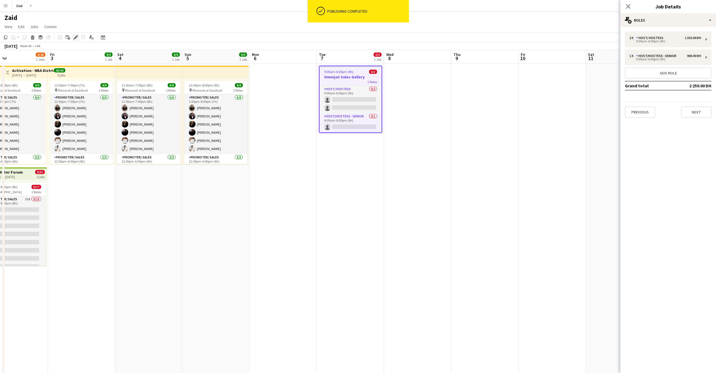
click at [74, 38] on icon at bounding box center [75, 37] width 3 height 3
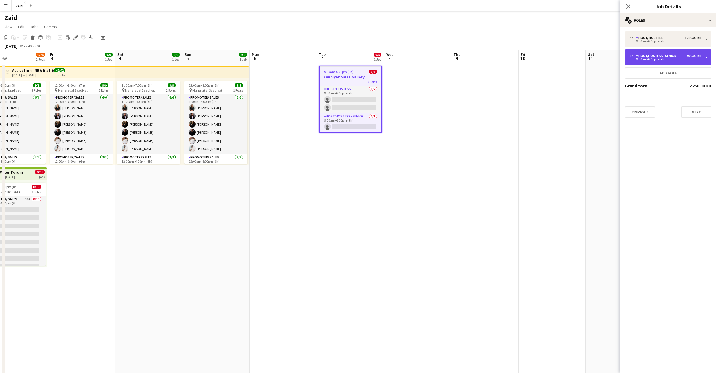
click at [681, 57] on div "1 x Host/Hostess - Senior 900.00 DH" at bounding box center [665, 56] width 72 height 4
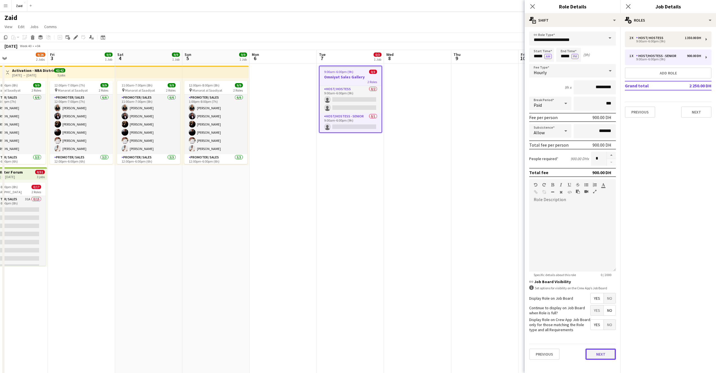
click at [601, 357] on button "Next" at bounding box center [600, 354] width 30 height 11
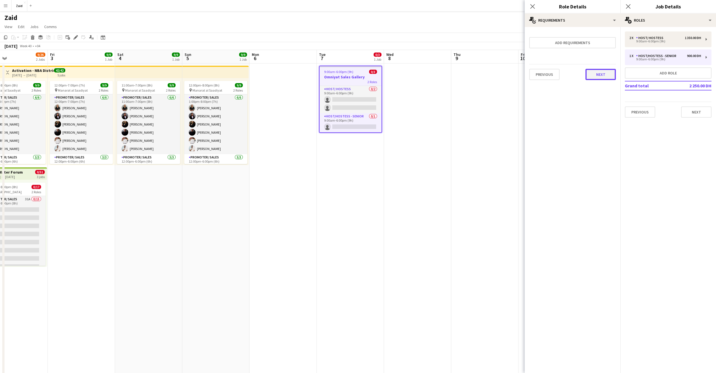
click at [594, 77] on button "Next" at bounding box center [600, 74] width 30 height 11
click at [600, 75] on button "Finish" at bounding box center [604, 75] width 21 height 11
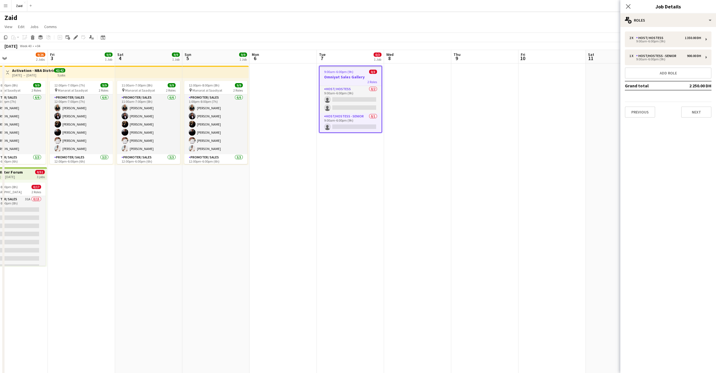
click at [402, 94] on app-date-cell at bounding box center [417, 240] width 67 height 352
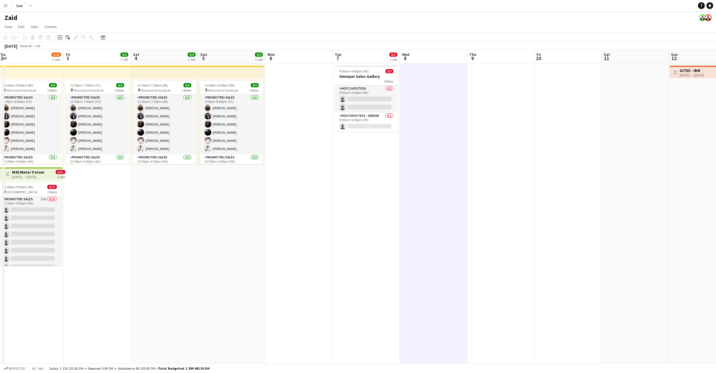
scroll to position [0, 226]
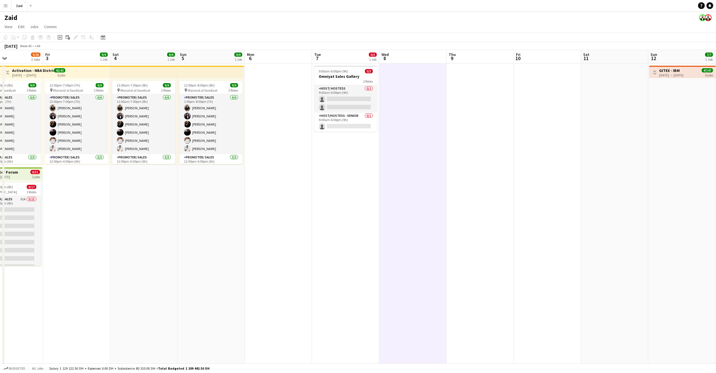
drag, startPoint x: 359, startPoint y: 73, endPoint x: 354, endPoint y: 72, distance: 4.8
click at [354, 72] on app-calendar-viewport "Mon 29 Tue 30 0/17 1 Job Wed 1 6/25 3 Jobs Thu 2 9/26 2 Jobs Fri 3 9/9 1 Job Sa…" at bounding box center [358, 232] width 716 height 365
click at [362, 78] on h3 "Omniyat Sales Gallery" at bounding box center [345, 76] width 63 height 5
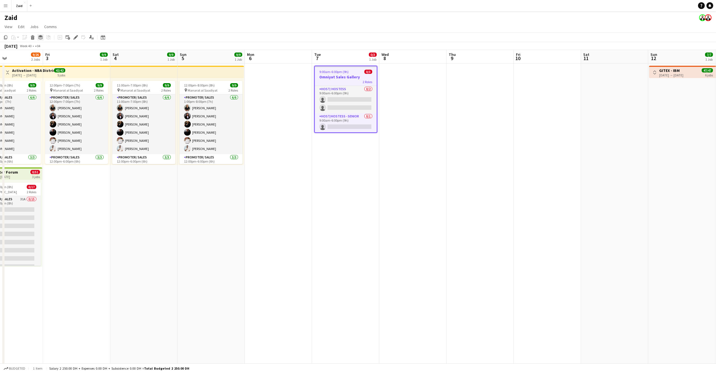
click at [42, 38] on icon at bounding box center [40, 37] width 4 height 1
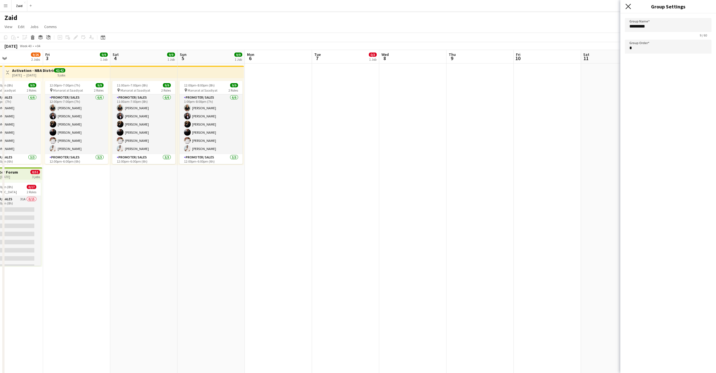
click at [629, 8] on icon "Close pop-in" at bounding box center [627, 6] width 5 height 5
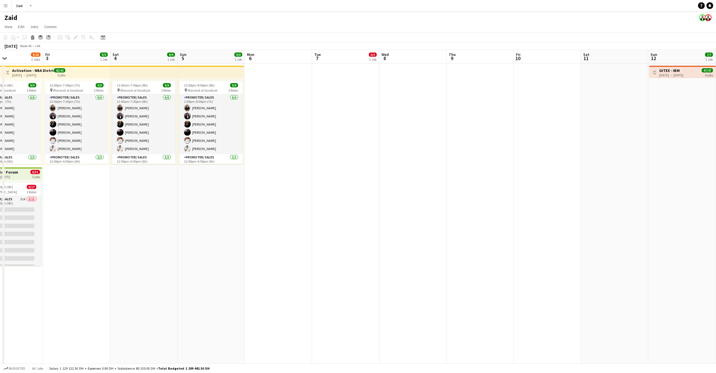
click at [348, 102] on app-date-cell at bounding box center [345, 240] width 67 height 352
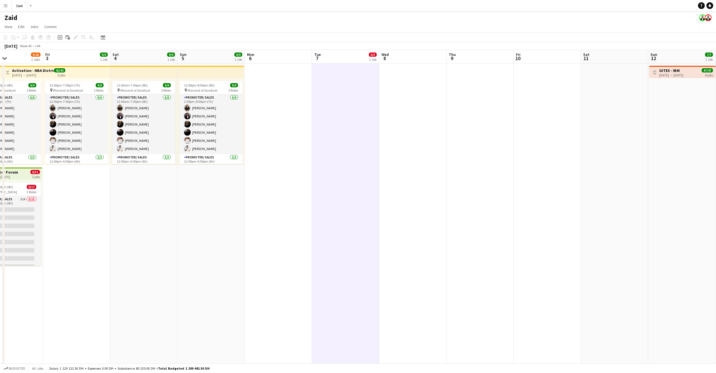
click at [335, 86] on app-date-cell at bounding box center [345, 240] width 67 height 352
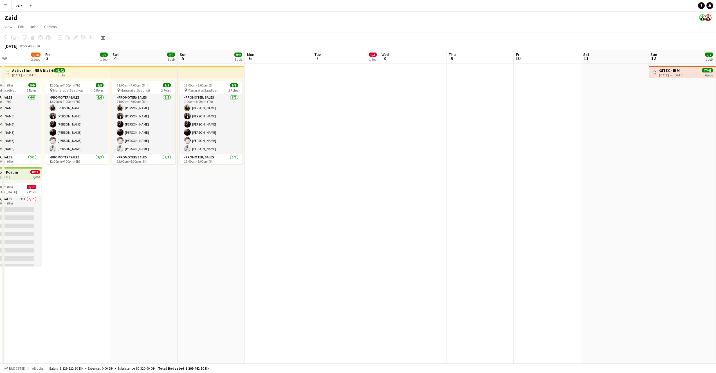
click at [335, 86] on app-date-cell at bounding box center [345, 240] width 67 height 352
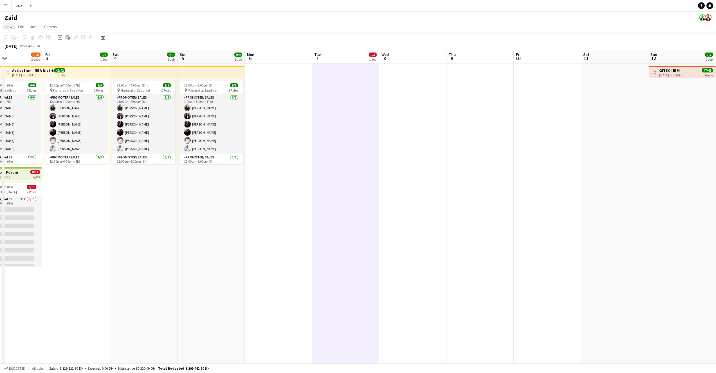
click at [7, 26] on span "View" at bounding box center [8, 26] width 8 height 5
click at [92, 22] on app-page-menu "View Day view expanded Day view collapsed Month view Date picker Jump to today …" at bounding box center [358, 27] width 716 height 11
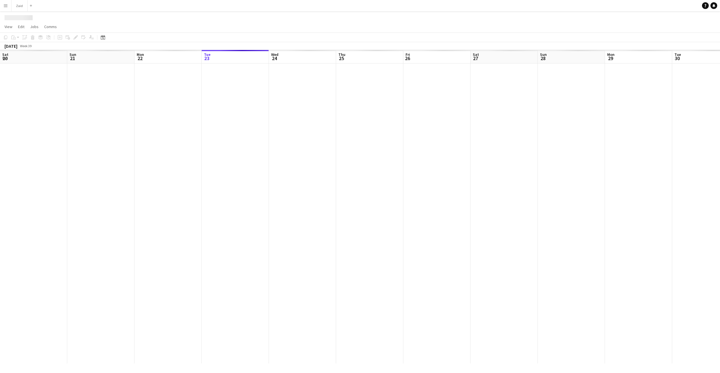
scroll to position [0, 134]
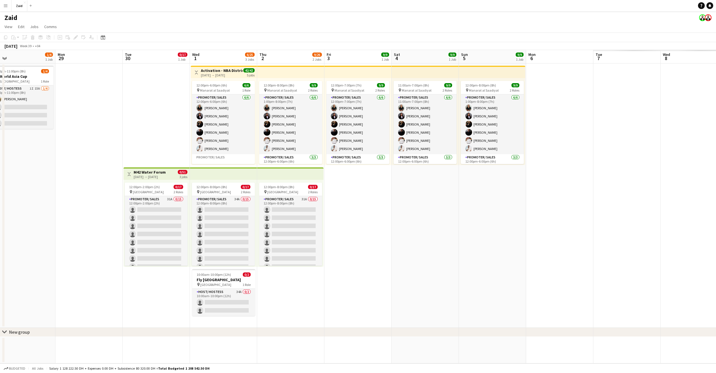
drag, startPoint x: 552, startPoint y: 135, endPoint x: 151, endPoint y: 133, distance: 401.6
click at [136, 138] on app-calendar-viewport "Thu 25 Fri 26 Sat 27 Sun 28 1/4 1 Job Mon 29 Tue 30 0/17 1 Job Wed 1 6/25 3 Job…" at bounding box center [358, 207] width 716 height 314
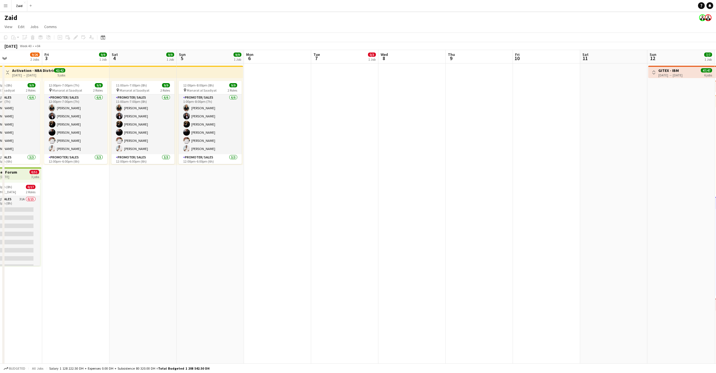
scroll to position [0, 156]
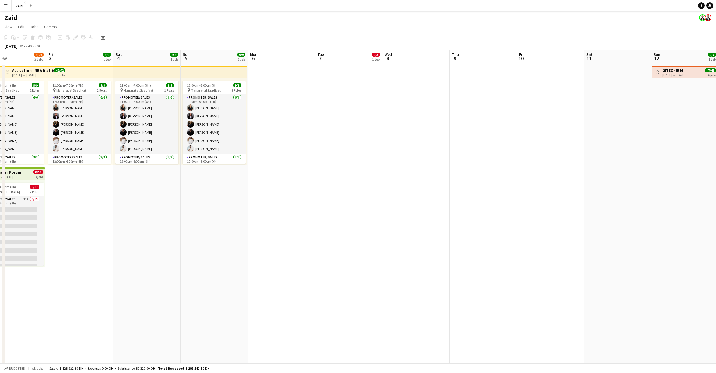
drag, startPoint x: 584, startPoint y: 147, endPoint x: 308, endPoint y: 145, distance: 276.7
click at [308, 145] on app-calendar-viewport "Tue 30 0/17 1 Job Wed 1 6/25 3 Jobs Thu 2 9/26 2 Jobs Fri 3 9/9 1 Job Sat 4 9/9…" at bounding box center [358, 279] width 716 height 459
click at [361, 126] on app-date-cell at bounding box center [348, 240] width 67 height 352
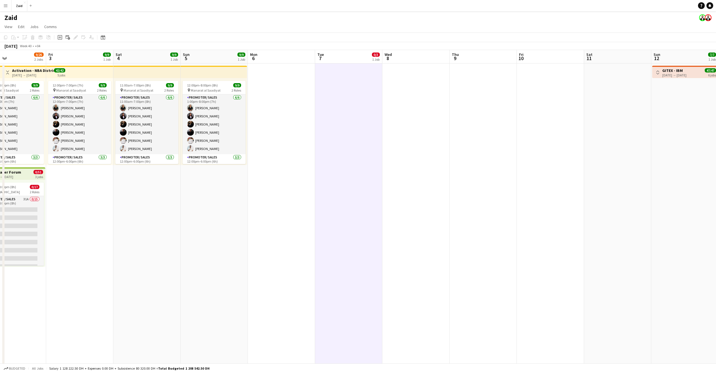
click at [406, 125] on app-date-cell at bounding box center [415, 240] width 67 height 352
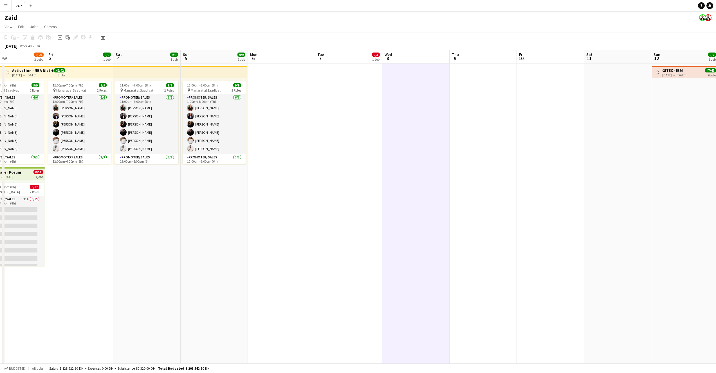
click at [362, 116] on app-date-cell at bounding box center [348, 240] width 67 height 352
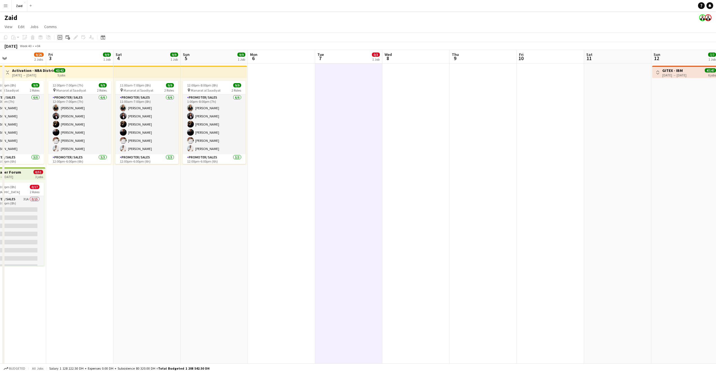
click at [58, 38] on icon "Add job" at bounding box center [60, 37] width 4 height 4
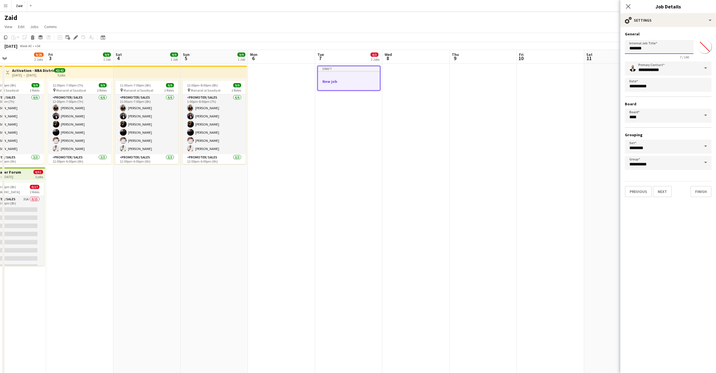
click at [665, 47] on input "*******" at bounding box center [659, 47] width 69 height 14
click at [654, 49] on input "*******" at bounding box center [659, 47] width 69 height 14
type input "**********"
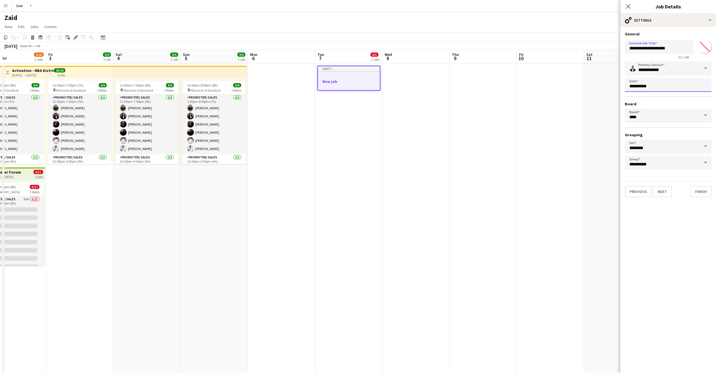
click at [681, 87] on body "Menu Boards Boards Boards All jobs Status Workforce Workforce My Workforce Recr…" at bounding box center [358, 259] width 716 height 519
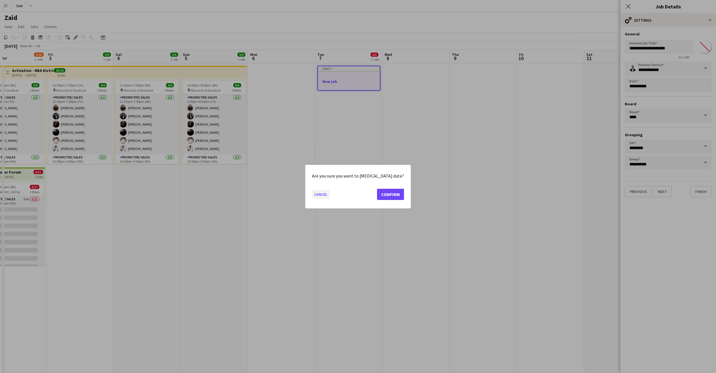
click at [326, 196] on button "Cancel" at bounding box center [321, 194] width 18 height 9
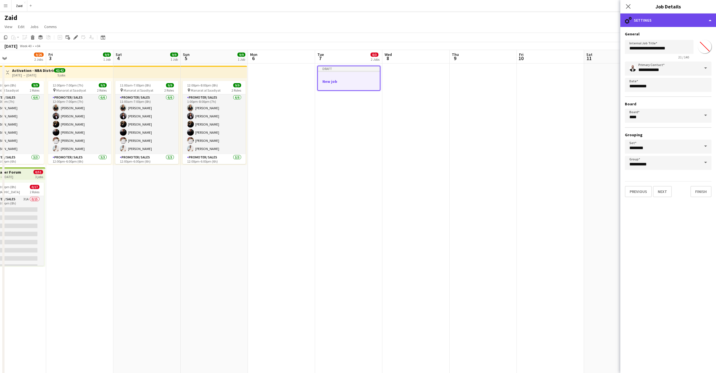
click at [711, 22] on div "cog-double-3 Settings" at bounding box center [668, 19] width 96 height 13
click at [711, 21] on div "cog-double-3 Settings" at bounding box center [668, 19] width 96 height 13
click at [665, 198] on div "**********" at bounding box center [668, 114] width 96 height 175
click at [665, 193] on button "Next" at bounding box center [662, 191] width 19 height 11
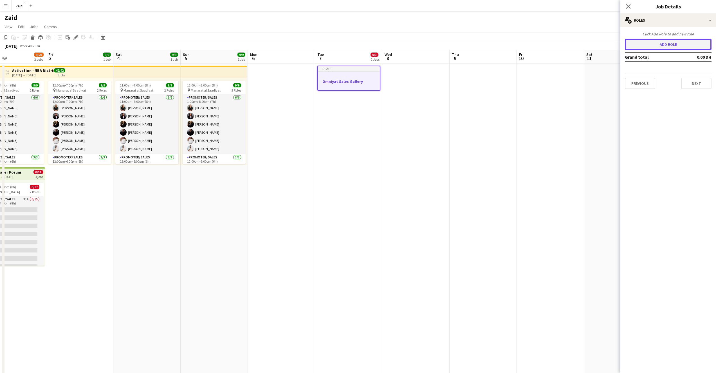
click at [677, 48] on button "Add role" at bounding box center [668, 44] width 87 height 11
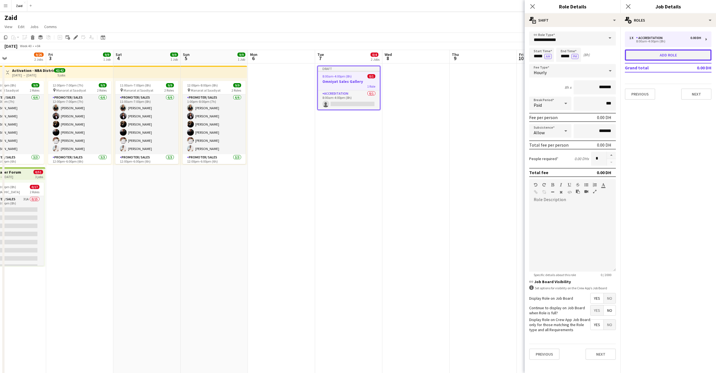
click at [670, 54] on button "Add role" at bounding box center [668, 54] width 87 height 11
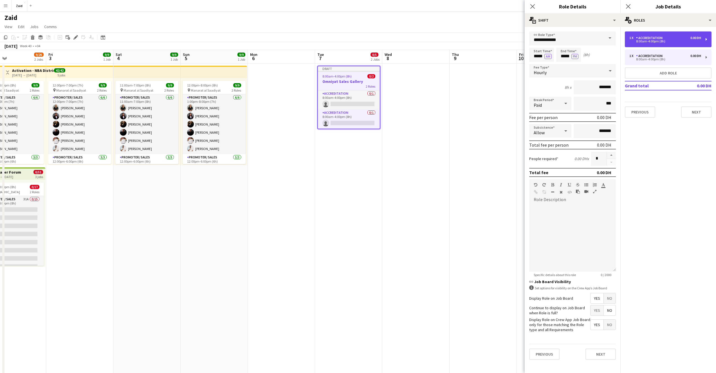
click at [687, 42] on div "8:00am-4:00pm (8h)" at bounding box center [665, 41] width 72 height 3
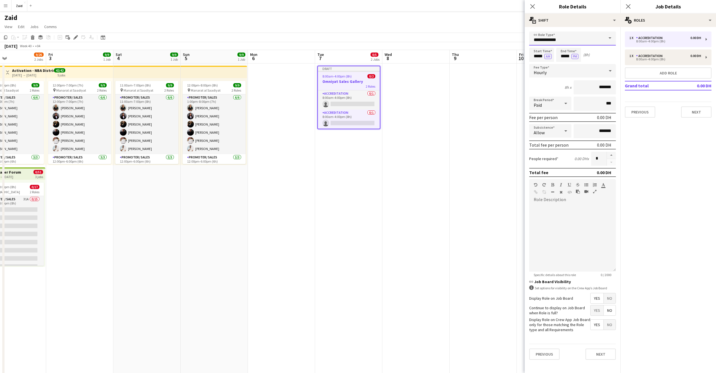
click at [562, 39] on input "**********" at bounding box center [572, 38] width 87 height 14
click at [577, 75] on span "Promoter/ Sales - Senior" at bounding box center [572, 73] width 78 height 5
click at [609, 40] on span at bounding box center [610, 37] width 12 height 13
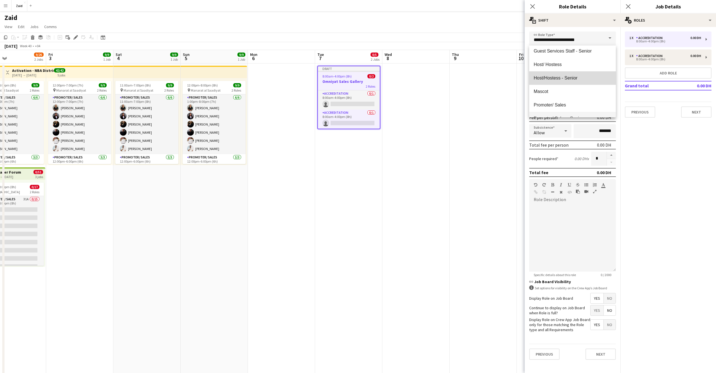
click at [575, 80] on span "Host/Hostess - Senior" at bounding box center [572, 77] width 78 height 5
type input "**********"
click at [538, 56] on input "*****" at bounding box center [541, 55] width 25 height 14
type input "*****"
click at [565, 57] on input "*****" at bounding box center [568, 55] width 25 height 14
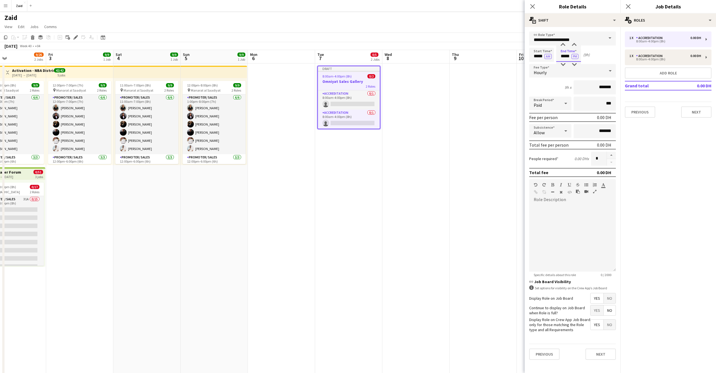
type input "*****"
click at [599, 90] on input "*******" at bounding box center [594, 87] width 42 height 14
click at [598, 87] on input "*******" at bounding box center [594, 87] width 42 height 14
click at [596, 87] on input "*******" at bounding box center [594, 87] width 42 height 14
type input "*********"
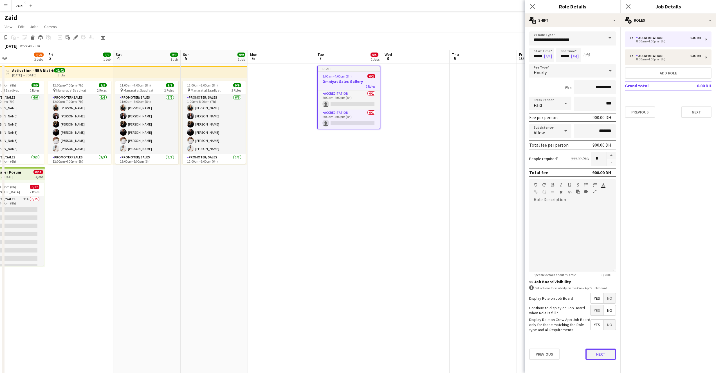
click at [605, 354] on button "Next" at bounding box center [600, 354] width 30 height 11
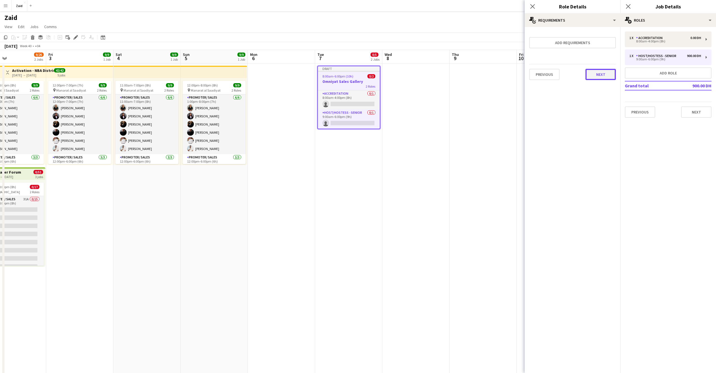
click at [591, 75] on button "Next" at bounding box center [600, 74] width 30 height 11
click at [602, 75] on button "Finish" at bounding box center [604, 75] width 21 height 11
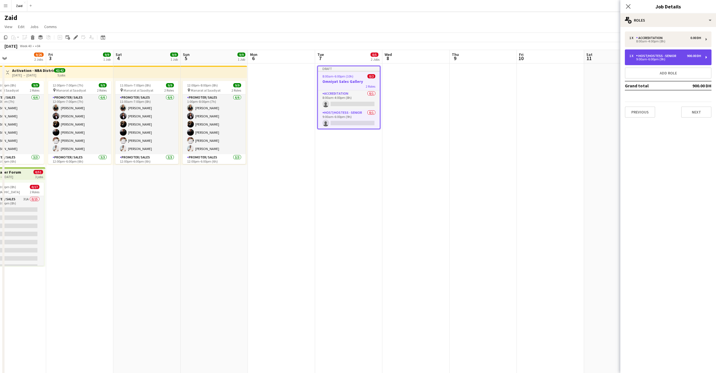
click at [678, 60] on div "9:00am-6:00pm (9h)" at bounding box center [665, 59] width 72 height 3
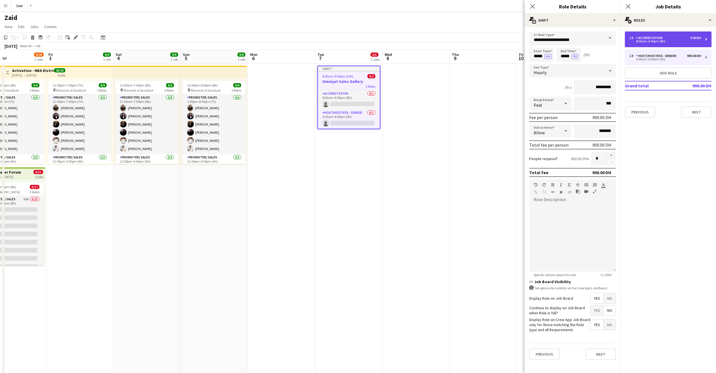
click at [668, 42] on div "8:00am-4:00pm (8h)" at bounding box center [665, 41] width 72 height 3
type input "**********"
type input "*****"
type input "*******"
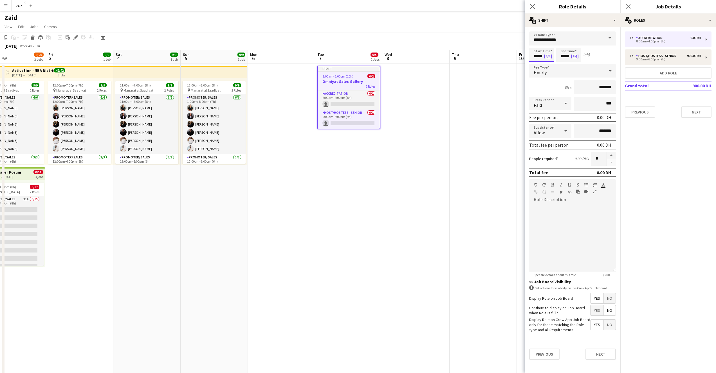
click at [538, 57] on input "*****" at bounding box center [541, 55] width 25 height 14
type input "*****"
drag, startPoint x: 565, startPoint y: 58, endPoint x: 570, endPoint y: 57, distance: 5.0
click at [565, 58] on input "*****" at bounding box center [568, 55] width 25 height 14
type input "*****"
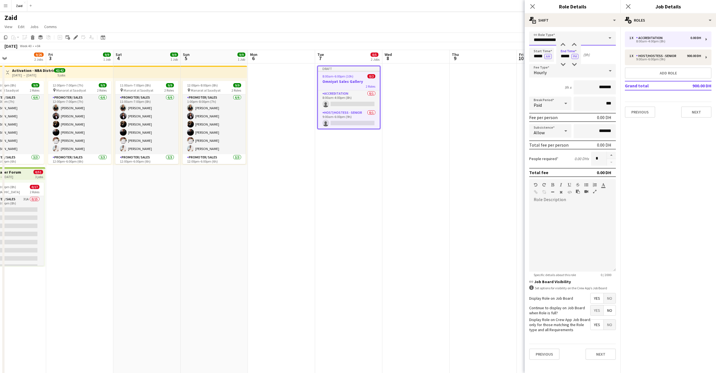
click at [581, 37] on input "**********" at bounding box center [572, 38] width 87 height 14
click at [565, 80] on mat-option "Host/ Hostess" at bounding box center [572, 75] width 87 height 13
type input "**********"
click at [611, 158] on button "button" at bounding box center [611, 155] width 9 height 7
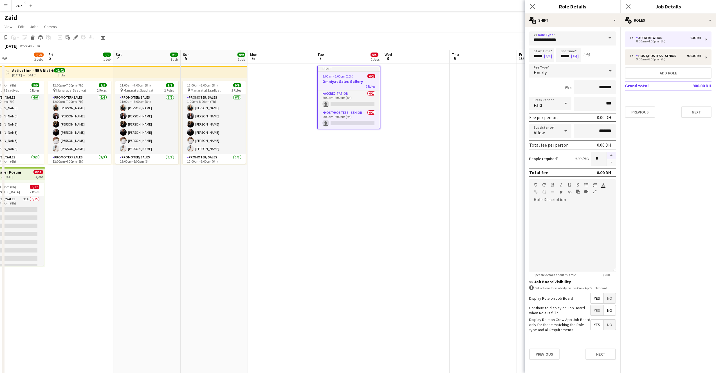
type input "*"
click at [597, 89] on input "*******" at bounding box center [594, 87] width 42 height 14
click at [598, 87] on input "*******" at bounding box center [594, 87] width 42 height 14
click at [603, 87] on input "*****" at bounding box center [594, 87] width 42 height 14
type input "*****"
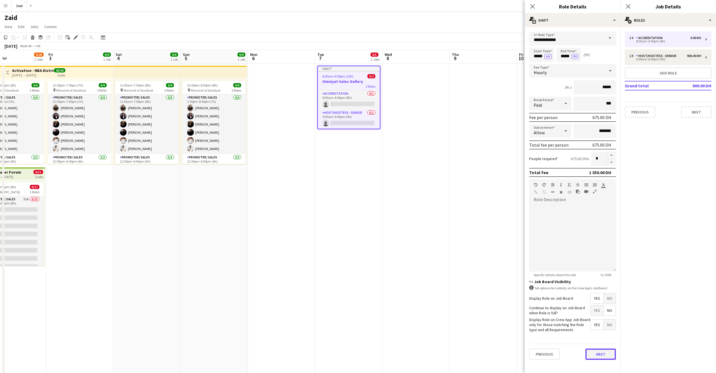
click at [598, 352] on button "Next" at bounding box center [600, 354] width 30 height 11
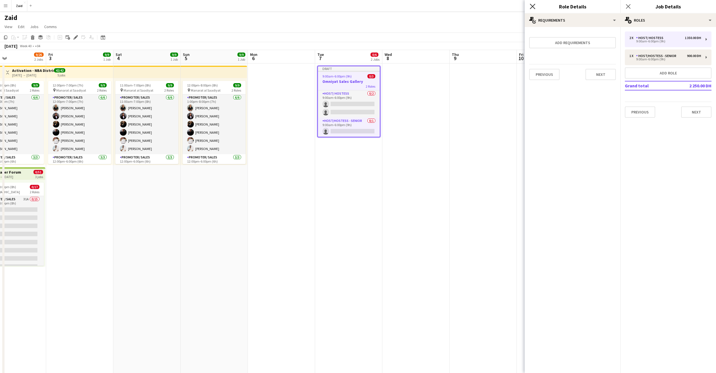
click at [534, 7] on icon "Close pop-in" at bounding box center [532, 6] width 5 height 5
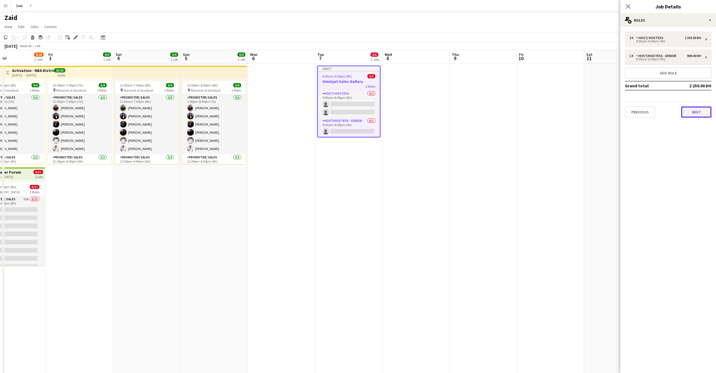
click at [700, 114] on button "Next" at bounding box center [696, 112] width 30 height 11
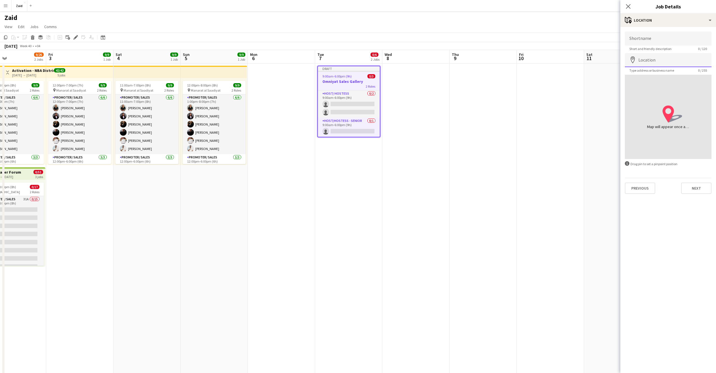
click at [658, 58] on input "Location" at bounding box center [668, 60] width 87 height 14
type input "**********"
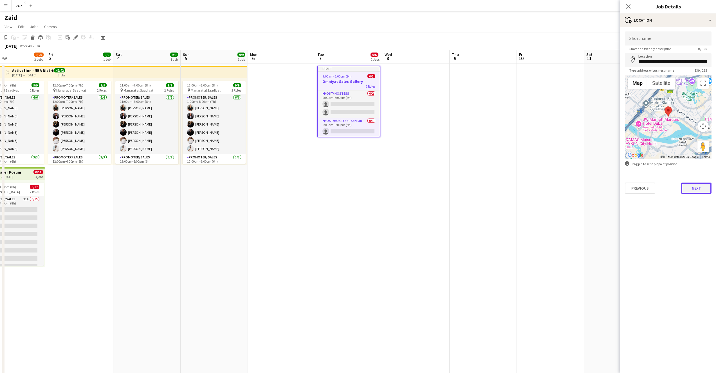
click at [693, 191] on button "Next" at bounding box center [696, 188] width 30 height 11
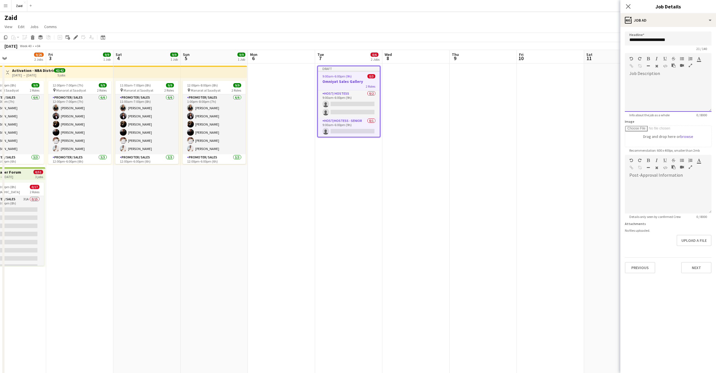
click at [656, 74] on div at bounding box center [668, 93] width 87 height 38
click at [651, 80] on div at bounding box center [668, 95] width 87 height 34
paste div
click at [699, 265] on button "Next" at bounding box center [696, 267] width 30 height 11
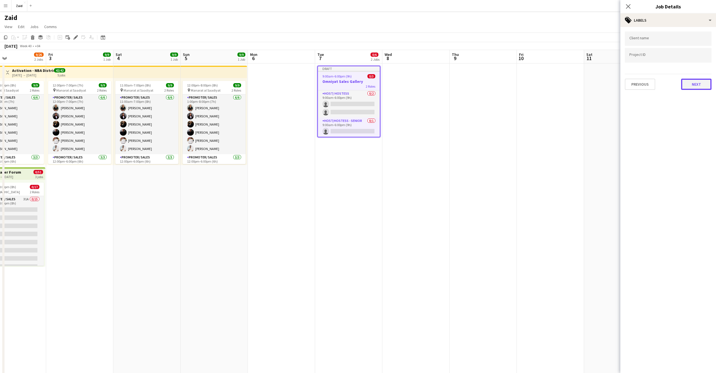
click at [693, 88] on button "Next" at bounding box center [696, 84] width 30 height 11
click at [692, 62] on button "Next" at bounding box center [696, 58] width 30 height 11
click at [692, 115] on button "Next" at bounding box center [696, 116] width 30 height 11
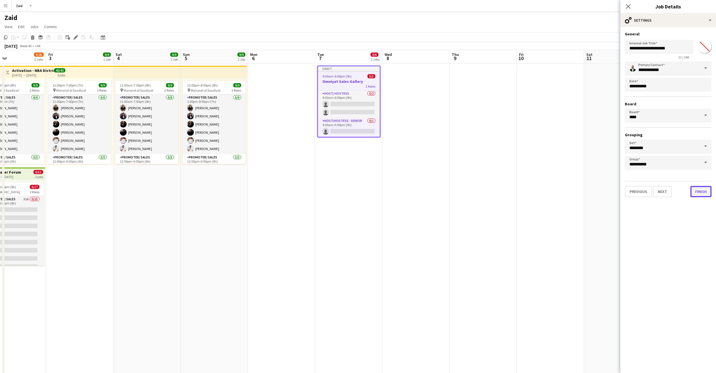
click at [700, 192] on button "Finish" at bounding box center [700, 191] width 21 height 11
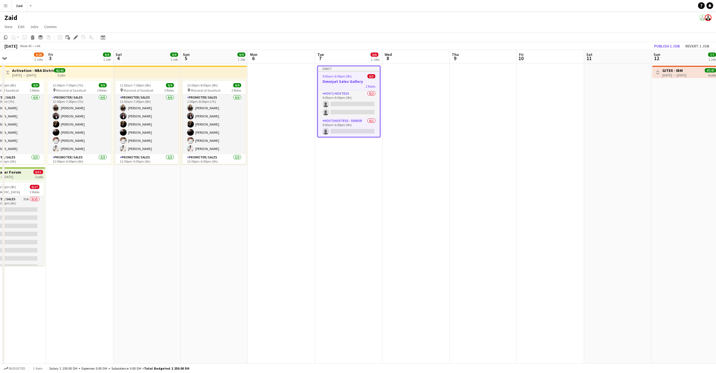
click at [371, 189] on app-date-cell "Draft 9:00am-6:00pm (9h) 0/3 Omniyat Sales Gallery 2 Roles Host/ Hostess 0/2 9:…" at bounding box center [348, 240] width 67 height 352
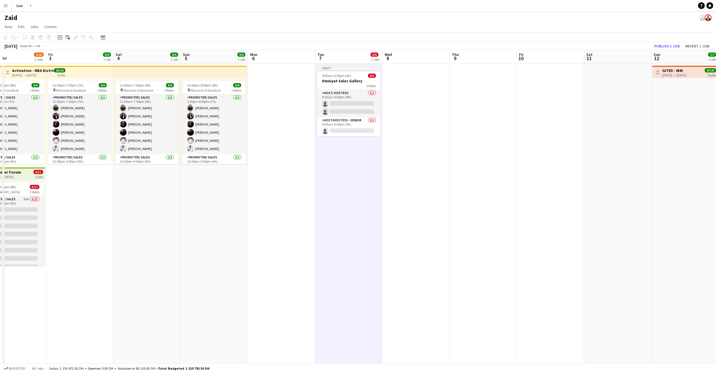
click at [403, 124] on app-date-cell at bounding box center [415, 240] width 67 height 352
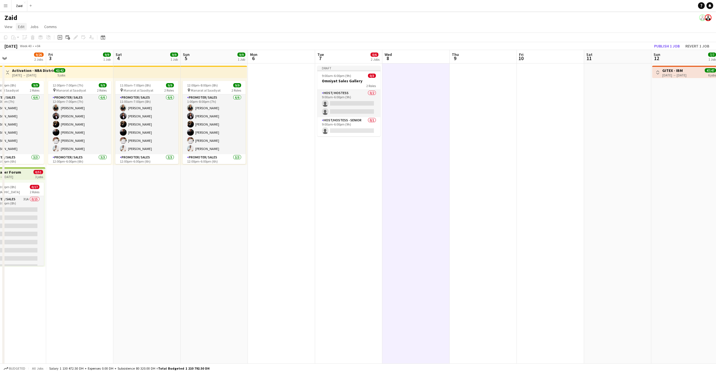
click at [22, 28] on span "Edit" at bounding box center [21, 26] width 6 height 5
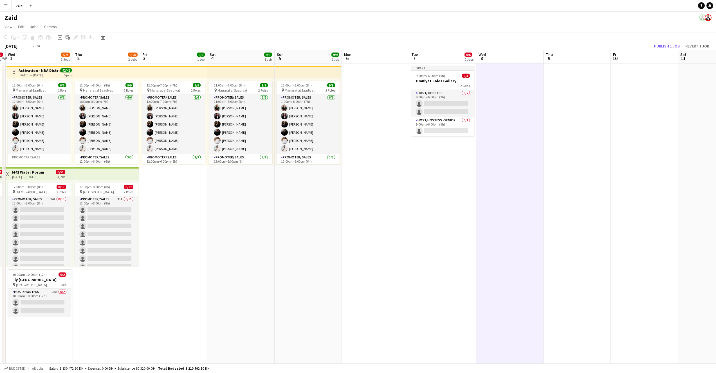
drag, startPoint x: 129, startPoint y: 233, endPoint x: 433, endPoint y: 272, distance: 306.5
click at [433, 272] on app-calendar-viewport "Mon 29 Tue 30 0/17 1 Job Wed 1 6/25 3 Jobs Thu 2 9/26 2 Jobs Fri 3 9/9 1 Job Sa…" at bounding box center [358, 279] width 716 height 459
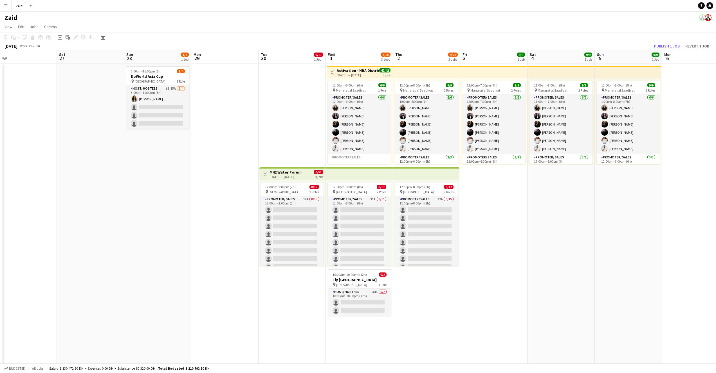
scroll to position [0, 126]
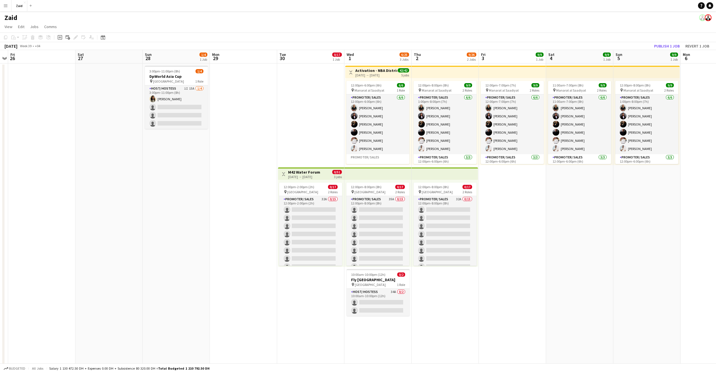
drag, startPoint x: 78, startPoint y: 232, endPoint x: 207, endPoint y: 234, distance: 128.8
click at [207, 234] on app-calendar-viewport "Wed 24 Thu 25 Fri 26 Sat 27 Sun 28 1/4 1 Job Mon 29 Tue 30 0/17 1 Job Wed 1 6/2…" at bounding box center [358, 279] width 716 height 459
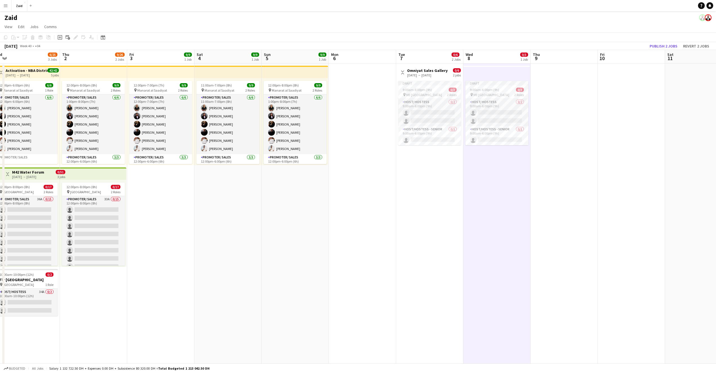
drag, startPoint x: 543, startPoint y: 210, endPoint x: 191, endPoint y: 181, distance: 353.6
click at [191, 181] on app-calendar-viewport "Sun 28 1/4 1 Job Mon 29 Tue 30 0/17 1 Job Wed 1 6/25 3 Jobs Thu 2 9/26 2 Jobs F…" at bounding box center [358, 279] width 716 height 459
click at [564, 180] on app-date-cell at bounding box center [563, 240] width 67 height 352
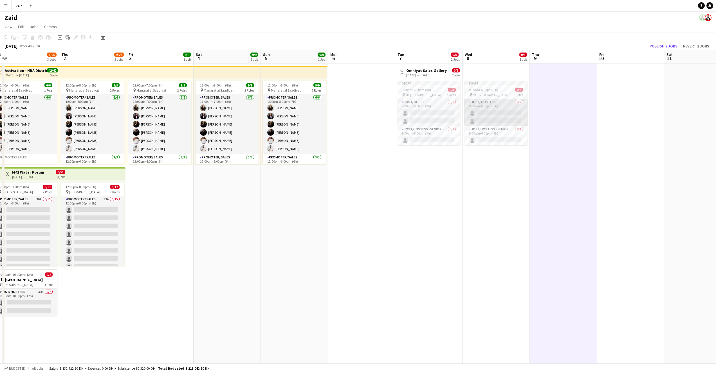
click at [483, 113] on app-card-role "Host/ Hostess 0/2 9:00am-6:00pm (9h) single-neutral-actions single-neutral-acti…" at bounding box center [495, 112] width 63 height 27
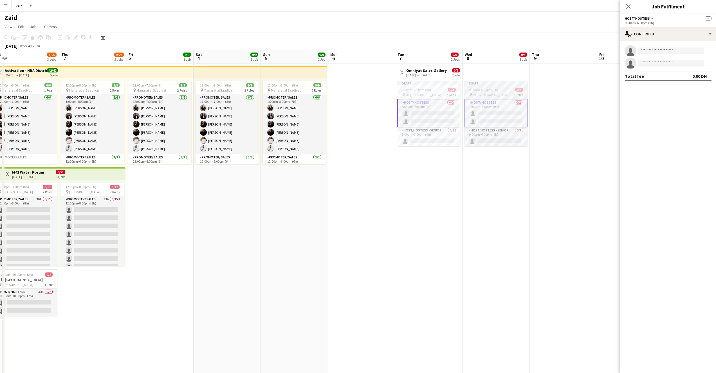
click at [482, 94] on span "ME [GEOGRAPHIC_DATA]" at bounding box center [490, 95] width 36 height 4
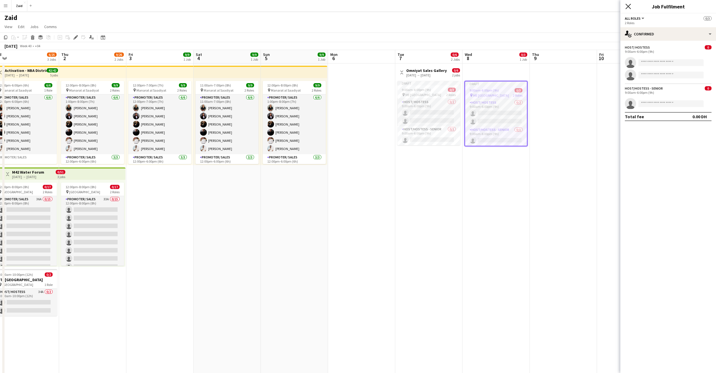
click at [627, 8] on icon "Close pop-in" at bounding box center [627, 6] width 5 height 5
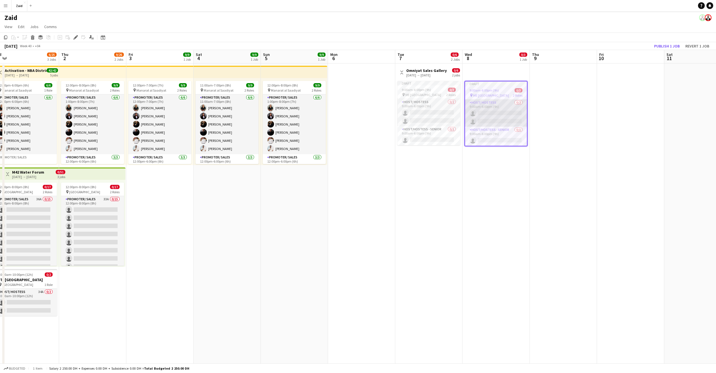
click at [508, 115] on app-card-role "Host/ Hostess 0/2 9:00am-6:00pm (9h) single-neutral-actions single-neutral-acti…" at bounding box center [496, 113] width 62 height 27
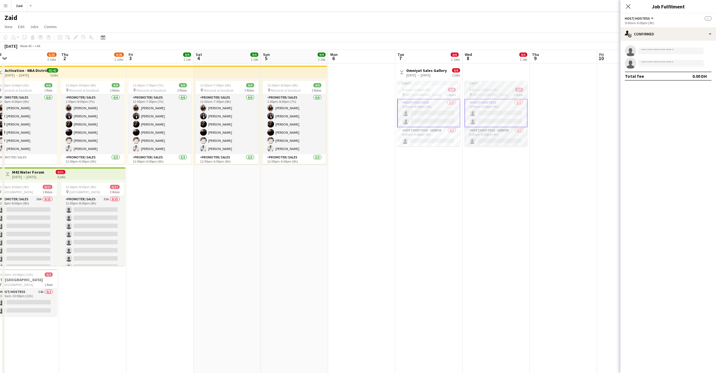
click at [500, 96] on div "pin ME Dubai 2 Roles" at bounding box center [495, 95] width 63 height 4
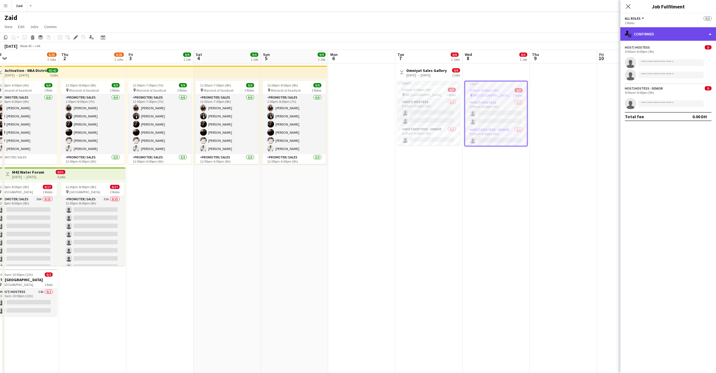
click at [704, 34] on div "single-neutral-actions-check-2 Confirmed" at bounding box center [668, 33] width 96 height 13
click at [487, 71] on app-top-bar at bounding box center [495, 72] width 66 height 12
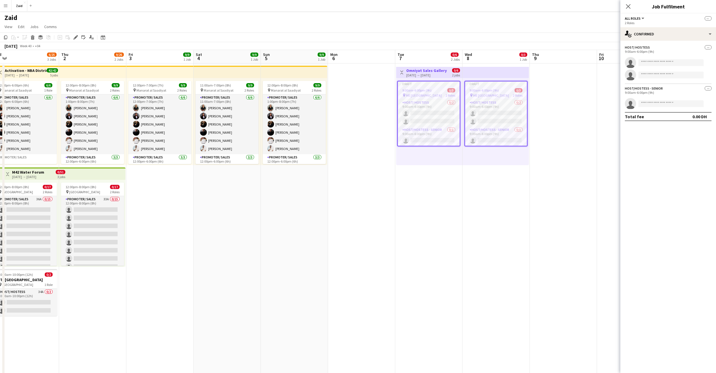
click at [433, 71] on h3 "Omniyat Sales Gallery" at bounding box center [426, 70] width 40 height 5
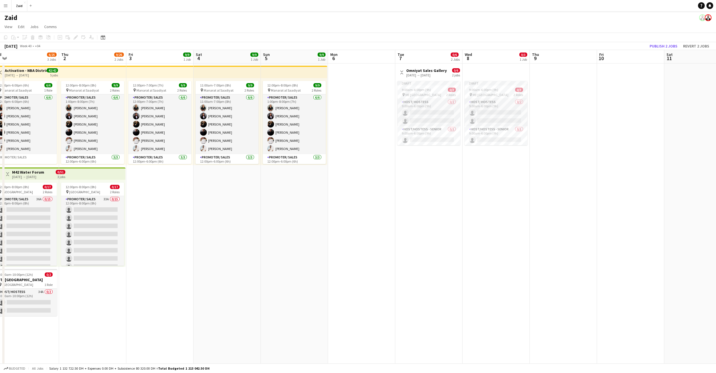
click at [433, 71] on h3 "Omniyat Sales Gallery" at bounding box center [426, 70] width 40 height 5
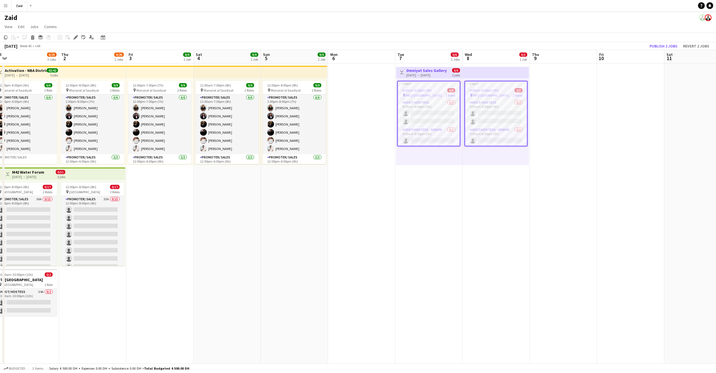
click at [606, 107] on app-date-cell at bounding box center [630, 240] width 67 height 352
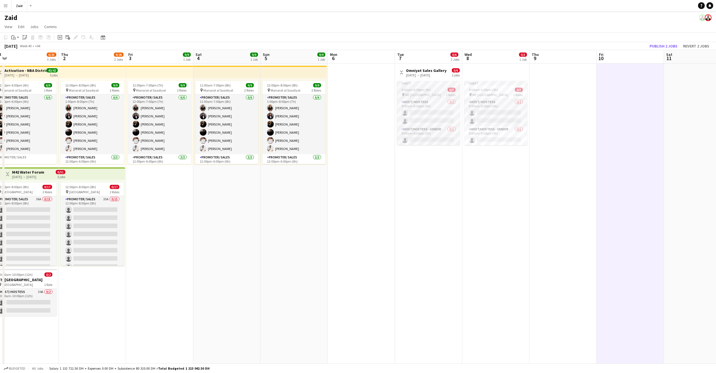
click at [418, 92] on span "9:00am-6:00pm (9h)" at bounding box center [415, 90] width 29 height 4
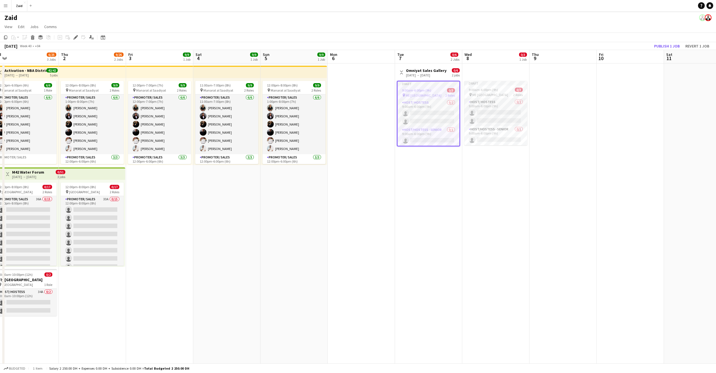
click at [420, 91] on span "9:00am-6:00pm (9h)" at bounding box center [416, 90] width 29 height 4
click at [433, 118] on app-card-role "Host/ Hostess 0/2 9:00am-6:00pm (9h) single-neutral-actions single-neutral-acti…" at bounding box center [428, 112] width 63 height 27
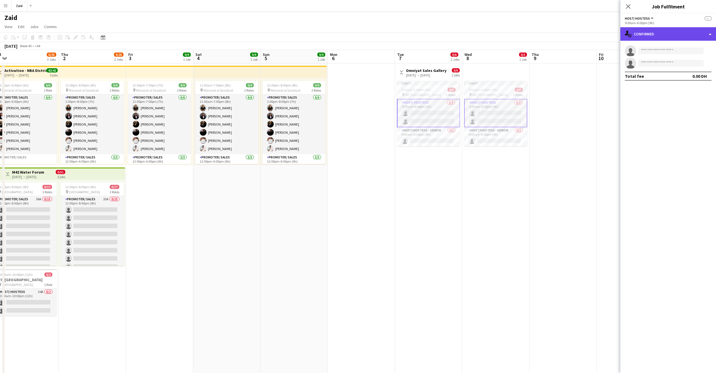
click at [712, 36] on div "single-neutral-actions-check-2 Confirmed" at bounding box center [668, 33] width 96 height 13
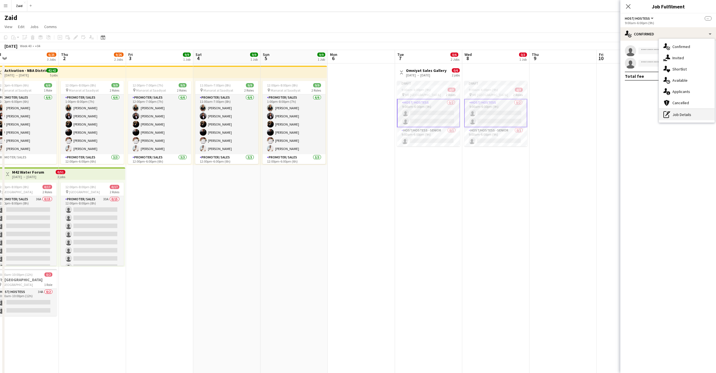
click at [678, 115] on div "pen-write Job Details" at bounding box center [687, 114] width 56 height 11
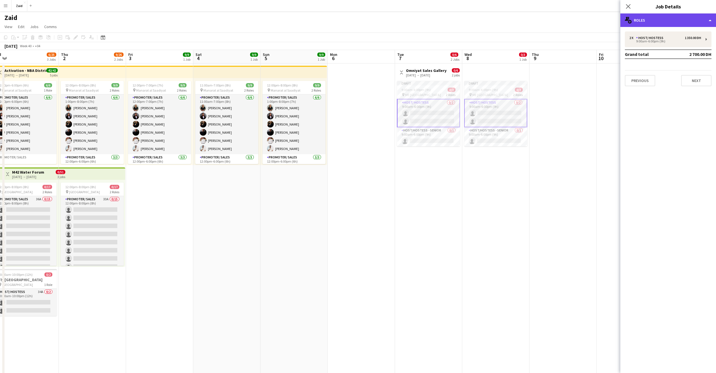
click at [709, 22] on div "multiple-users-add Roles" at bounding box center [668, 19] width 96 height 13
click at [708, 22] on div "multiple-users-add Roles" at bounding box center [668, 19] width 96 height 13
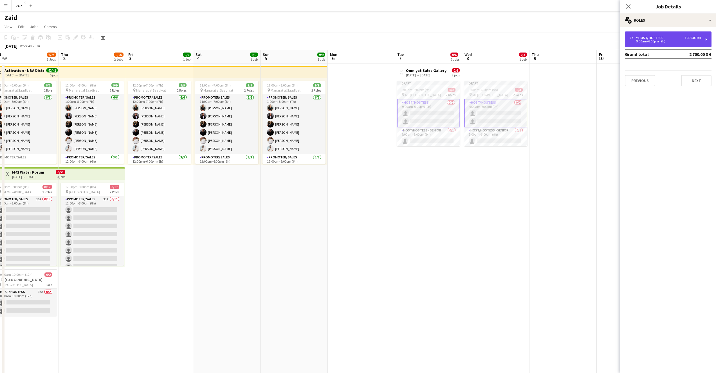
click at [687, 42] on div "9:00am-6:00pm (9h)" at bounding box center [665, 41] width 72 height 3
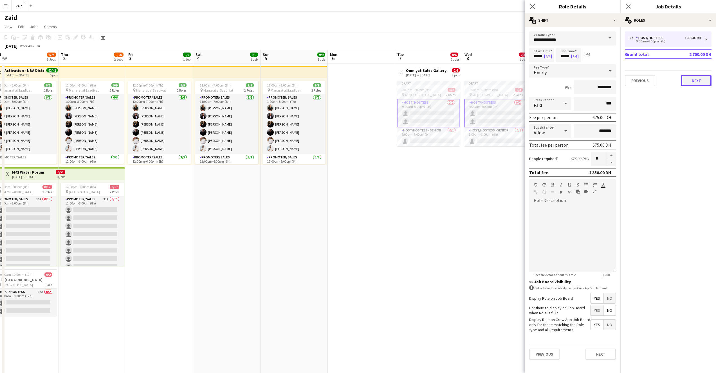
click at [693, 81] on button "Next" at bounding box center [696, 80] width 30 height 11
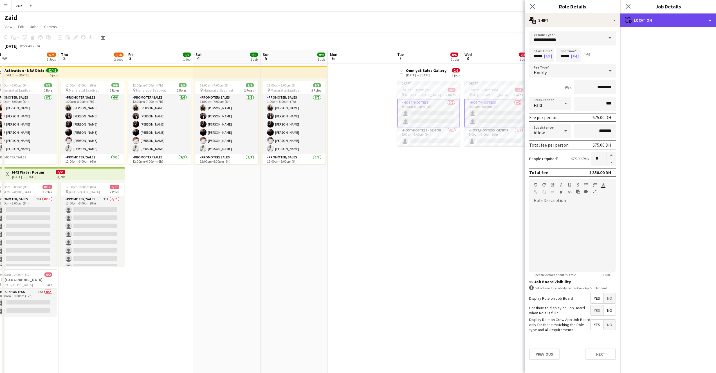
click at [701, 23] on div "maps-pin-1 Location" at bounding box center [668, 19] width 96 height 13
click at [704, 21] on div "maps-pin-1 Location" at bounding box center [668, 19] width 96 height 13
click at [712, 20] on div "maps-pin-1 Location" at bounding box center [668, 19] width 96 height 13
click at [711, 21] on div "maps-pin-1 Location" at bounding box center [668, 19] width 96 height 13
click at [669, 85] on mat-accordion "pencil3 General details 2 x Host/ Hostess 1 350.00 DH 9:00am-6:00pm (9h) Grand …" at bounding box center [668, 200] width 96 height 346
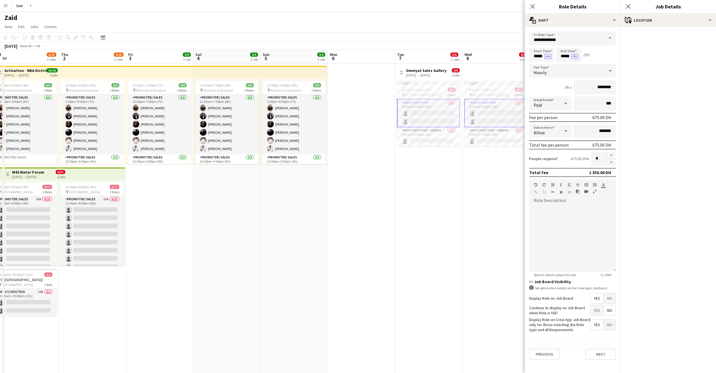
click at [671, 119] on mat-accordion "pencil3 General details 2 x Host/ Hostess 1 350.00 DH 9:00am-6:00pm (9h) Grand …" at bounding box center [668, 200] width 96 height 346
click at [494, 174] on app-date-cell "Draft 9:00am-6:00pm (9h) 0/3 pin ME Dubai 2 Roles Host/ Hostess 0/2 9:00am-6:00…" at bounding box center [495, 240] width 67 height 352
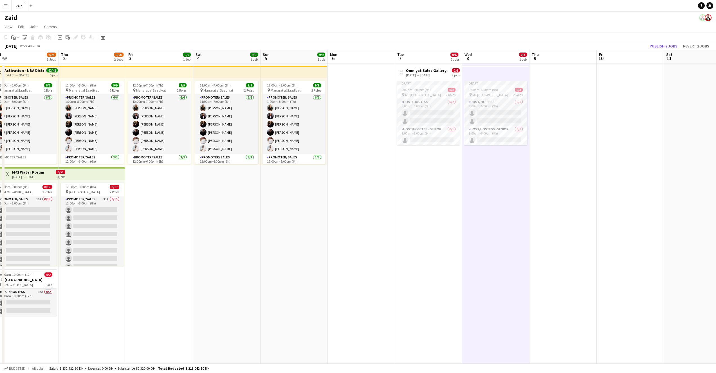
click at [469, 196] on app-date-cell "Draft 9:00am-6:00pm (9h) 0/3 pin ME Dubai 2 Roles Host/ Hostess 0/2 9:00am-6:00…" at bounding box center [495, 240] width 67 height 352
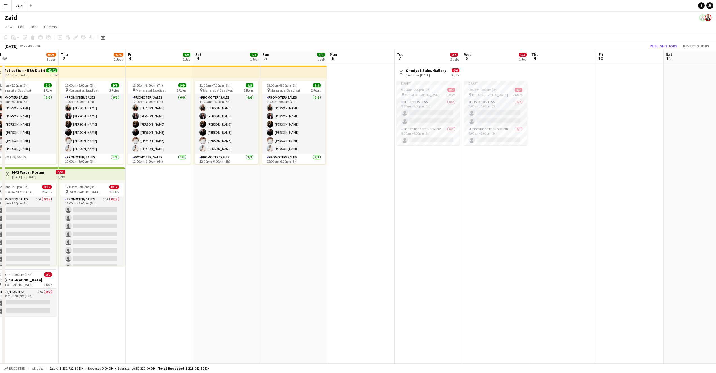
click at [468, 194] on app-date-cell "Draft 9:00am-6:00pm (9h) 0/3 pin ME Dubai 2 Roles Host/ Hostess 0/2 9:00am-6:00…" at bounding box center [495, 240] width 67 height 352
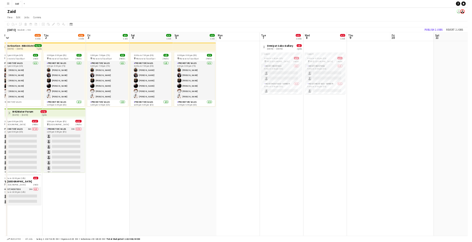
scroll to position [0, 211]
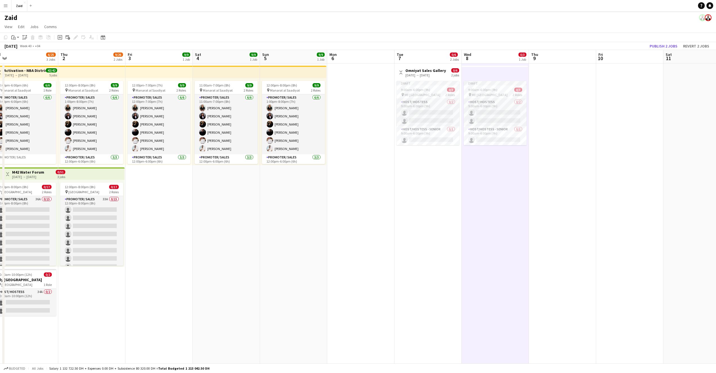
click at [445, 193] on app-date-cell "Toggle View Omniyat Sales Gallery 07-10-2025 → 08-10-2025 0/6 2 jobs Draft 9:00…" at bounding box center [427, 240] width 67 height 352
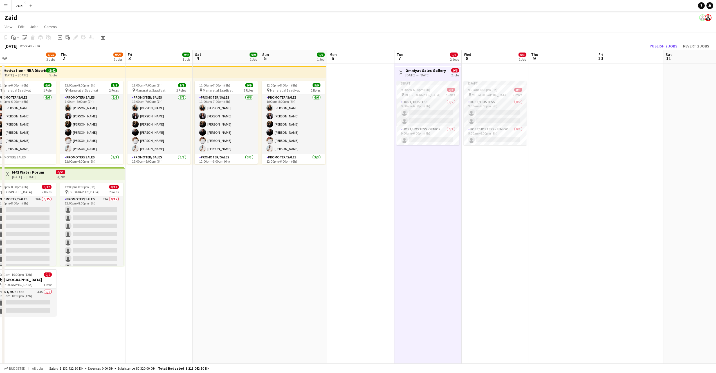
click at [440, 71] on h3 "Omniyat Sales Gallery" at bounding box center [425, 70] width 40 height 5
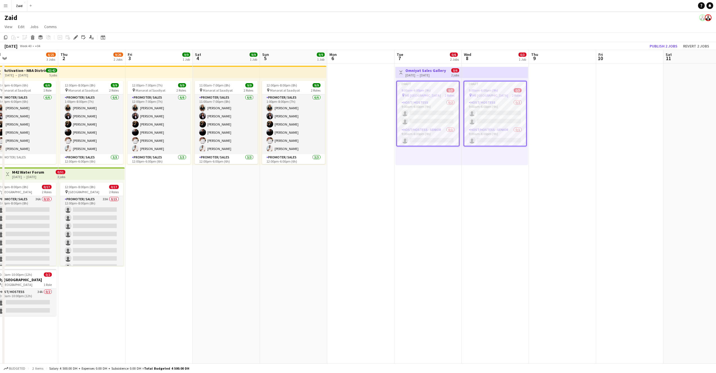
click at [441, 72] on h3 "Omniyat Sales Gallery" at bounding box center [425, 70] width 40 height 5
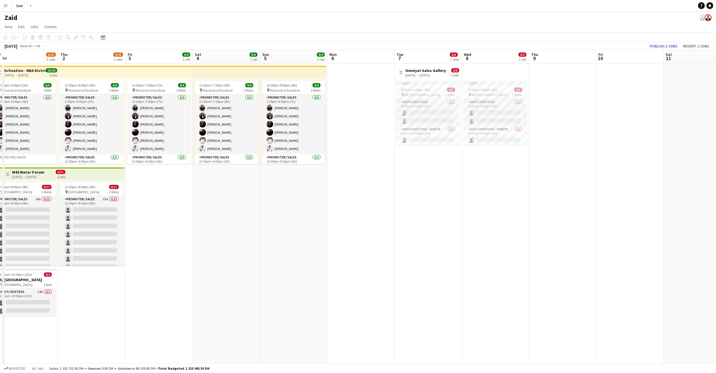
click at [455, 73] on div "2 jobs" at bounding box center [455, 75] width 8 height 5
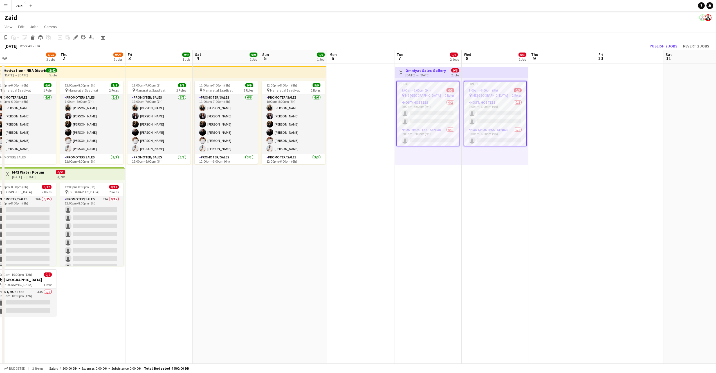
drag, startPoint x: 448, startPoint y: 73, endPoint x: 433, endPoint y: 75, distance: 15.0
click at [433, 75] on div "Toggle View Omniyat Sales Gallery 07-10-2025 → 08-10-2025 0/6 2 jobs" at bounding box center [428, 73] width 62 height 10
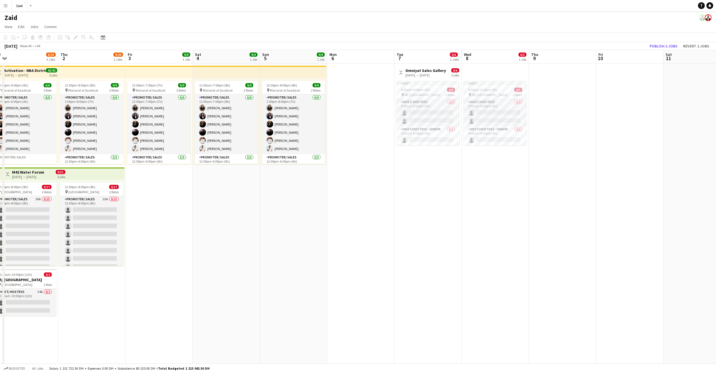
click at [400, 73] on app-icon "Toggle View" at bounding box center [401, 73] width 4 height 4
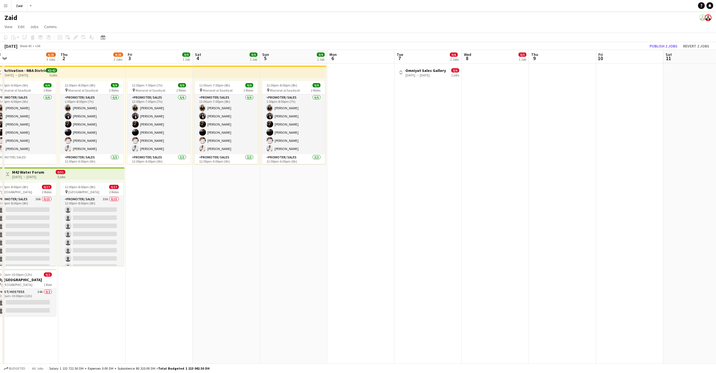
click at [400, 73] on app-icon "Toggle View" at bounding box center [401, 73] width 4 height 4
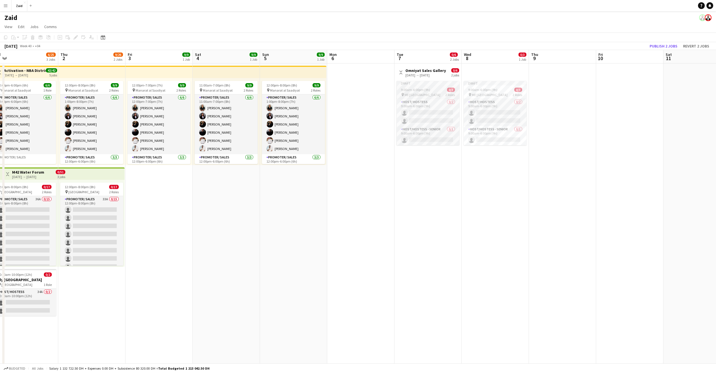
click at [424, 91] on span "9:00am-6:00pm (9h)" at bounding box center [415, 90] width 29 height 4
click at [76, 38] on icon "Edit" at bounding box center [75, 37] width 4 height 4
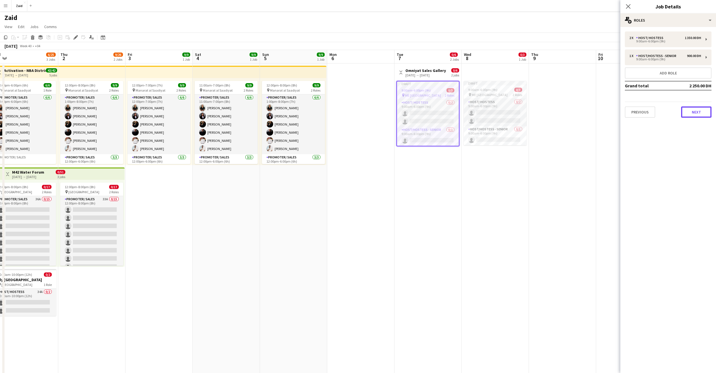
click at [702, 110] on button "Next" at bounding box center [696, 112] width 30 height 11
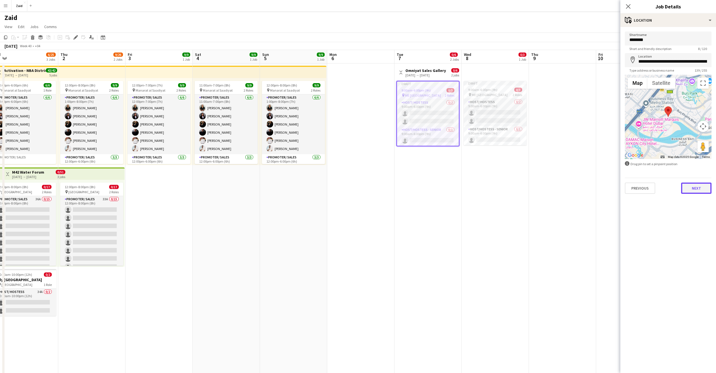
click at [704, 190] on button "Next" at bounding box center [696, 188] width 30 height 11
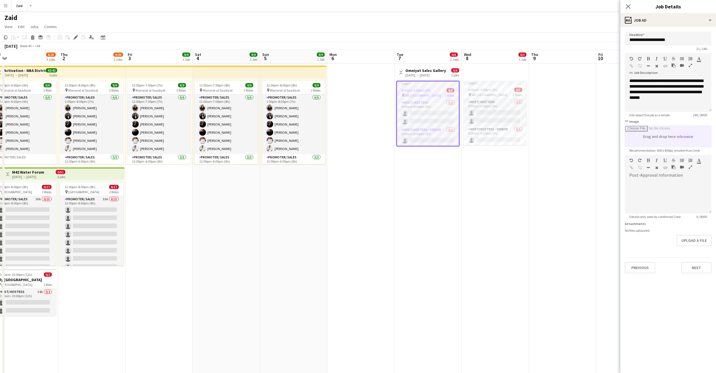
click at [681, 140] on input "link Image" at bounding box center [668, 136] width 86 height 21
type input "**********"
click at [695, 270] on button "Next" at bounding box center [696, 269] width 30 height 11
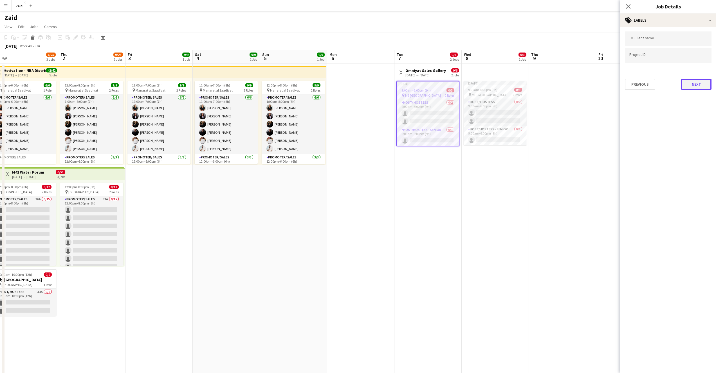
click at [702, 86] on button "Next" at bounding box center [696, 84] width 30 height 11
click at [694, 61] on button "Next" at bounding box center [696, 58] width 30 height 11
click at [701, 114] on button "Next" at bounding box center [696, 116] width 30 height 11
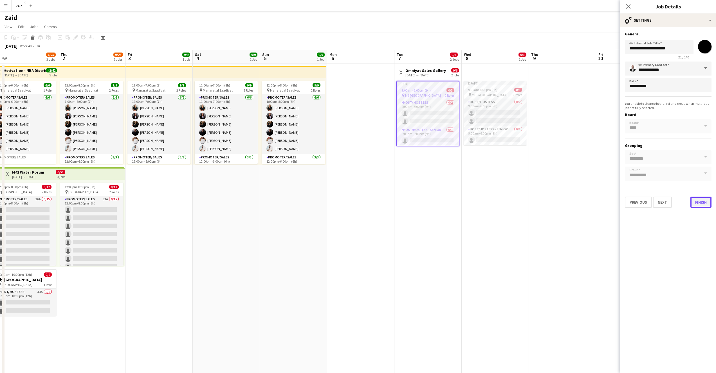
click at [700, 206] on button "Finish" at bounding box center [700, 202] width 21 height 11
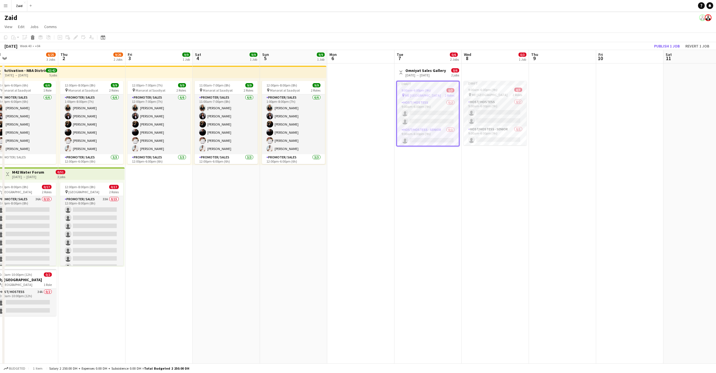
click at [428, 96] on div "pin ME Dubai 2 Roles" at bounding box center [428, 95] width 62 height 4
click at [429, 94] on div "pin ME Dubai 2 Roles" at bounding box center [427, 95] width 63 height 4
click at [412, 74] on div "07-10-2025 → 08-10-2025" at bounding box center [425, 75] width 40 height 4
click at [421, 91] on span "9:00am-6:00pm (9h)" at bounding box center [415, 90] width 29 height 4
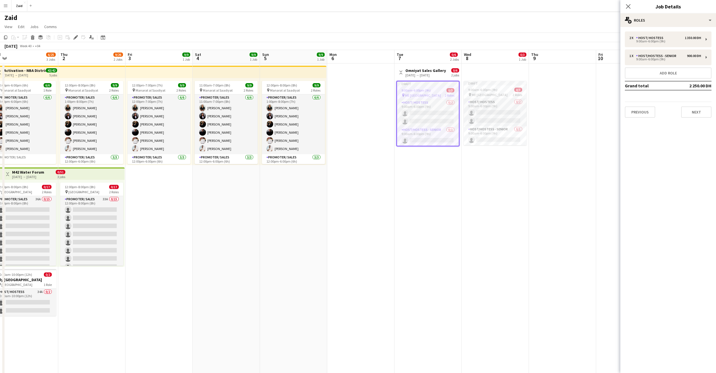
click at [421, 91] on span "9:00am-6:00pm (9h)" at bounding box center [415, 90] width 29 height 4
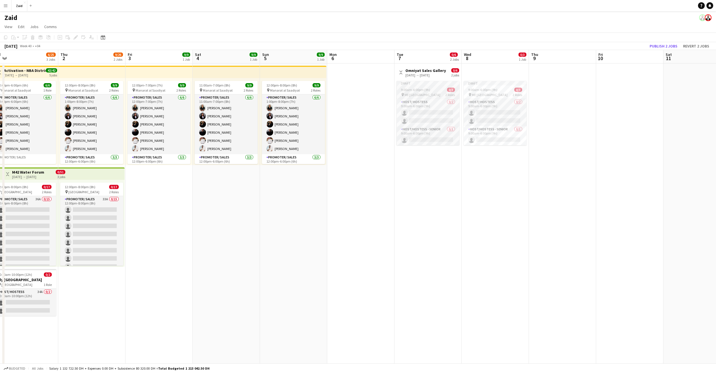
click at [421, 91] on span "9:00am-6:00pm (9h)" at bounding box center [415, 90] width 29 height 4
click at [439, 89] on div "9:00am-6:00pm (9h) 0/3" at bounding box center [428, 90] width 62 height 4
click at [439, 92] on app-job-card "Draft 9:00am-6:00pm (9h) 0/3 pin ME Dubai 2 Roles Host/ Hostess 0/2 9:00am-6:00…" at bounding box center [427, 113] width 63 height 64
click at [439, 94] on div "pin ME Dubai 2 Roles" at bounding box center [428, 95] width 62 height 4
click at [440, 113] on app-card-role "Host/ Hostess 0/2 9:00am-6:00pm (9h) single-neutral-actions single-neutral-acti…" at bounding box center [427, 112] width 63 height 27
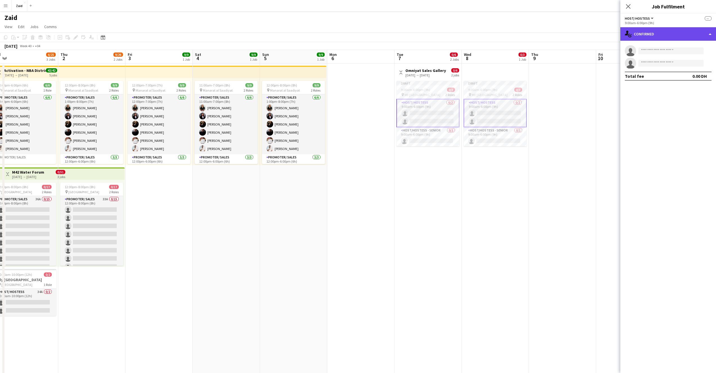
click at [709, 37] on div "single-neutral-actions-check-2 Confirmed" at bounding box center [668, 33] width 96 height 13
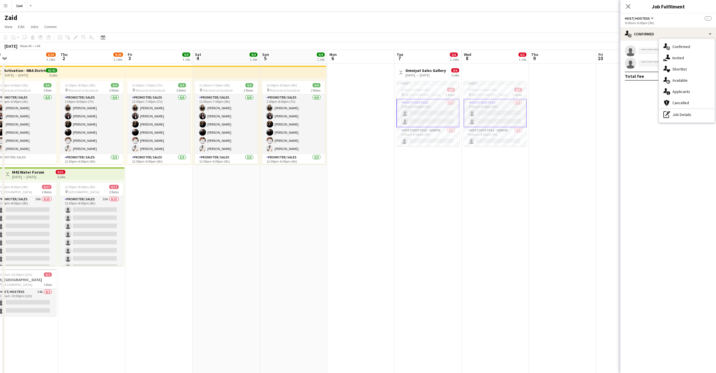
click at [593, 63] on div at bounding box center [593, 57] width 1 height 11
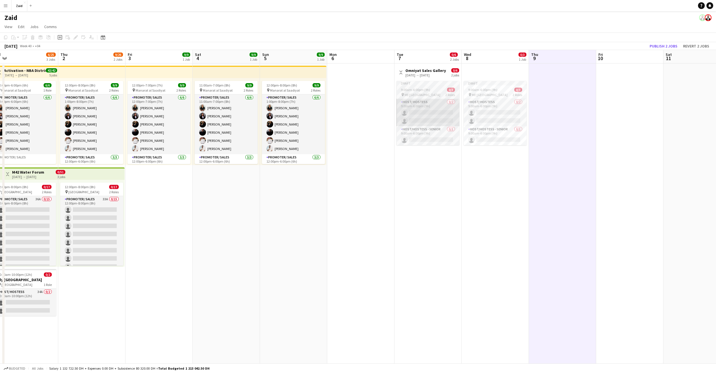
click at [417, 99] on app-card-role "Host/ Hostess 0/2 9:00am-6:00pm (9h) single-neutral-actions single-neutral-acti…" at bounding box center [427, 112] width 63 height 27
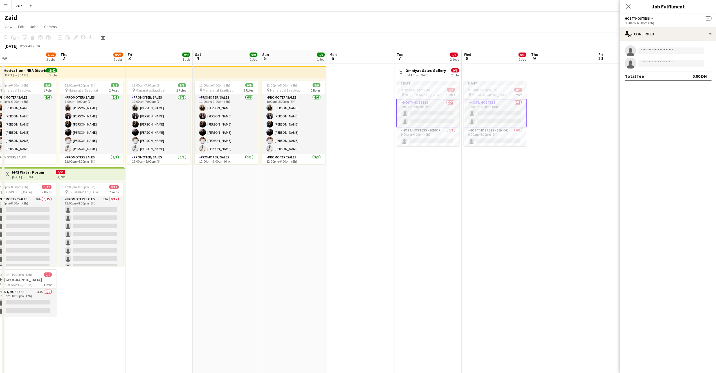
click at [199, 24] on app-page-menu "View Day view expanded Day view collapsed Month view Date picker Jump to today …" at bounding box center [358, 27] width 716 height 11
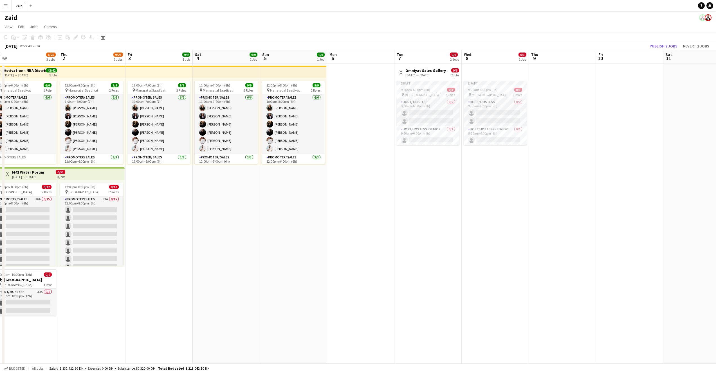
click at [417, 73] on div "07-10-2025 → 08-10-2025" at bounding box center [425, 75] width 40 height 4
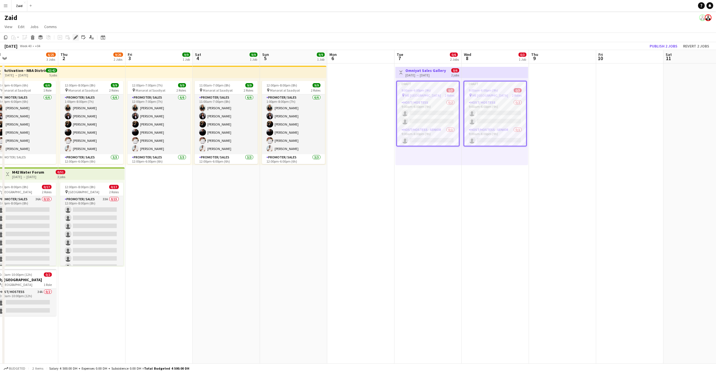
click at [76, 39] on icon "Edit" at bounding box center [75, 37] width 4 height 4
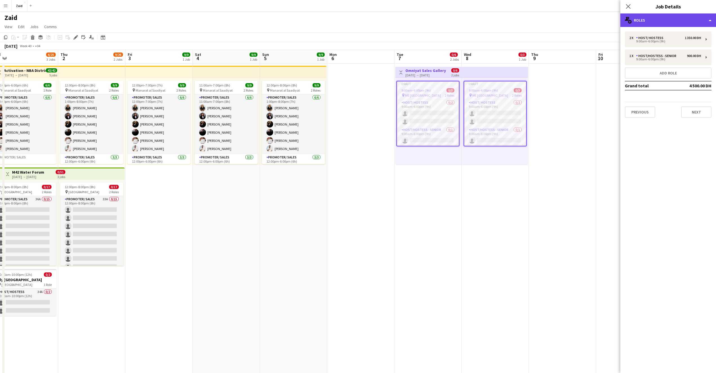
click at [701, 22] on div "multiple-users-add Roles" at bounding box center [668, 19] width 96 height 13
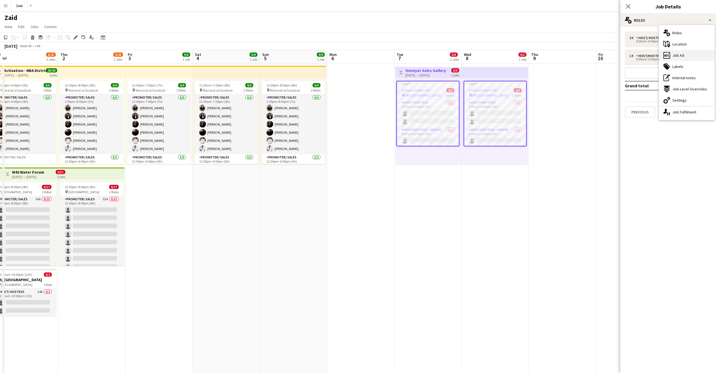
click at [690, 53] on div "ads-window Job Ad" at bounding box center [687, 55] width 56 height 11
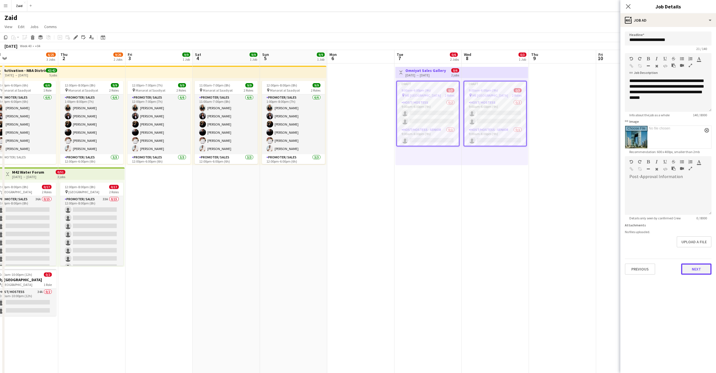
click at [701, 275] on button "Next" at bounding box center [696, 269] width 30 height 11
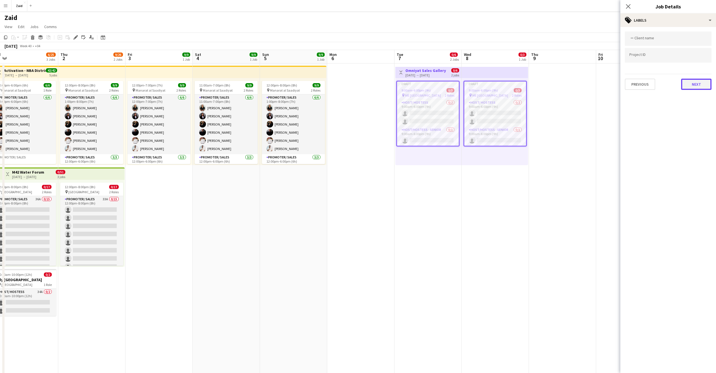
click at [690, 88] on button "Next" at bounding box center [696, 84] width 30 height 11
click at [703, 60] on button "Next" at bounding box center [696, 58] width 30 height 11
click at [704, 121] on button "Next" at bounding box center [696, 116] width 30 height 11
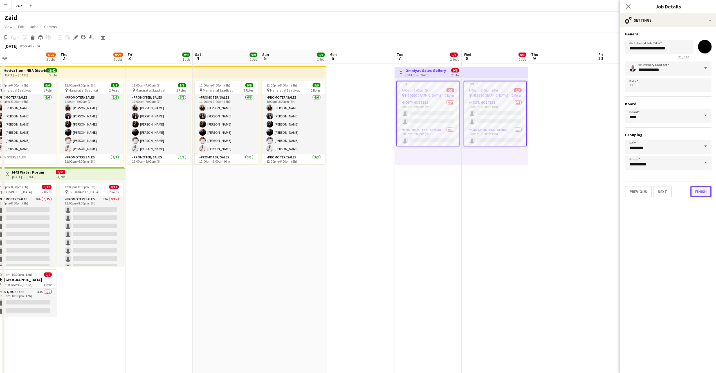
click at [707, 191] on button "Finish" at bounding box center [700, 191] width 21 height 11
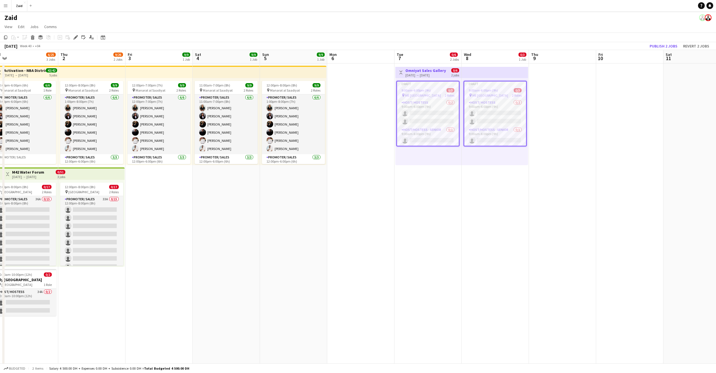
click at [602, 188] on app-date-cell at bounding box center [629, 240] width 67 height 352
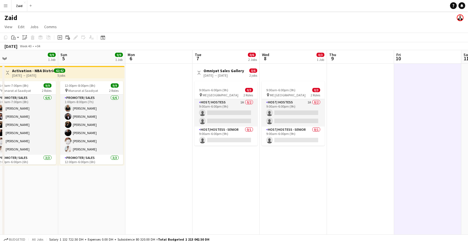
click at [8, 8] on button "Menu" at bounding box center [5, 5] width 11 height 11
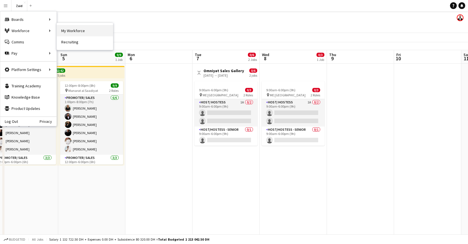
click at [58, 30] on link "My Workforce" at bounding box center [85, 30] width 56 height 11
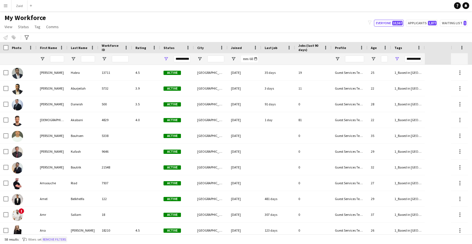
click at [60, 236] on button "Remove filters" at bounding box center [55, 239] width 26 height 6
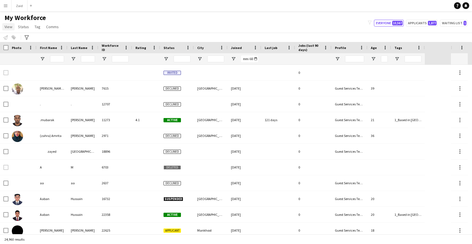
click at [9, 28] on span "View" at bounding box center [8, 26] width 8 height 5
click at [26, 55] on span "Customise view" at bounding box center [20, 55] width 27 height 5
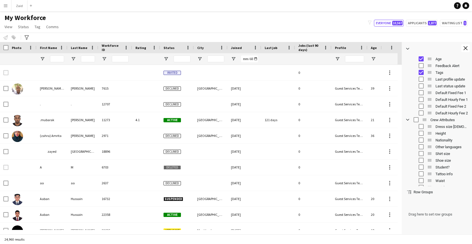
scroll to position [138, 0]
click at [443, 139] on span "Nationality" at bounding box center [452, 138] width 33 height 4
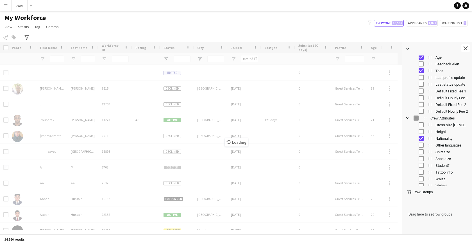
click at [446, 145] on span "Other languages" at bounding box center [452, 145] width 33 height 4
click at [465, 48] on app-icon "Close tool panel" at bounding box center [466, 48] width 4 height 4
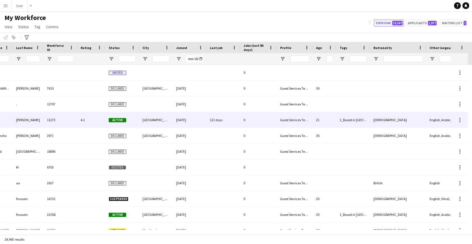
scroll to position [0, 77]
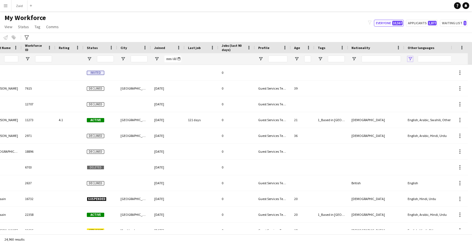
click at [409, 60] on span "Open Filter Menu" at bounding box center [410, 58] width 5 height 5
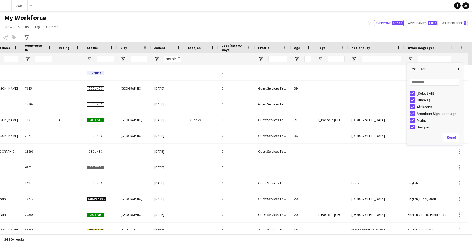
click at [419, 89] on div "(Select All) (Blanks) Afrikaans American Sign Language Arabic Basque" at bounding box center [435, 109] width 56 height 40
click at [419, 91] on div "(Select All)" at bounding box center [436, 93] width 53 height 7
click at [420, 93] on div "(Select All)" at bounding box center [439, 93] width 44 height 4
type input "***"
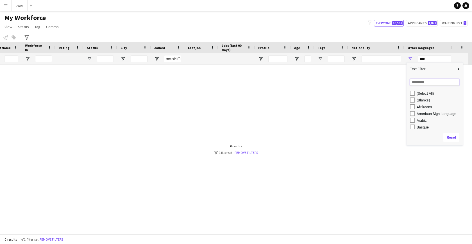
click at [420, 81] on input "Search filter values" at bounding box center [434, 82] width 49 height 7
type input "***"
click at [420, 102] on div "Chinese" at bounding box center [436, 99] width 53 height 7
type input "**********"
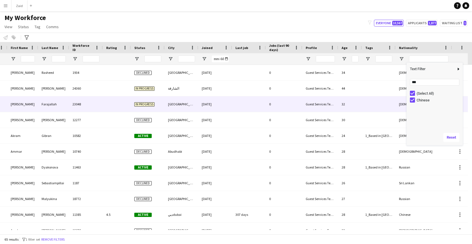
scroll to position [0, 0]
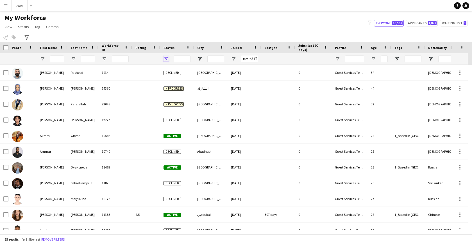
click at [168, 59] on span "Open Filter Menu" at bounding box center [166, 58] width 5 height 5
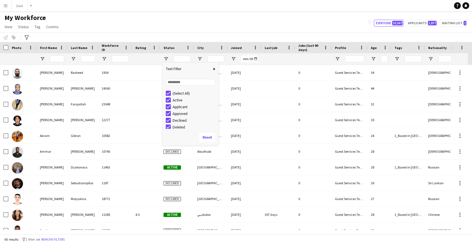
click at [181, 95] on div "(Select All)" at bounding box center [192, 93] width 53 height 7
click at [177, 94] on div "(Select All)" at bounding box center [195, 93] width 44 height 4
type input "***"
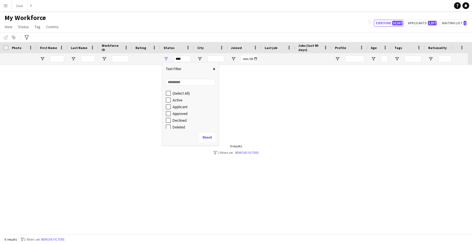
click at [179, 102] on div "Active" at bounding box center [195, 100] width 44 height 4
type input "**********"
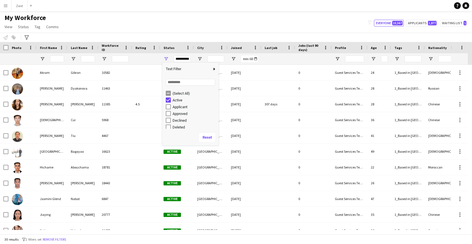
click at [202, 24] on div "My Workforce View Views Default view New view Update view Delete view Edit name…" at bounding box center [236, 22] width 472 height 19
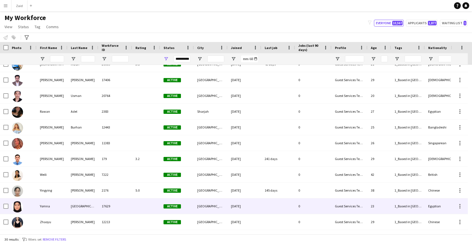
click at [117, 198] on div "17629" at bounding box center [115, 205] width 34 height 15
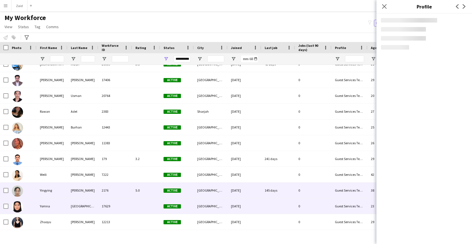
click at [114, 189] on div "2176" at bounding box center [115, 189] width 34 height 15
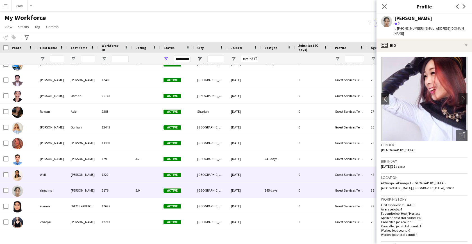
click at [110, 177] on div "7222" at bounding box center [115, 173] width 34 height 15
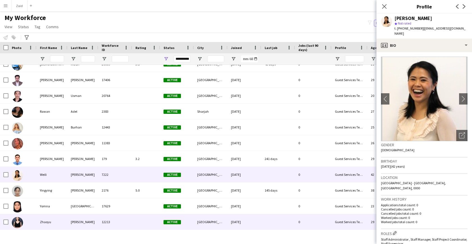
click at [90, 227] on div "Wang" at bounding box center [82, 221] width 31 height 15
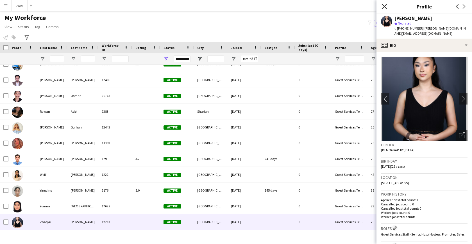
click at [385, 6] on icon at bounding box center [384, 6] width 5 height 5
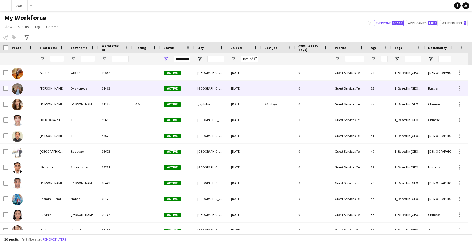
click at [140, 93] on div at bounding box center [146, 87] width 28 height 15
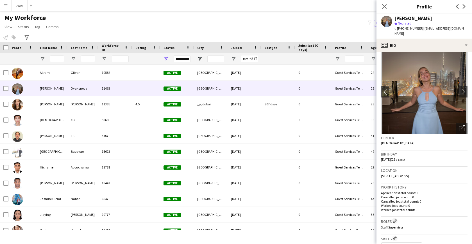
scroll to position [6, 0]
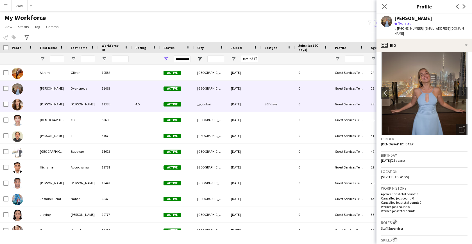
click at [133, 107] on div "4.5" at bounding box center [146, 103] width 28 height 15
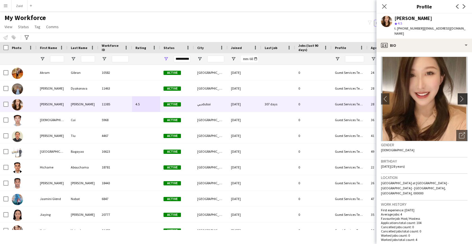
click at [460, 96] on app-icon "chevron-right" at bounding box center [463, 99] width 9 height 6
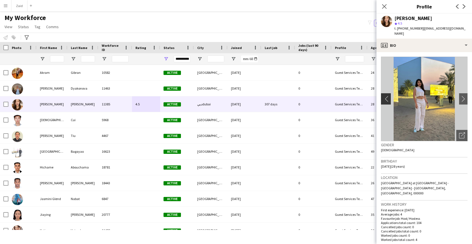
click at [384, 96] on app-icon "chevron-left" at bounding box center [385, 99] width 9 height 6
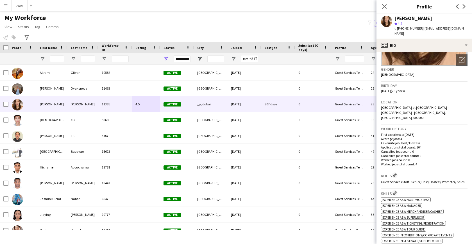
scroll to position [0, 0]
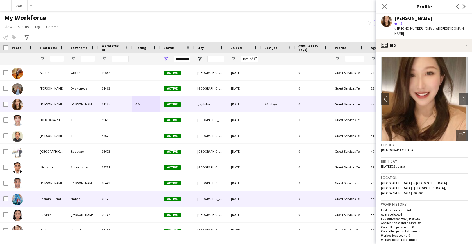
click at [64, 203] on div "Jasmini Glend" at bounding box center [52, 198] width 31 height 15
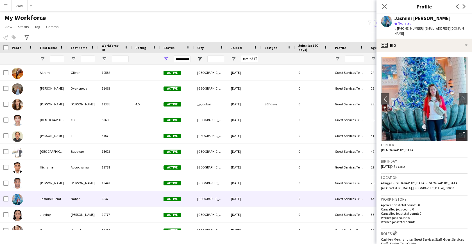
click at [459, 132] on icon "Open photos pop-in" at bounding box center [462, 135] width 6 height 6
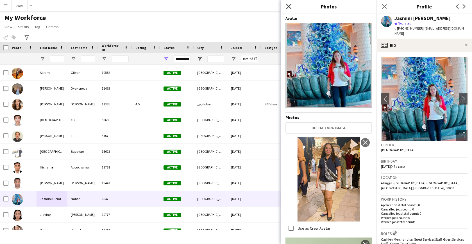
click at [288, 4] on icon "Close pop-in" at bounding box center [288, 6] width 5 height 5
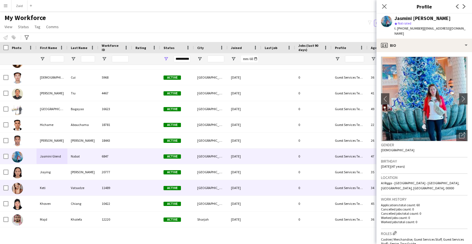
scroll to position [43, 0]
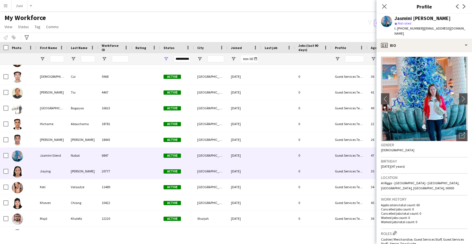
click at [58, 175] on div "Jiaying" at bounding box center [52, 170] width 31 height 15
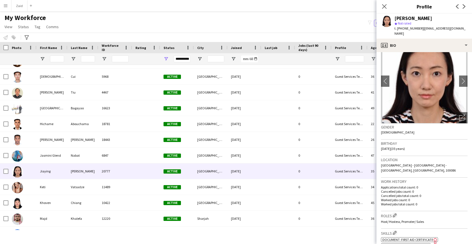
scroll to position [0, 0]
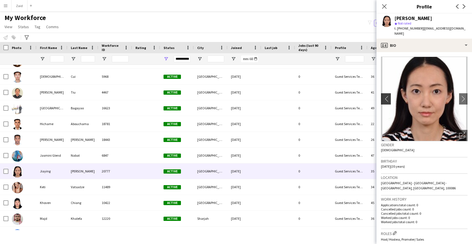
click at [387, 96] on app-icon "chevron-left" at bounding box center [385, 99] width 9 height 6
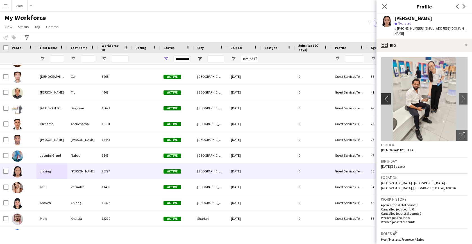
click at [387, 96] on app-icon "chevron-left" at bounding box center [385, 99] width 9 height 6
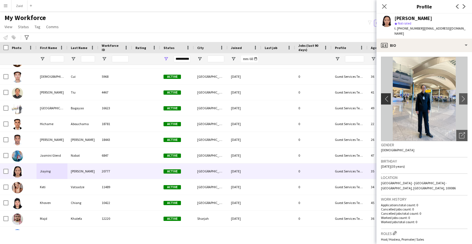
click at [387, 96] on app-icon "chevron-left" at bounding box center [385, 99] width 9 height 6
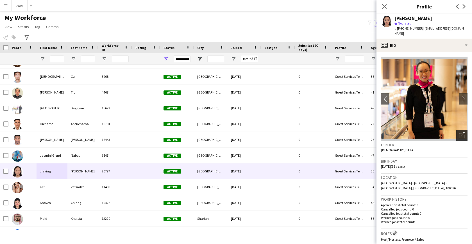
click at [459, 132] on icon "Open photos pop-in" at bounding box center [462, 135] width 6 height 6
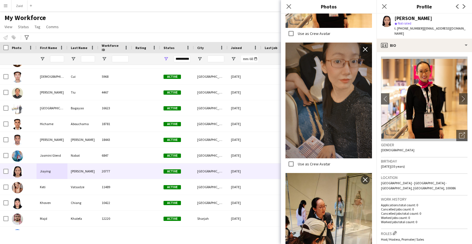
scroll to position [448, 0]
click at [289, 5] on icon "Close pop-in" at bounding box center [288, 6] width 5 height 5
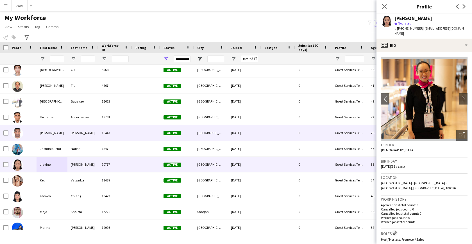
scroll to position [54, 0]
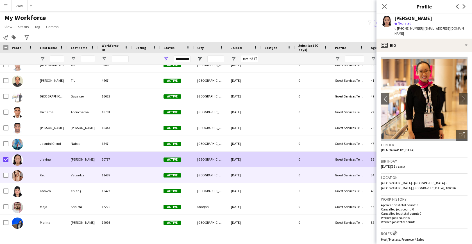
click at [50, 179] on div "Keti" at bounding box center [52, 174] width 31 height 15
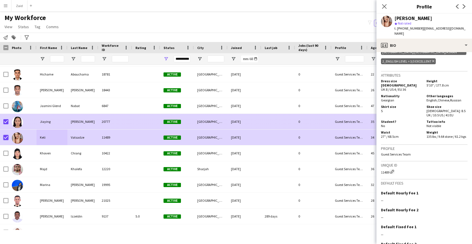
scroll to position [93, 0]
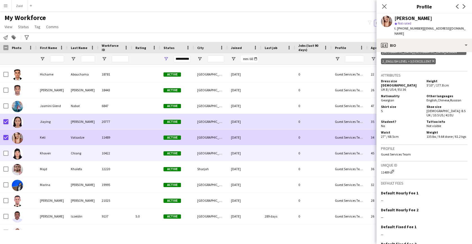
click at [129, 157] on div "10422" at bounding box center [115, 152] width 34 height 15
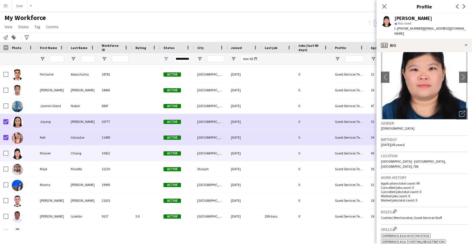
scroll to position [19, 0]
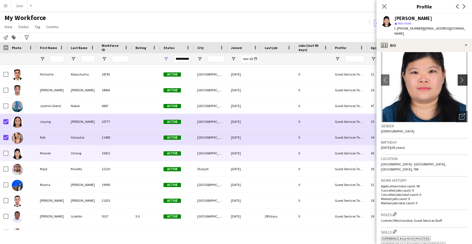
click at [459, 77] on app-icon "chevron-right" at bounding box center [463, 80] width 9 height 6
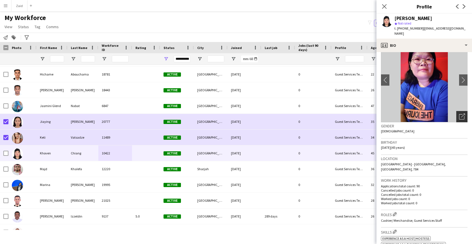
click at [459, 113] on icon "Open photos pop-in" at bounding box center [462, 116] width 6 height 6
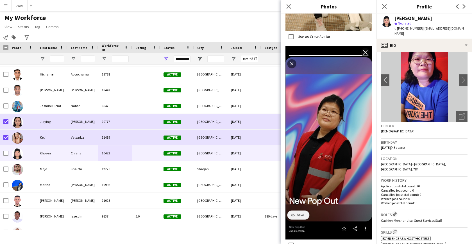
scroll to position [272, 0]
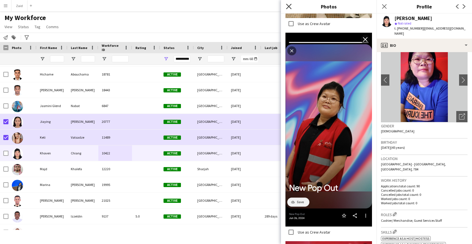
click at [289, 6] on icon "Close pop-in" at bounding box center [288, 6] width 5 height 5
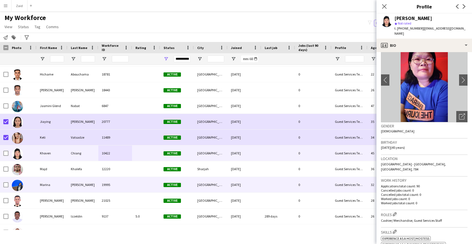
click at [57, 182] on div "Marina" at bounding box center [52, 184] width 31 height 15
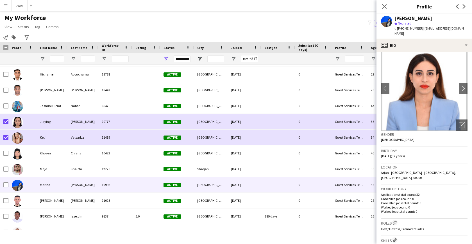
scroll to position [0, 0]
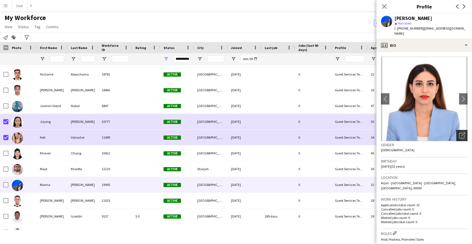
click at [459, 133] on icon at bounding box center [461, 135] width 5 height 5
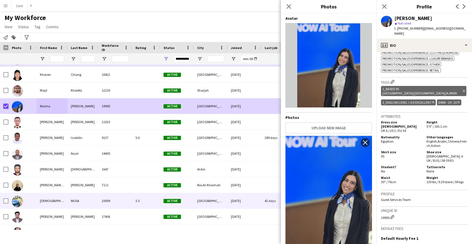
scroll to position [215, 0]
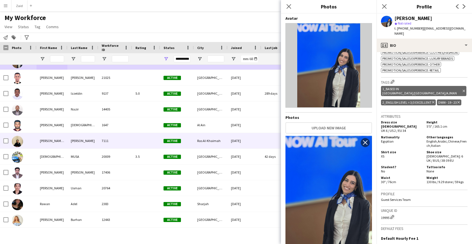
click at [60, 144] on div "Mosammat Naima" at bounding box center [52, 140] width 31 height 15
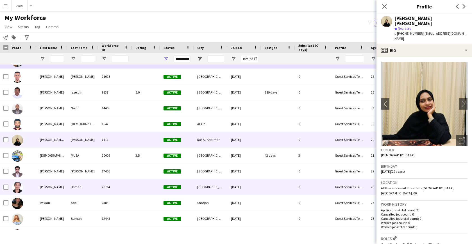
scroll to position [221, 0]
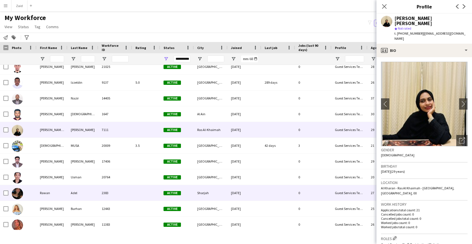
click at [66, 192] on div "Rawan" at bounding box center [52, 192] width 31 height 15
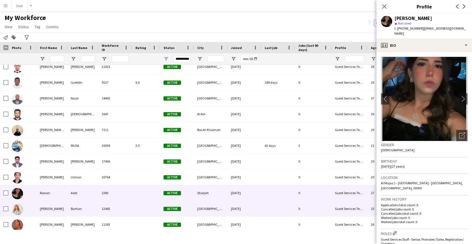
click at [92, 206] on div "Burhan" at bounding box center [82, 208] width 31 height 15
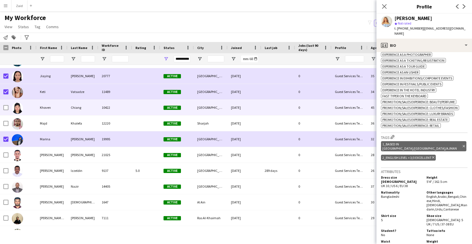
scroll to position [127, 0]
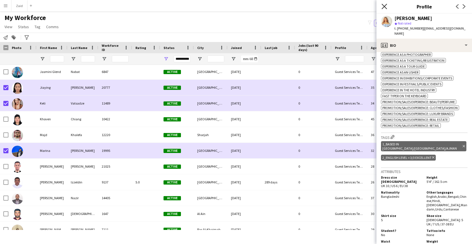
click at [383, 7] on icon "Close pop-in" at bounding box center [384, 6] width 5 height 5
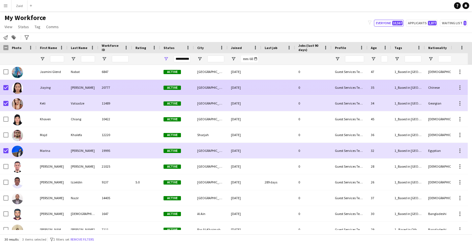
click at [110, 86] on div "20777" at bounding box center [115, 87] width 34 height 15
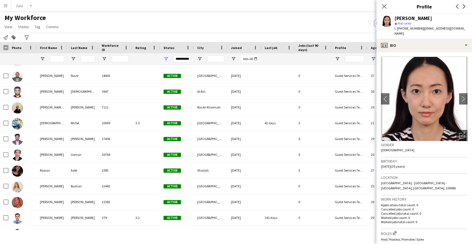
scroll to position [249, 0]
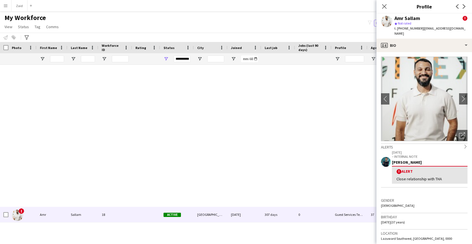
scroll to position [666, 0]
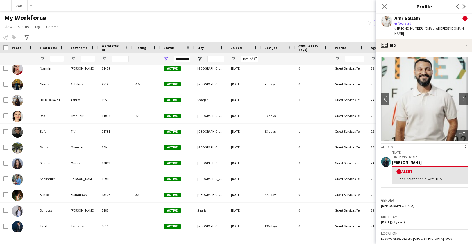
click at [261, 35] on div "Notify workforce Add to tag Select at least one crew to tag him or her. Advance…" at bounding box center [236, 37] width 472 height 9
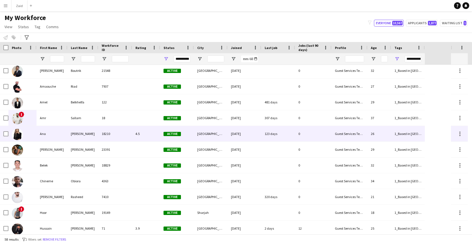
scroll to position [0, 0]
